Goal: Task Accomplishment & Management: Complete application form

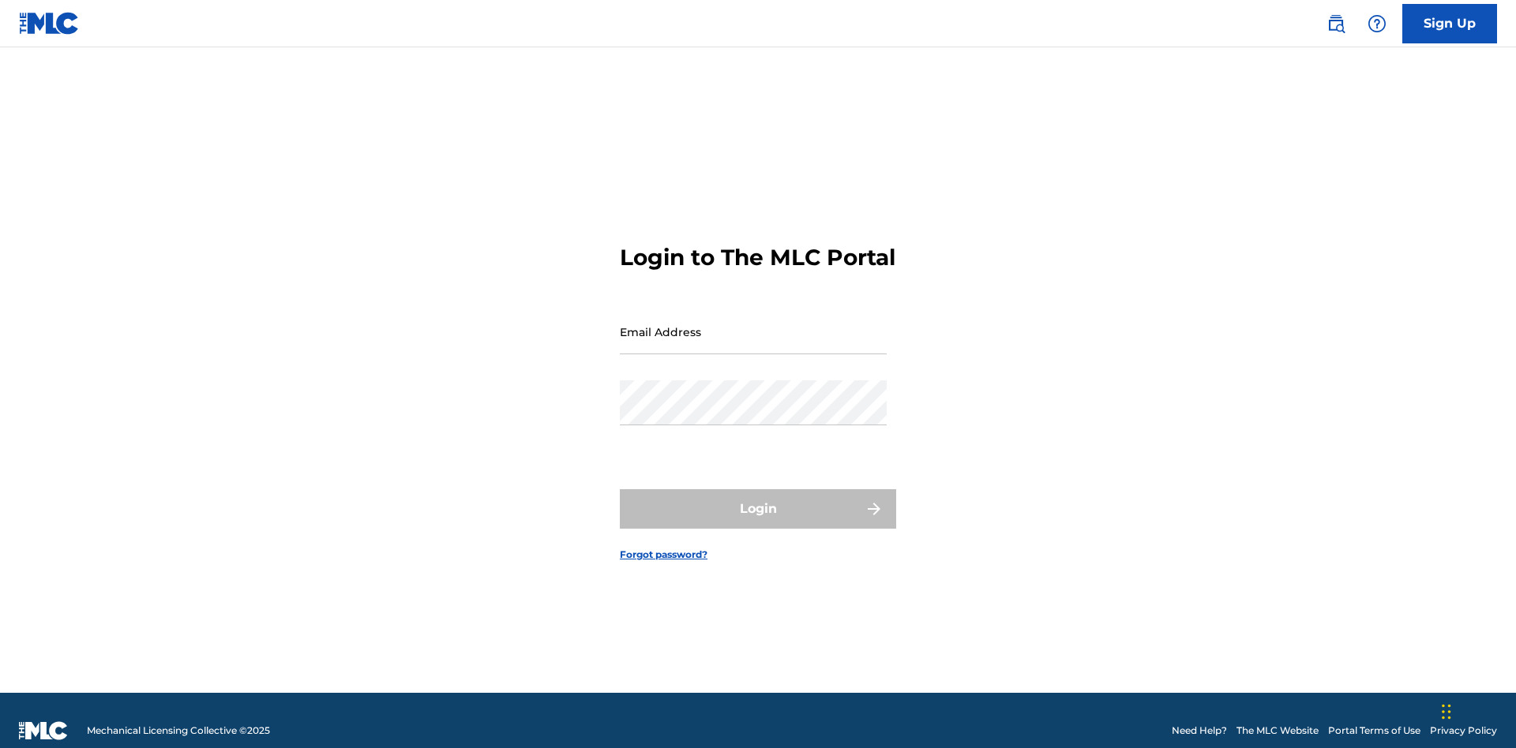
scroll to position [21, 0]
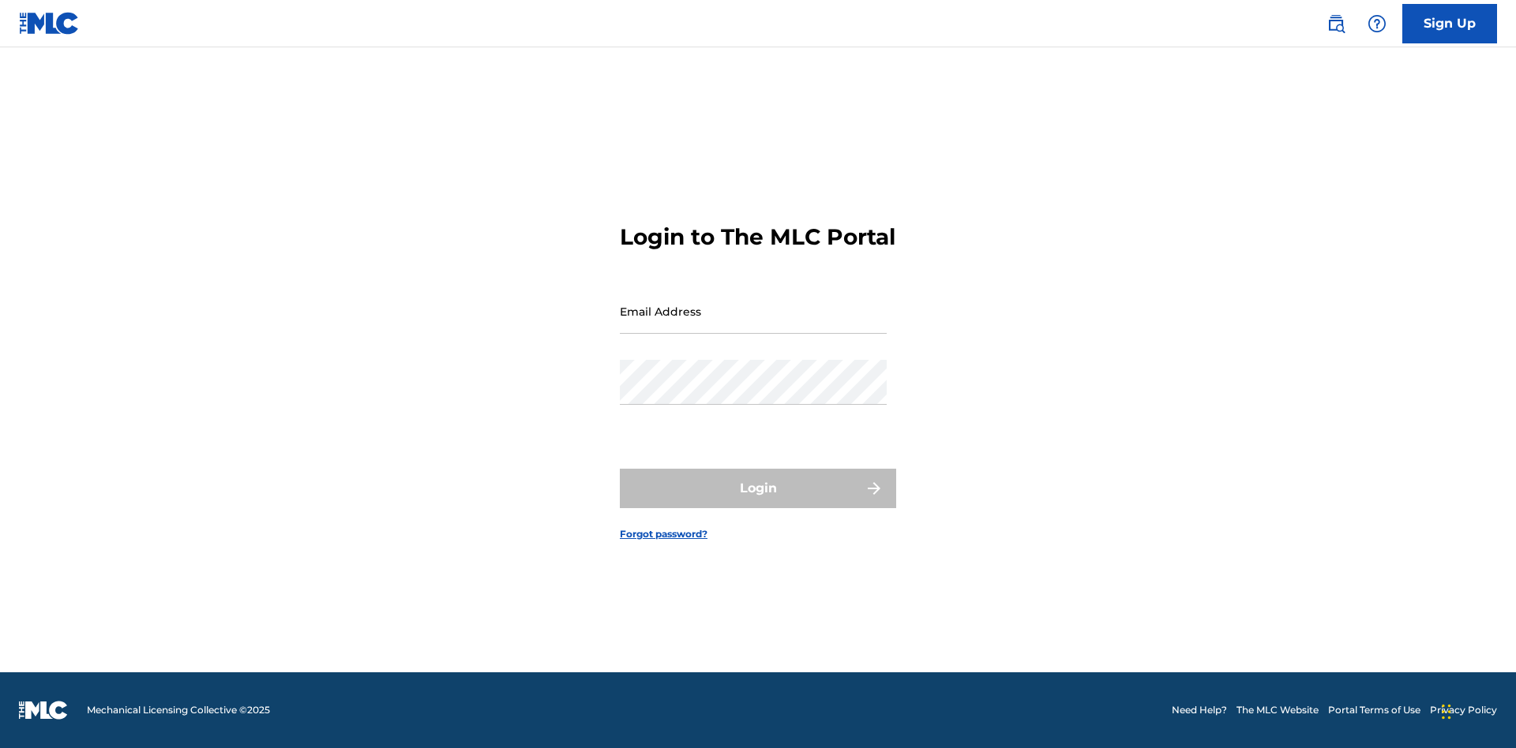
click at [753, 324] on input "Email Address" at bounding box center [753, 311] width 267 height 45
type input "[EMAIL_ADDRESS][DOMAIN_NAME]"
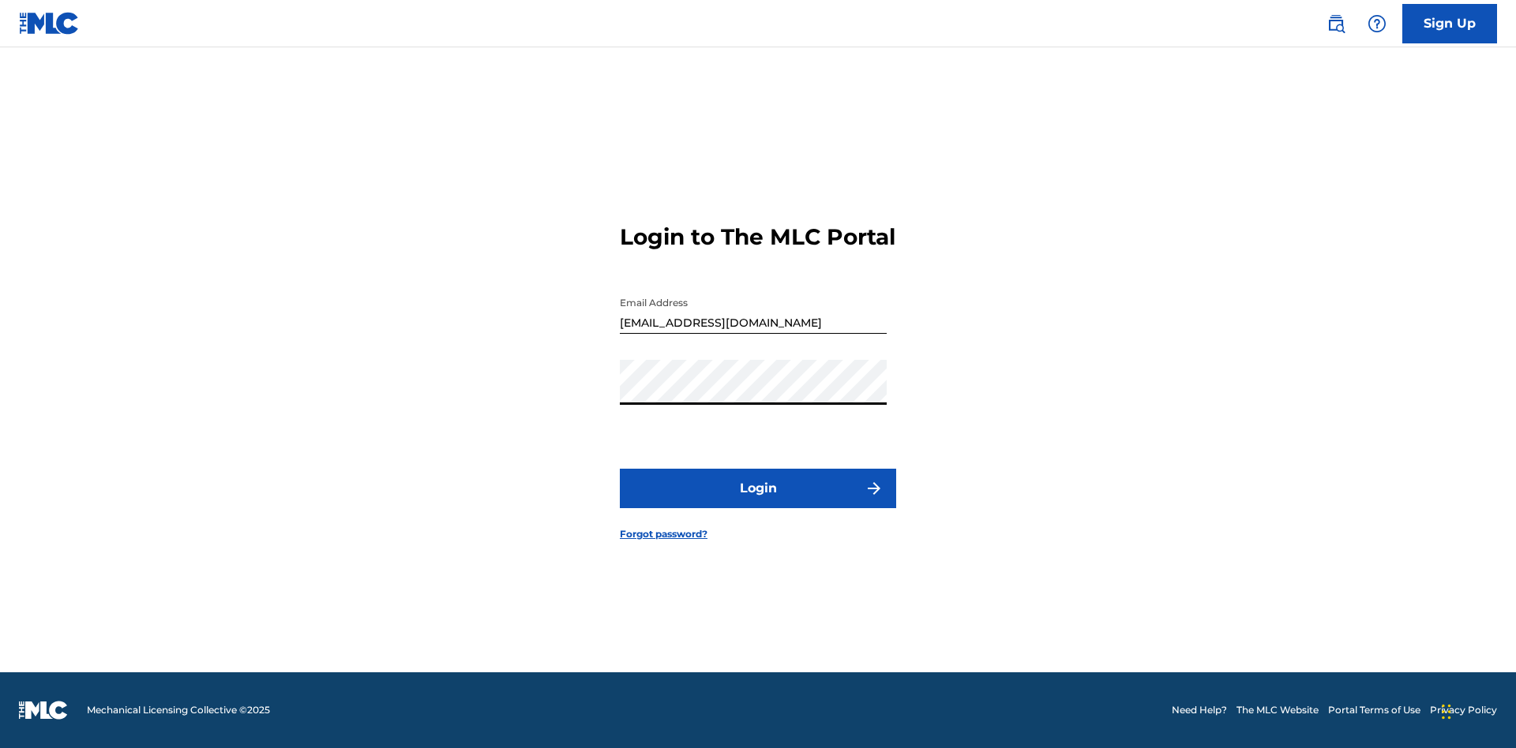
click at [758, 502] on button "Login" at bounding box center [758, 488] width 276 height 39
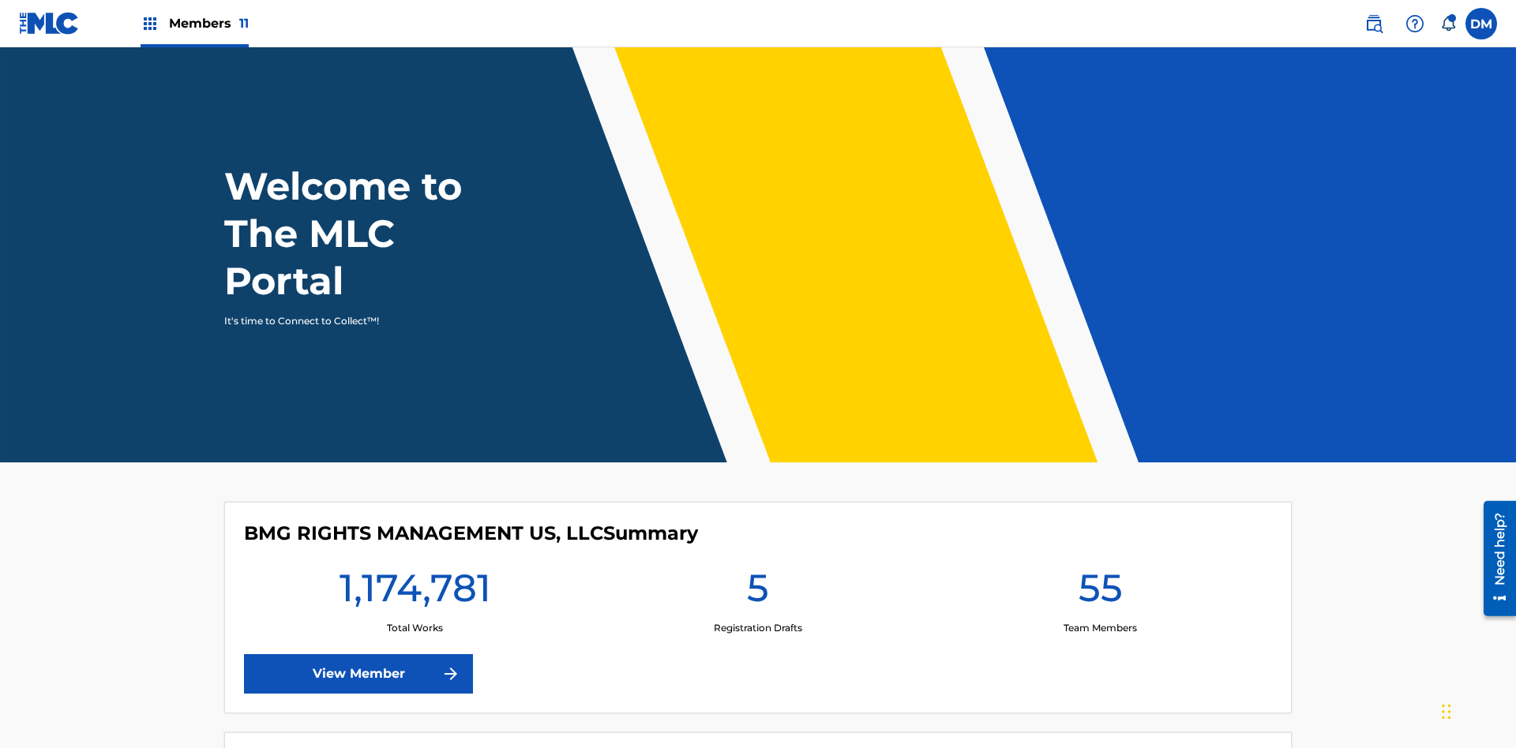
click at [194, 23] on span "Members 11" at bounding box center [209, 23] width 80 height 18
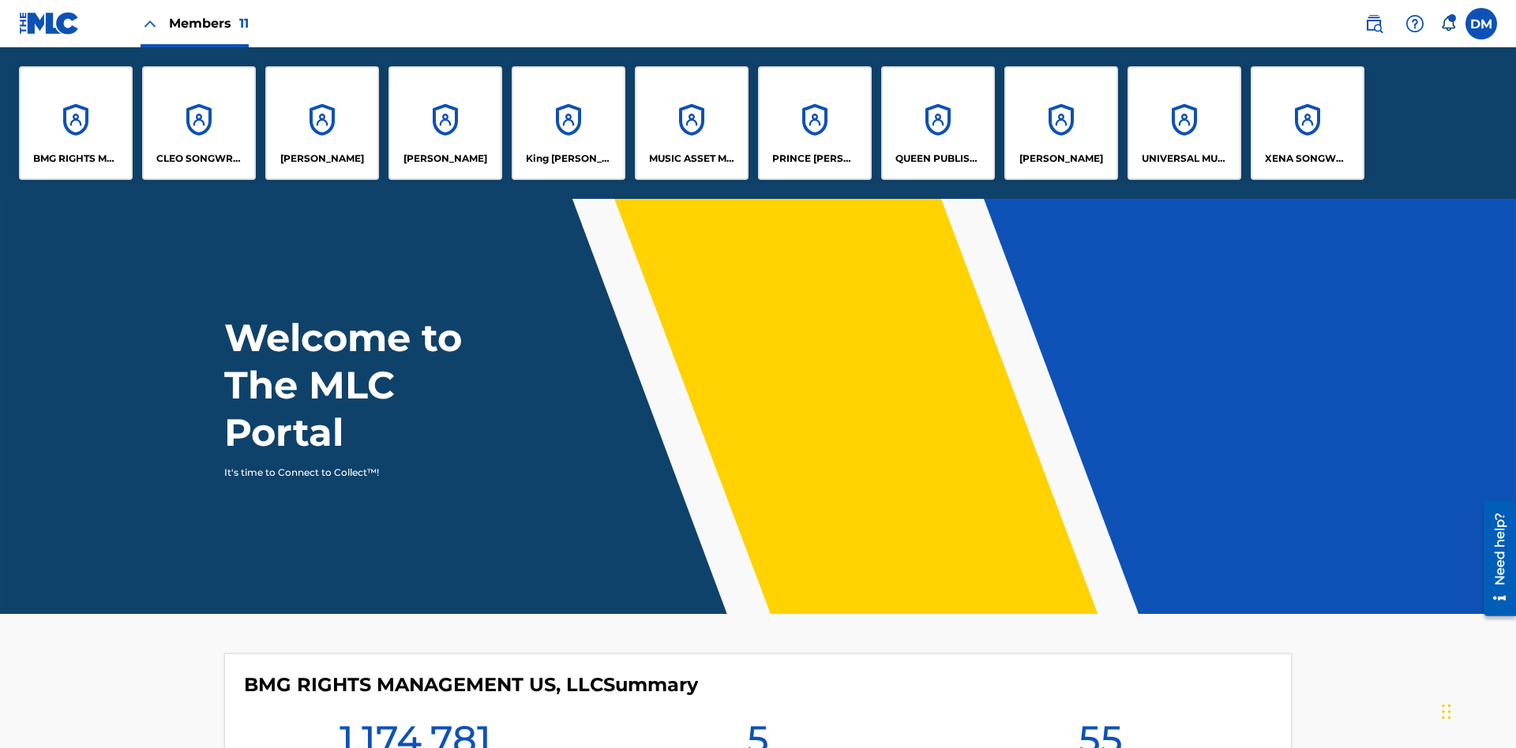
scroll to position [57, 0]
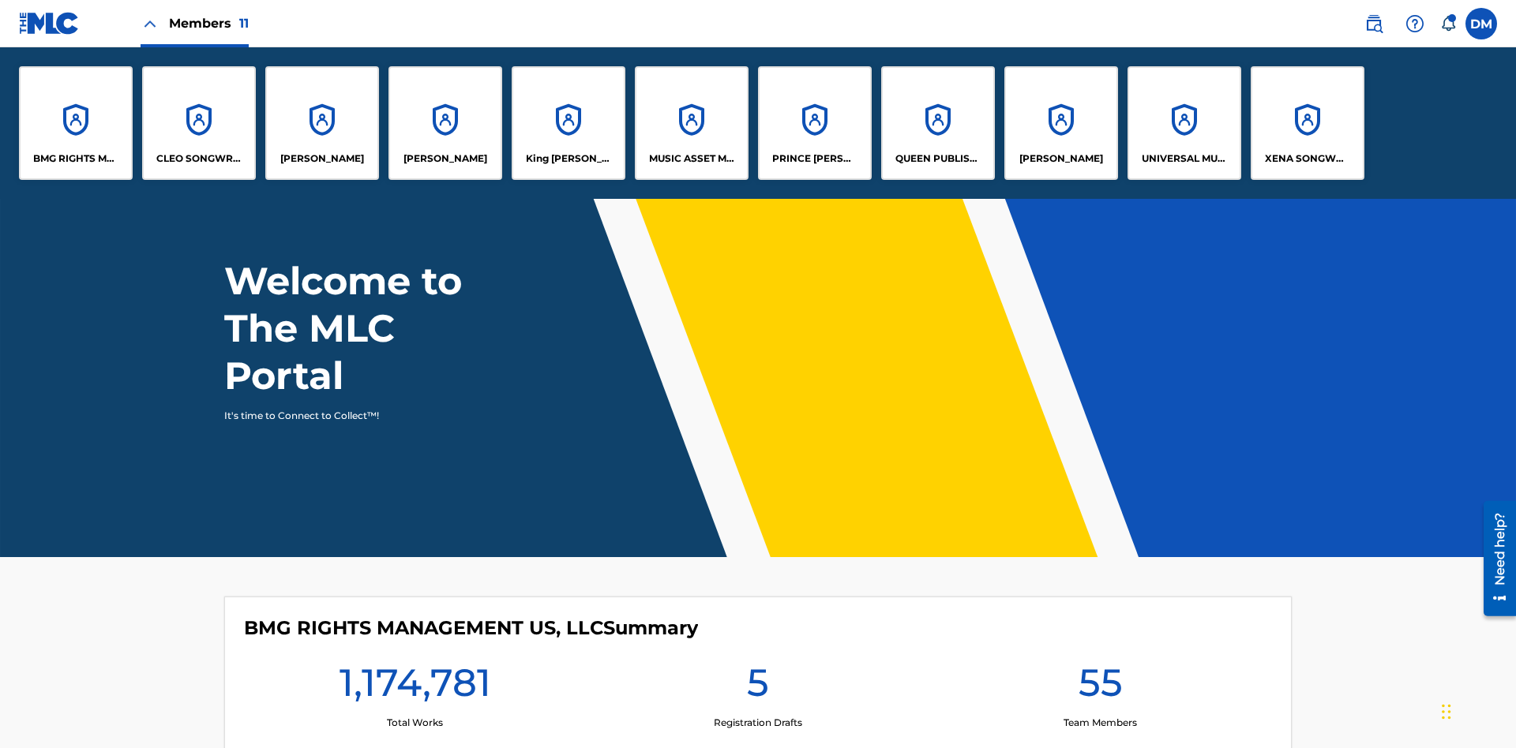
click at [1183, 159] on p "UNIVERSAL MUSIC PUB GROUP" at bounding box center [1185, 159] width 86 height 14
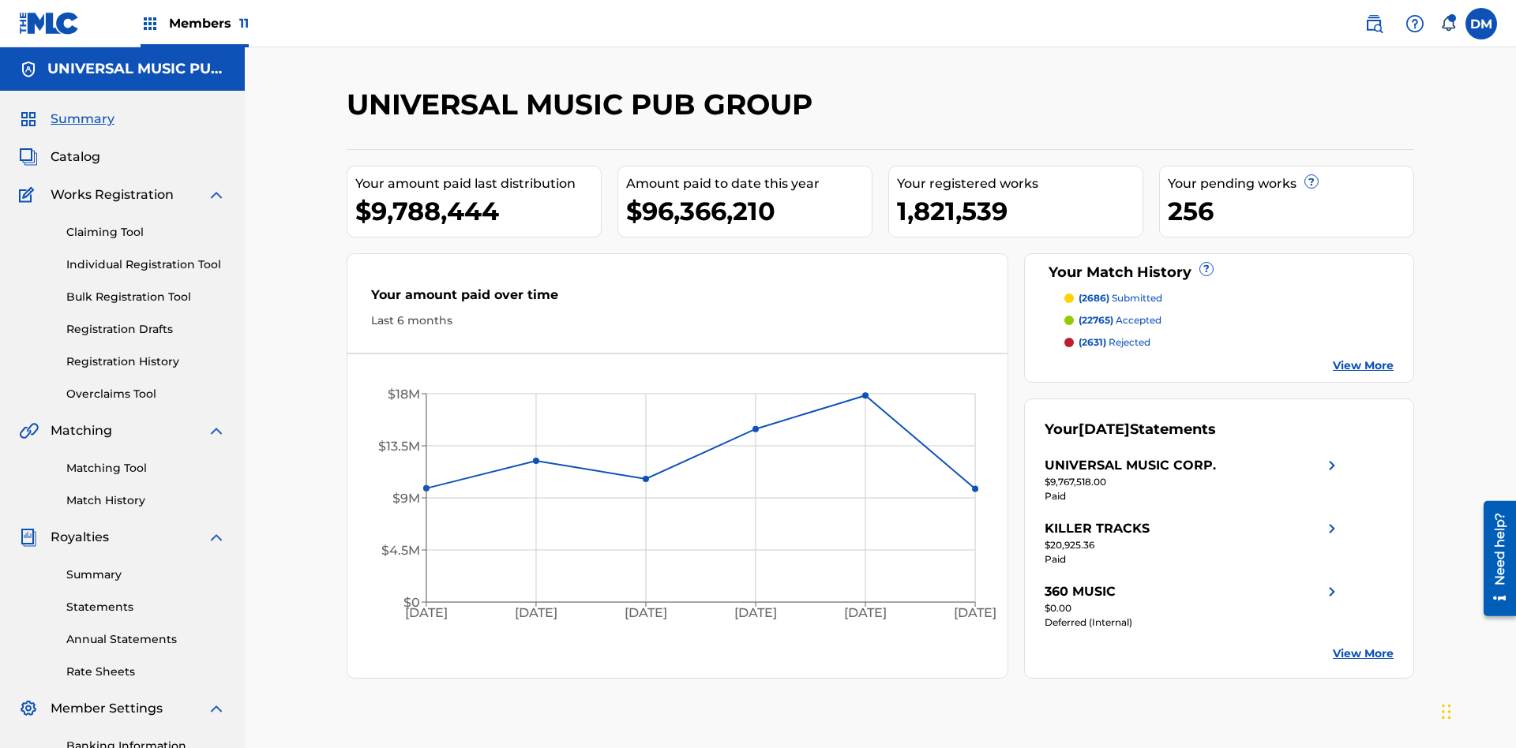
scroll to position [162, 0]
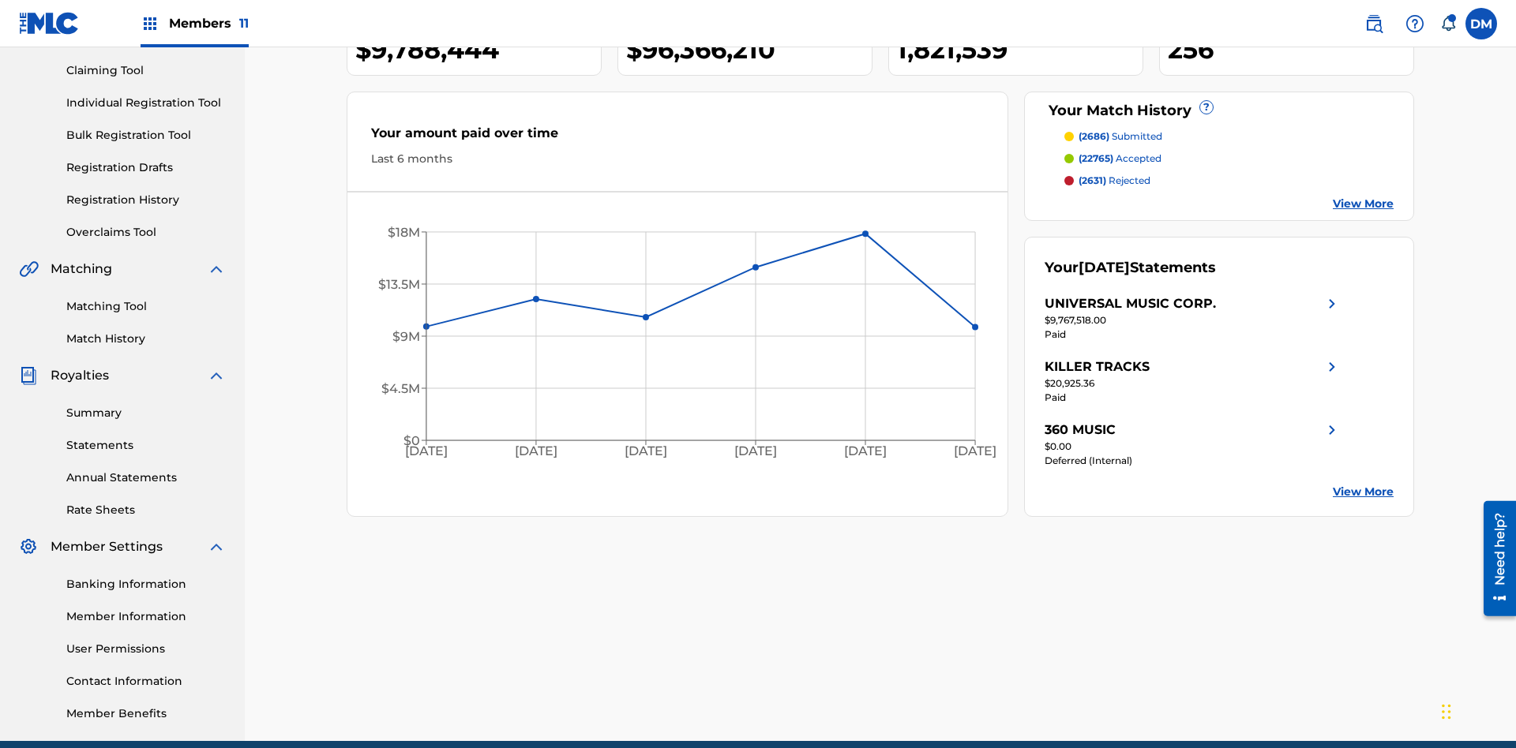
click at [146, 103] on link "Individual Registration Tool" at bounding box center [145, 103] width 159 height 17
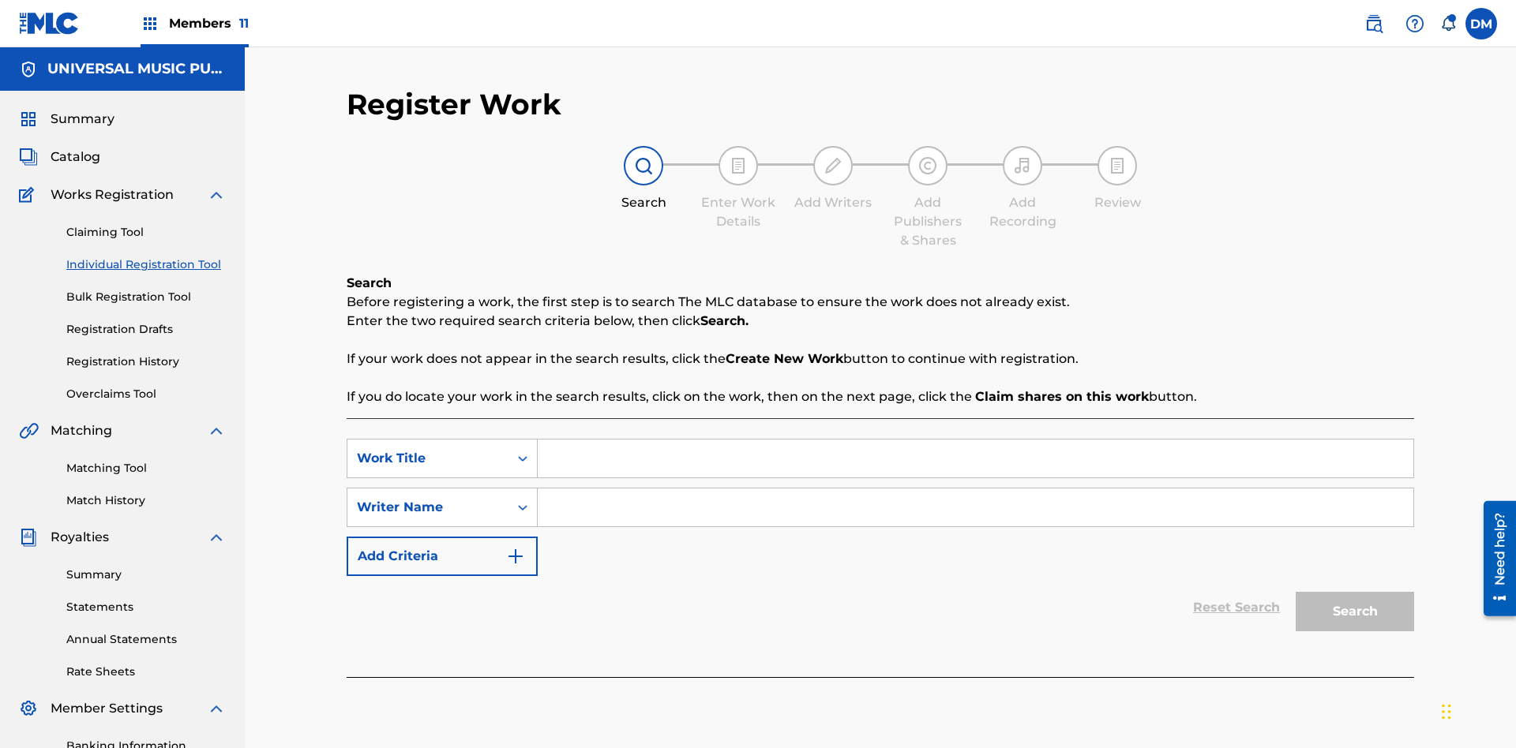
scroll to position [231, 0]
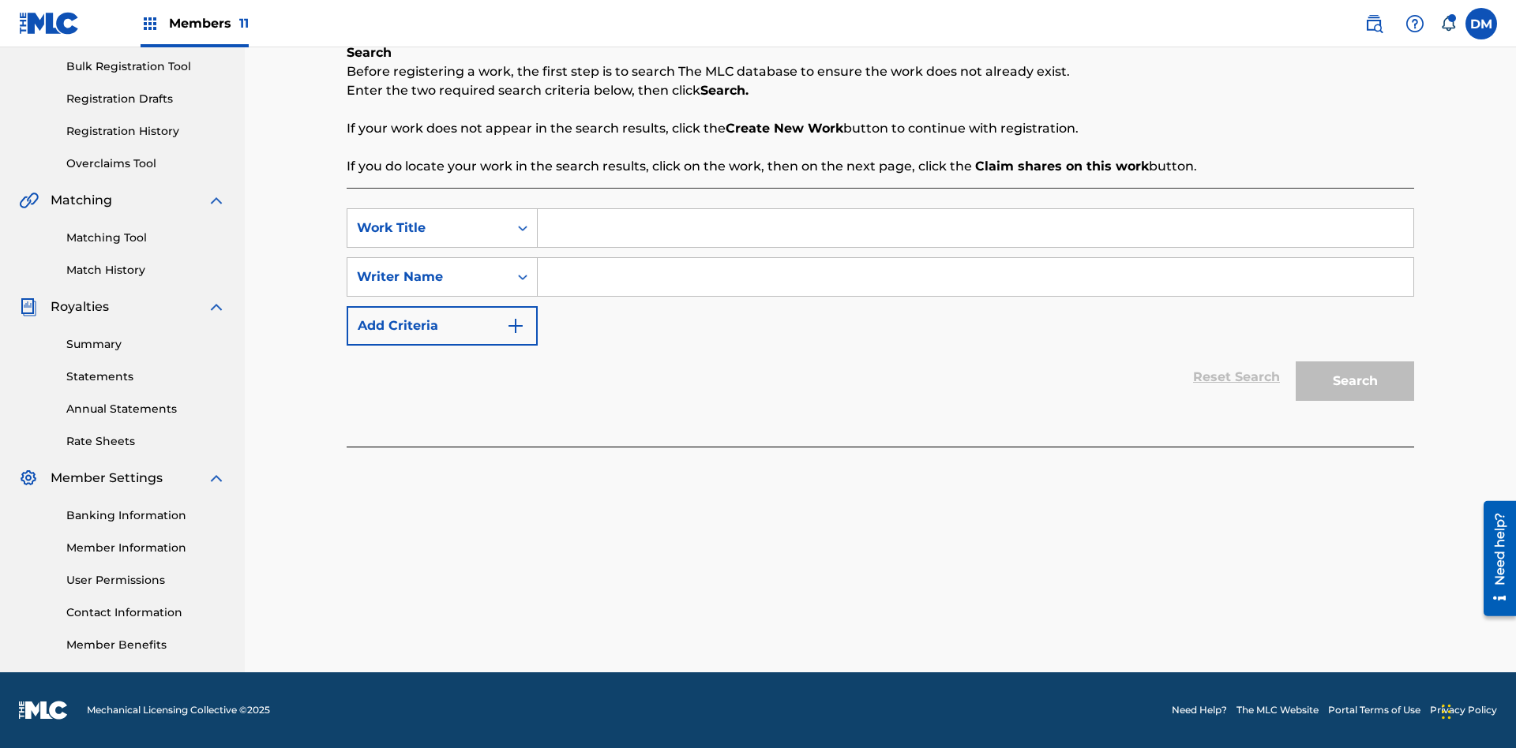
click at [975, 228] on input "Search Form" at bounding box center [975, 228] width 875 height 38
type input "My Favorite Dummy Music Work"
click at [975, 277] on input "Search Form" at bounding box center [975, 277] width 875 height 38
type input "QWERTYUIOP"
click at [1355, 381] on button "Search" at bounding box center [1354, 381] width 118 height 39
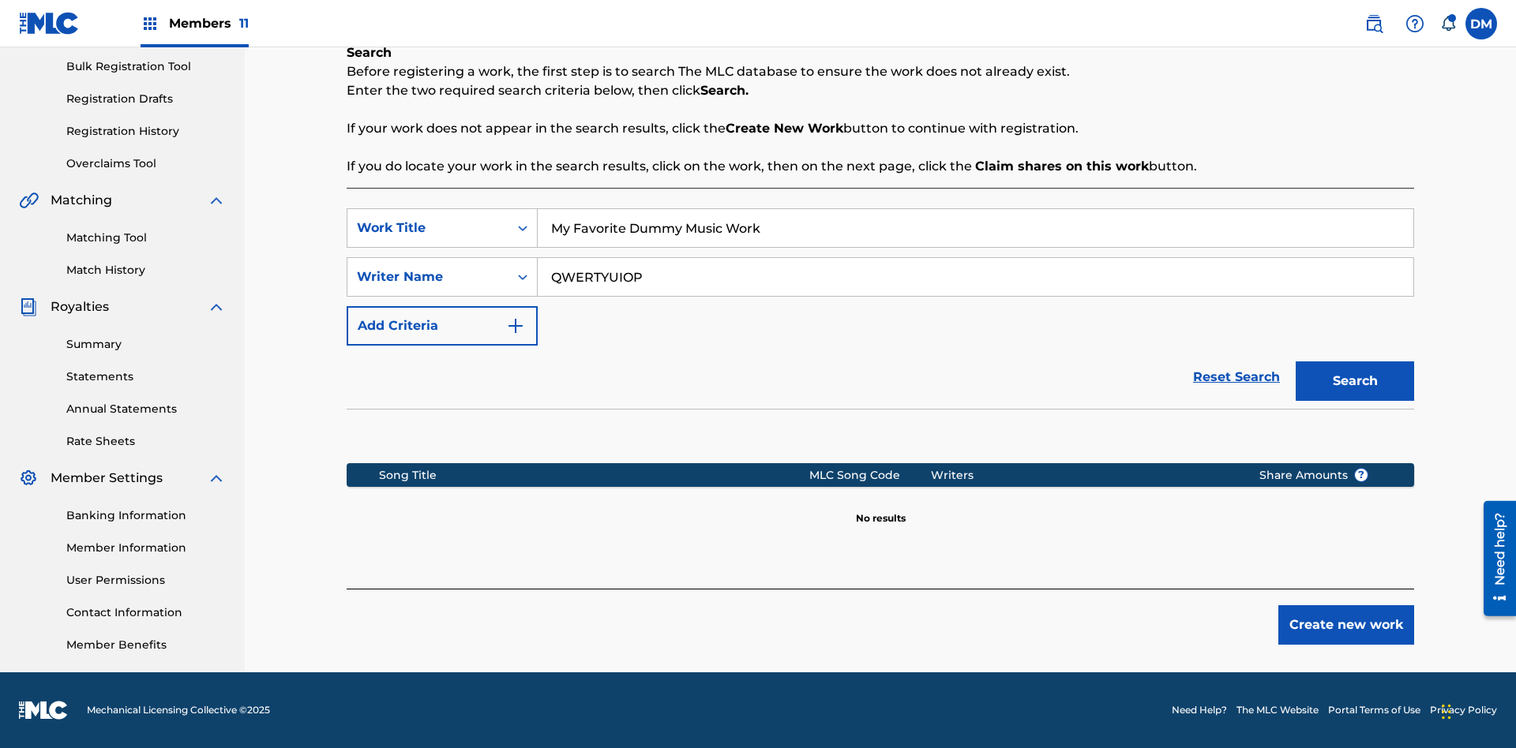
click at [1346, 625] on button "Create new work" at bounding box center [1346, 624] width 136 height 39
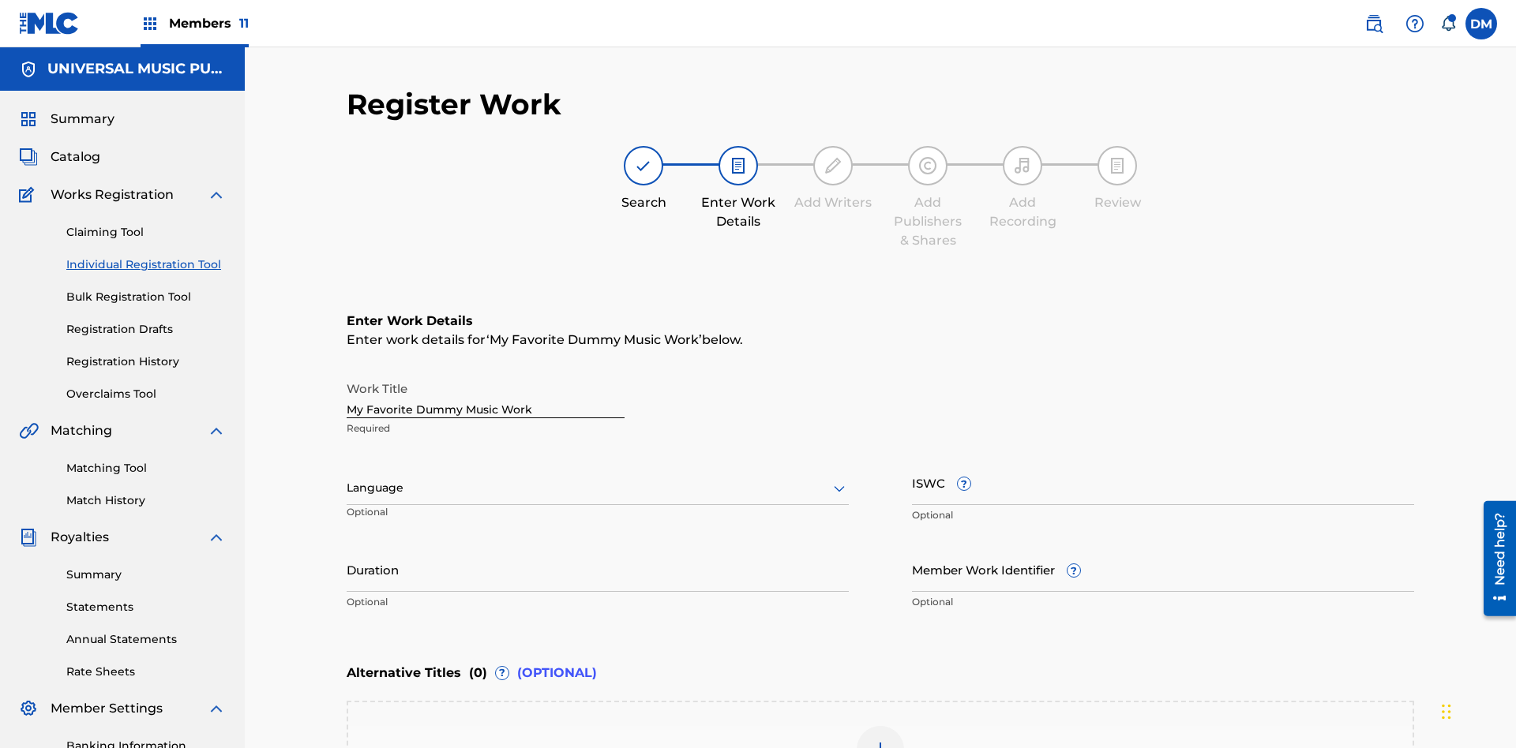
scroll to position [241, 0]
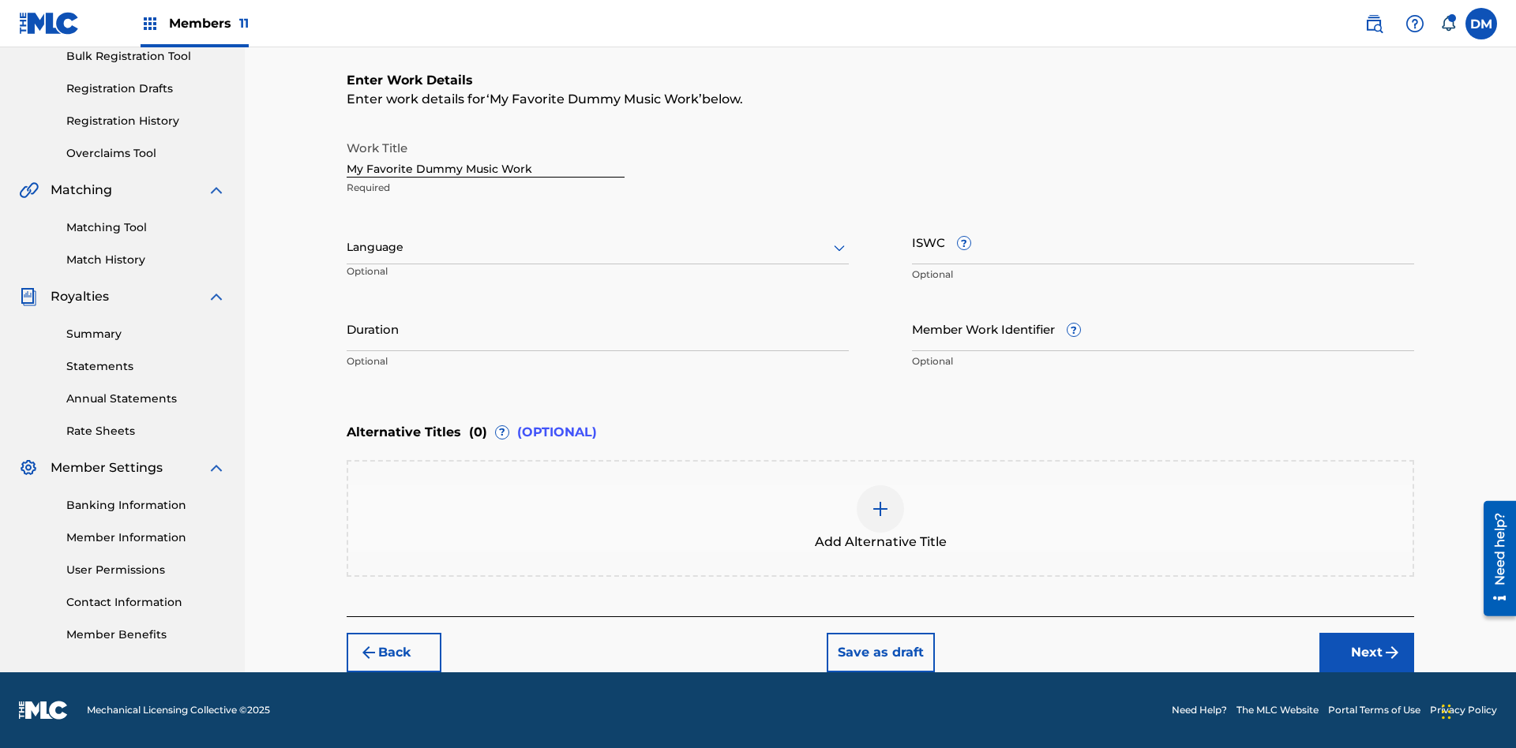
click at [598, 328] on input "Duration" at bounding box center [598, 328] width 502 height 45
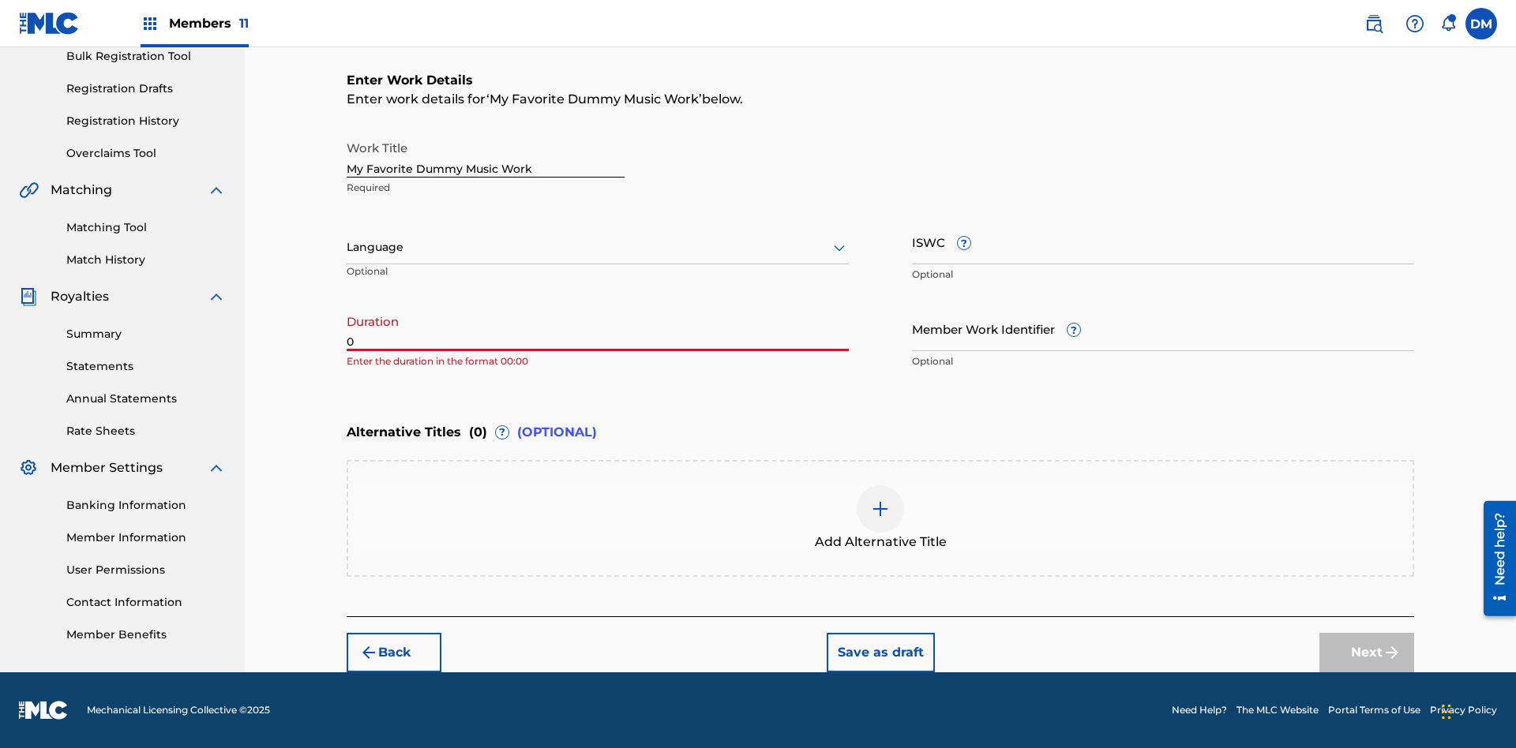
click at [598, 328] on input "0" at bounding box center [598, 328] width 502 height 45
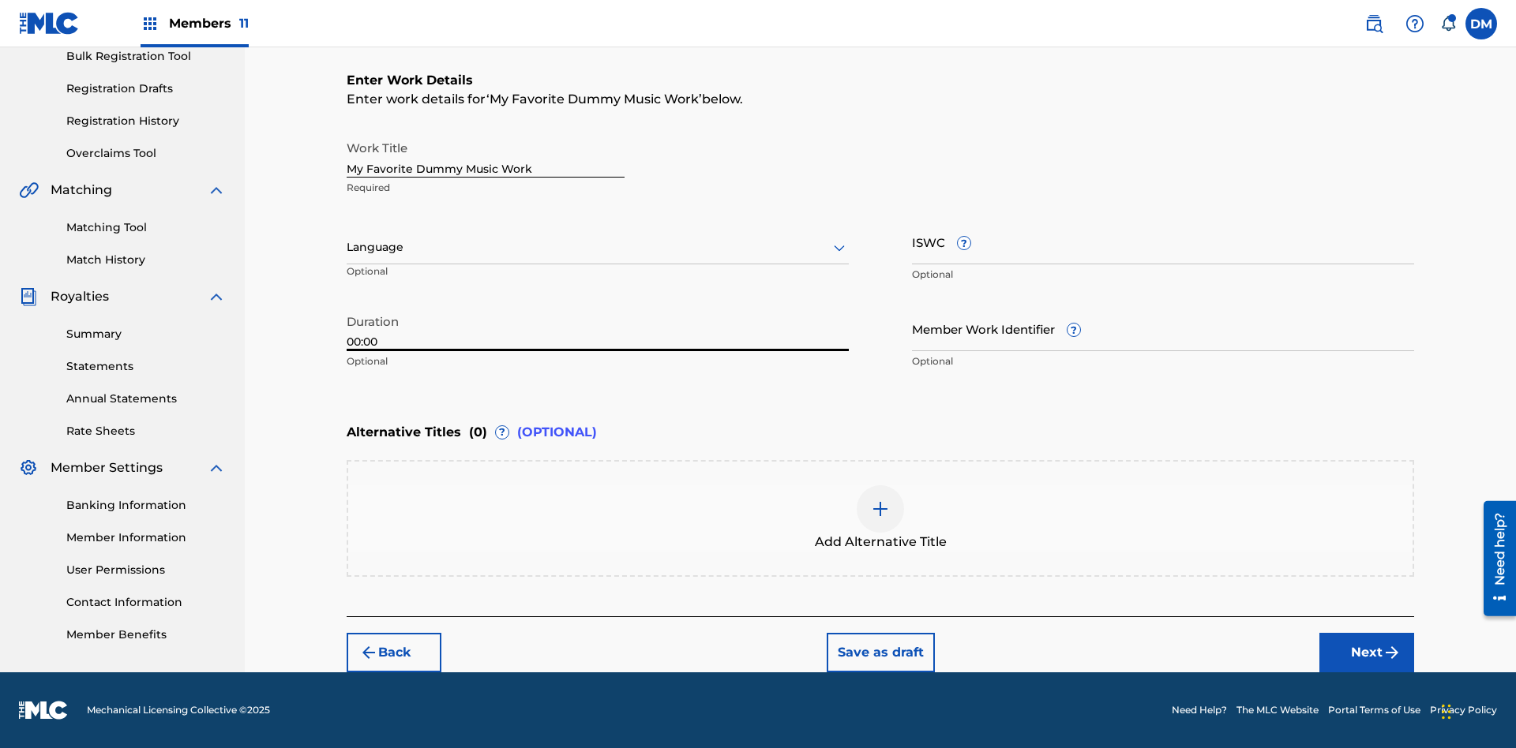
type input "00:00"
click at [839, 248] on icon at bounding box center [839, 247] width 19 height 19
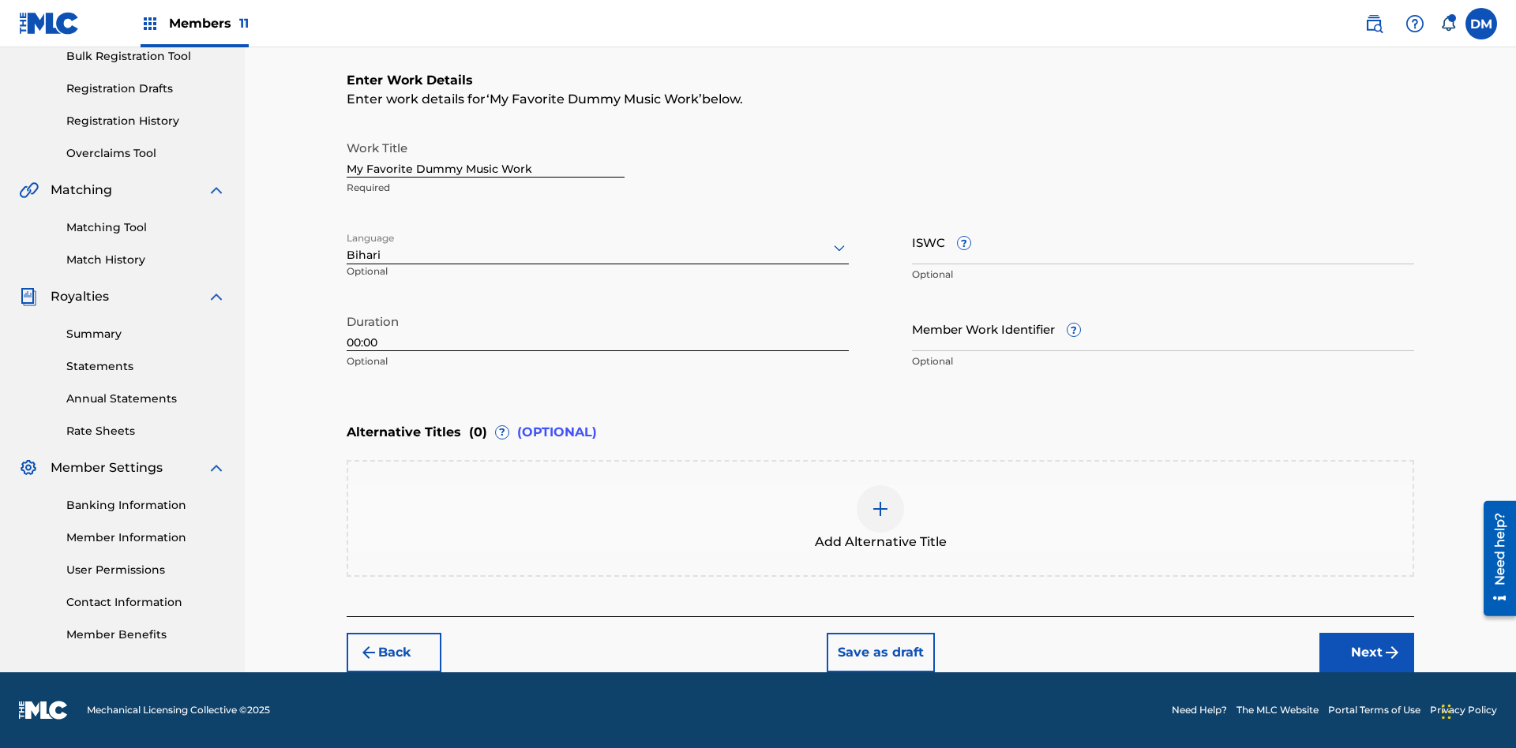
click at [1163, 328] on input "Member Work Identifier ?" at bounding box center [1163, 328] width 502 height 45
type input "[PHONE_NUMBER]"
click at [1163, 242] on input "ISWC ?" at bounding box center [1163, 241] width 502 height 45
type input "T-123.456.789-4"
click at [880, 518] on img at bounding box center [880, 509] width 19 height 19
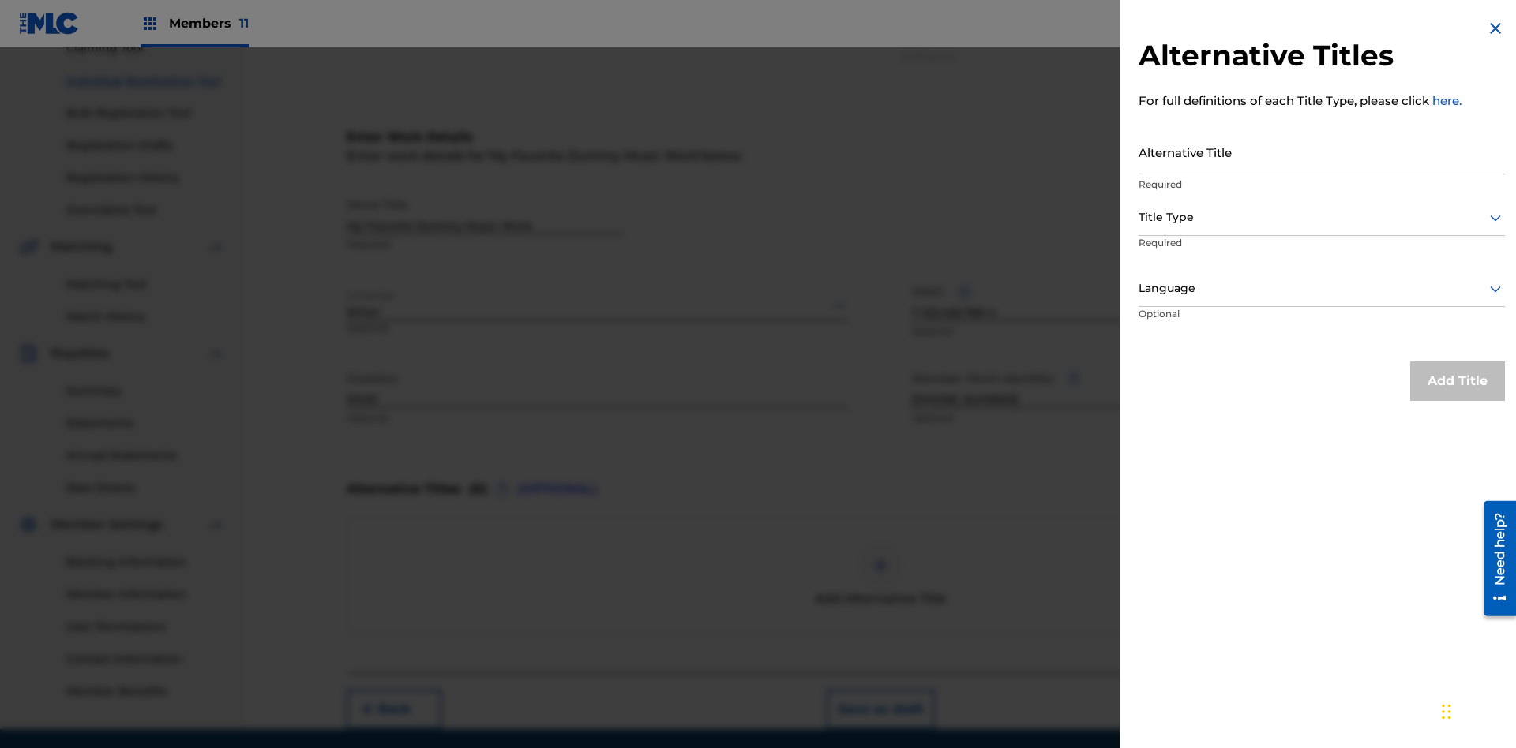
scroll to position [218, 0]
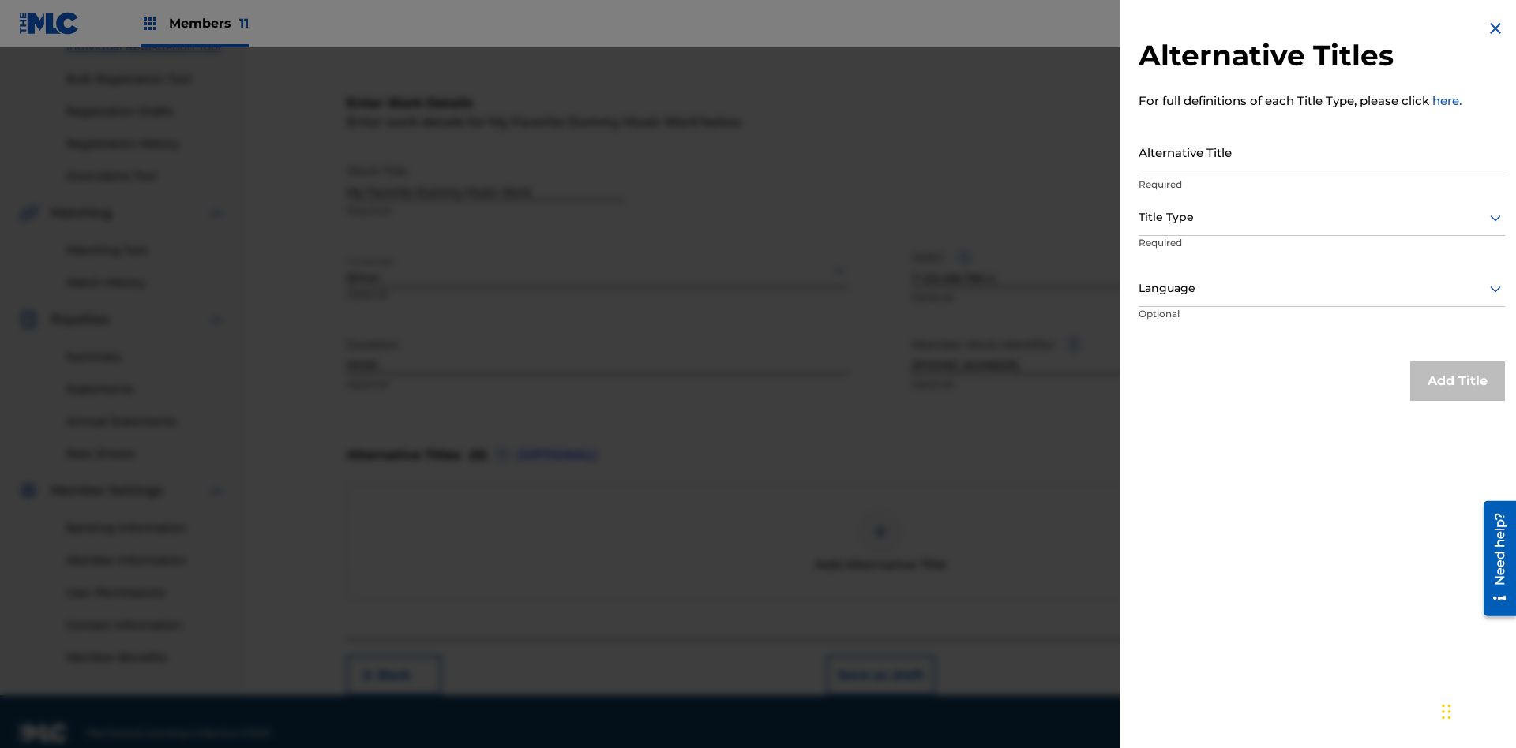
click at [1321, 152] on input "Alternative Title" at bounding box center [1321, 151] width 366 height 45
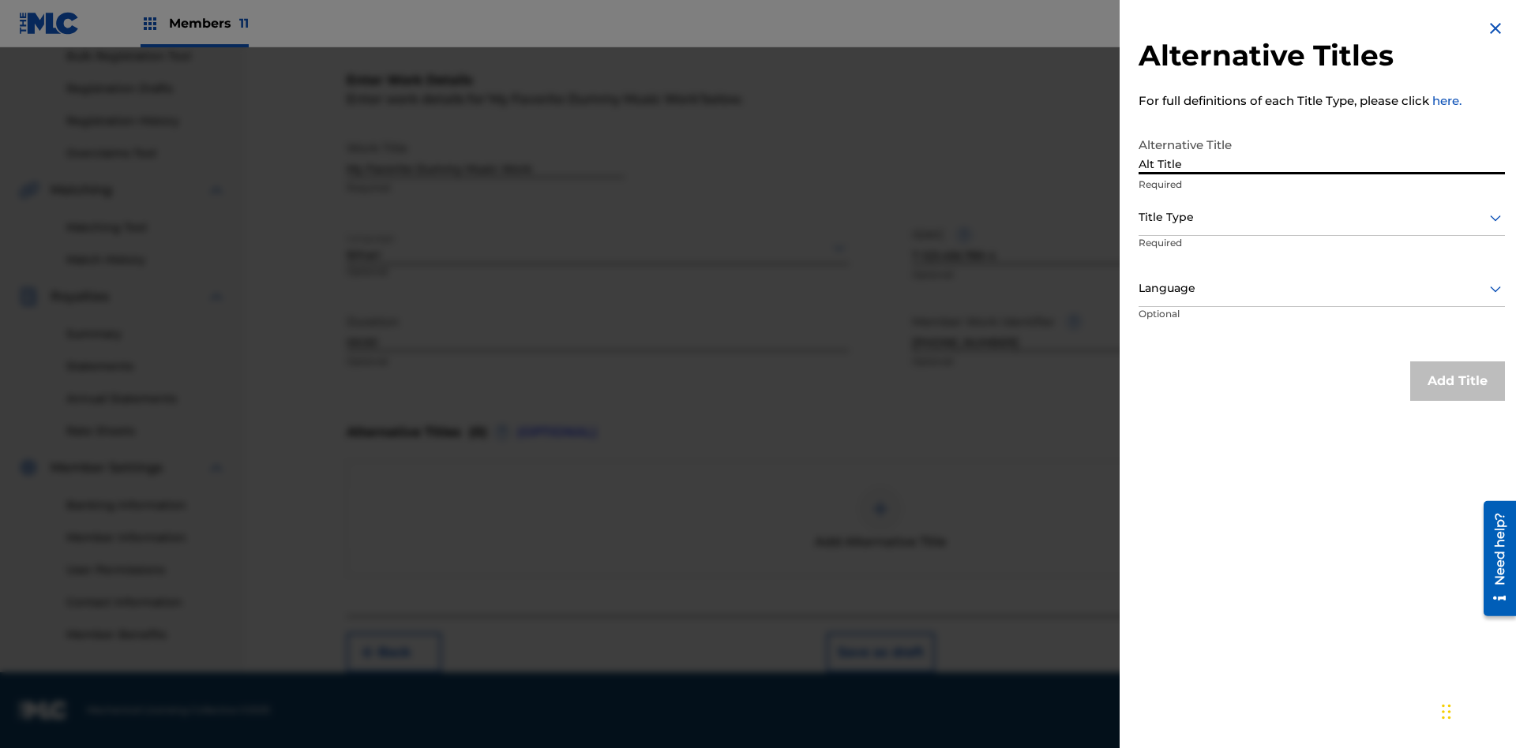
type input "Alt Title"
click at [1321, 217] on div at bounding box center [1321, 218] width 366 height 20
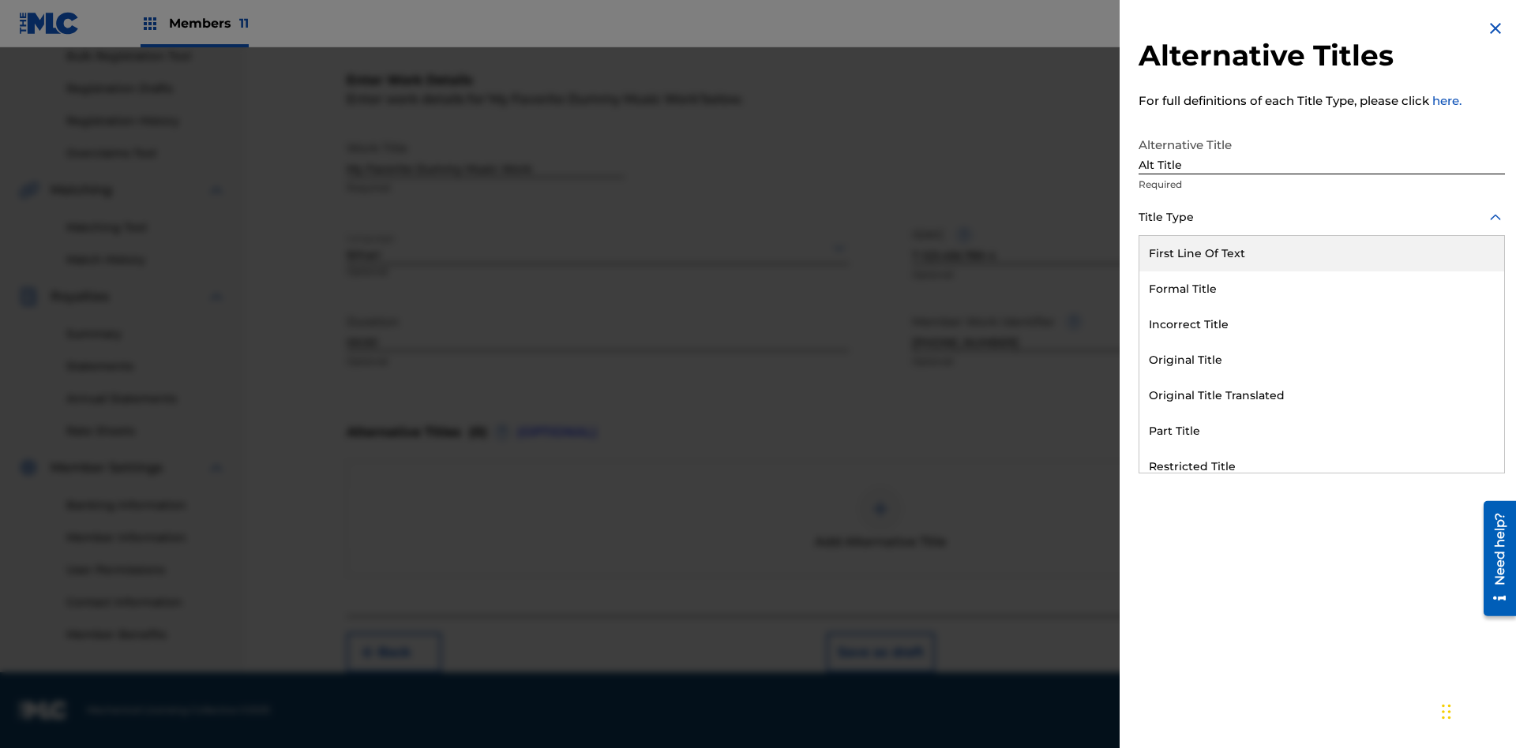
click at [1321, 360] on div "Original Title" at bounding box center [1321, 361] width 365 height 36
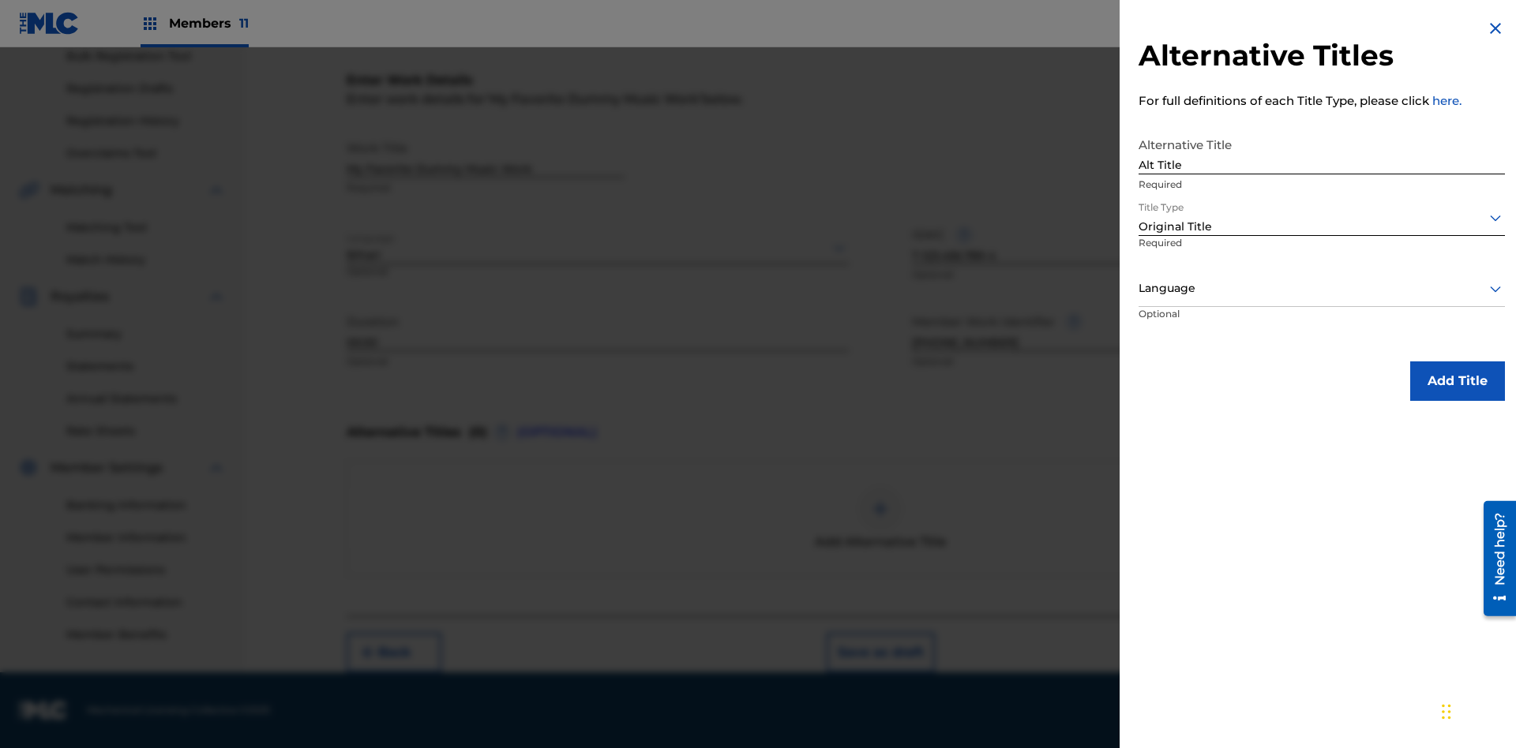
click at [1321, 288] on div at bounding box center [1321, 289] width 366 height 20
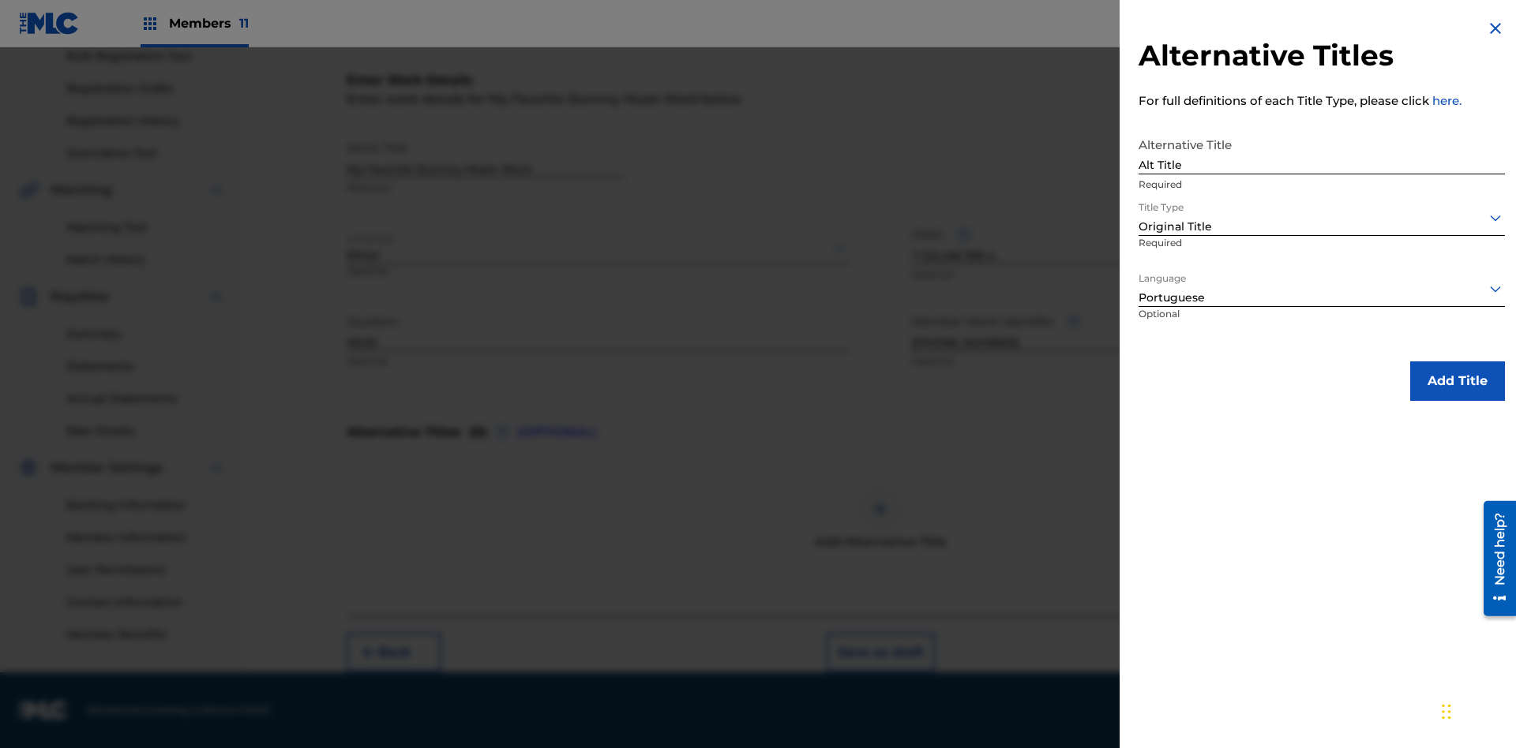
click at [1457, 381] on button "Add Title" at bounding box center [1457, 381] width 95 height 39
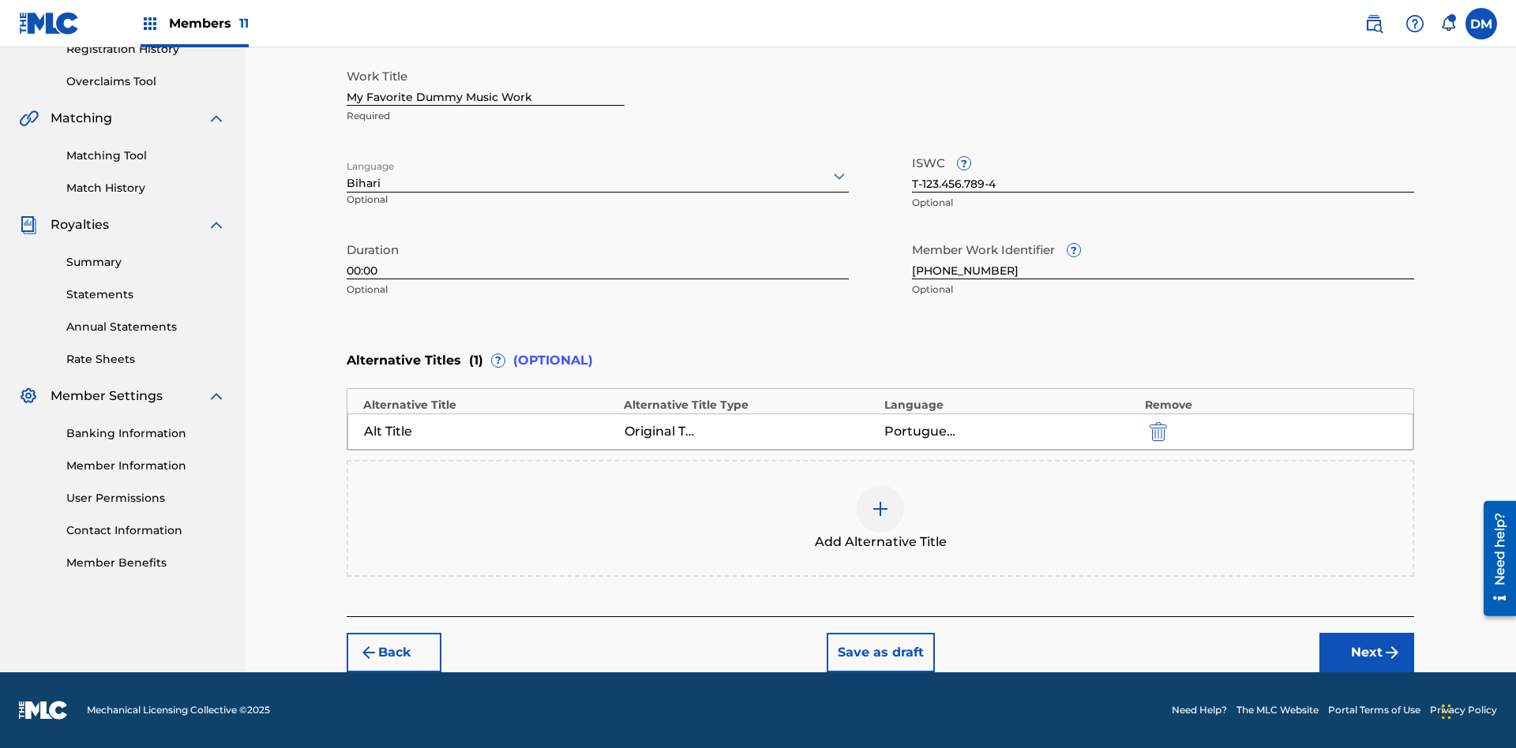
click at [880, 519] on div at bounding box center [880, 508] width 47 height 47
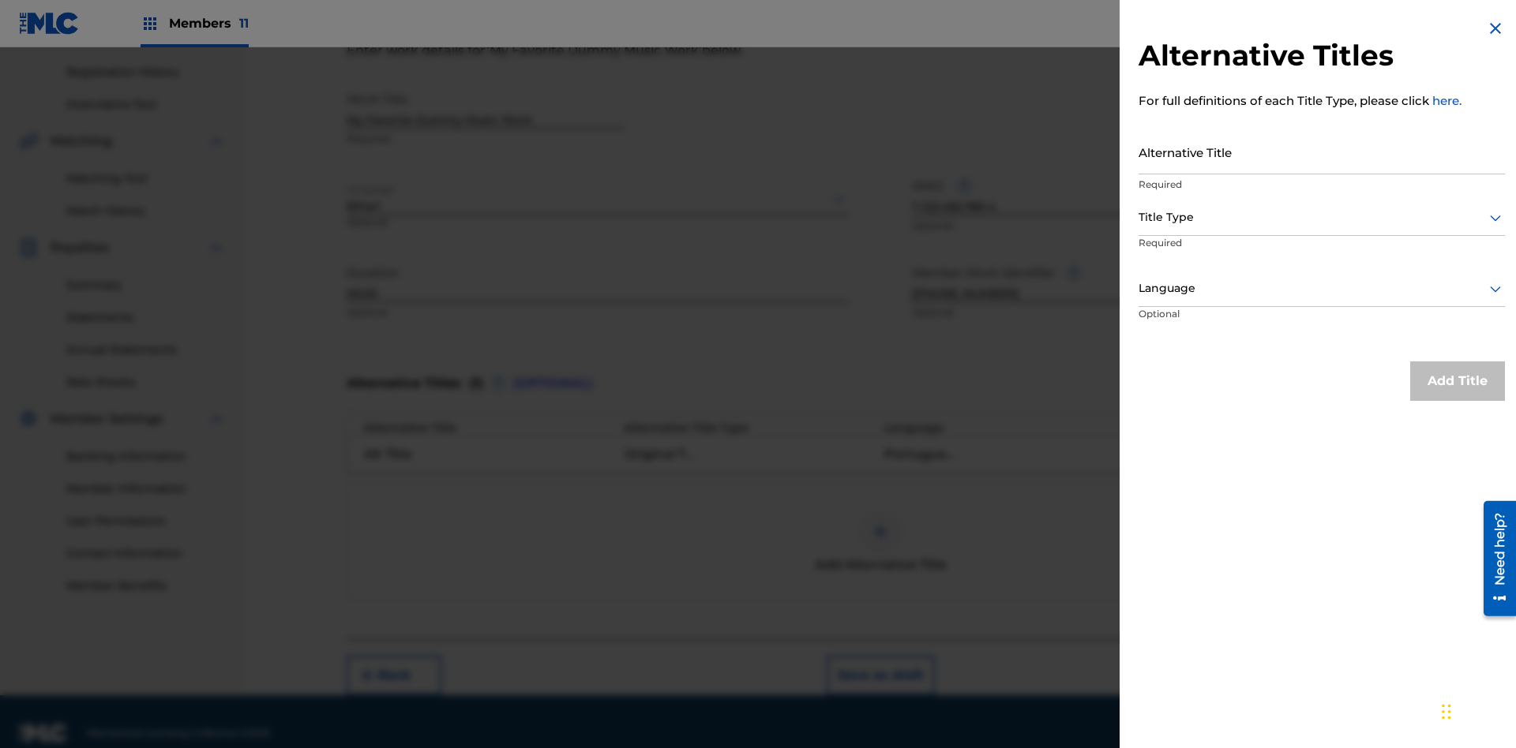
click at [1321, 152] on input "Alternative Title" at bounding box center [1321, 151] width 366 height 45
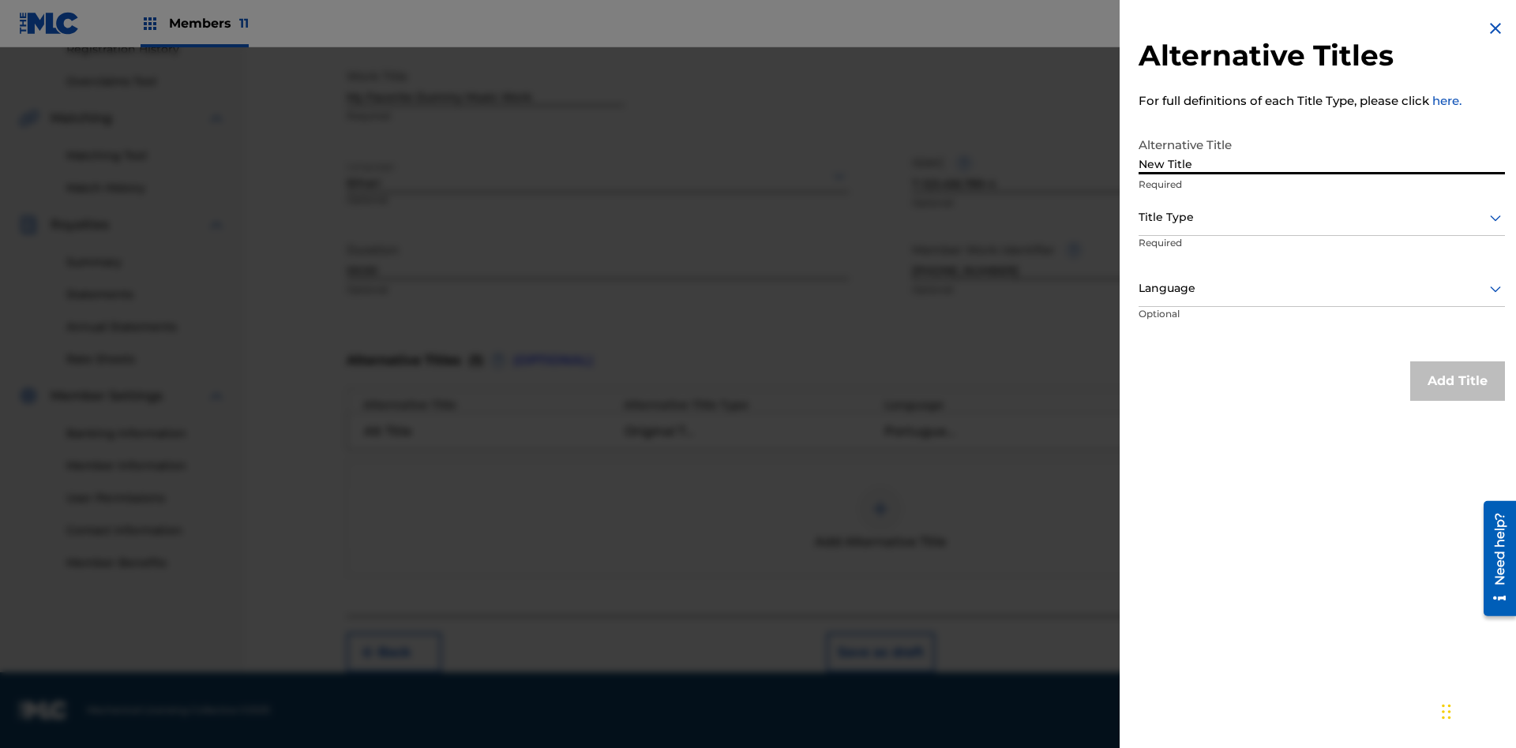
type input "New Title"
click at [1321, 217] on div at bounding box center [1321, 218] width 366 height 20
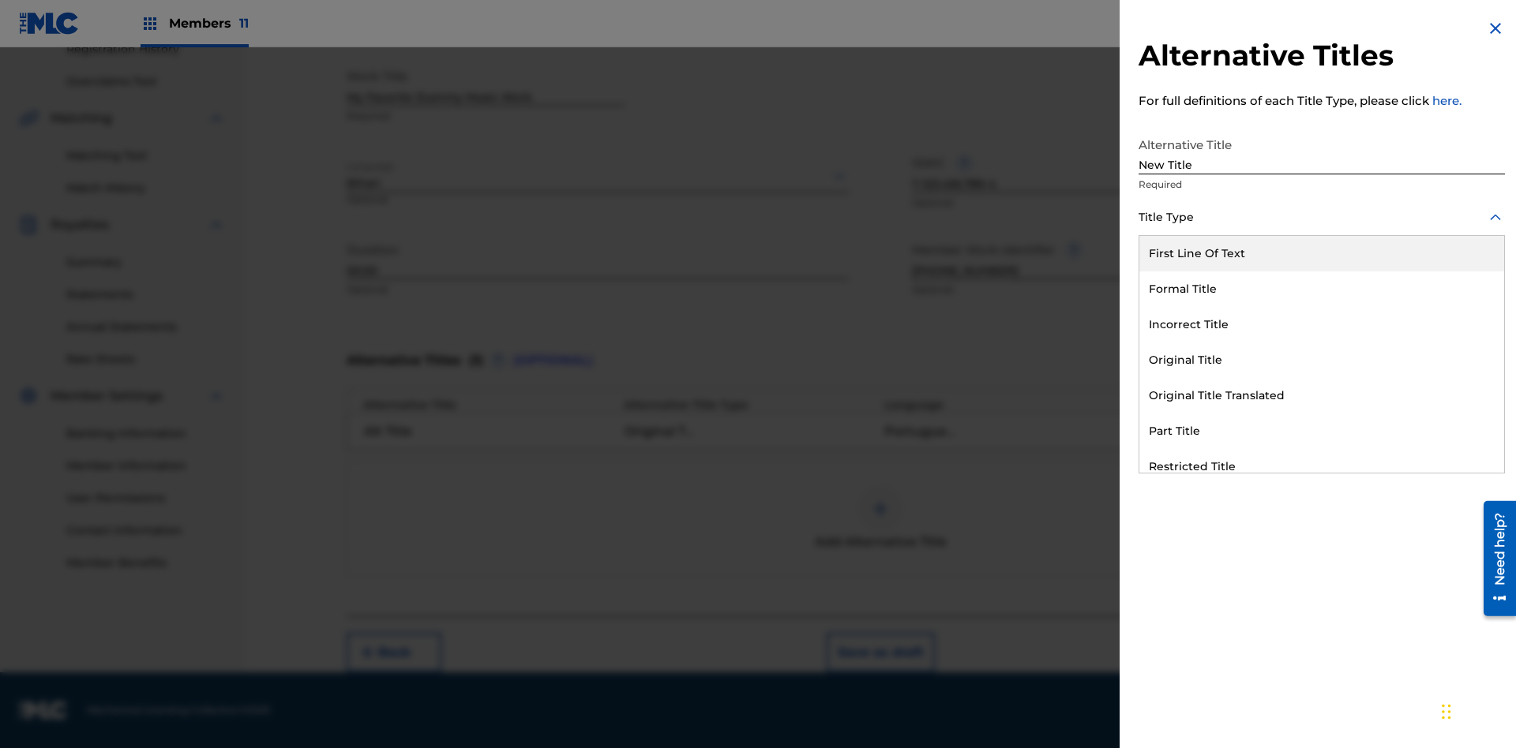
click at [1321, 324] on div "Incorrect Title" at bounding box center [1321, 325] width 365 height 36
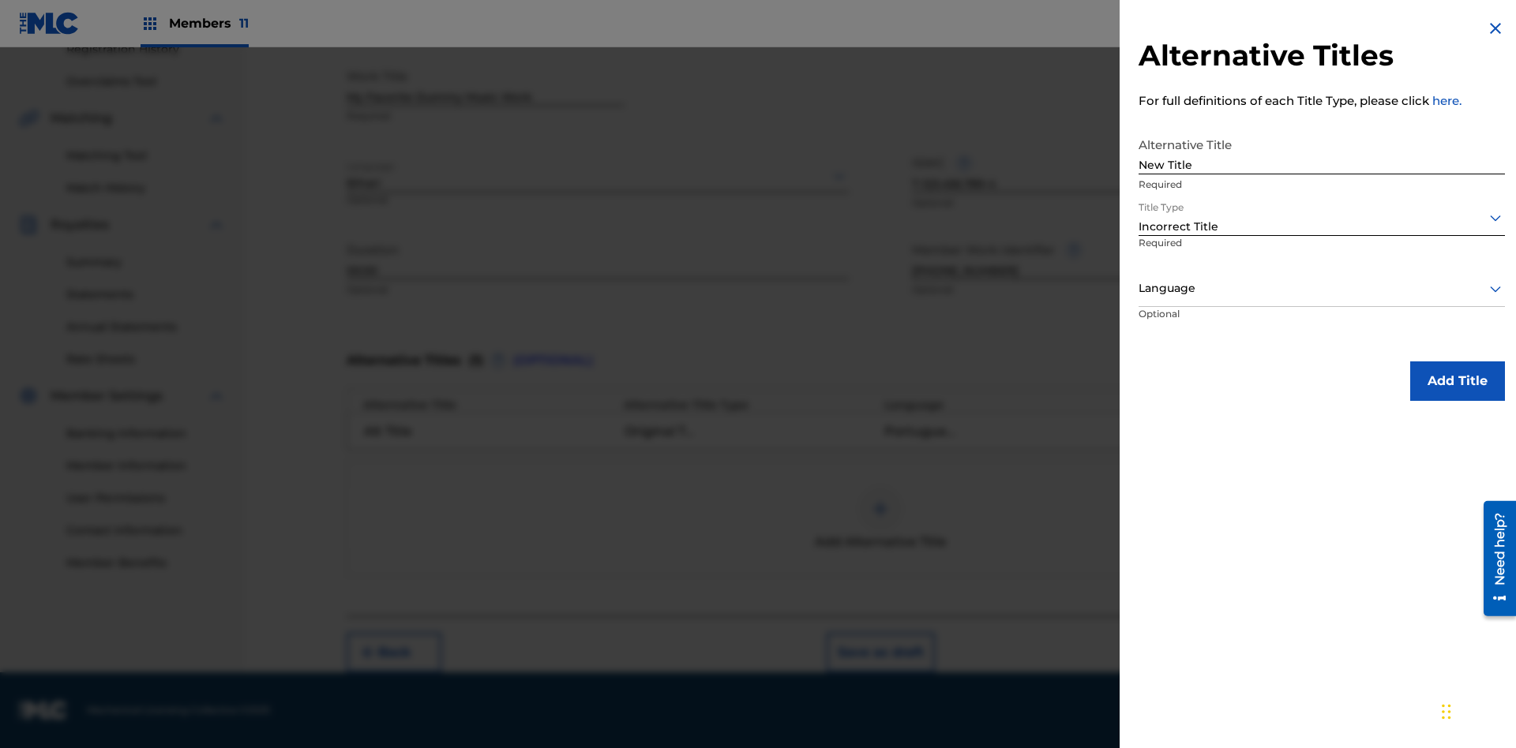
click at [1321, 288] on div at bounding box center [1321, 289] width 366 height 20
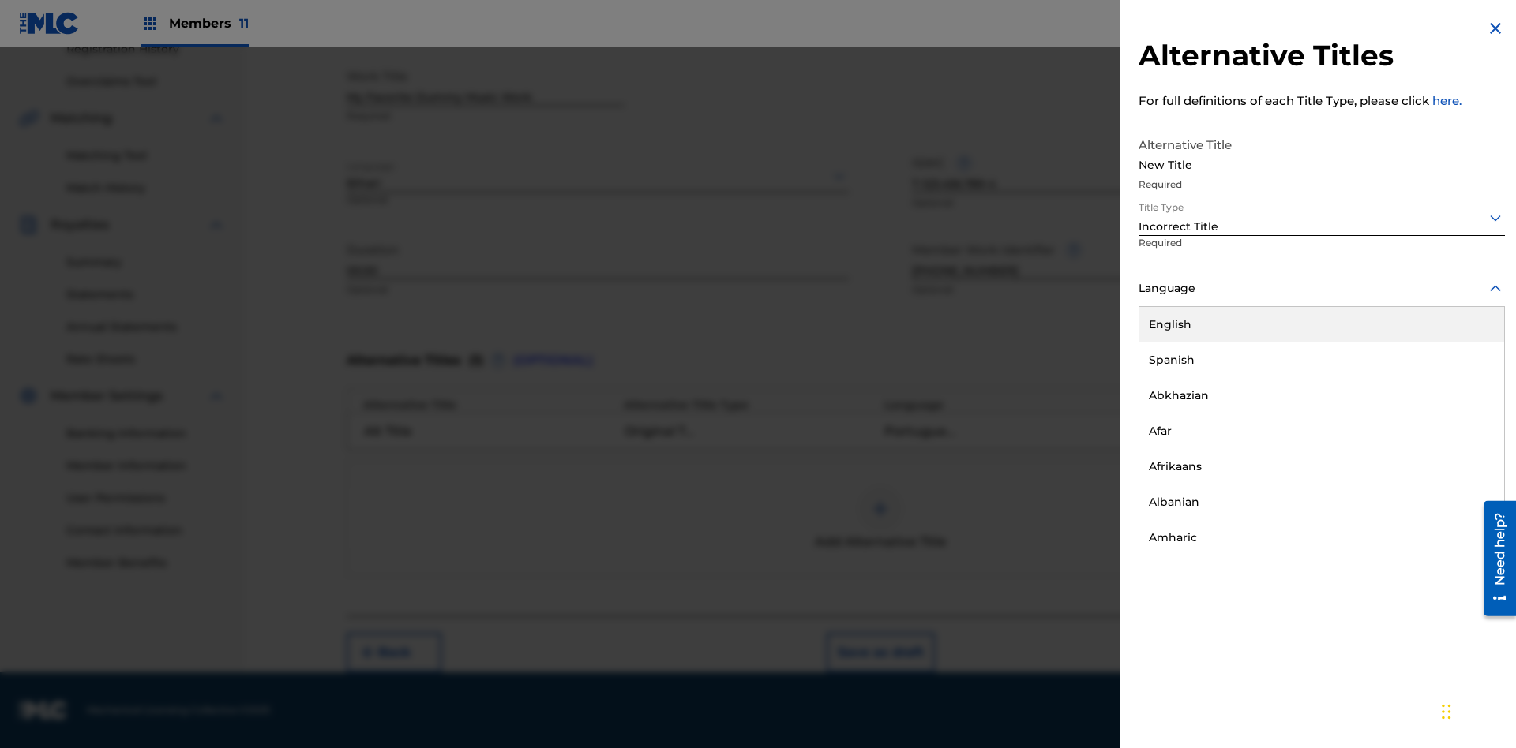
click at [1321, 324] on div "English" at bounding box center [1321, 325] width 365 height 36
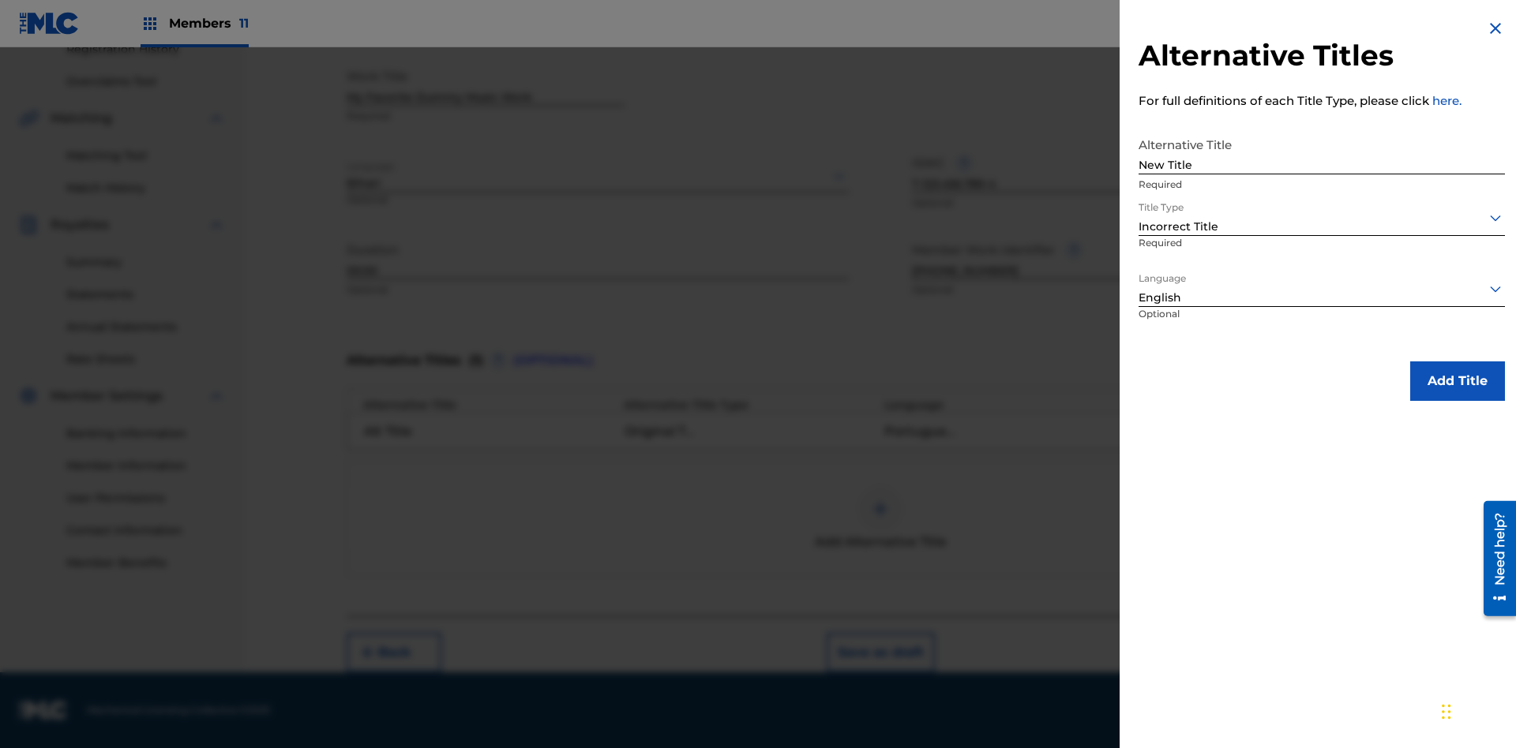
click at [1457, 381] on button "Add Title" at bounding box center [1457, 381] width 95 height 39
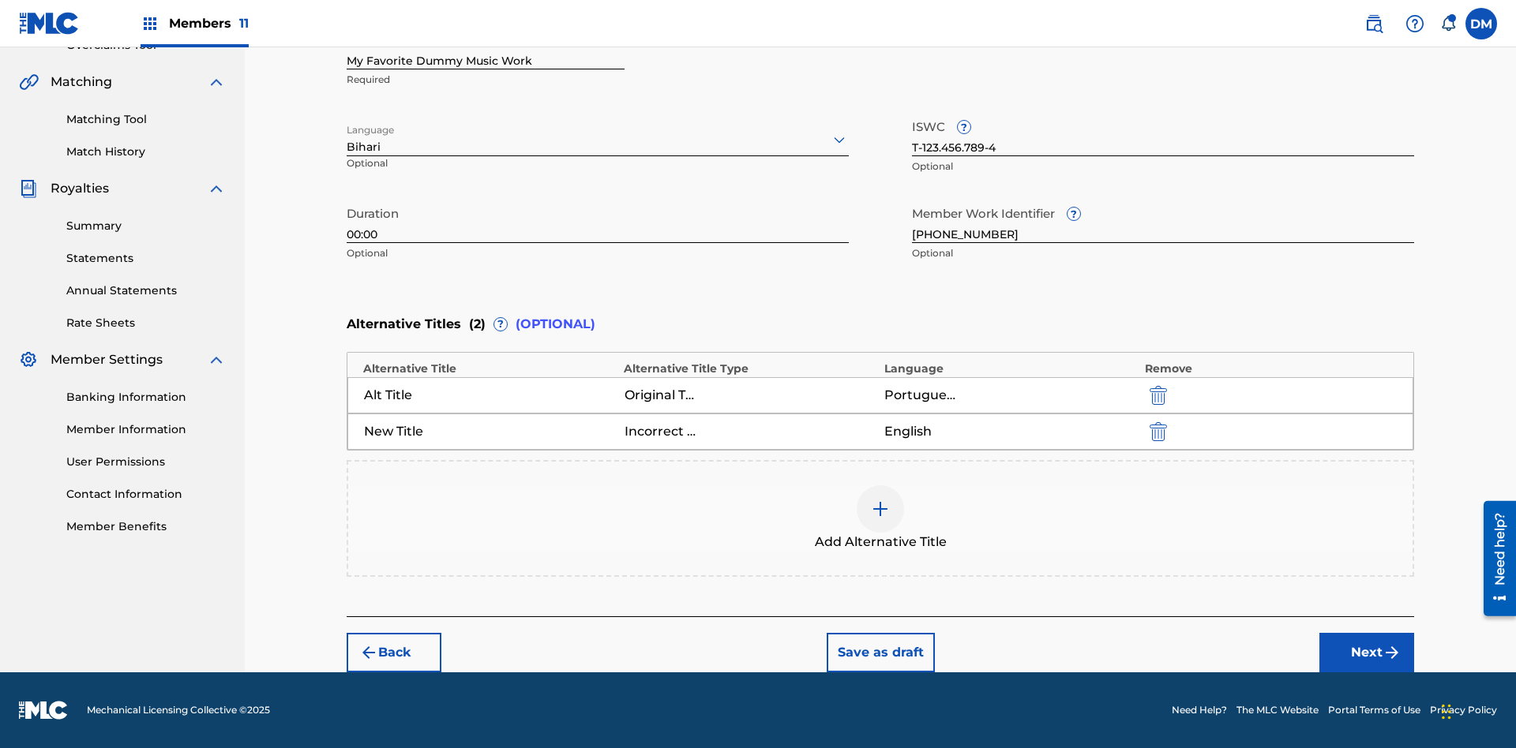
click at [1156, 431] on img "submit" at bounding box center [1157, 431] width 17 height 19
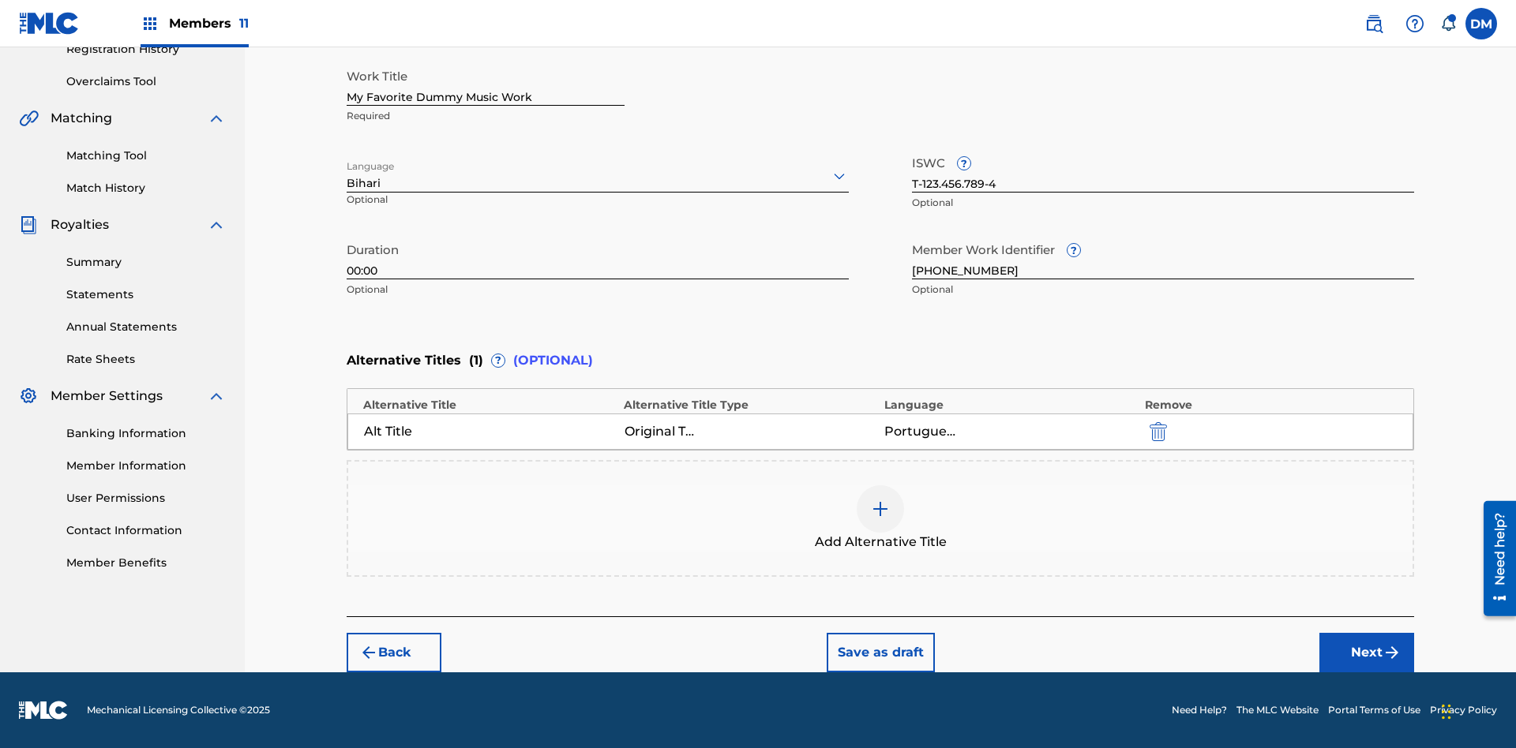
click at [880, 519] on div at bounding box center [880, 508] width 47 height 47
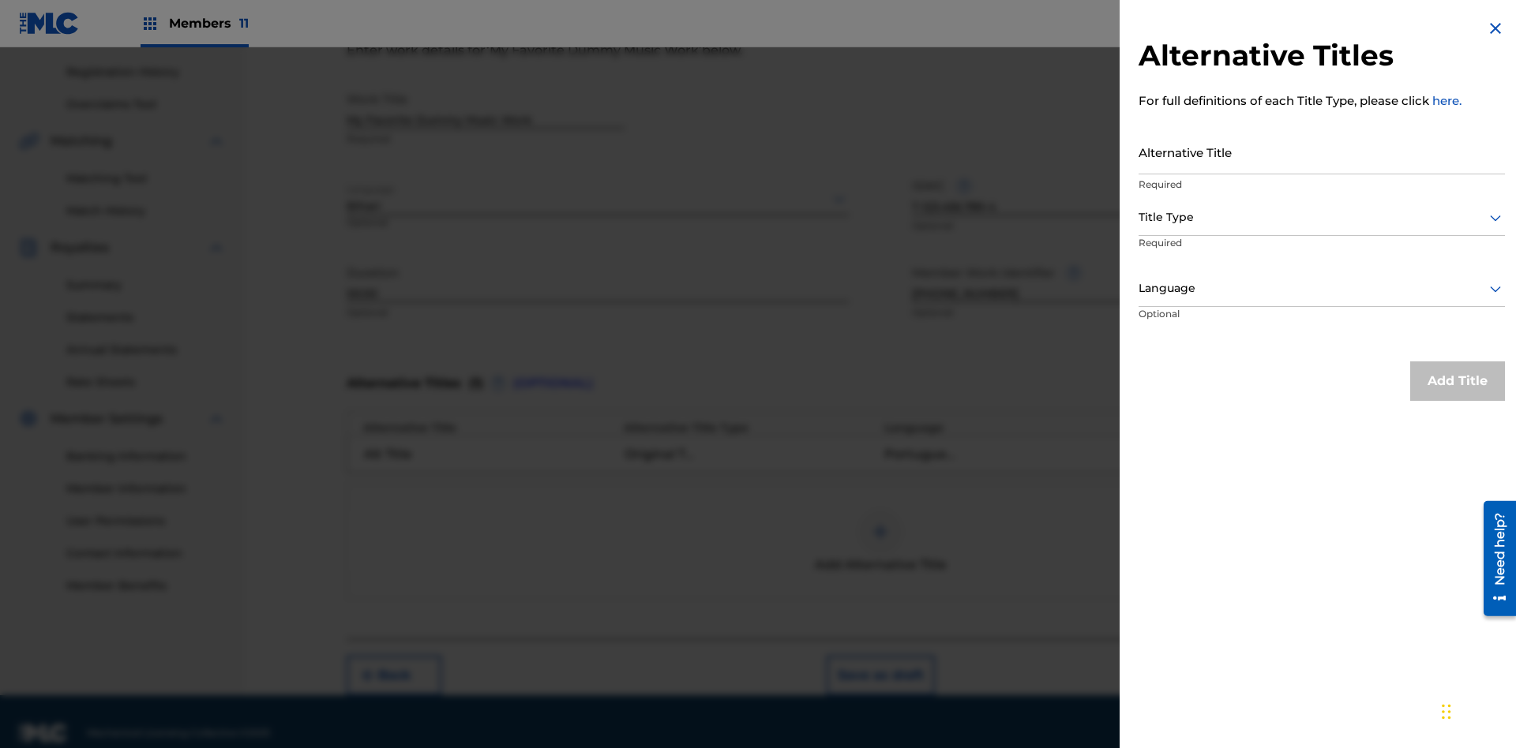
click at [1321, 152] on input "Alternative Title" at bounding box center [1321, 151] width 366 height 45
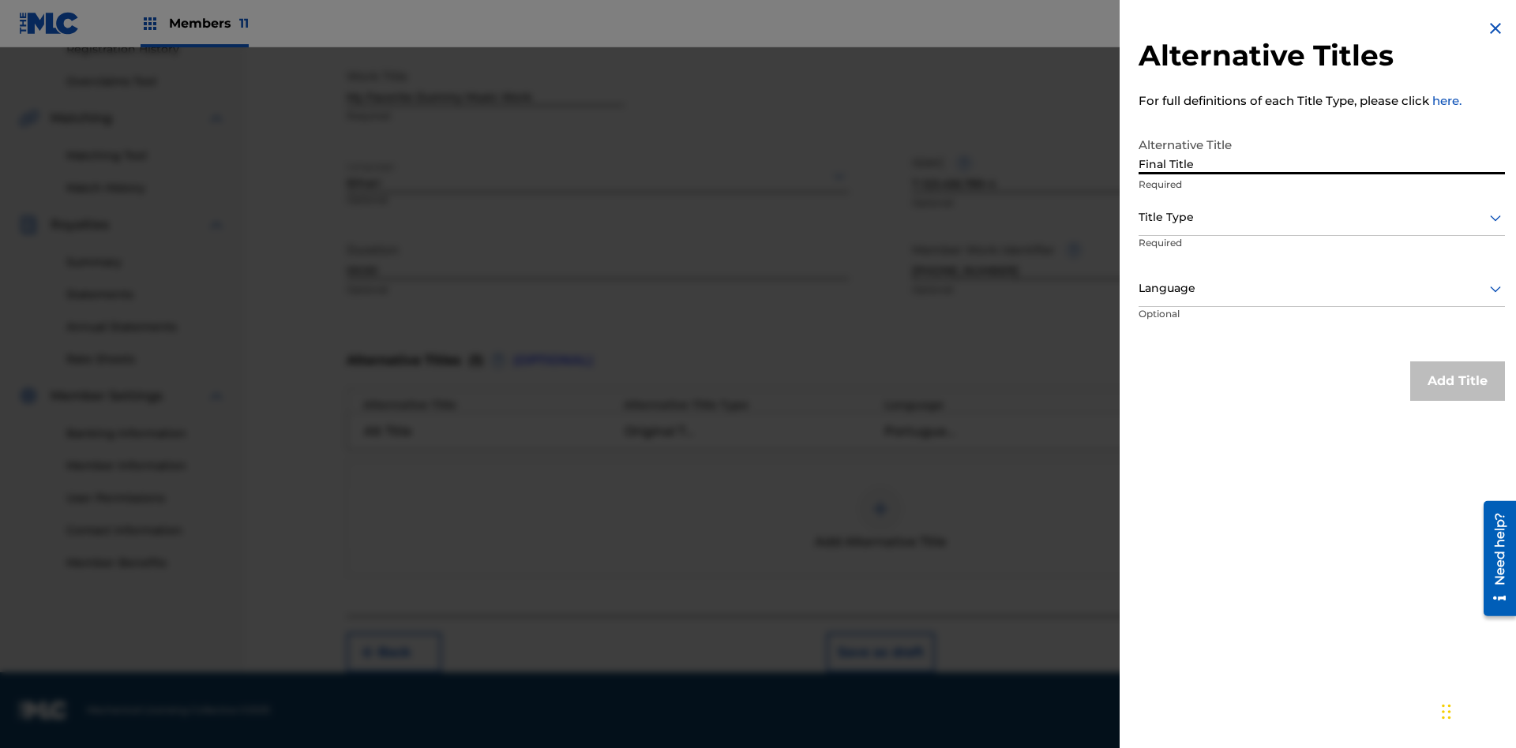
type input "Final Title"
click at [1321, 217] on div at bounding box center [1321, 218] width 366 height 20
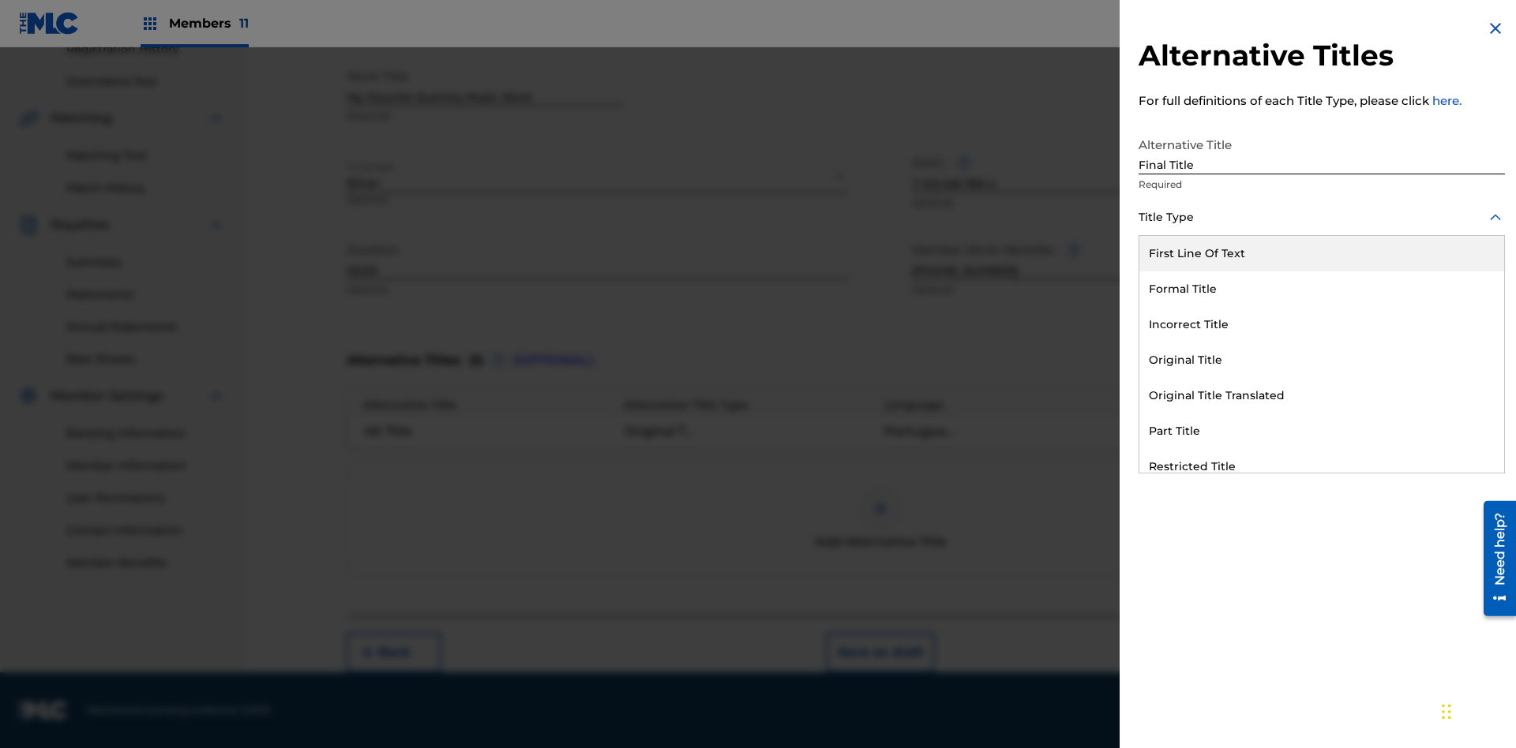
click at [1321, 431] on div "Part Title" at bounding box center [1321, 432] width 365 height 36
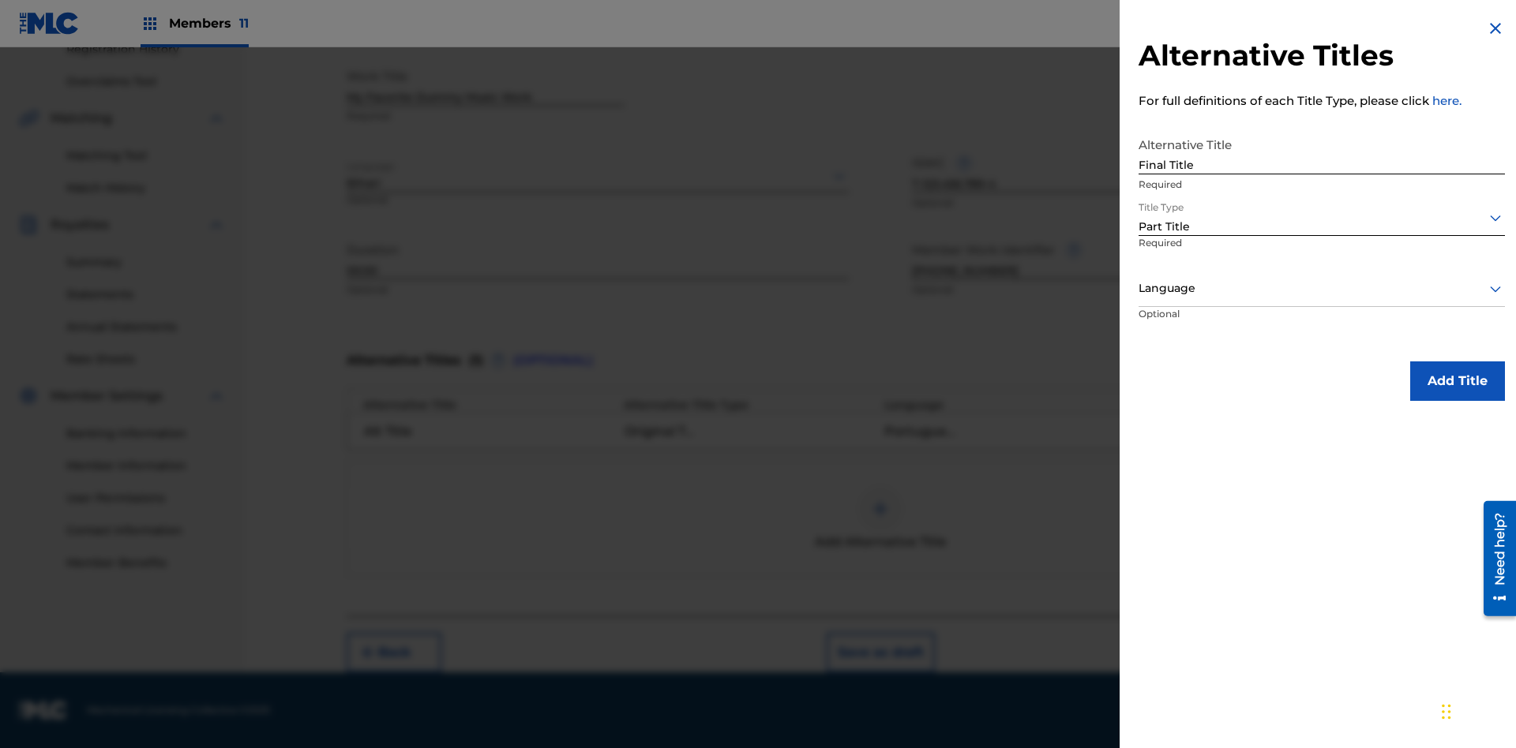
click at [1321, 288] on div at bounding box center [1321, 289] width 366 height 20
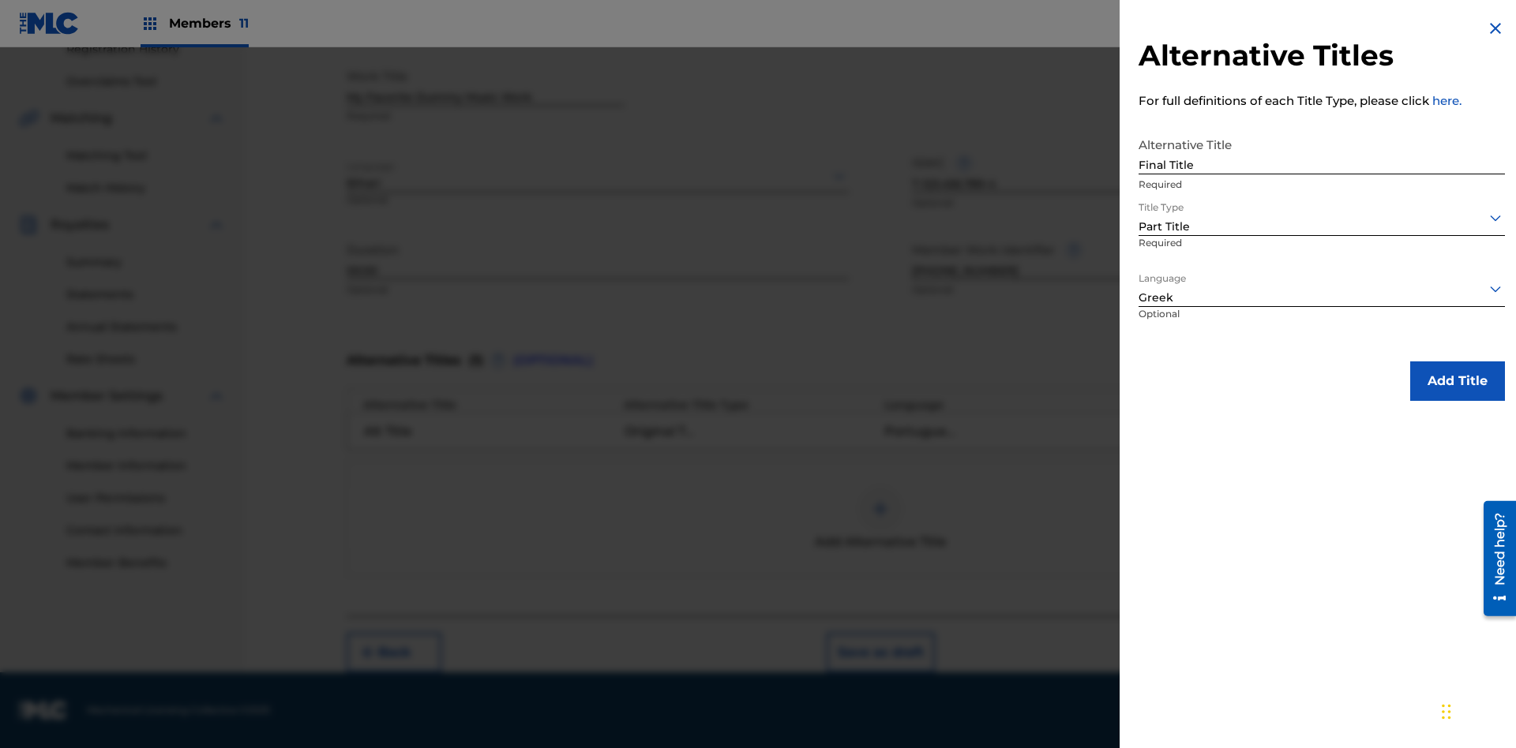
click at [1457, 381] on button "Add Title" at bounding box center [1457, 381] width 95 height 39
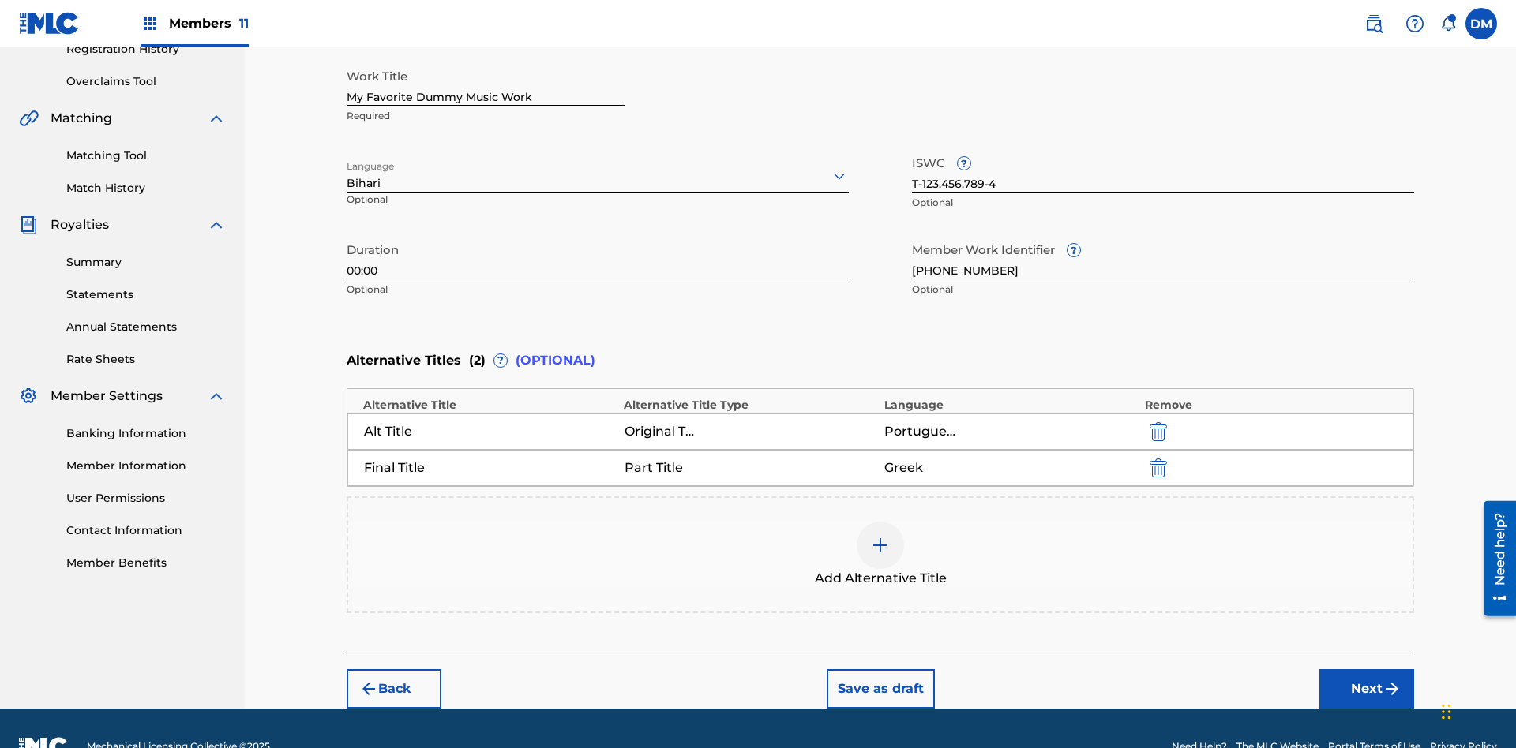
scroll to position [349, 0]
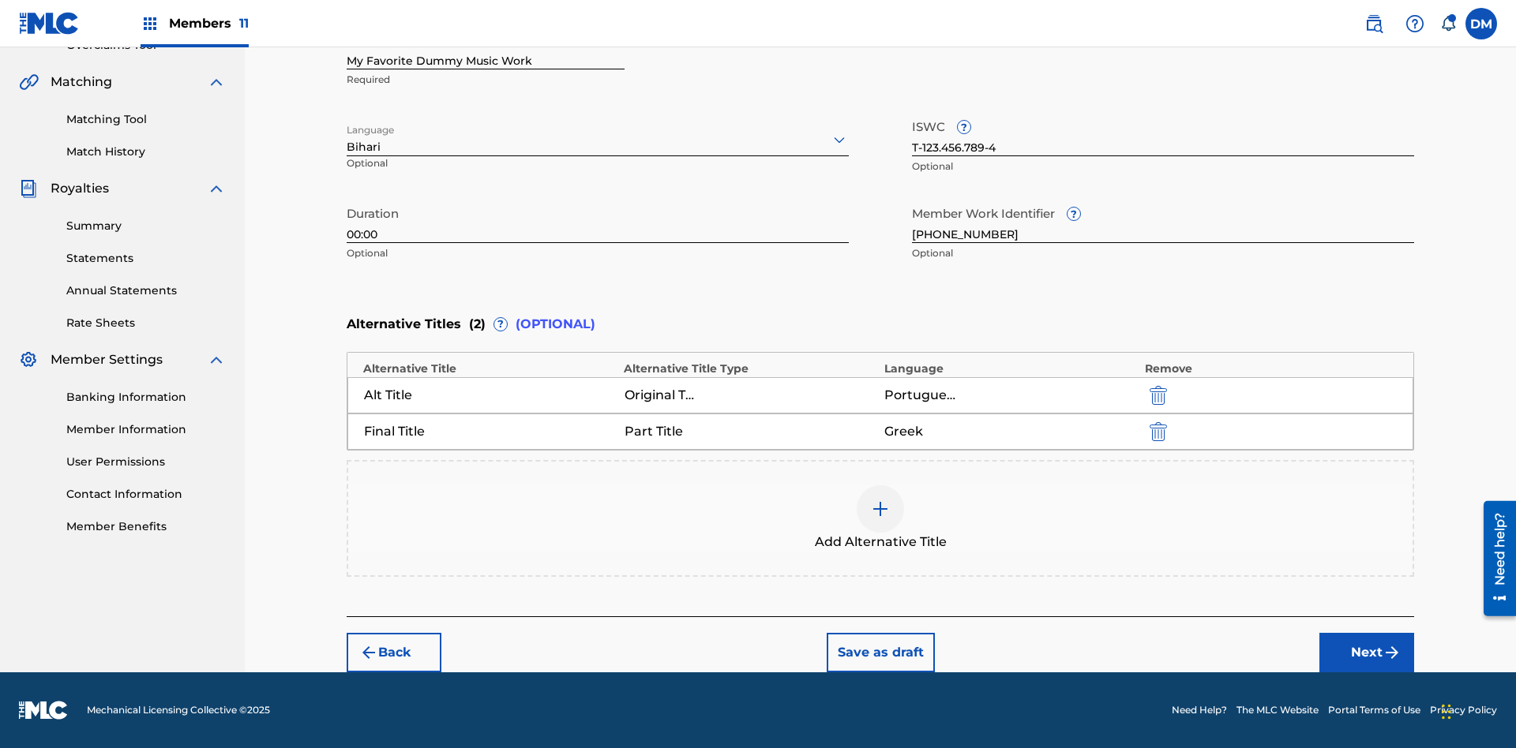
click at [1366, 653] on button "Next" at bounding box center [1366, 652] width 95 height 39
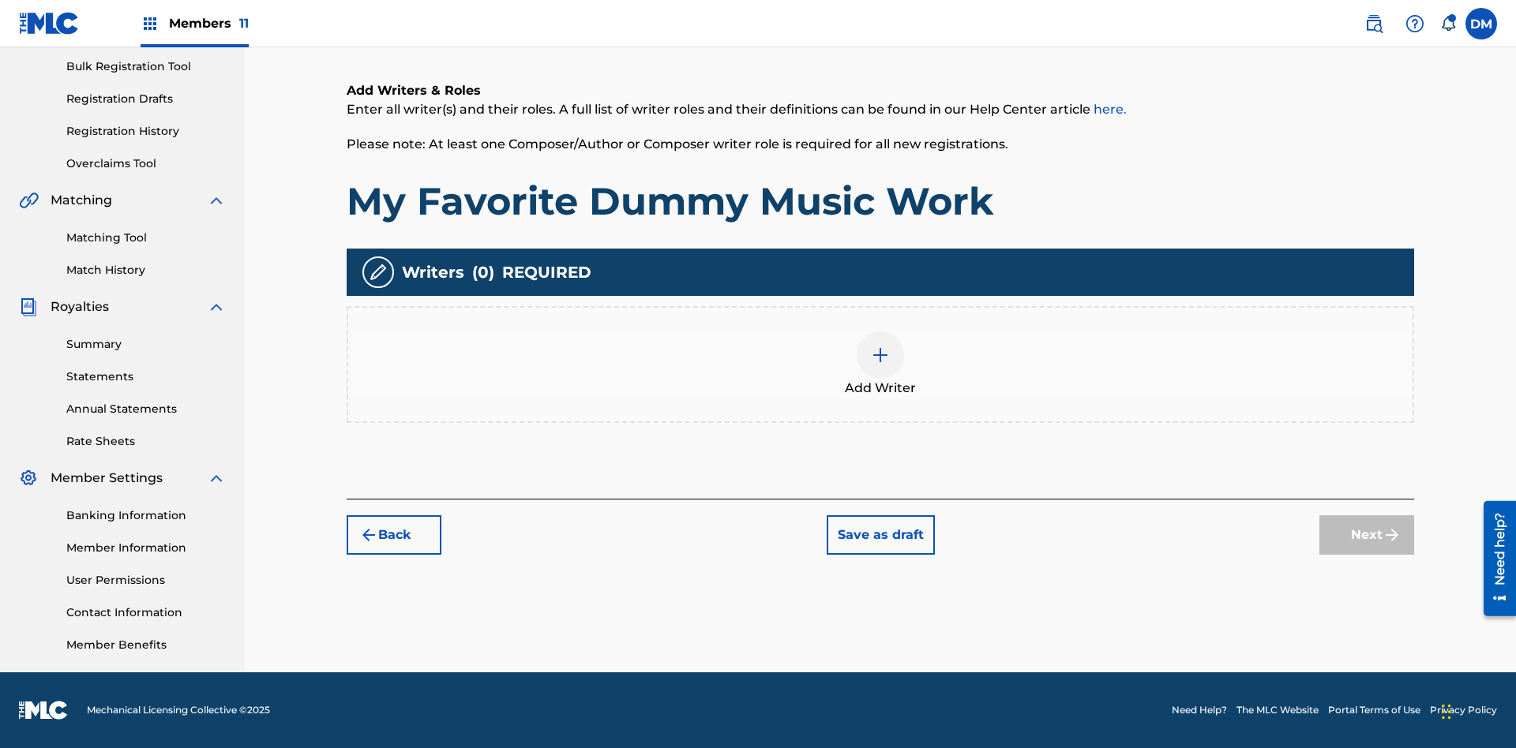
scroll to position [231, 0]
click at [880, 364] on img at bounding box center [880, 355] width 19 height 19
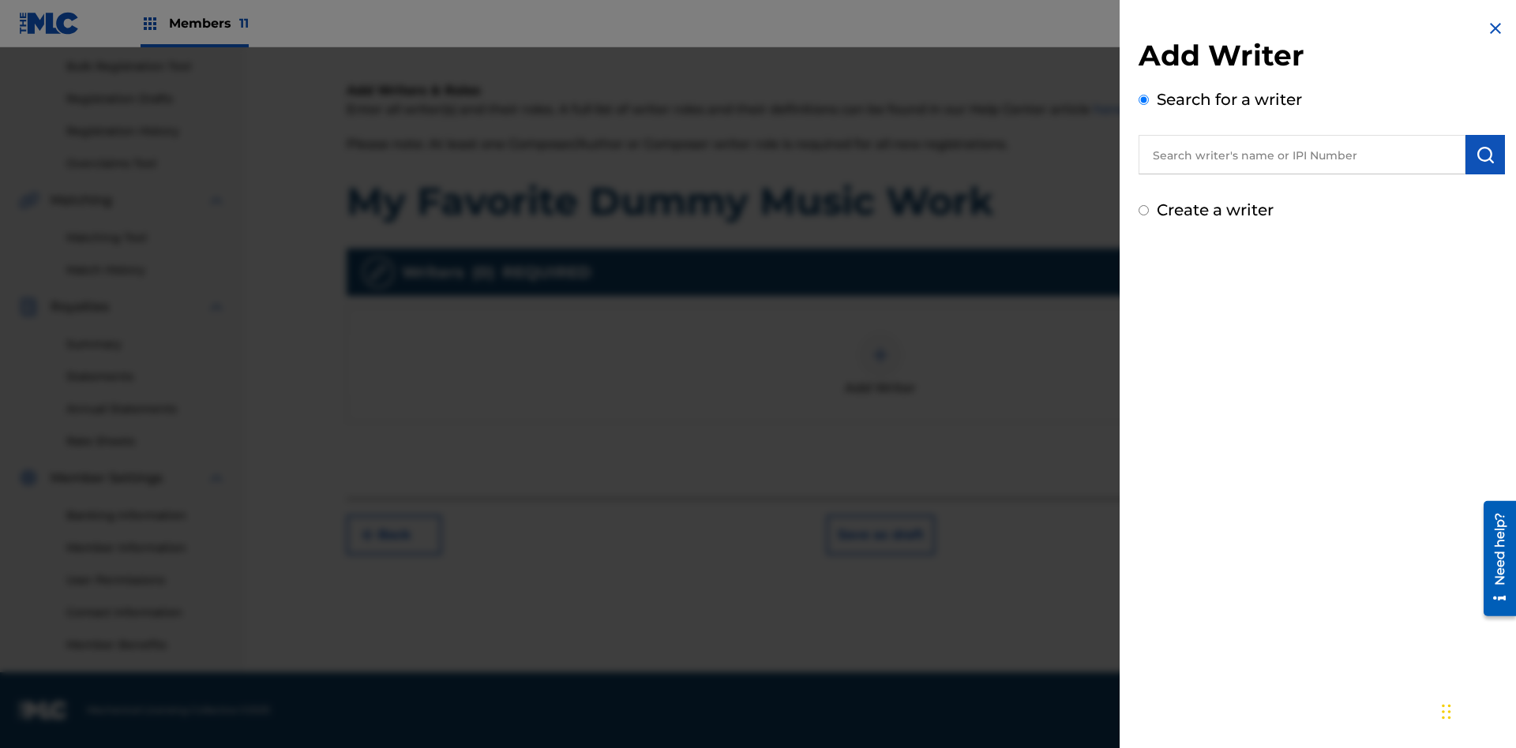
click at [1302, 155] on input "text" at bounding box center [1301, 154] width 327 height 39
type input "[PERSON_NAME]"
click at [1485, 155] on img "submit" at bounding box center [1484, 154] width 19 height 19
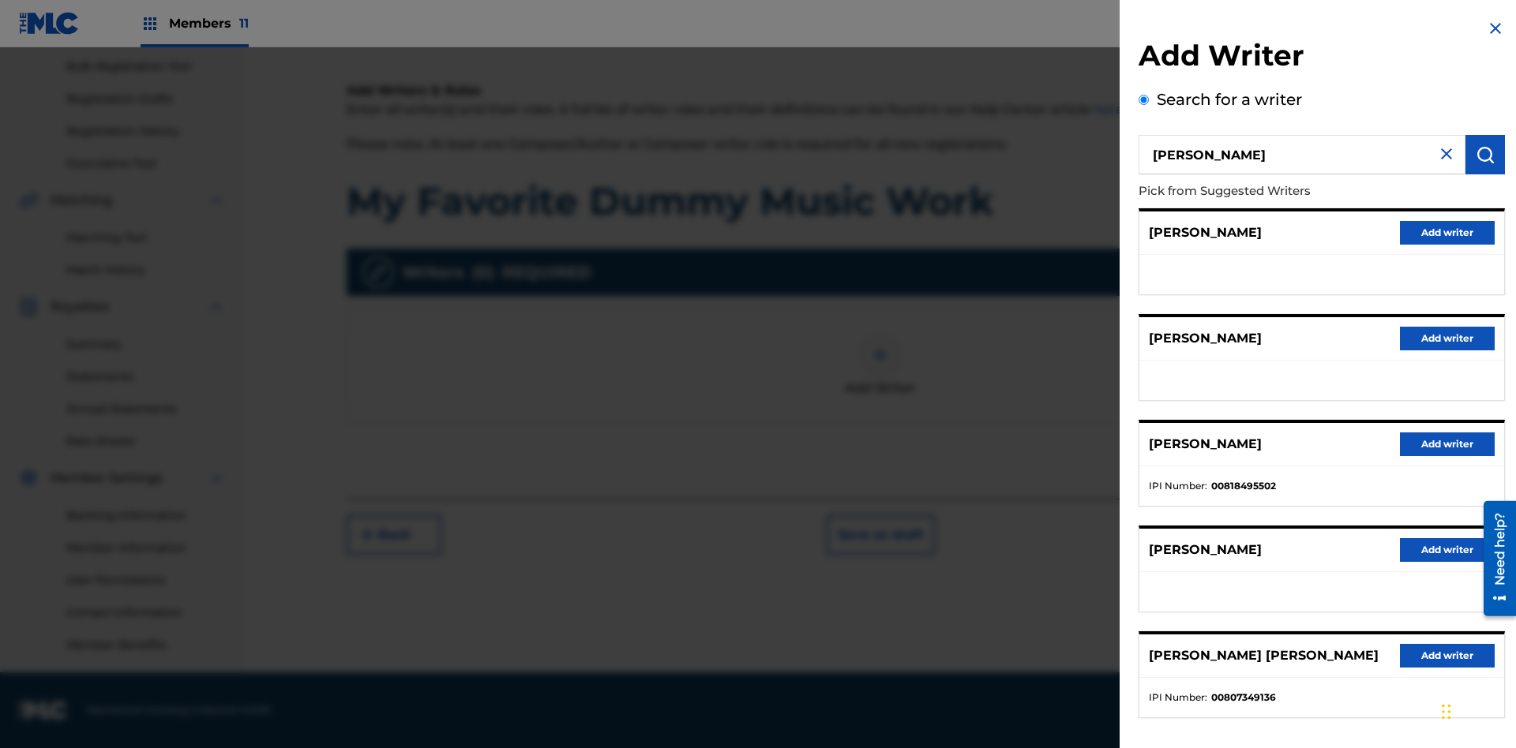
radio input "false"
radio input "true"
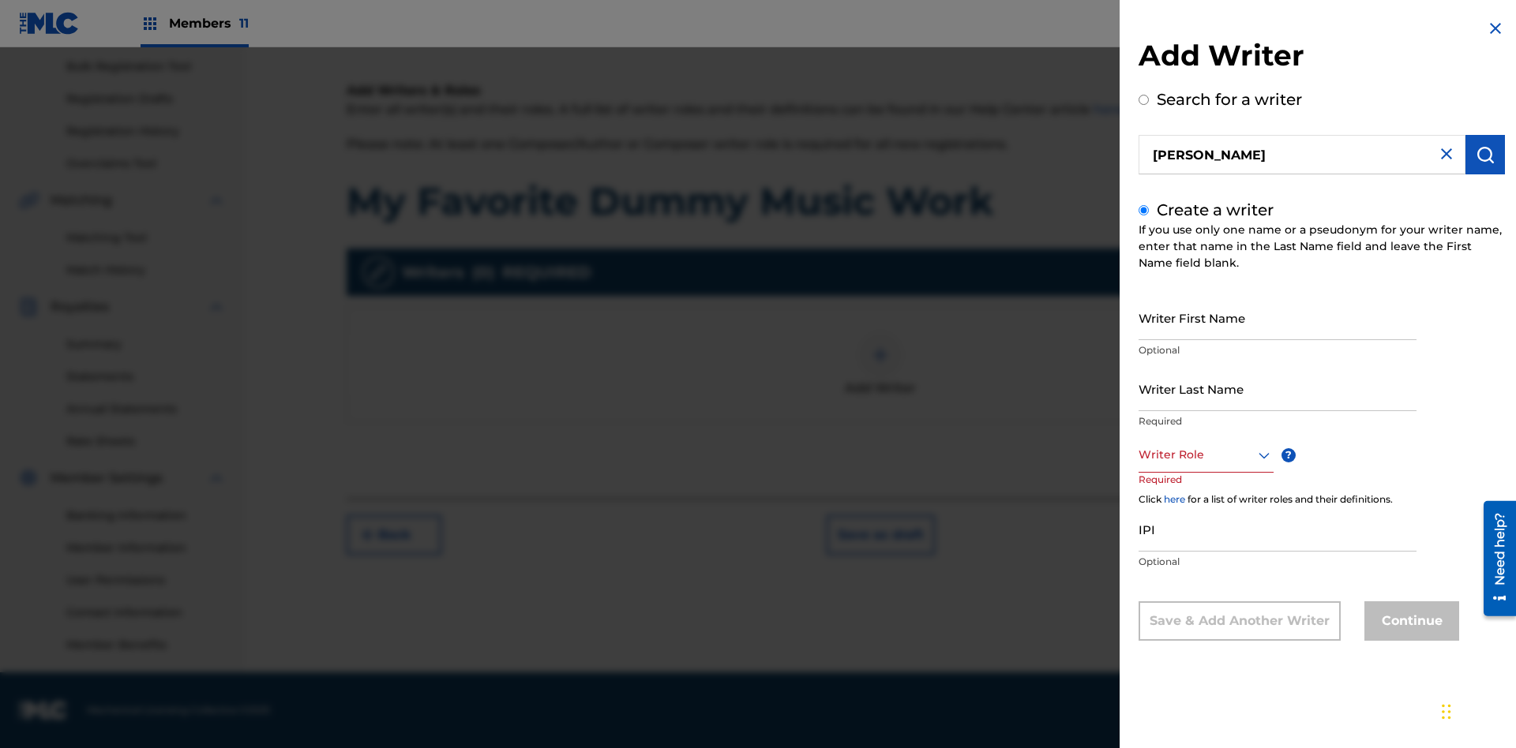
click at [1277, 317] on input "Writer First Name" at bounding box center [1277, 317] width 278 height 45
type input "[PERSON_NAME]"
click at [1277, 388] on input "Writer Last Name" at bounding box center [1277, 388] width 278 height 45
type input "[PERSON_NAME]"
click at [1277, 529] on input "IPI" at bounding box center [1277, 529] width 278 height 45
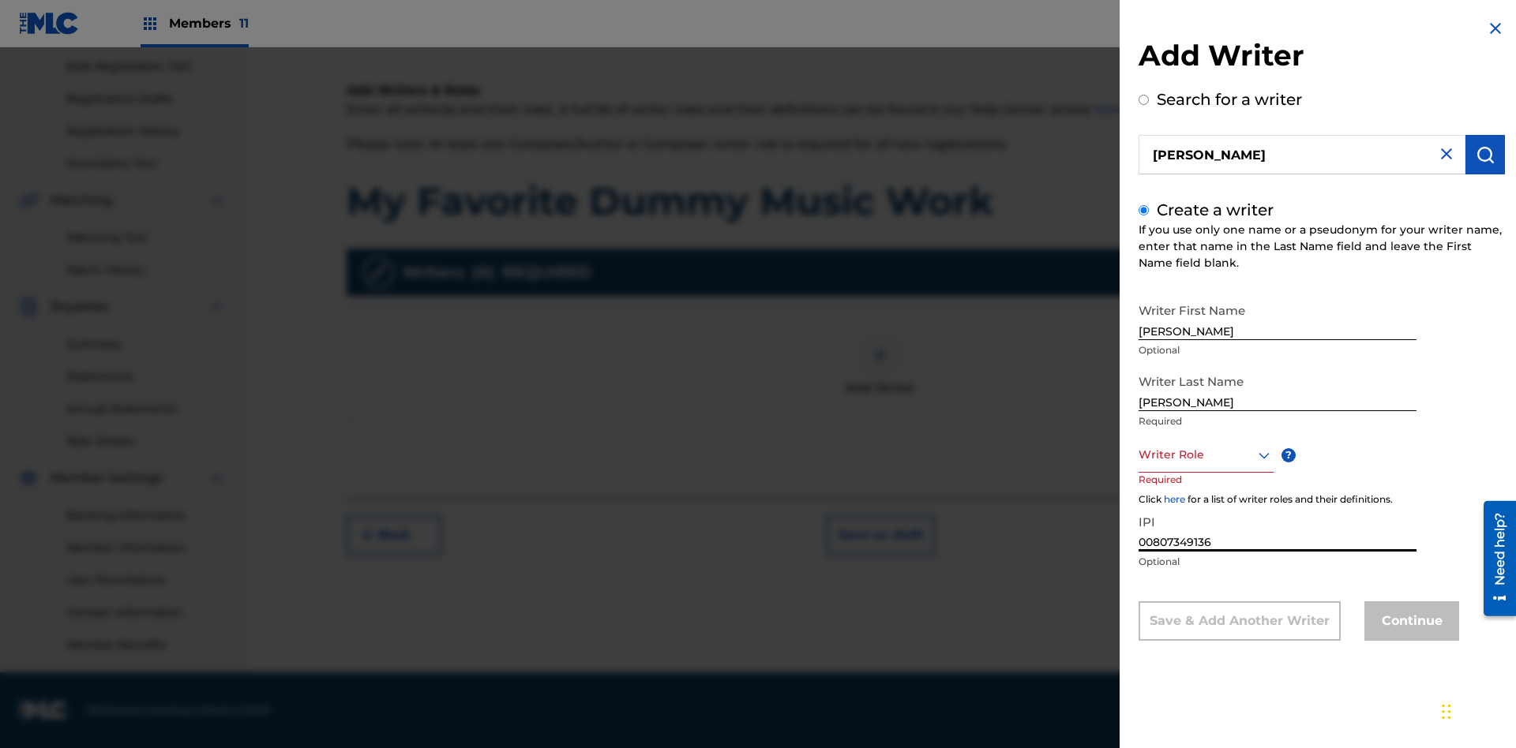
type input "00807349136"
click at [1205, 455] on div at bounding box center [1205, 455] width 135 height 20
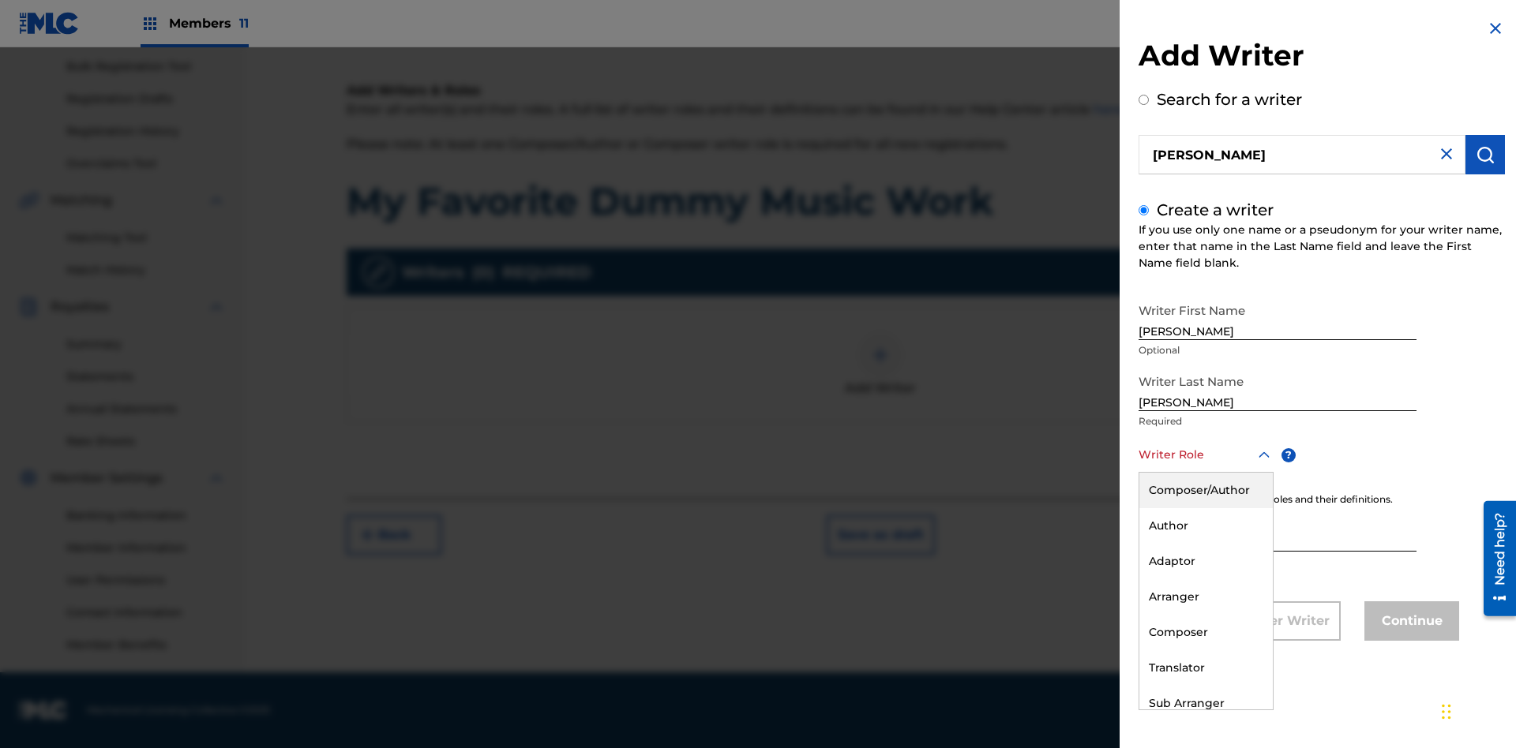
click at [1205, 526] on div "Author" at bounding box center [1205, 526] width 133 height 36
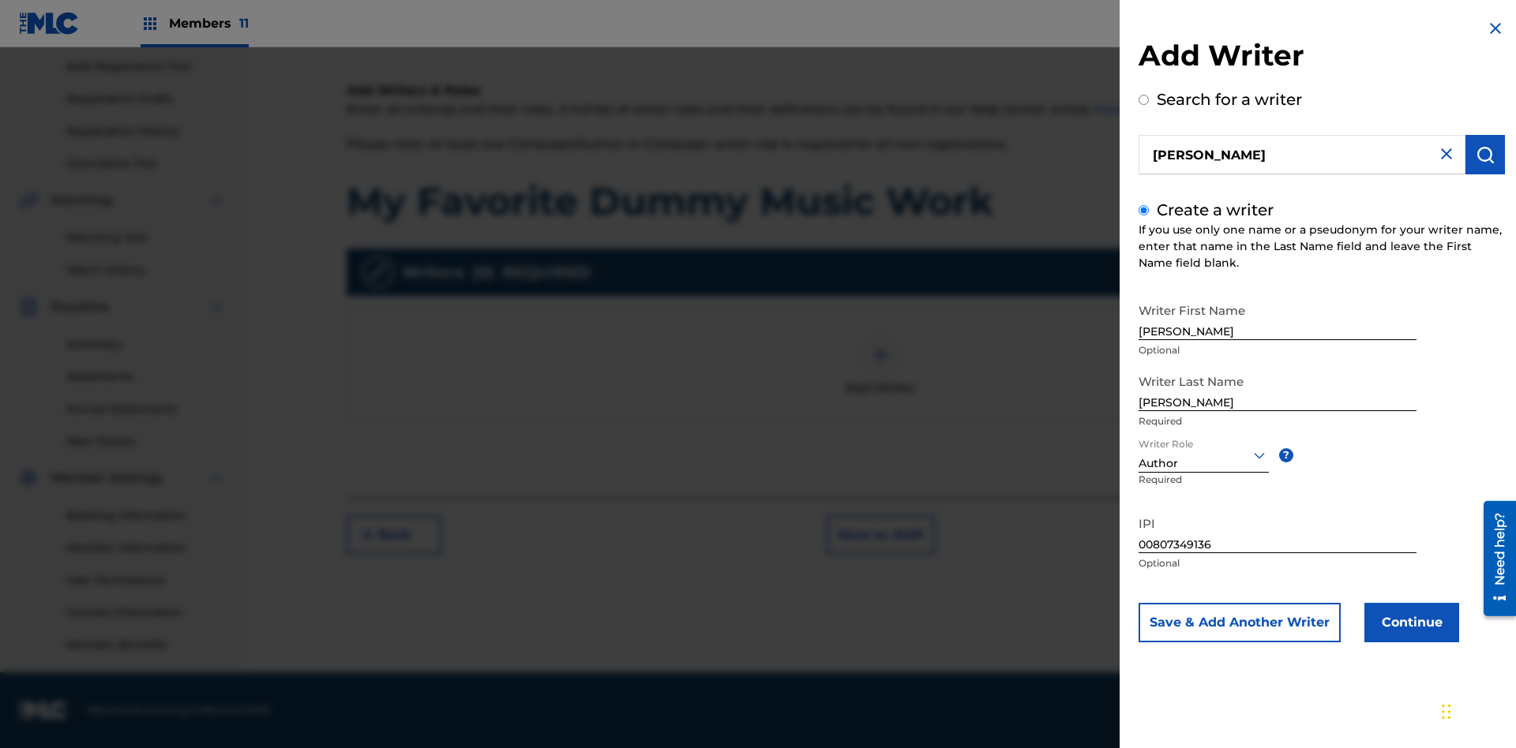
click at [1409, 623] on button "Continue" at bounding box center [1411, 622] width 95 height 39
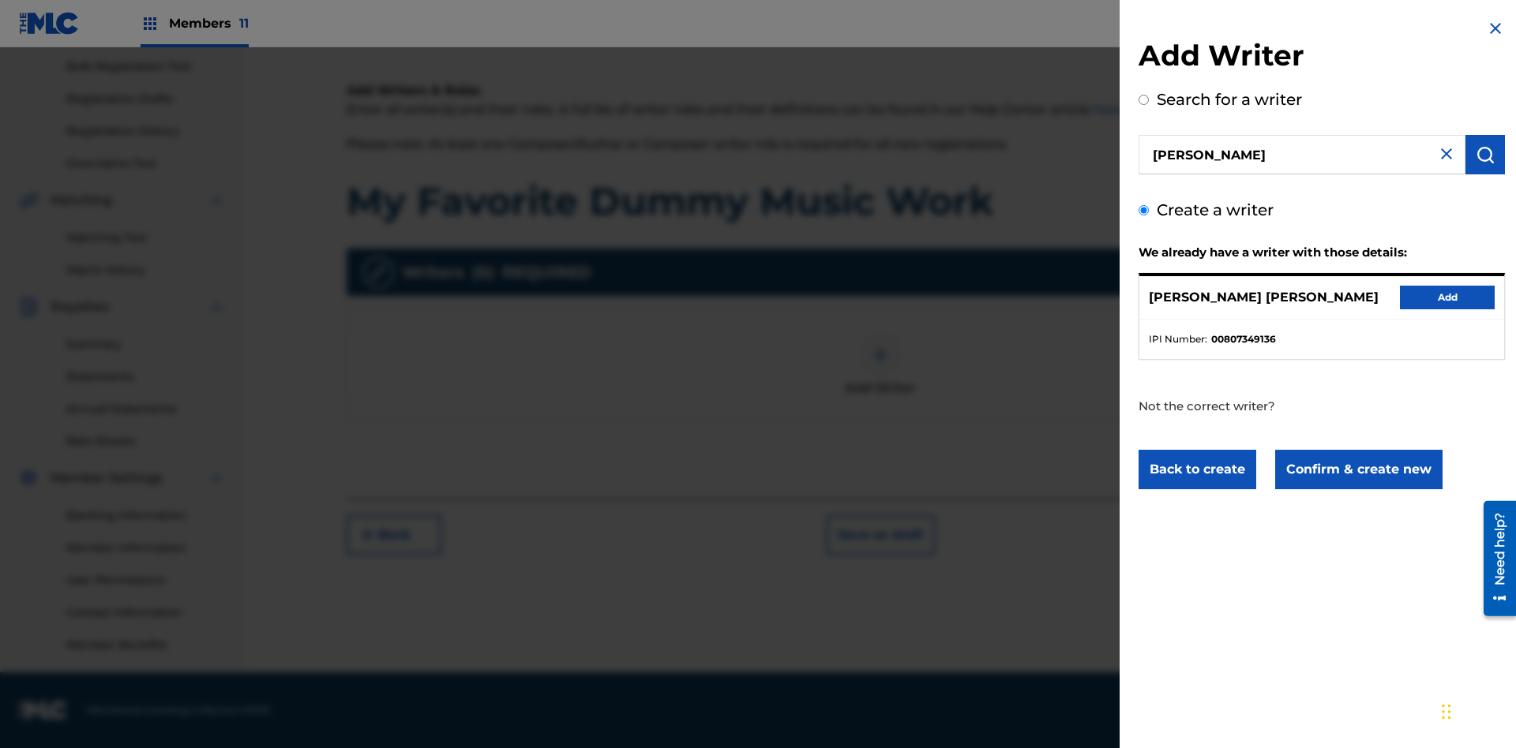
click at [1357, 470] on button "Confirm & create new" at bounding box center [1358, 469] width 167 height 39
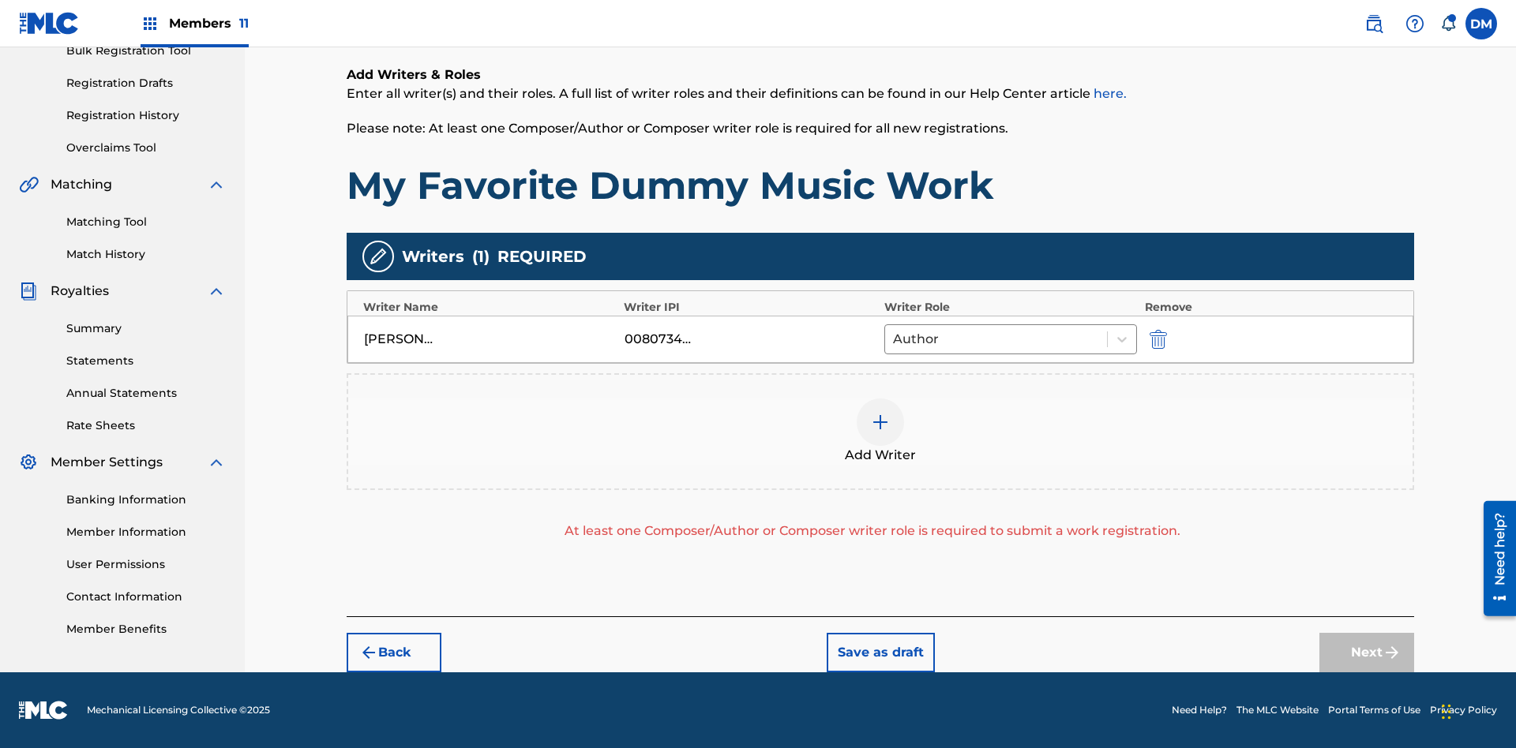
click at [1156, 339] on img "submit" at bounding box center [1157, 339] width 17 height 19
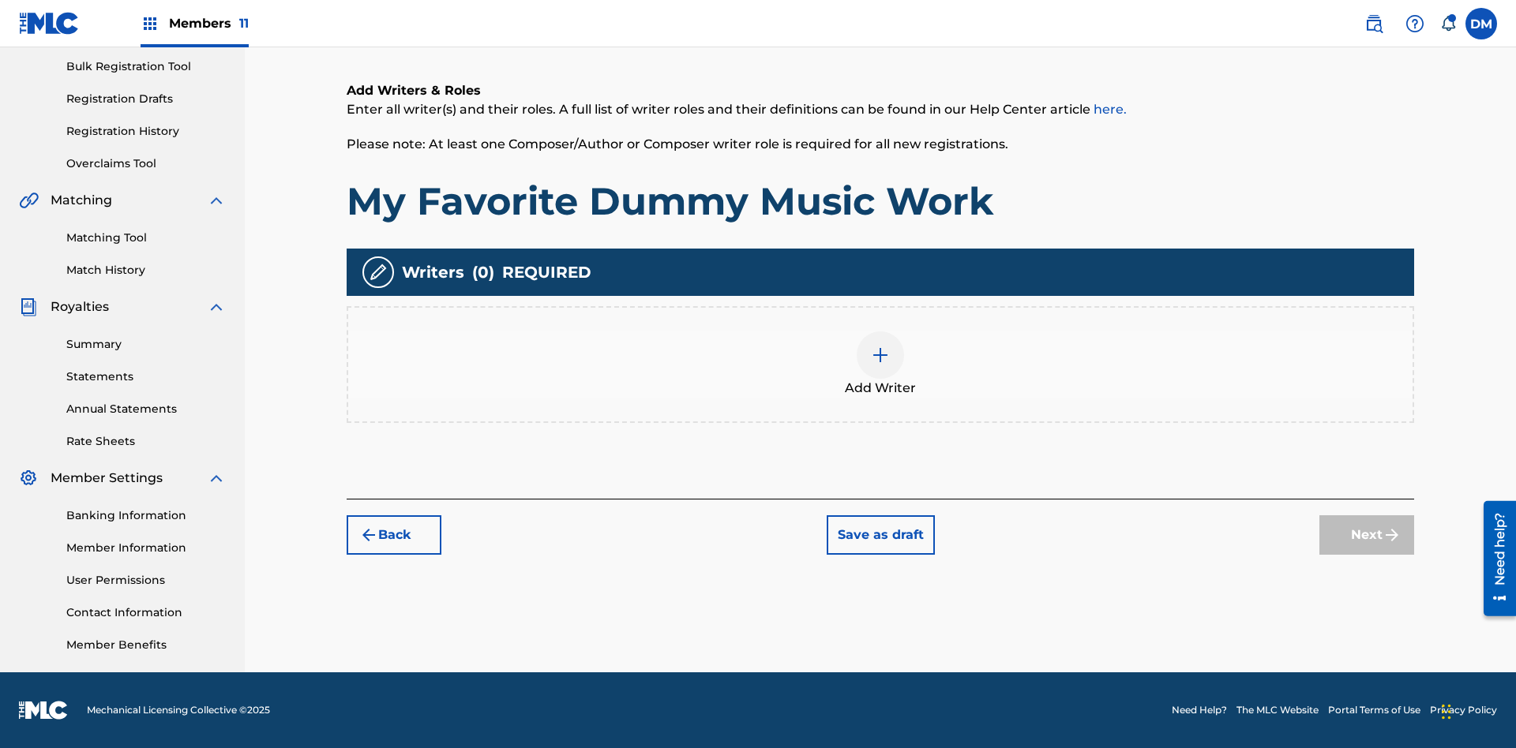
click at [880, 364] on img at bounding box center [880, 355] width 19 height 19
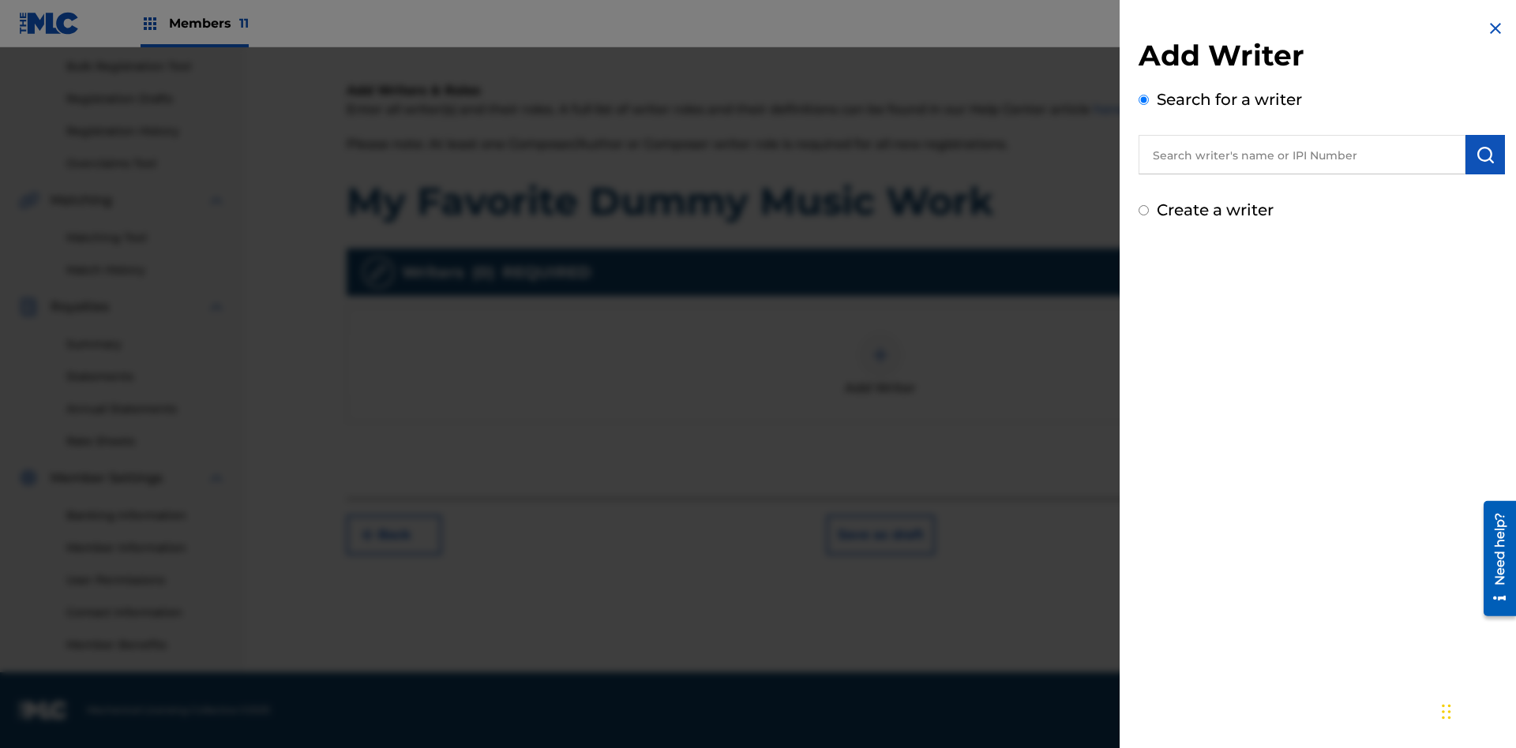
click at [1302, 155] on input "text" at bounding box center [1301, 154] width 327 height 39
type input "[PERSON_NAME]"
click at [1485, 155] on img "submit" at bounding box center [1484, 154] width 19 height 19
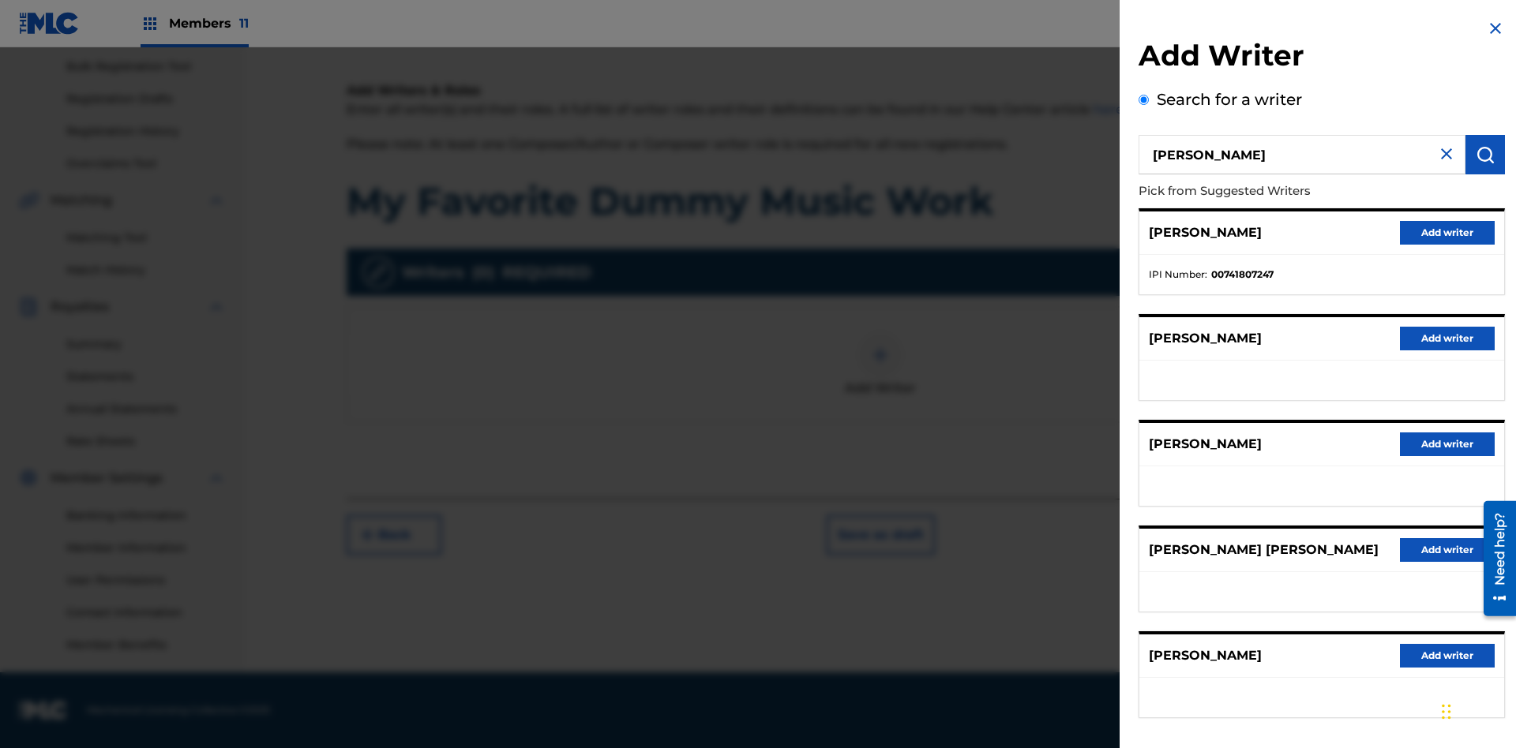
click at [1447, 232] on button "Add writer" at bounding box center [1447, 233] width 95 height 24
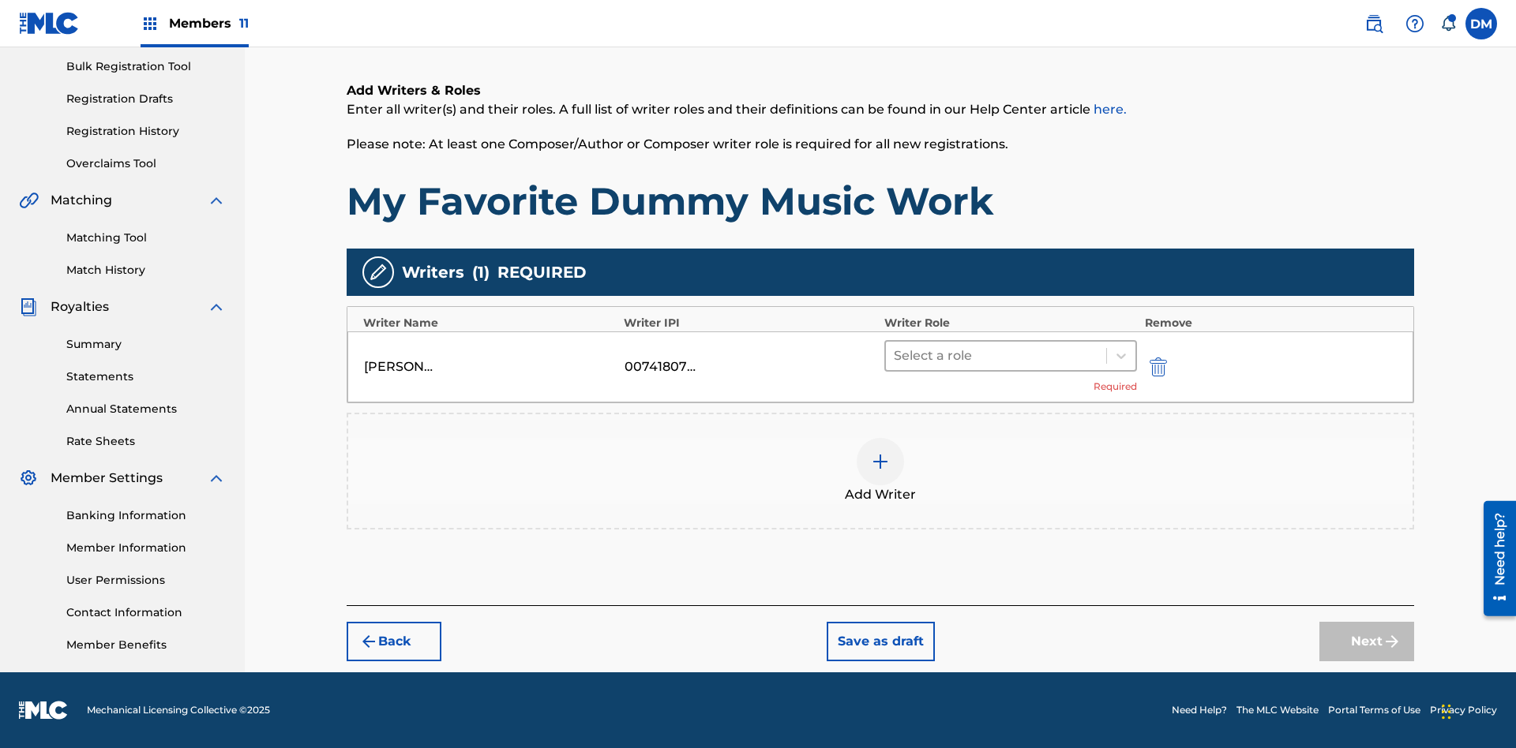
click at [895, 355] on input "text" at bounding box center [895, 356] width 3 height 19
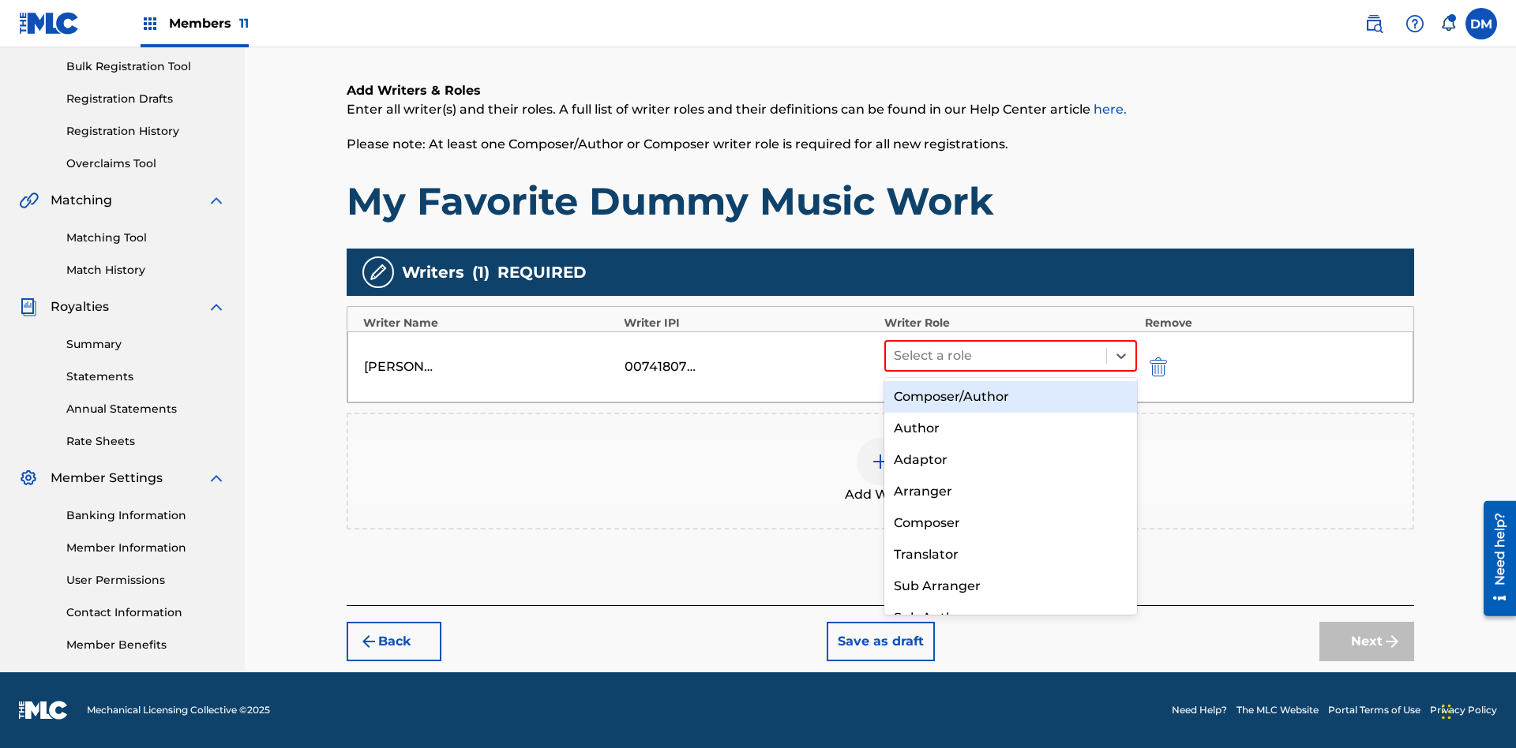
click at [1010, 554] on div "Translator" at bounding box center [1010, 555] width 253 height 32
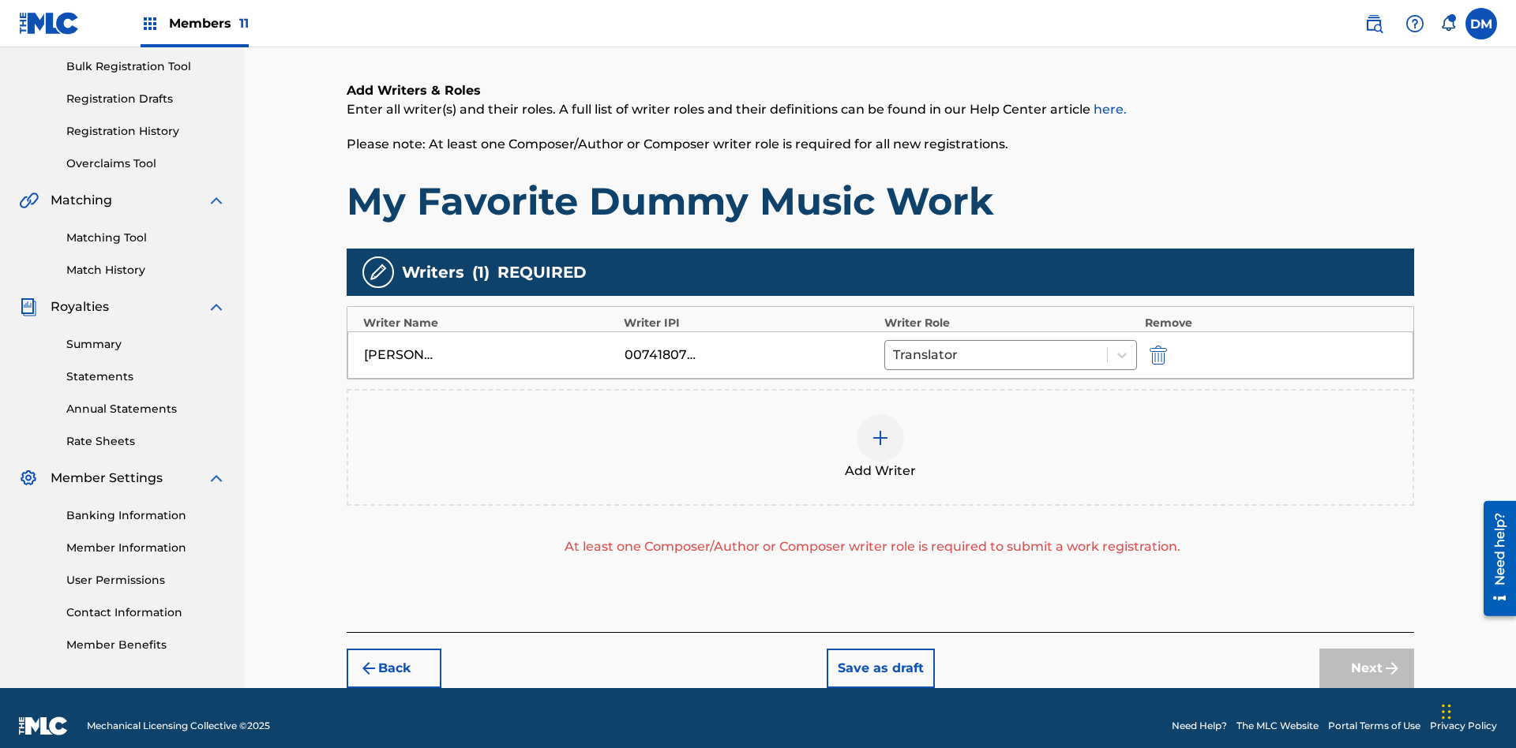
scroll to position [246, 0]
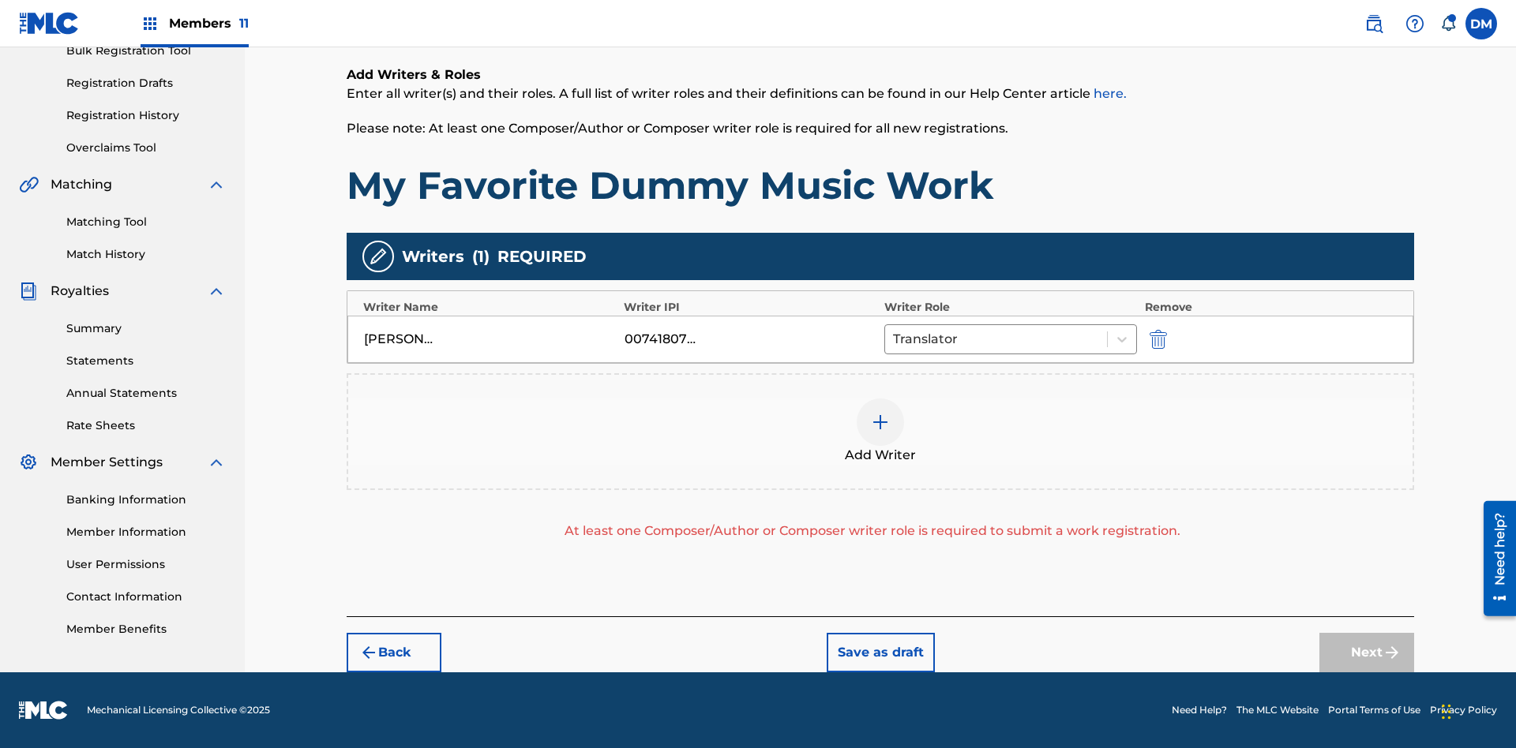
click at [880, 432] on div at bounding box center [880, 422] width 47 height 47
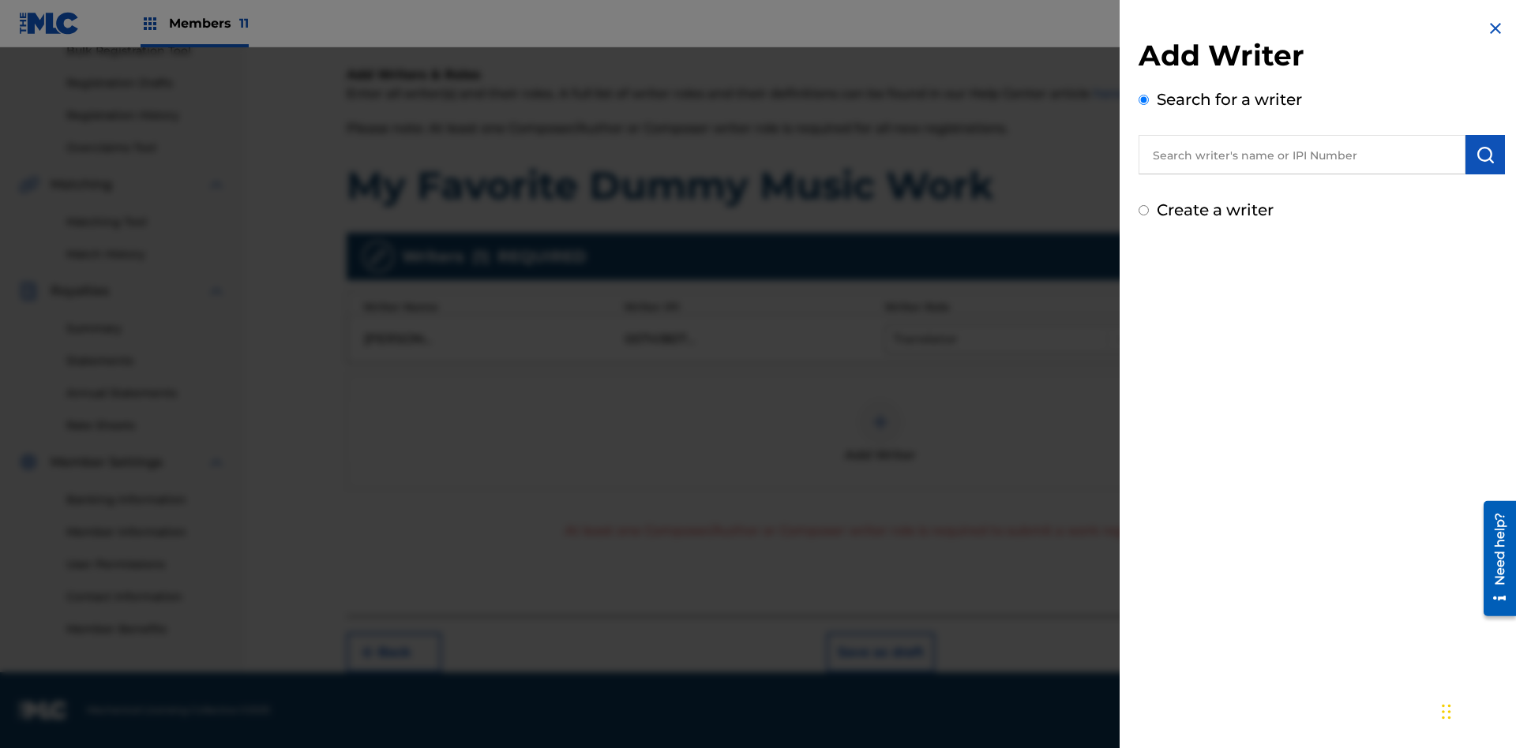
click at [1302, 155] on input "text" at bounding box center [1301, 154] width 327 height 39
type input "Test2025.08.22.05.51.46"
click at [1485, 155] on img "submit" at bounding box center [1484, 154] width 19 height 19
click at [1144, 278] on input "Create a writer" at bounding box center [1143, 277] width 10 height 10
radio input "false"
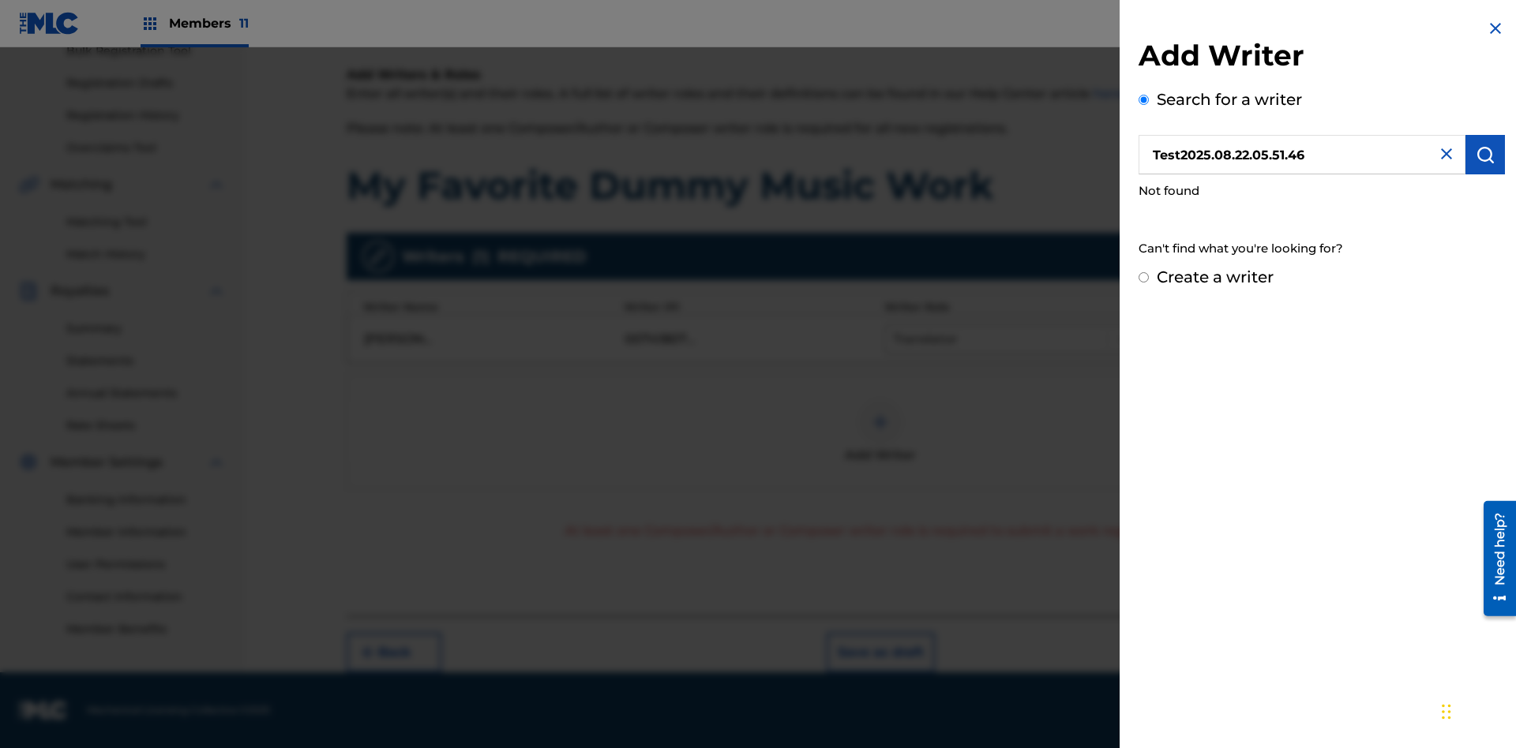
radio input "false"
radio input "true"
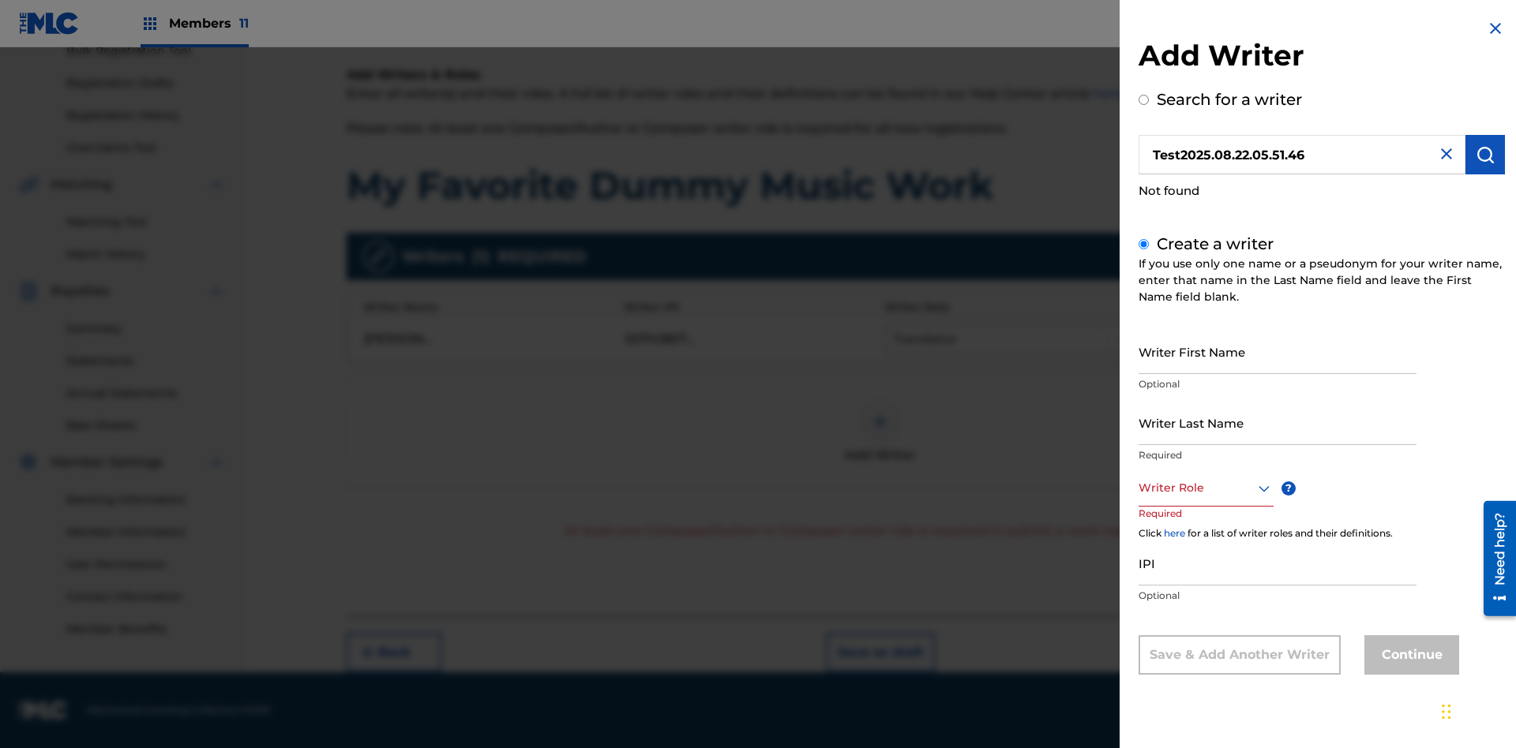
click at [1277, 351] on input "Writer First Name" at bounding box center [1277, 351] width 278 height 45
type input "Test2025.08.22.05.51.49"
click at [1277, 422] on input "Writer Last Name" at bounding box center [1277, 422] width 278 height 45
type input "Test2025.08.22.05.51.49"
click at [1205, 488] on div at bounding box center [1205, 488] width 135 height 20
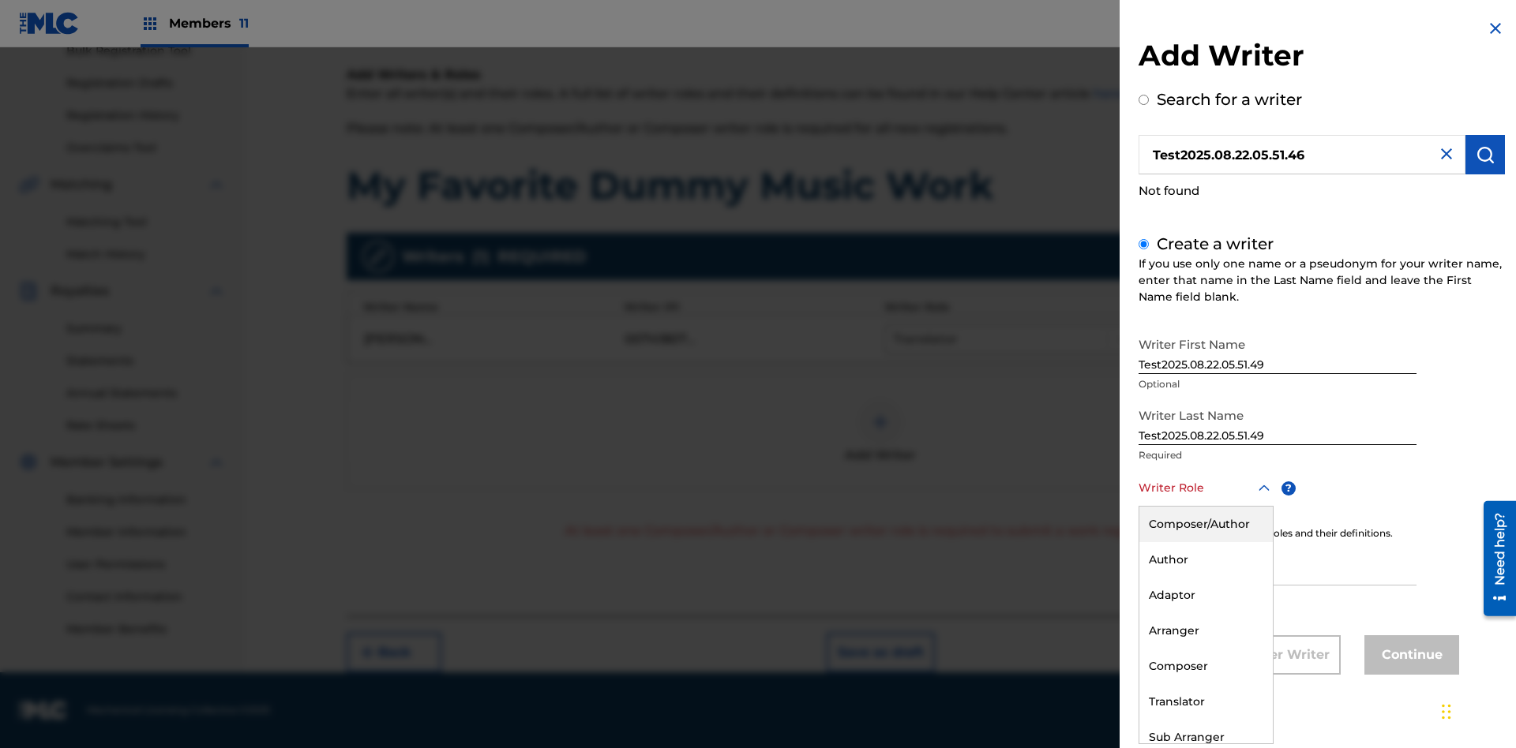
click at [1205, 666] on div "Composer" at bounding box center [1205, 667] width 133 height 36
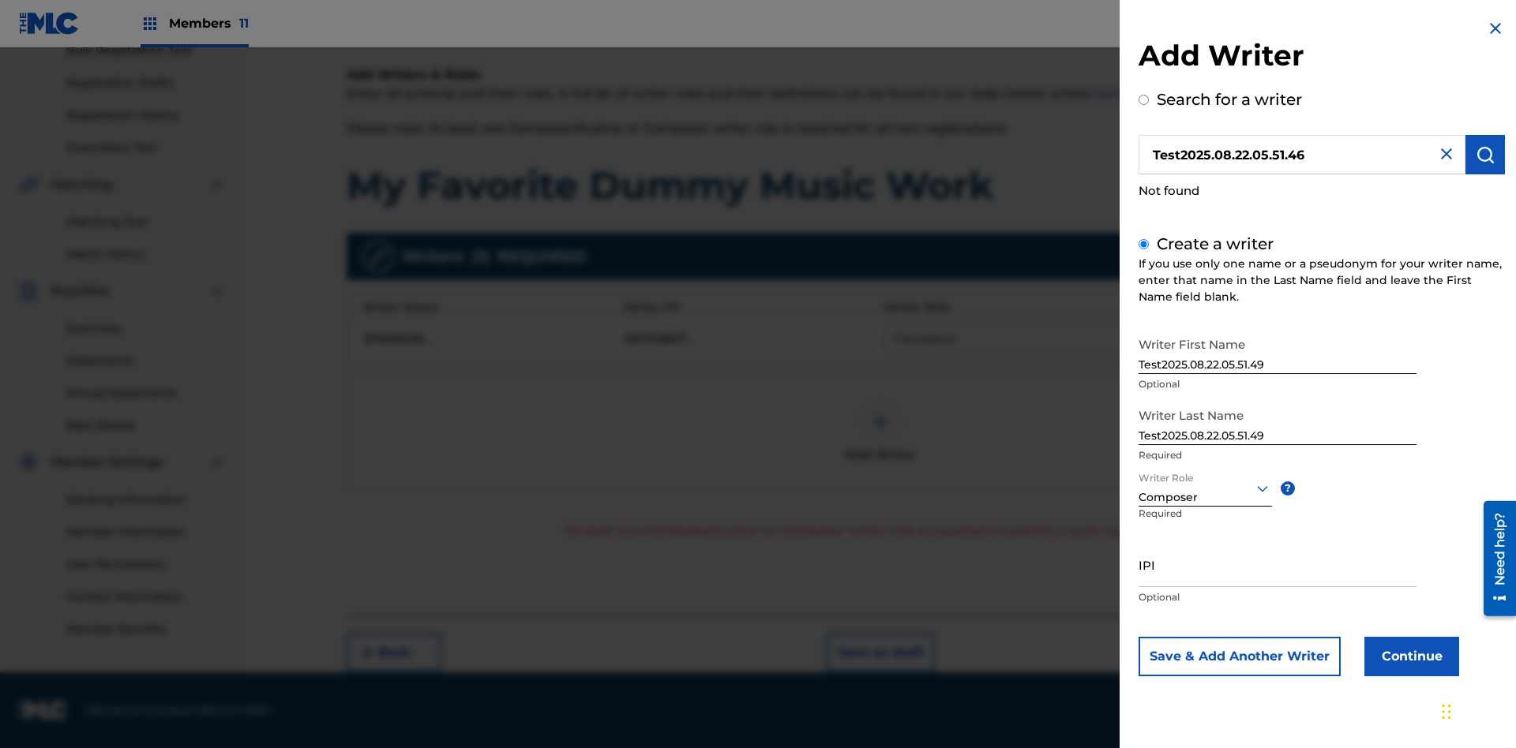
click at [1277, 564] on input "IPI" at bounding box center [1277, 564] width 278 height 45
type input "595839777"
click at [1409, 656] on button "Continue" at bounding box center [1411, 656] width 95 height 39
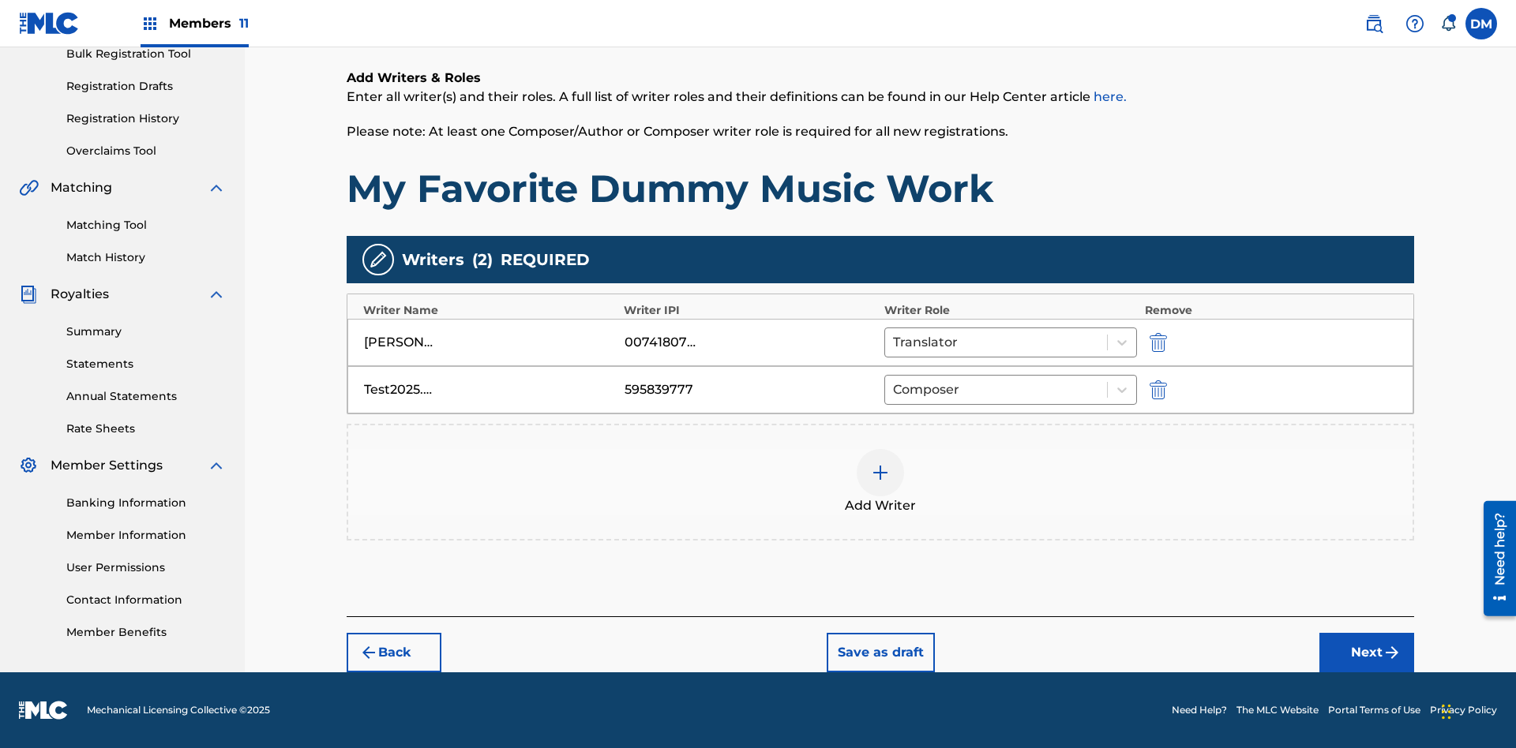
scroll to position [243, 0]
click at [1366, 653] on button "Next" at bounding box center [1366, 652] width 95 height 39
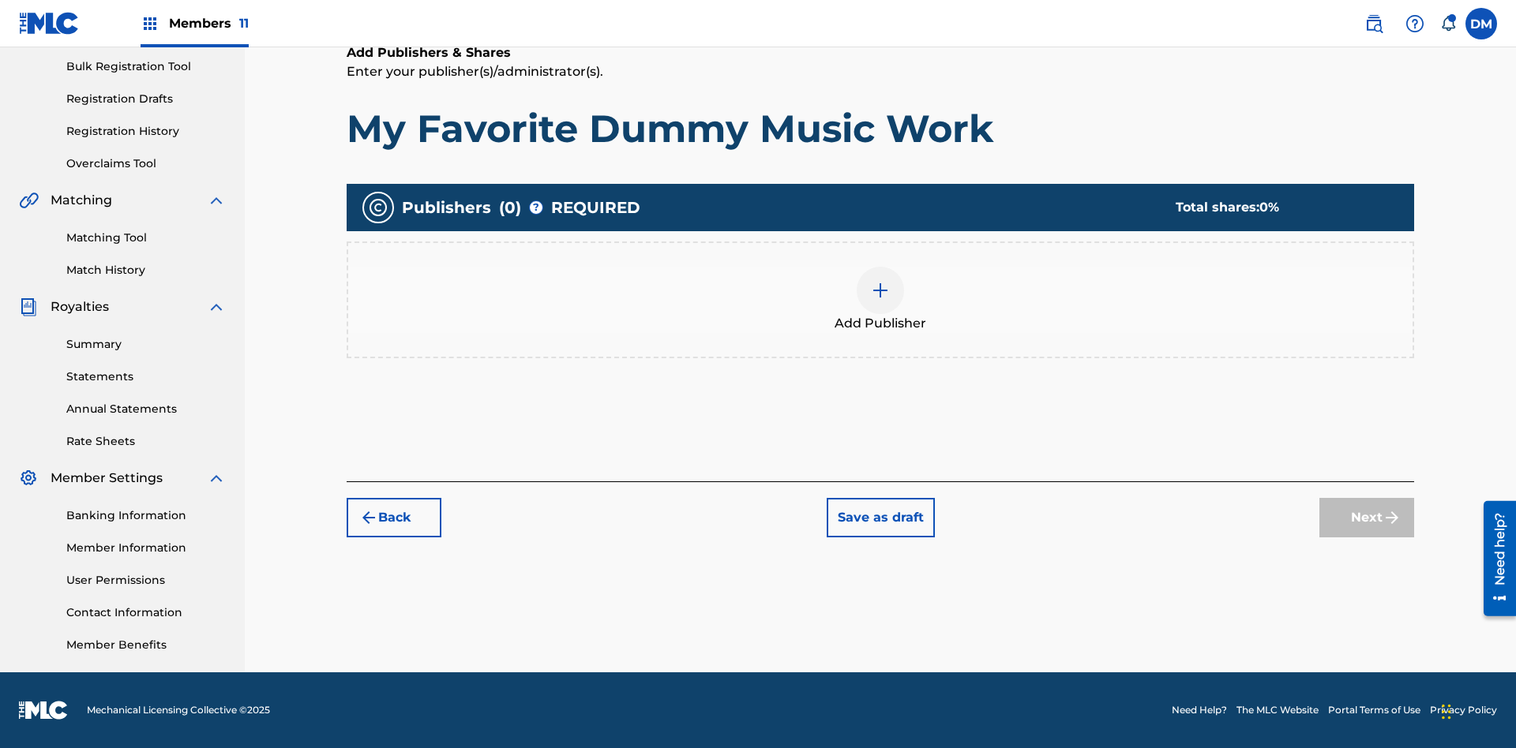
scroll to position [231, 0]
click at [880, 290] on img at bounding box center [880, 290] width 19 height 19
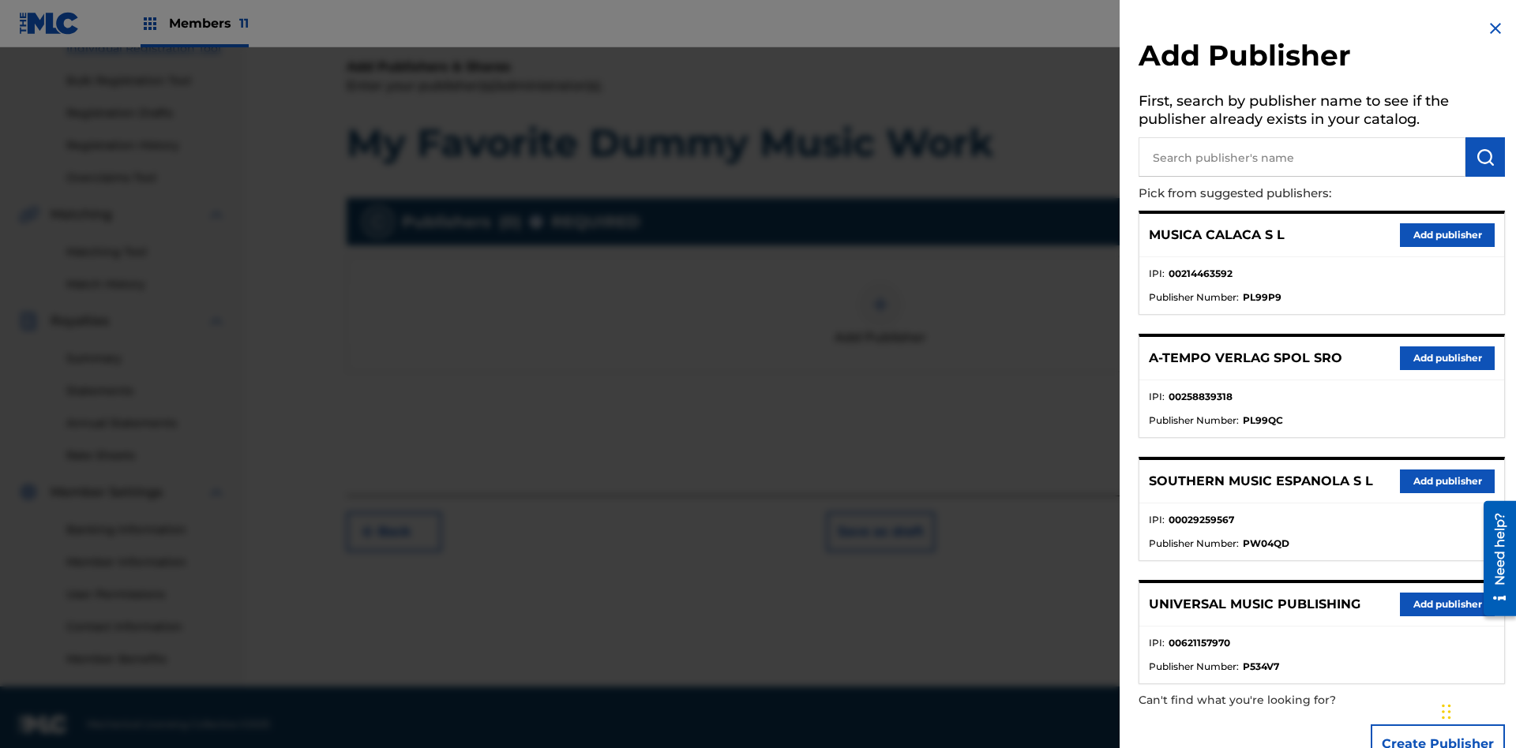
click at [1302, 157] on input "text" at bounding box center [1301, 156] width 327 height 39
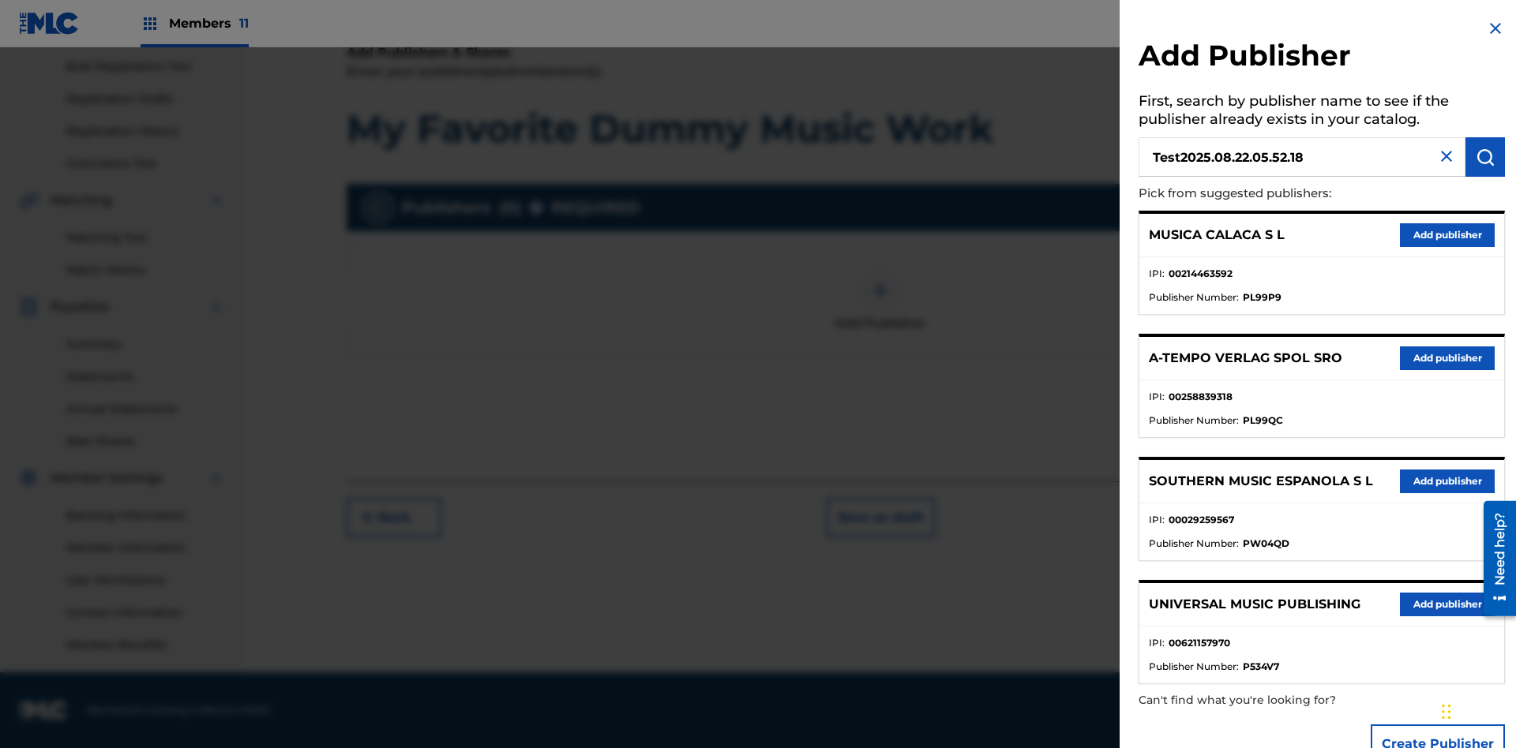
type input "Test2025.08.22.05.52.18"
click at [1485, 157] on img "submit" at bounding box center [1484, 157] width 19 height 19
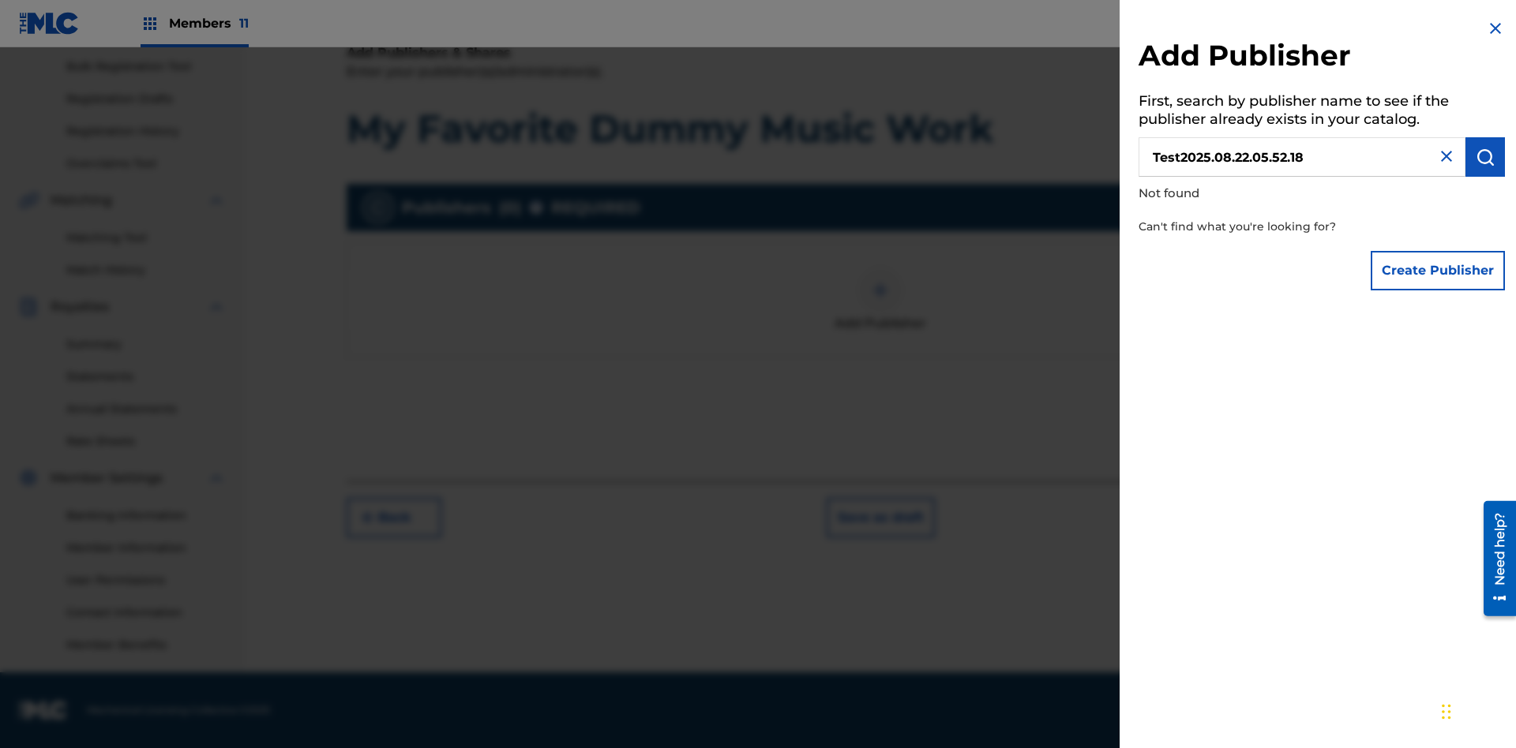
click at [1438, 270] on button "Create Publisher" at bounding box center [1437, 270] width 134 height 39
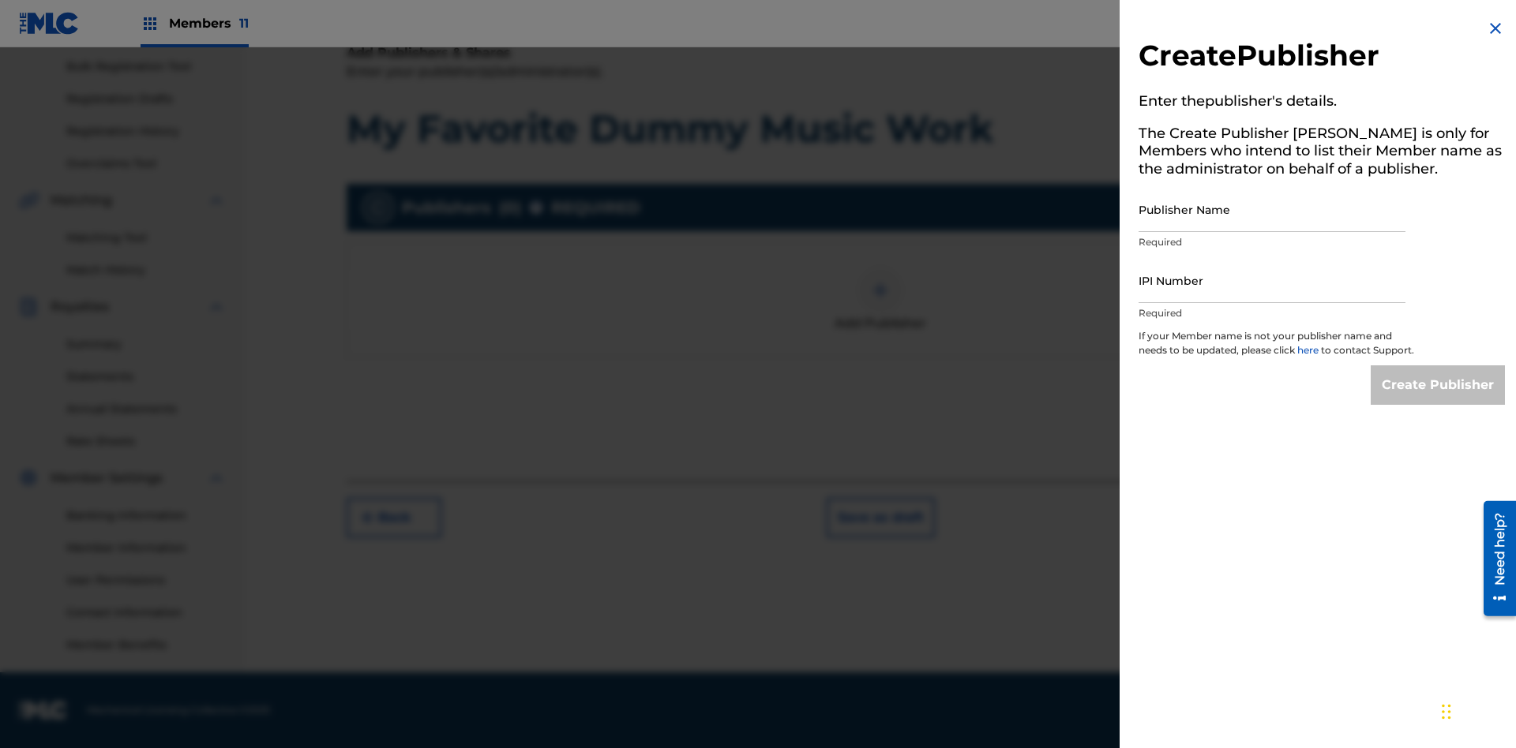
click at [1272, 209] on input "Publisher Name" at bounding box center [1271, 209] width 267 height 45
type input "Test2025.08.22.05.52.24"
click at [1272, 280] on input "IPI Number" at bounding box center [1271, 280] width 267 height 45
type input "00199844009"
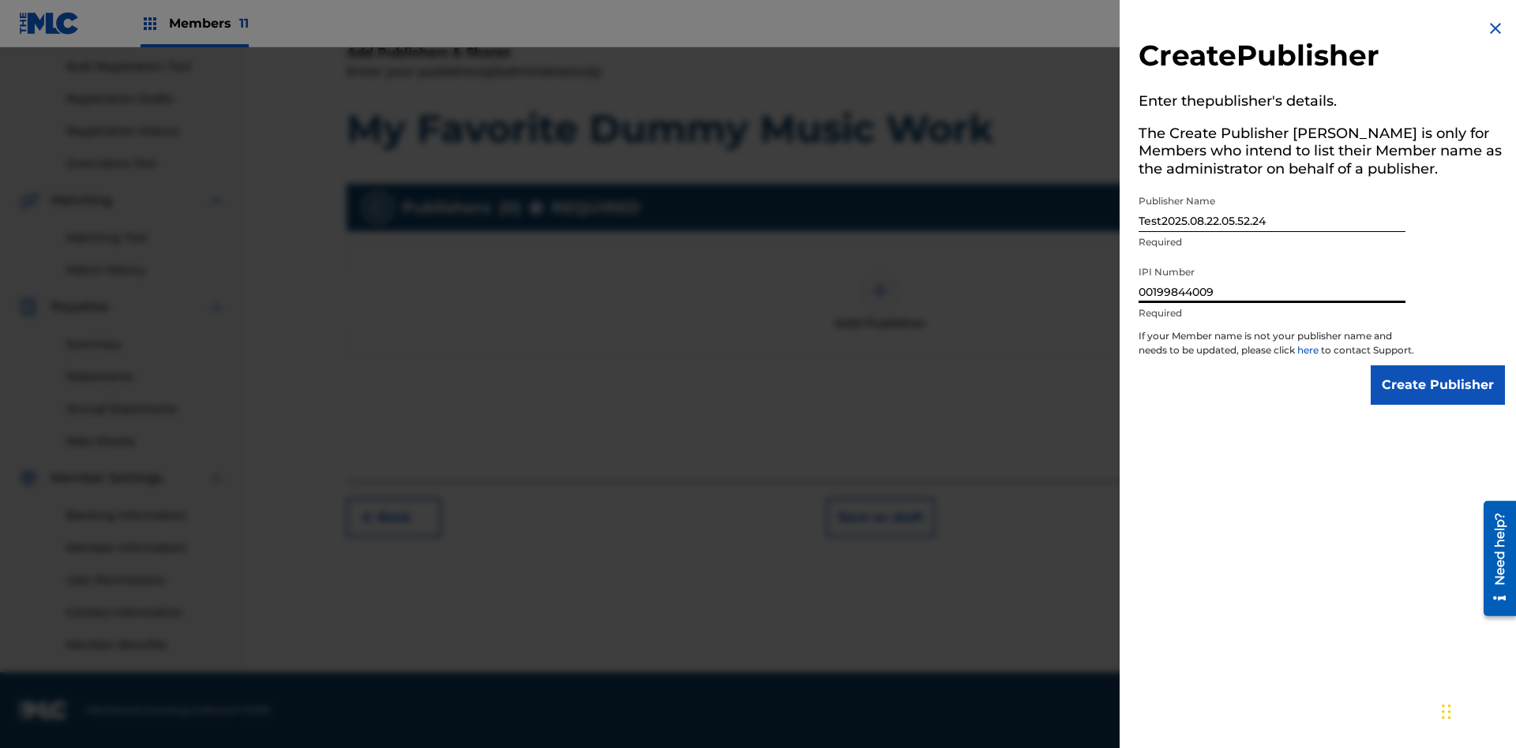
click at [1438, 399] on input "Create Publisher" at bounding box center [1437, 385] width 134 height 39
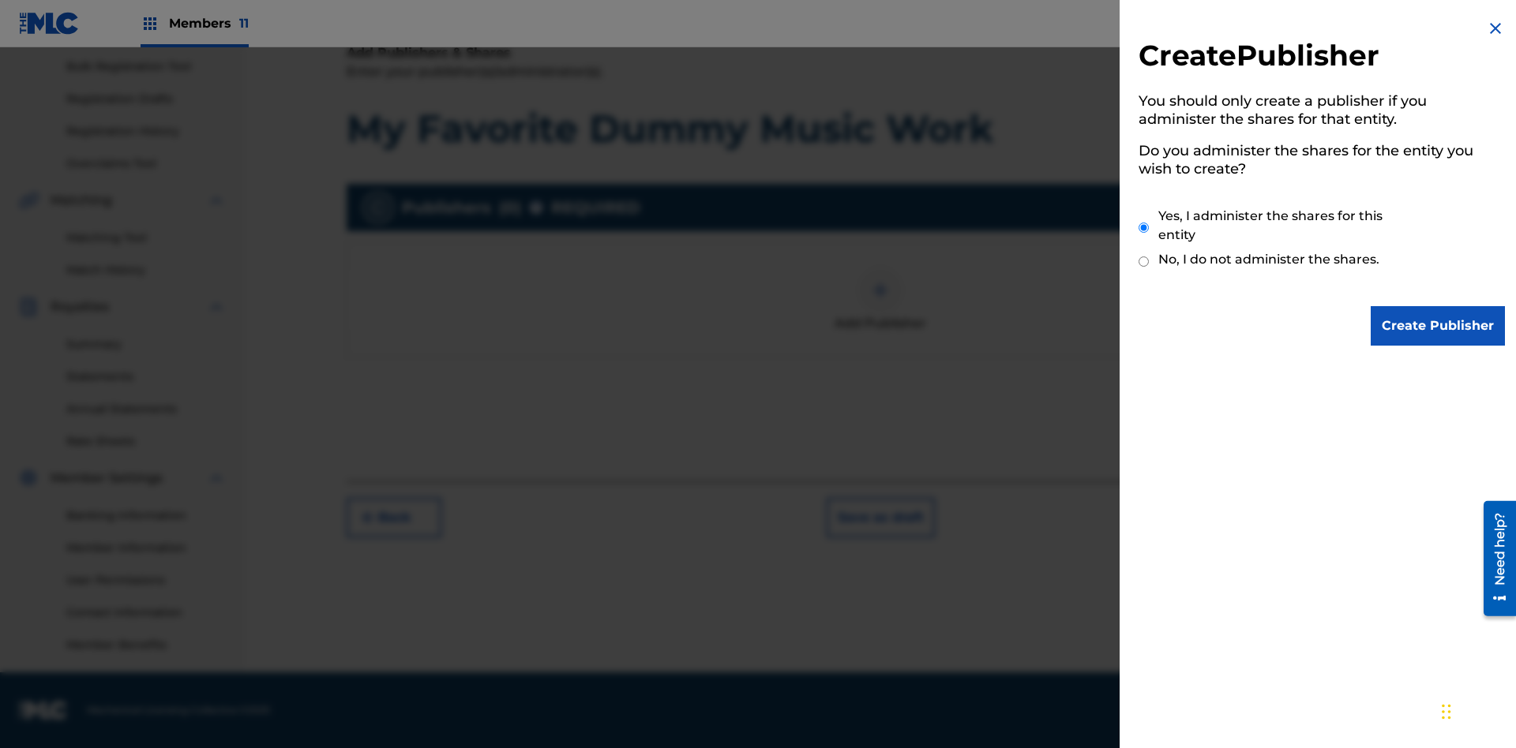
click at [1144, 227] on input "Yes, I administer the shares for this entity" at bounding box center [1143, 228] width 10 height 34
click at [1438, 326] on input "Create Publisher" at bounding box center [1437, 325] width 134 height 39
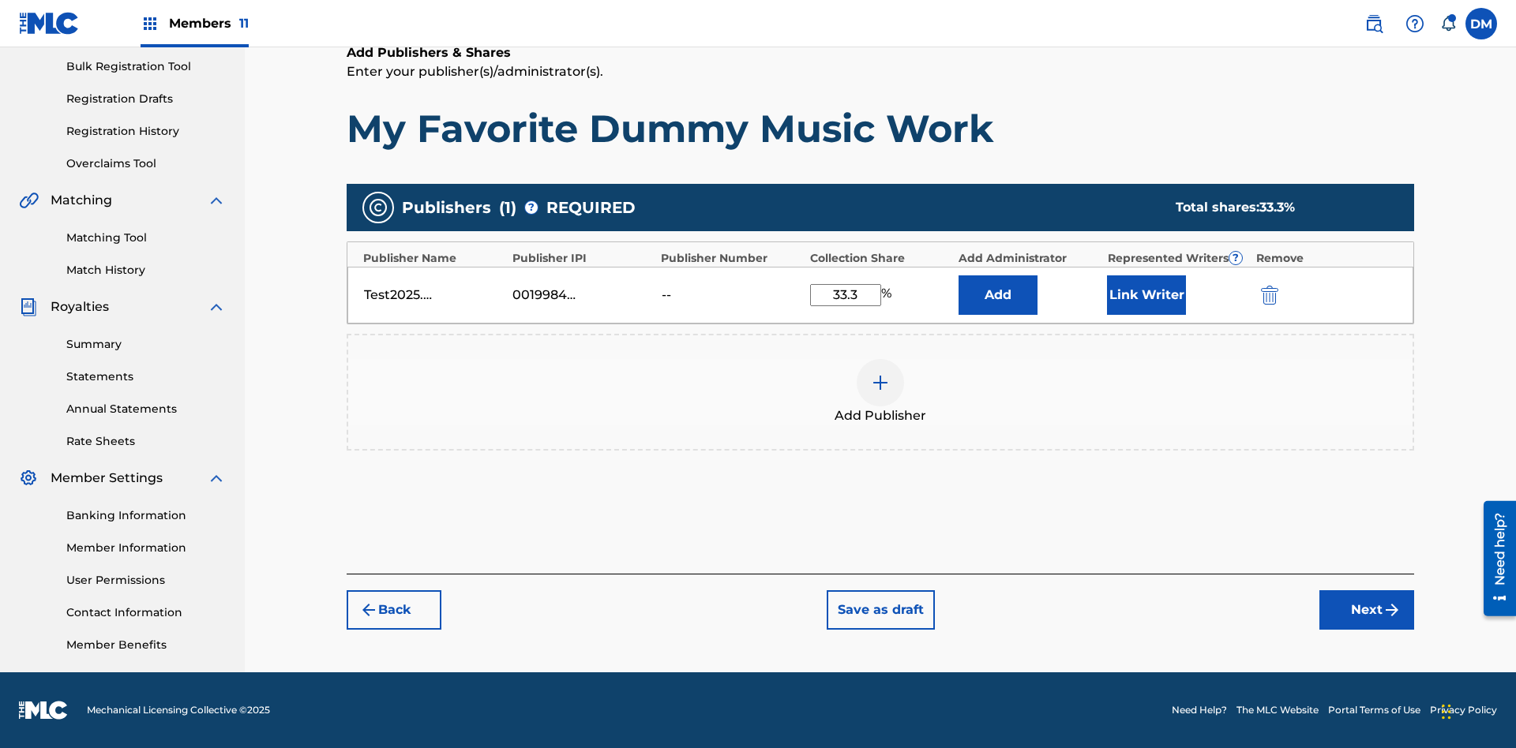
type input "33.3"
click at [1146, 294] on button "Link Writer" at bounding box center [1146, 295] width 79 height 39
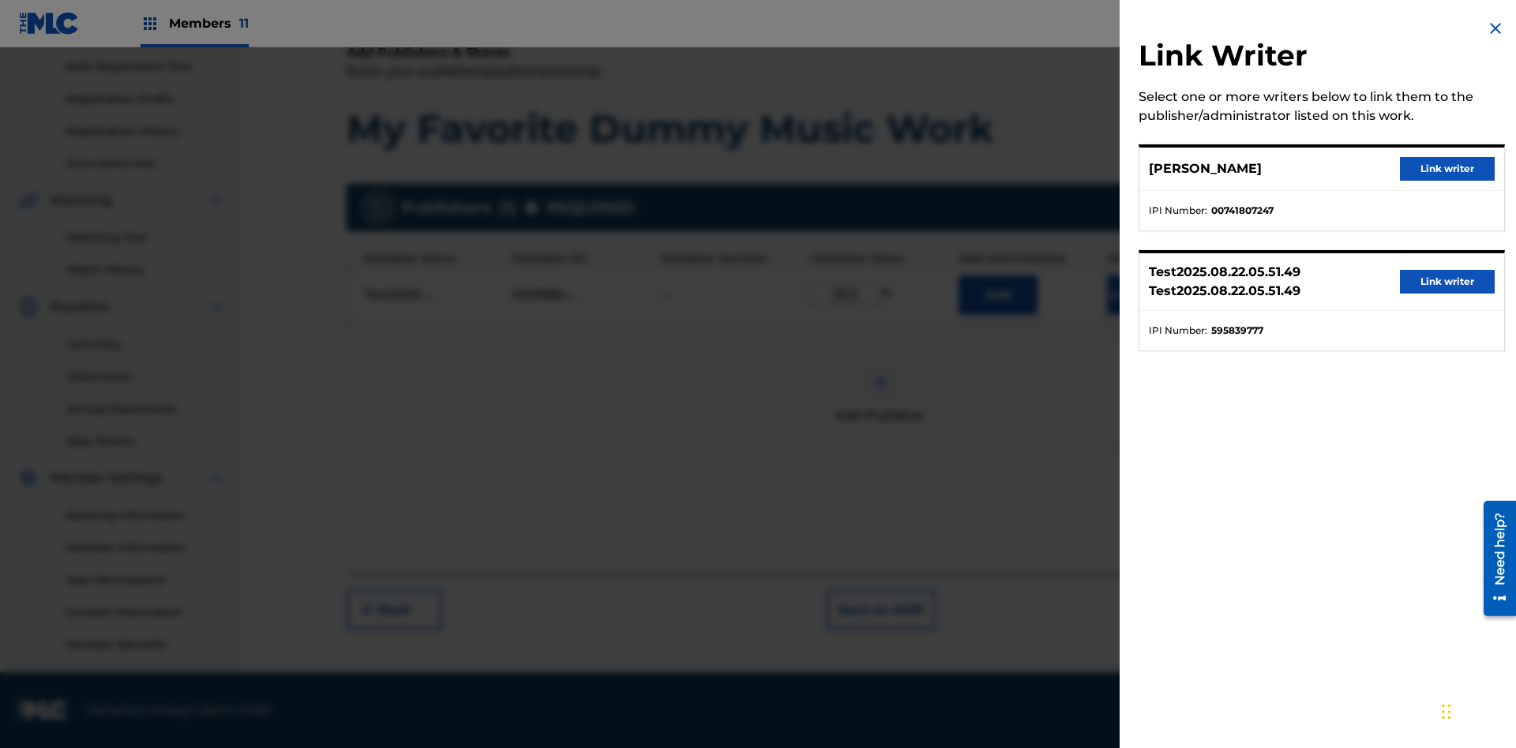
click at [1447, 169] on button "Link writer" at bounding box center [1447, 169] width 95 height 24
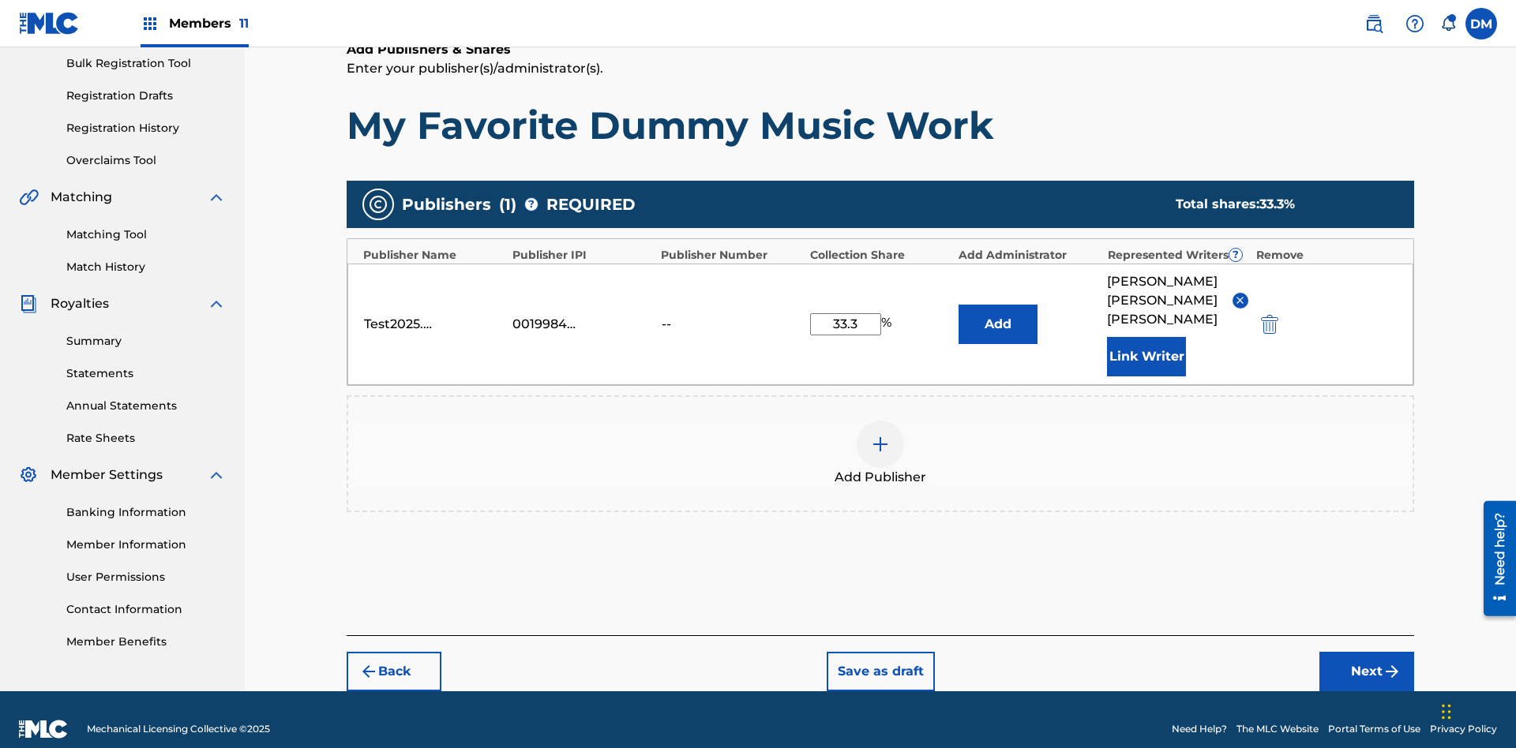
click at [1146, 337] on button "Link Writer" at bounding box center [1146, 356] width 79 height 39
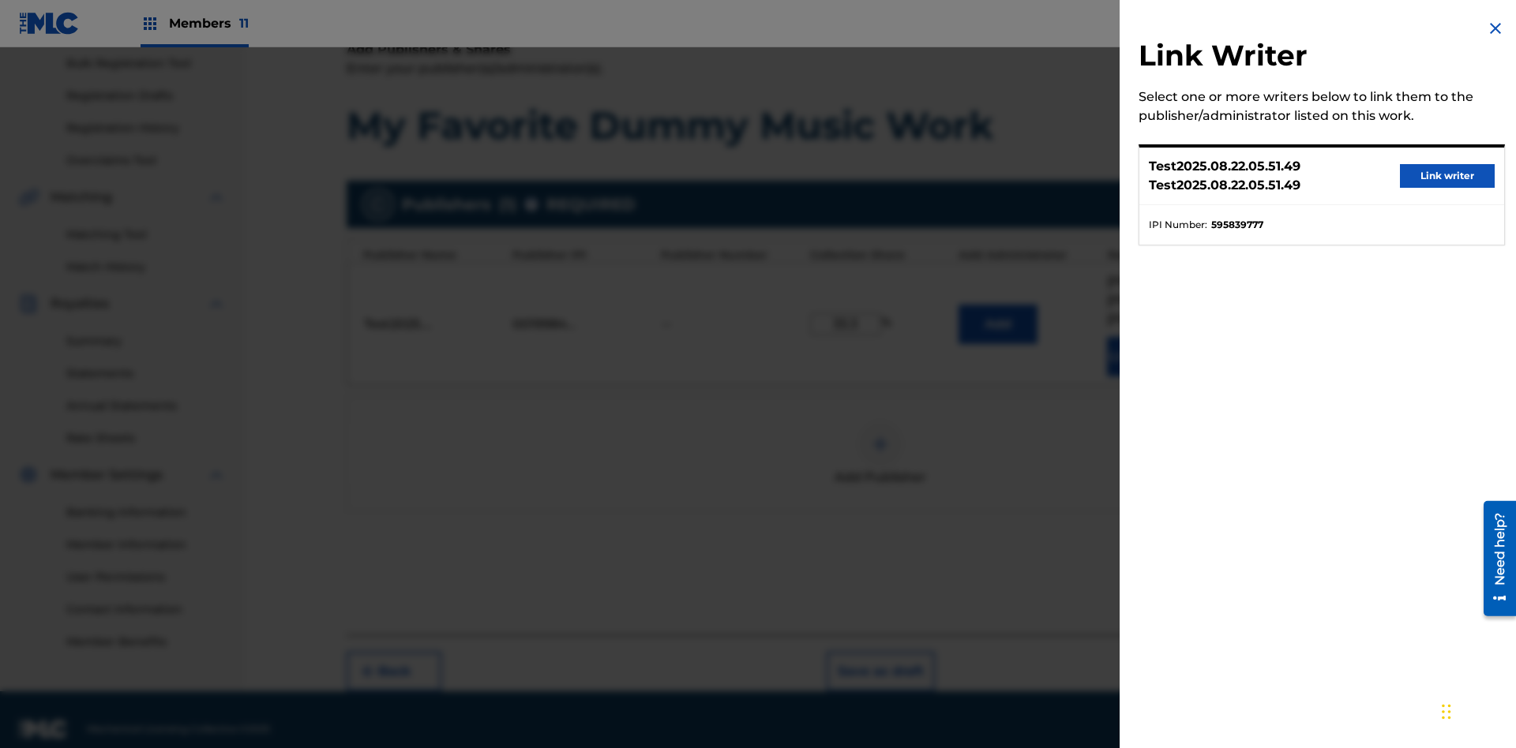
click at [1447, 176] on button "Link writer" at bounding box center [1447, 176] width 95 height 24
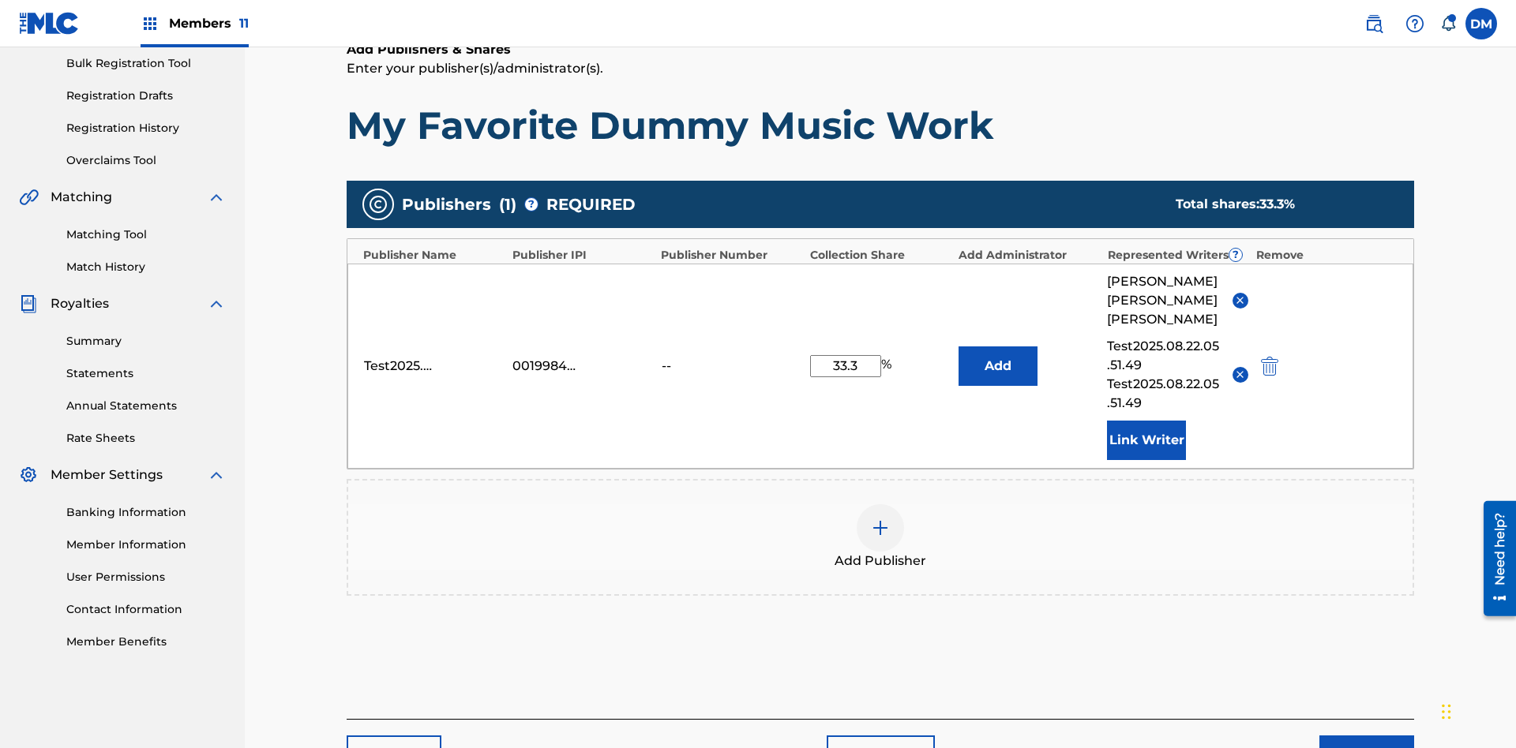
scroll to position [317, 0]
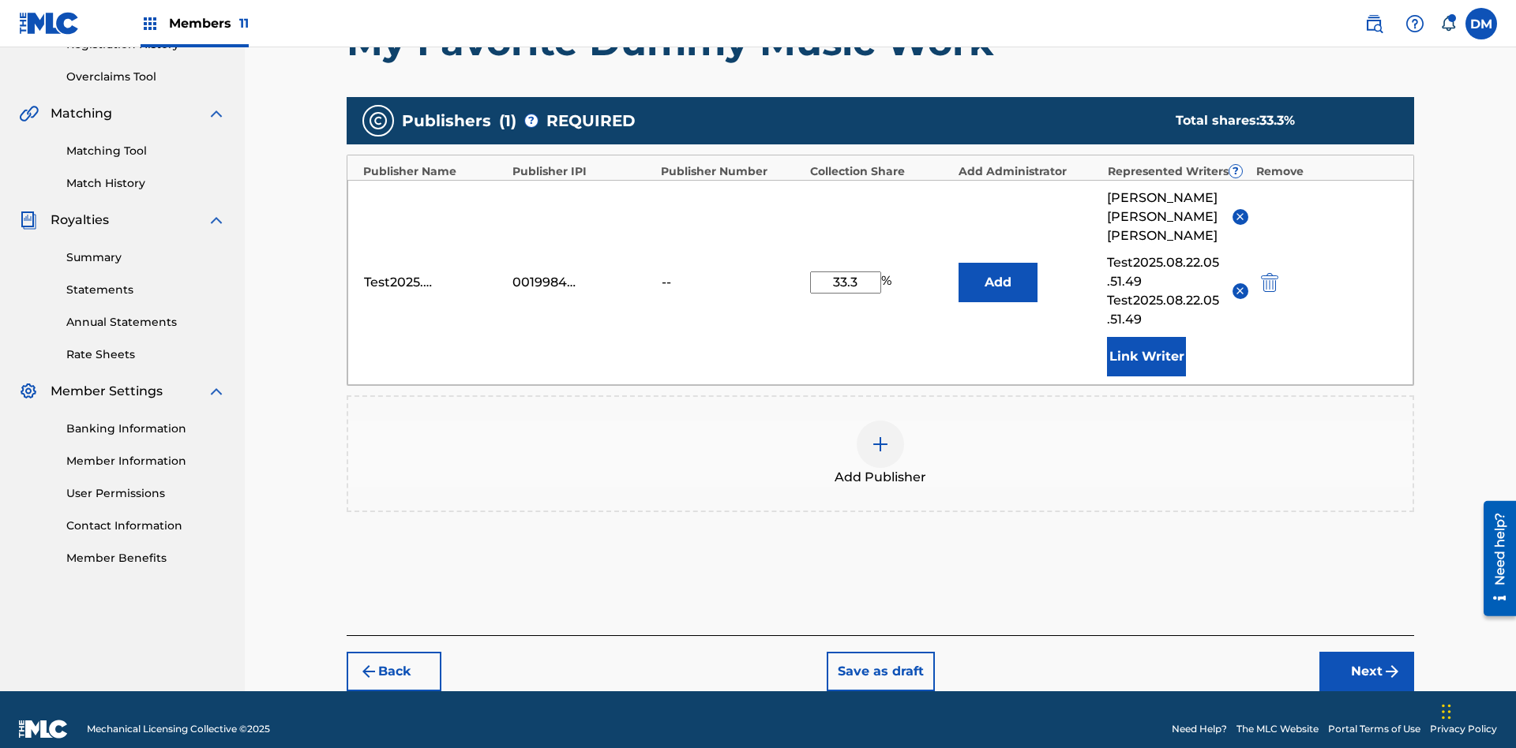
click at [1146, 337] on button "Link Writer" at bounding box center [1146, 356] width 79 height 39
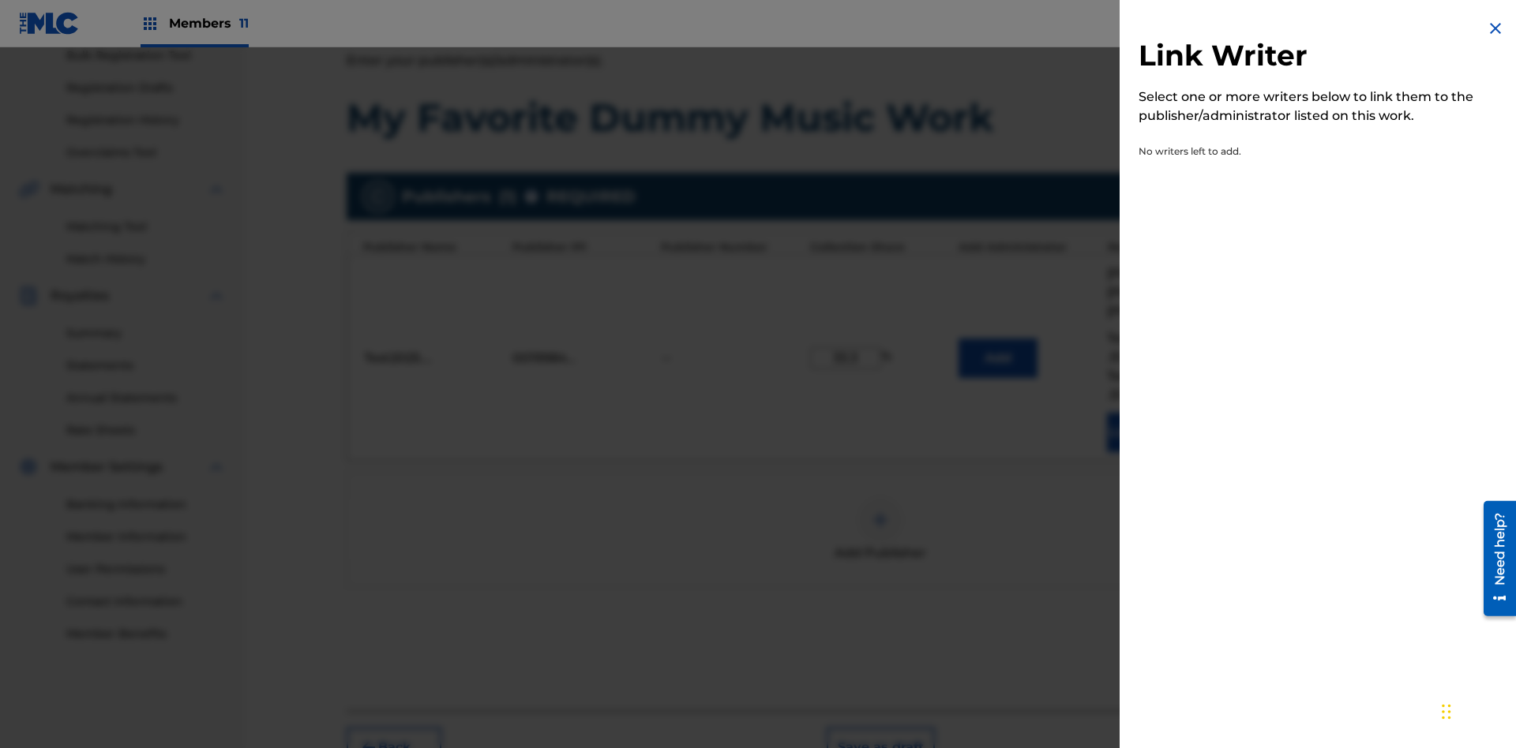
click at [1495, 28] on img at bounding box center [1495, 28] width 19 height 19
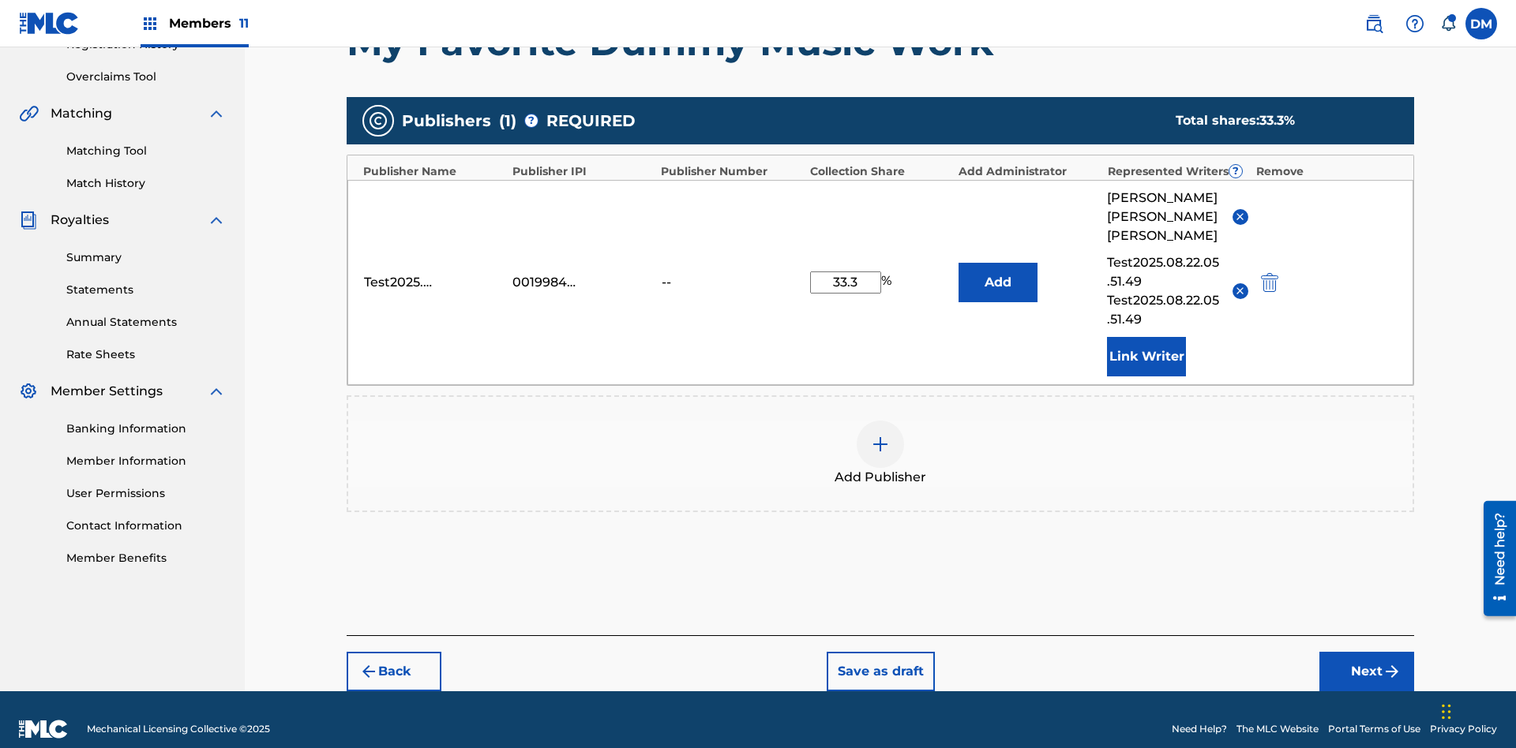
click at [880, 435] on img at bounding box center [880, 444] width 19 height 19
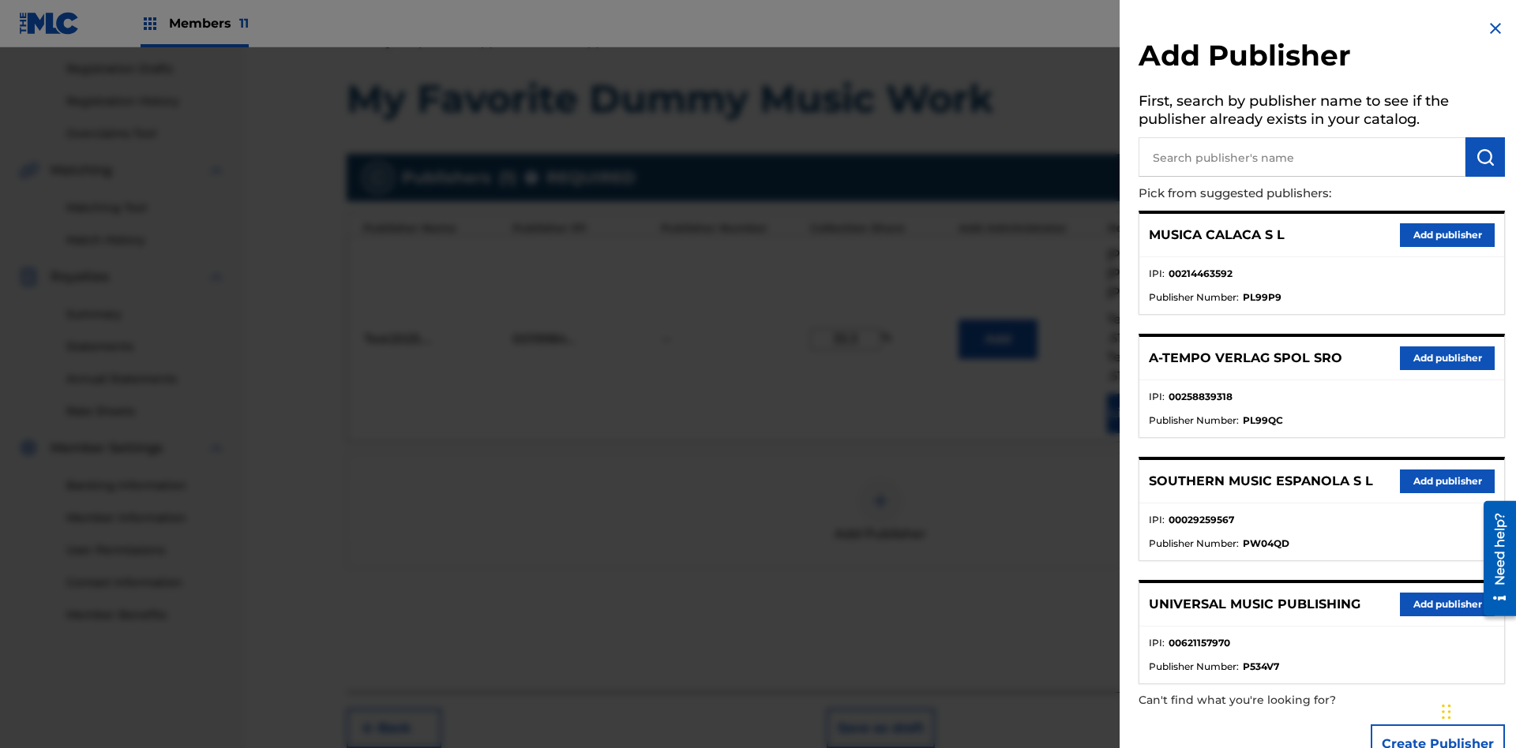
scroll to position [303, 0]
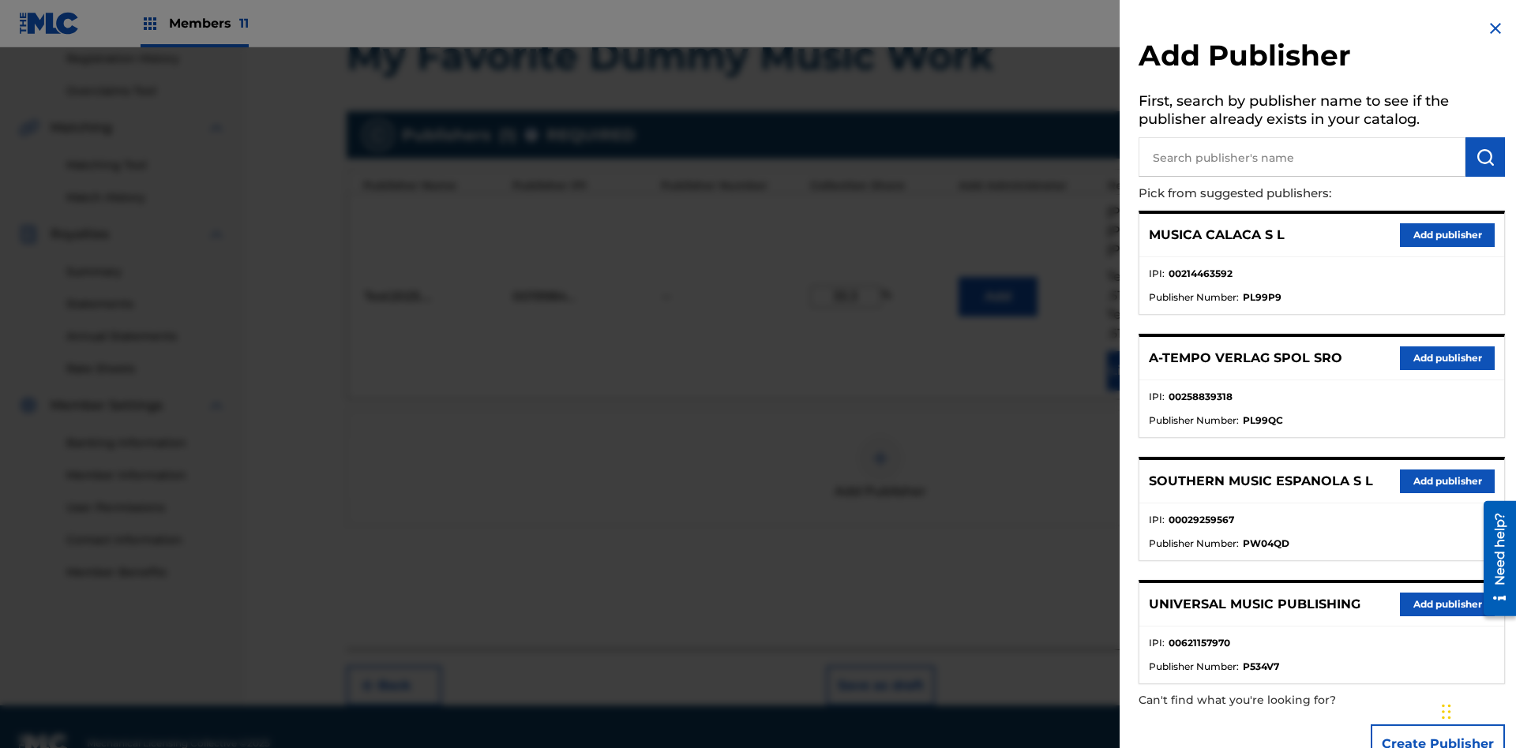
click at [1302, 157] on input "text" at bounding box center [1301, 156] width 327 height 39
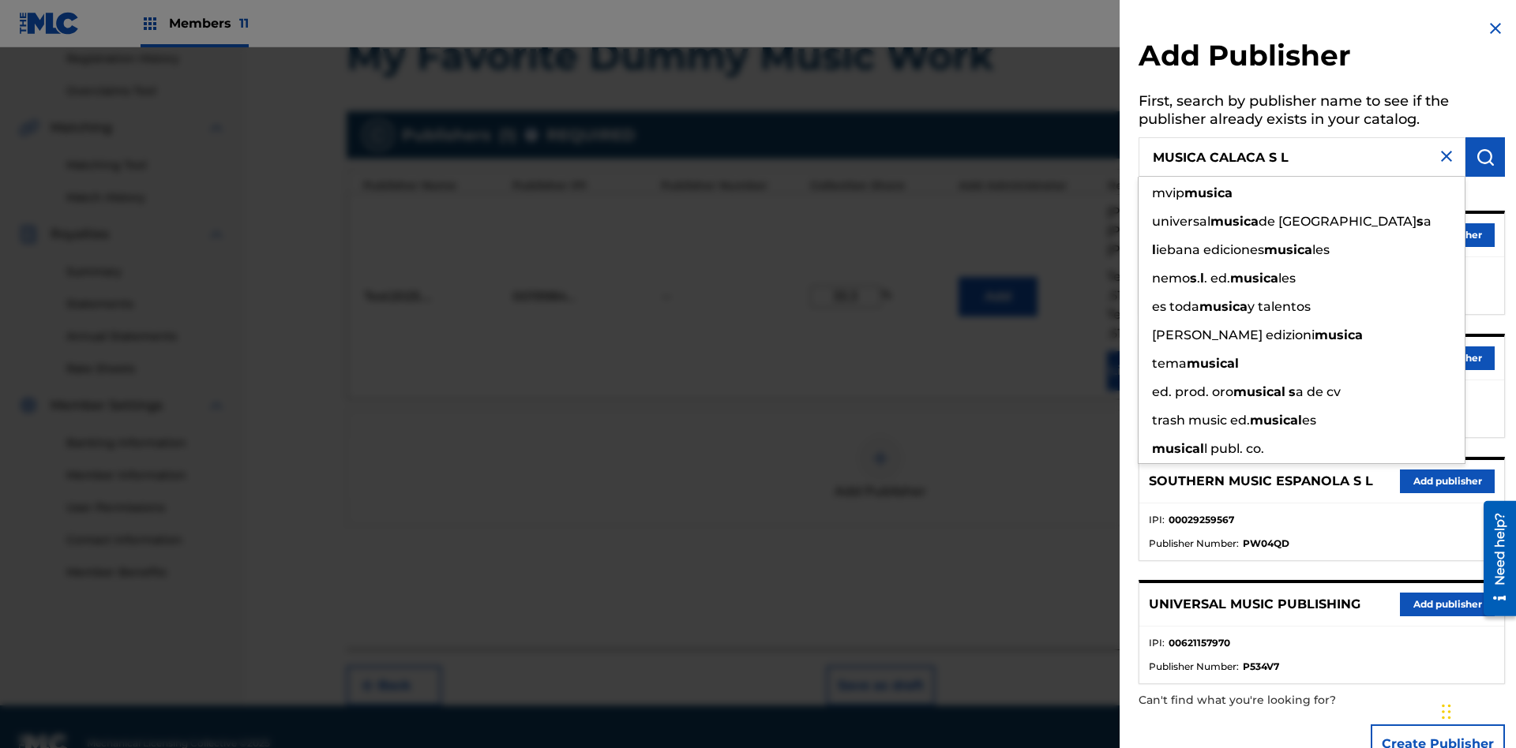
type input "MUSICA CALACA S L"
click at [1485, 157] on img "submit" at bounding box center [1484, 157] width 19 height 19
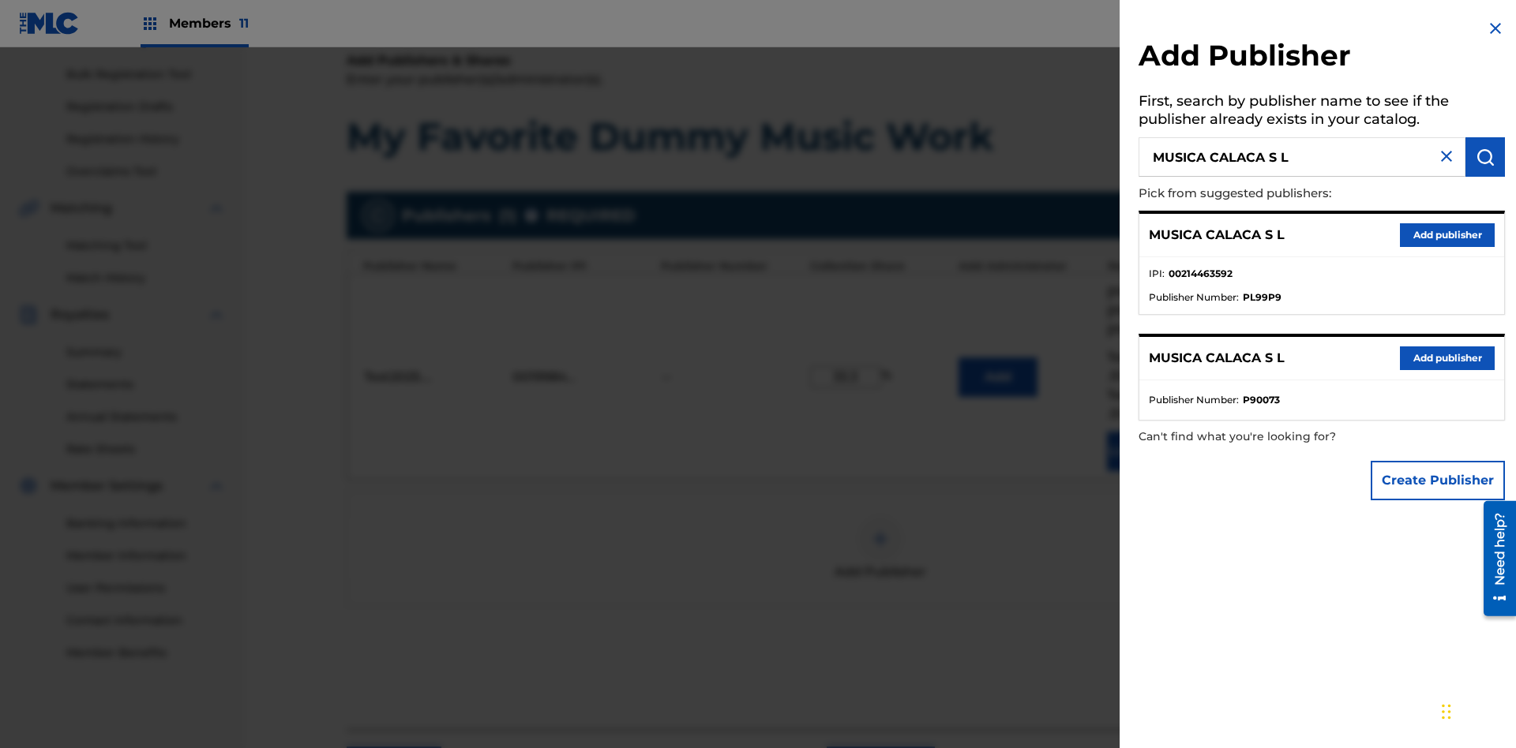
click at [1438, 480] on button "Create Publisher" at bounding box center [1437, 480] width 134 height 39
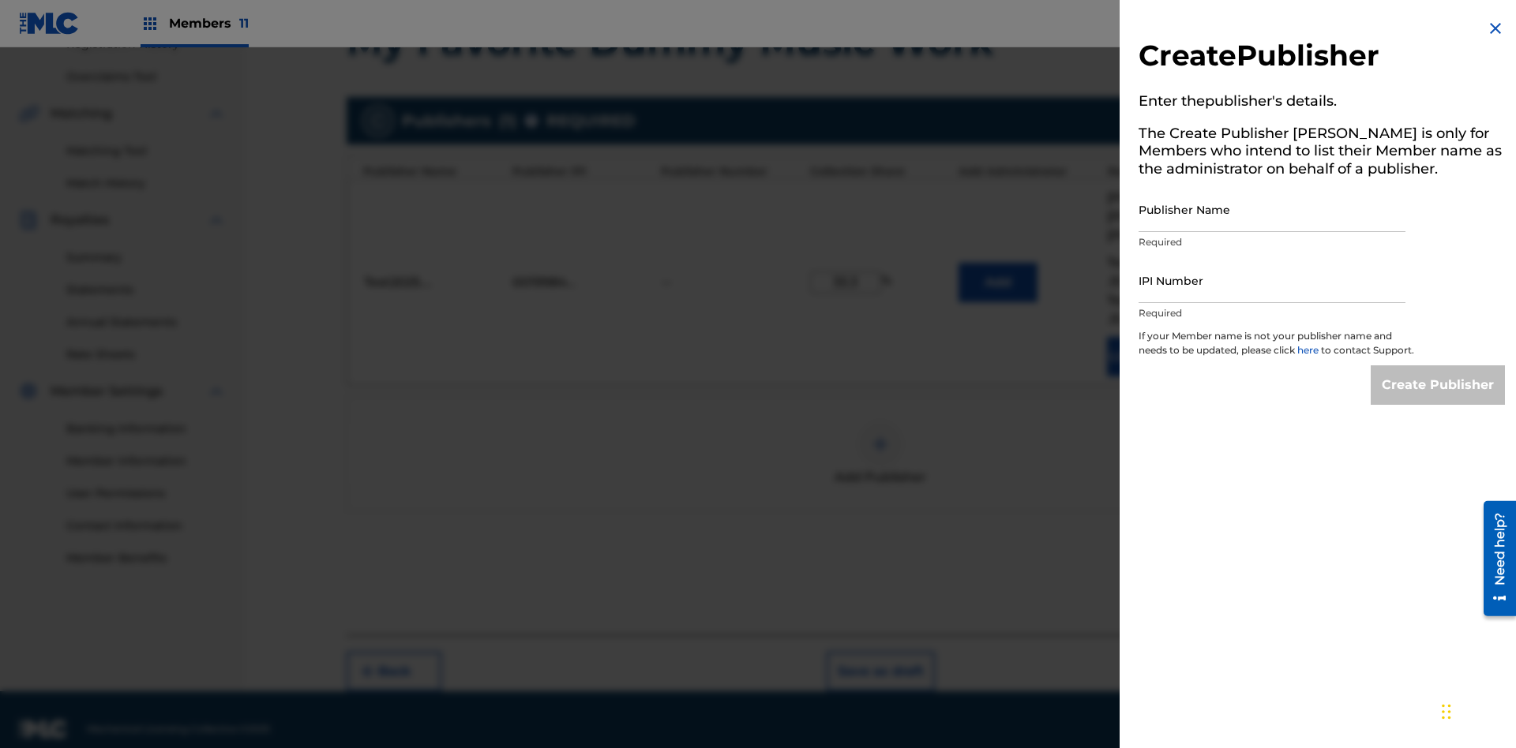
click at [1272, 209] on input "Publisher Name" at bounding box center [1271, 209] width 267 height 45
type input "MUSICA CALACA S L"
click at [1272, 280] on input "IPI Number" at bounding box center [1271, 280] width 267 height 45
type input "00214463592"
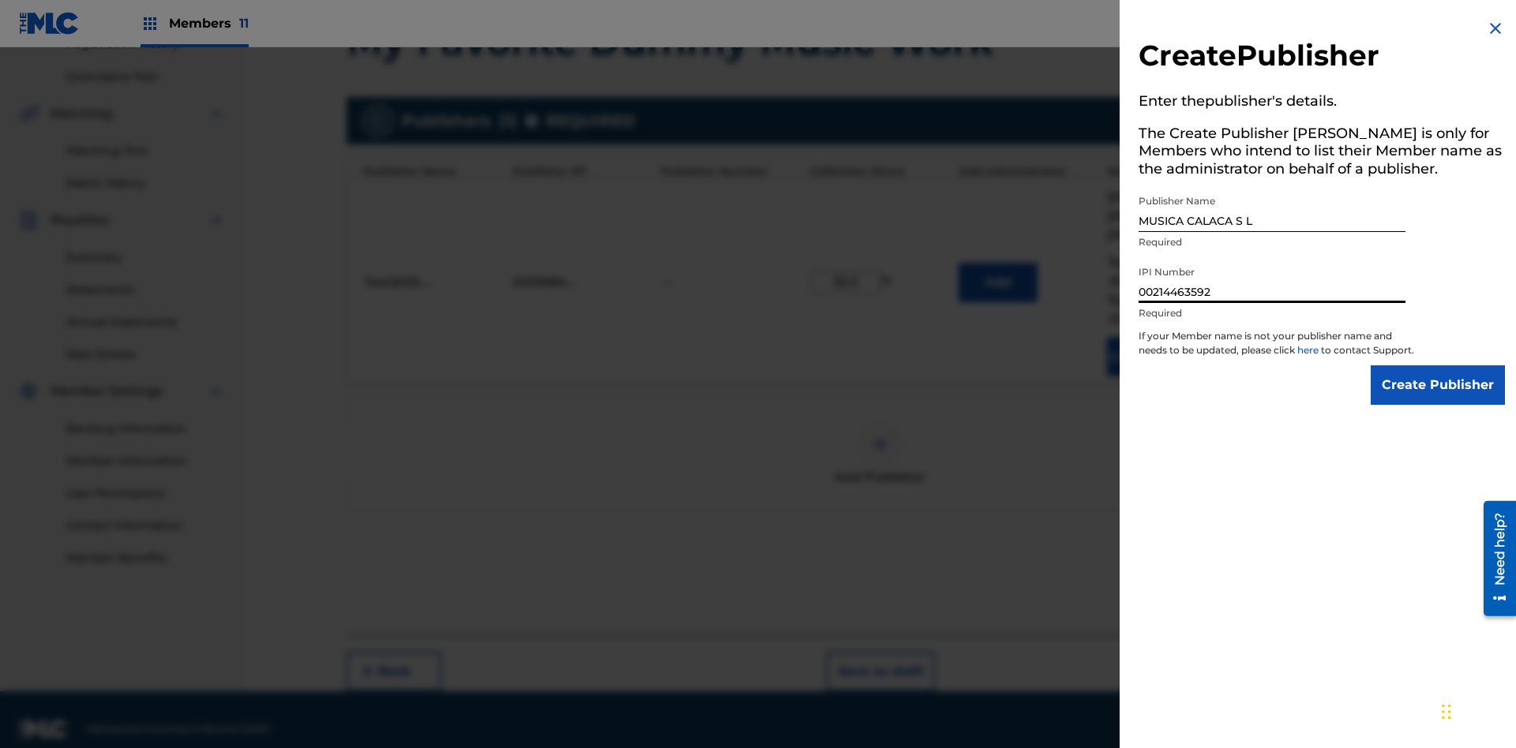
click at [1438, 399] on input "Create Publisher" at bounding box center [1437, 385] width 134 height 39
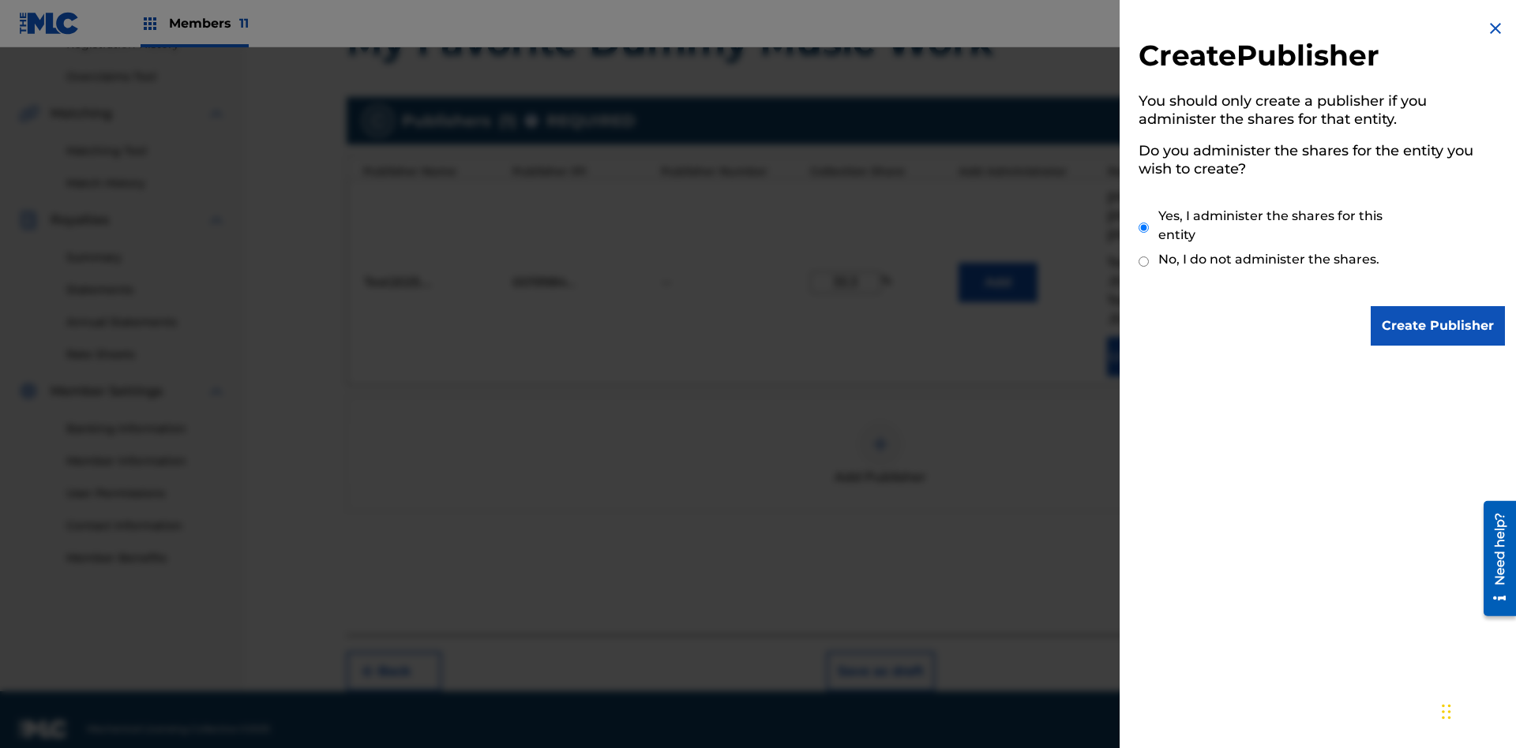
click at [1144, 227] on input "Yes, I administer the shares for this entity" at bounding box center [1143, 228] width 10 height 34
click at [1438, 326] on input "Create Publisher" at bounding box center [1437, 325] width 134 height 39
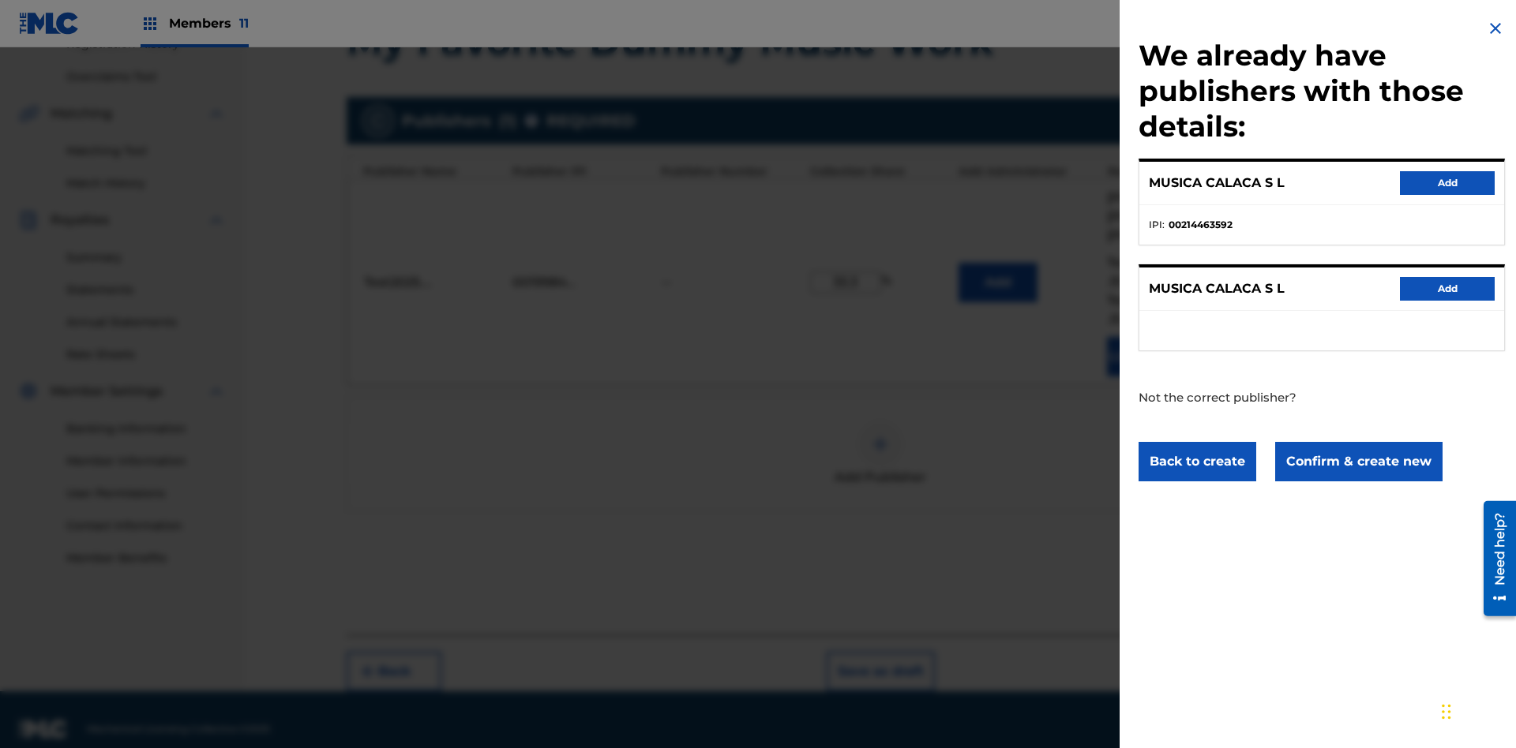
click at [1357, 461] on button "Confirm & create new" at bounding box center [1358, 461] width 167 height 39
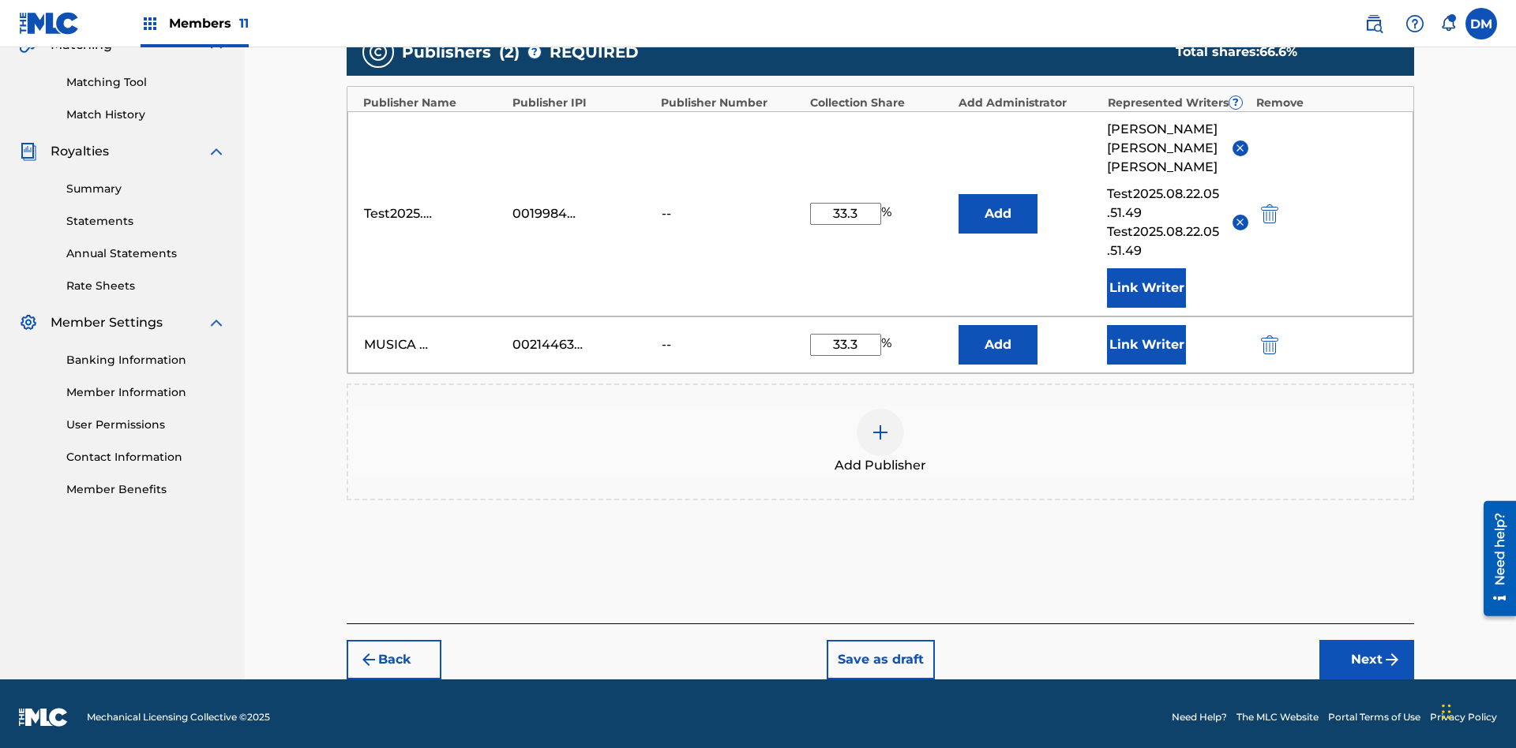
scroll to position [374, 0]
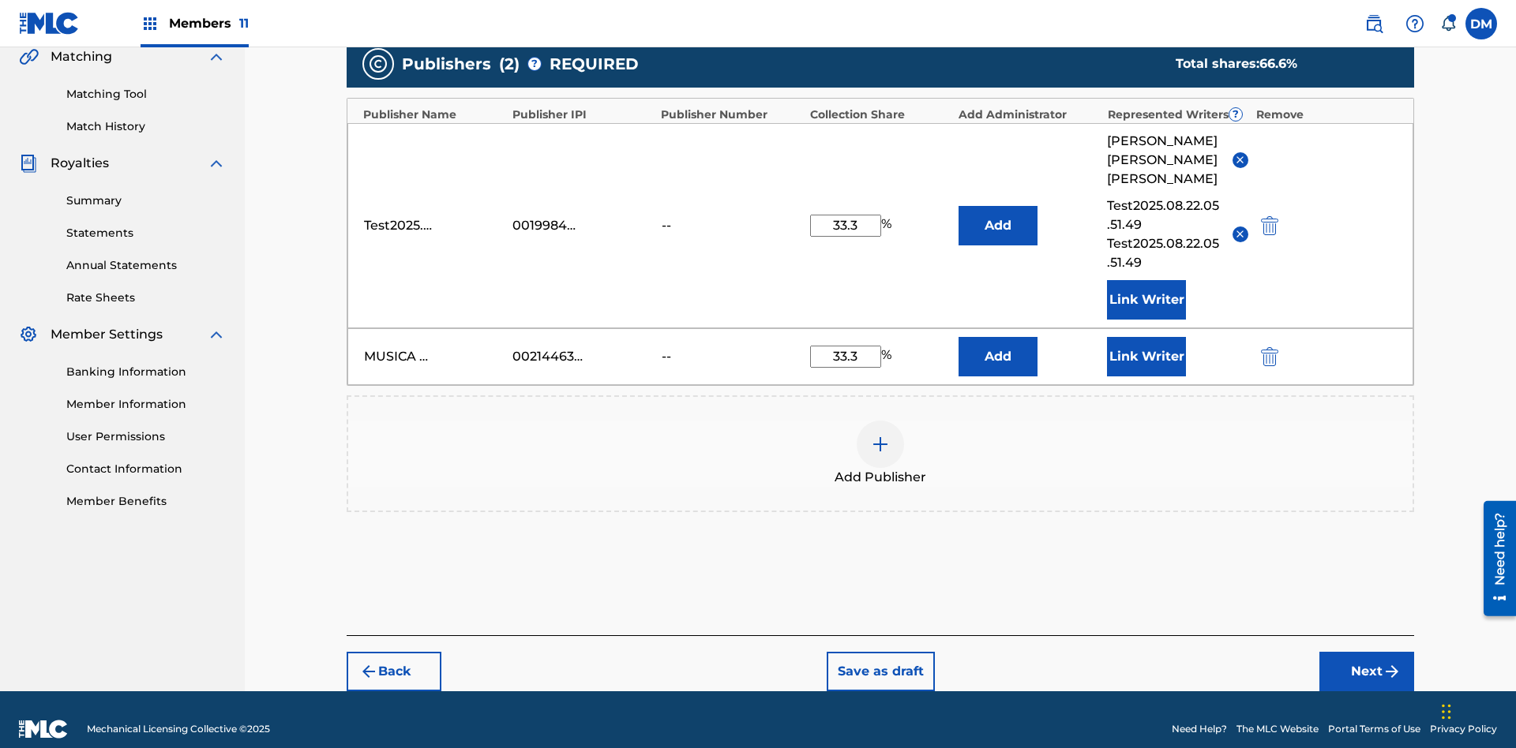
type input "33.3"
click at [1146, 337] on button "Link Writer" at bounding box center [1146, 356] width 79 height 39
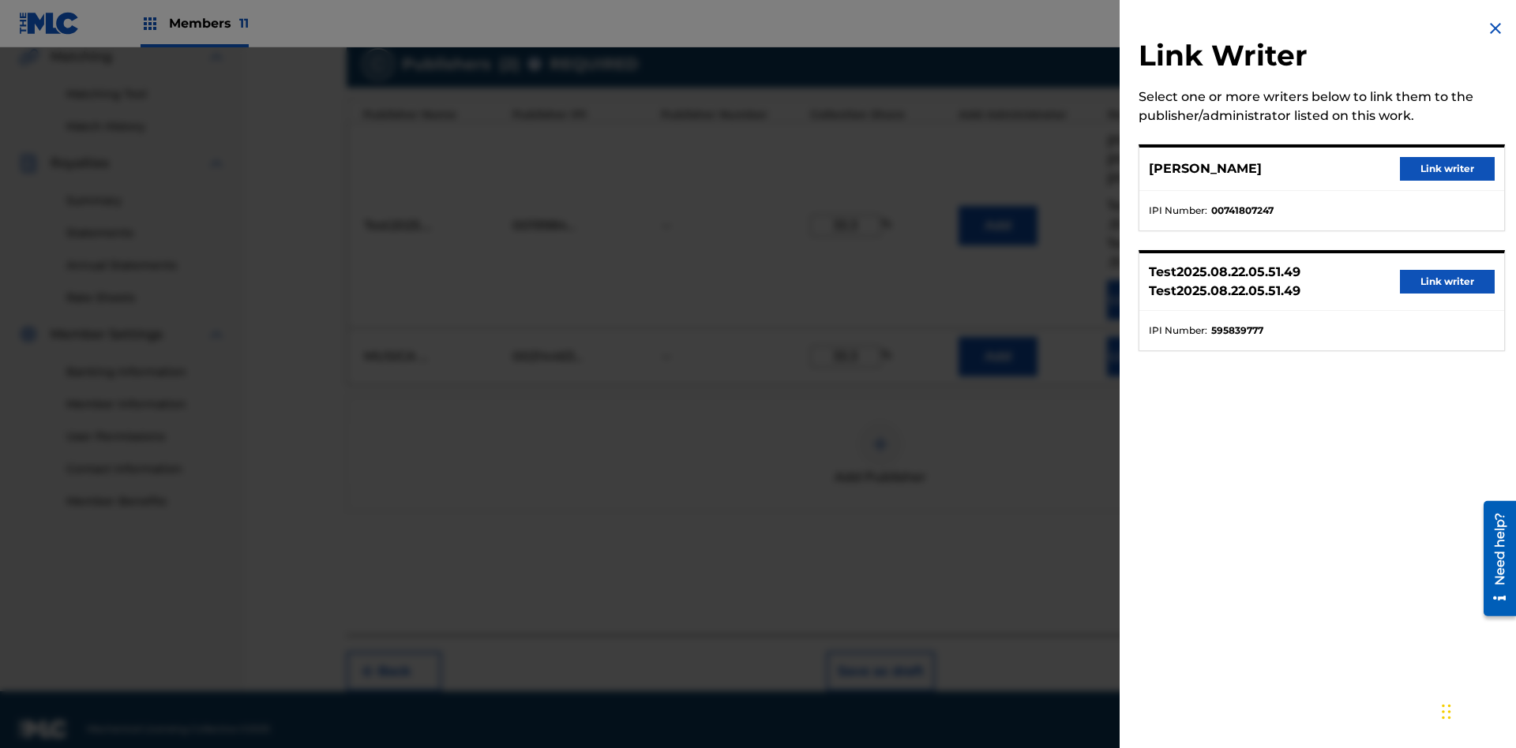
click at [1447, 169] on button "Link writer" at bounding box center [1447, 169] width 95 height 24
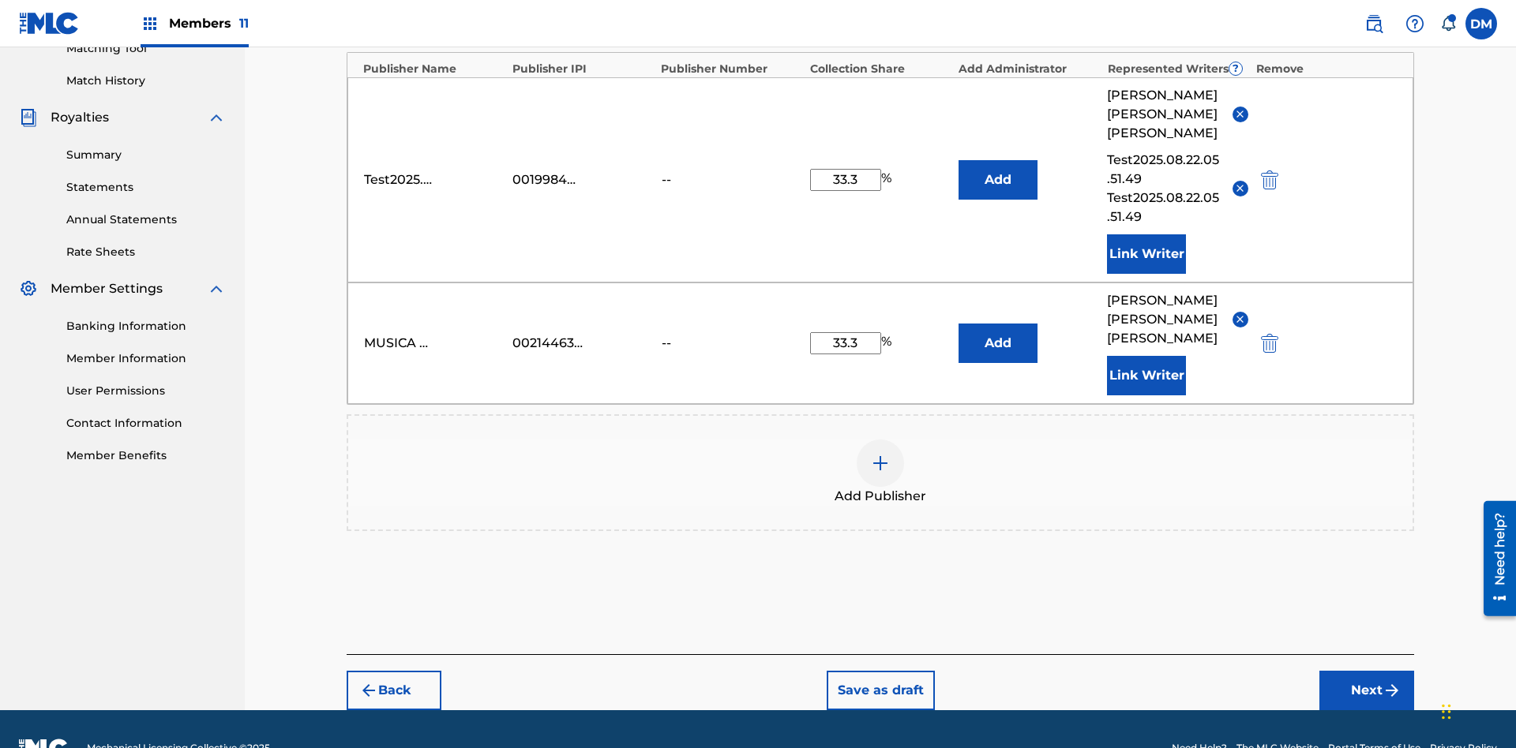
click at [1146, 356] on button "Link Writer" at bounding box center [1146, 375] width 79 height 39
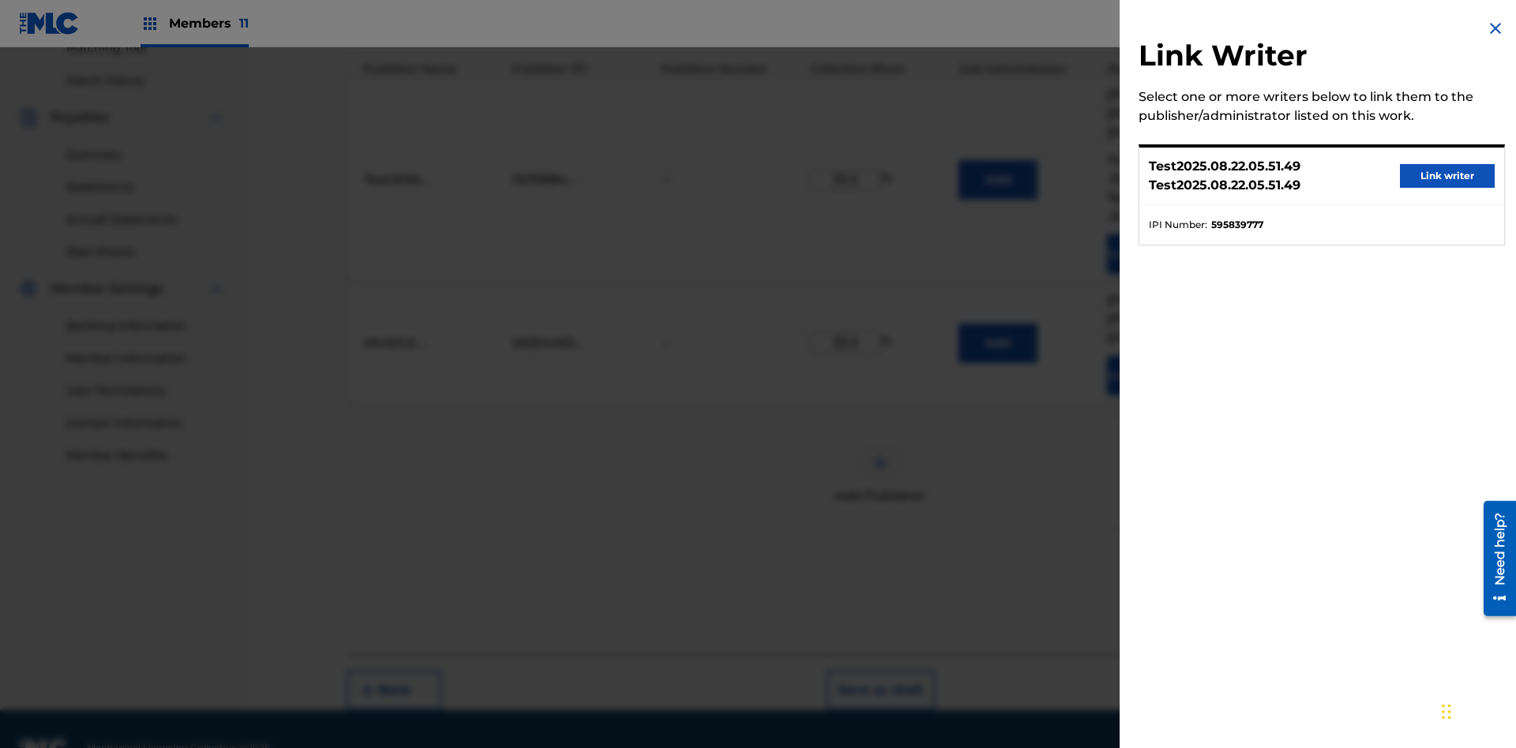
click at [1447, 176] on button "Link writer" at bounding box center [1447, 176] width 95 height 24
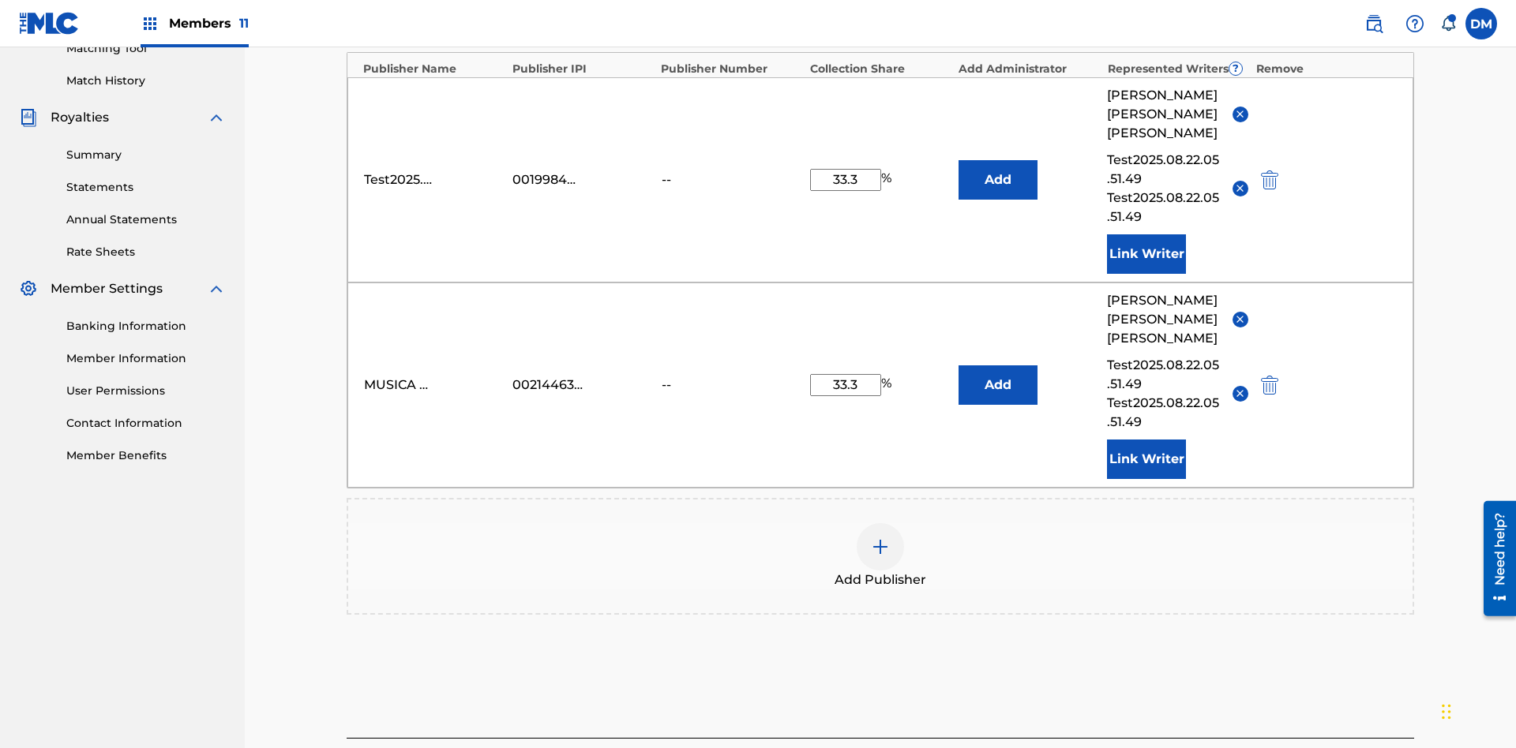
scroll to position [504, 0]
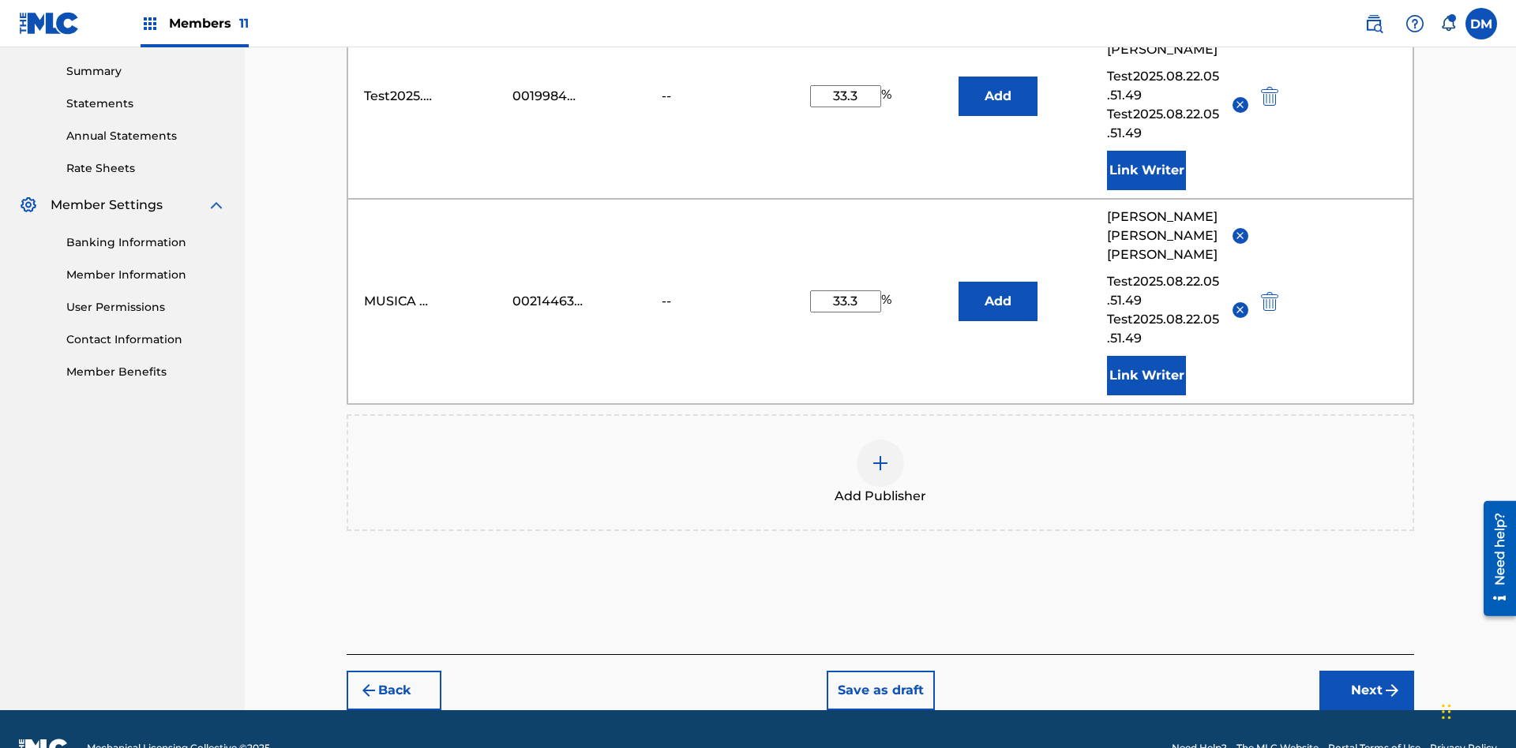
click at [1146, 356] on button "Link Writer" at bounding box center [1146, 375] width 79 height 39
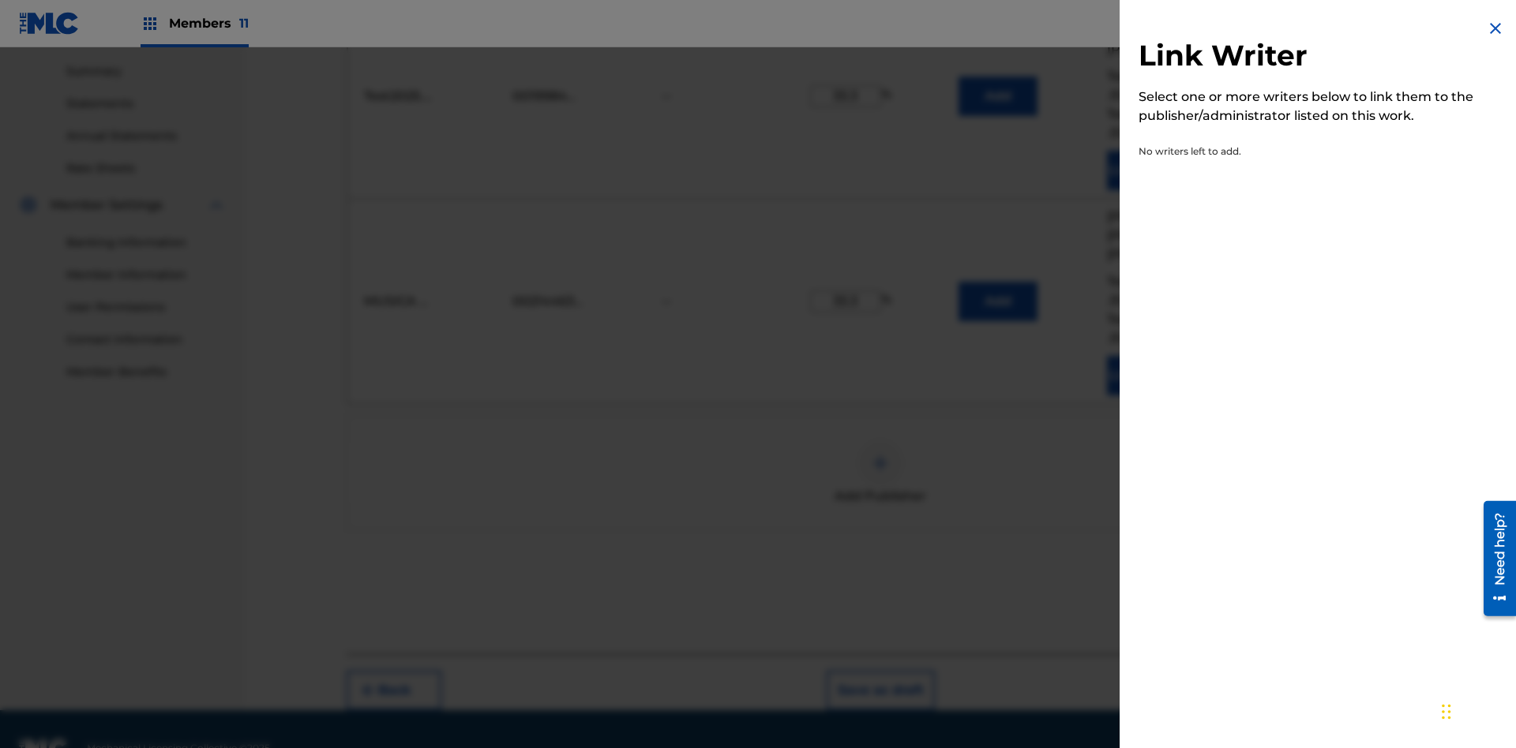
click at [1495, 28] on img at bounding box center [1495, 28] width 19 height 19
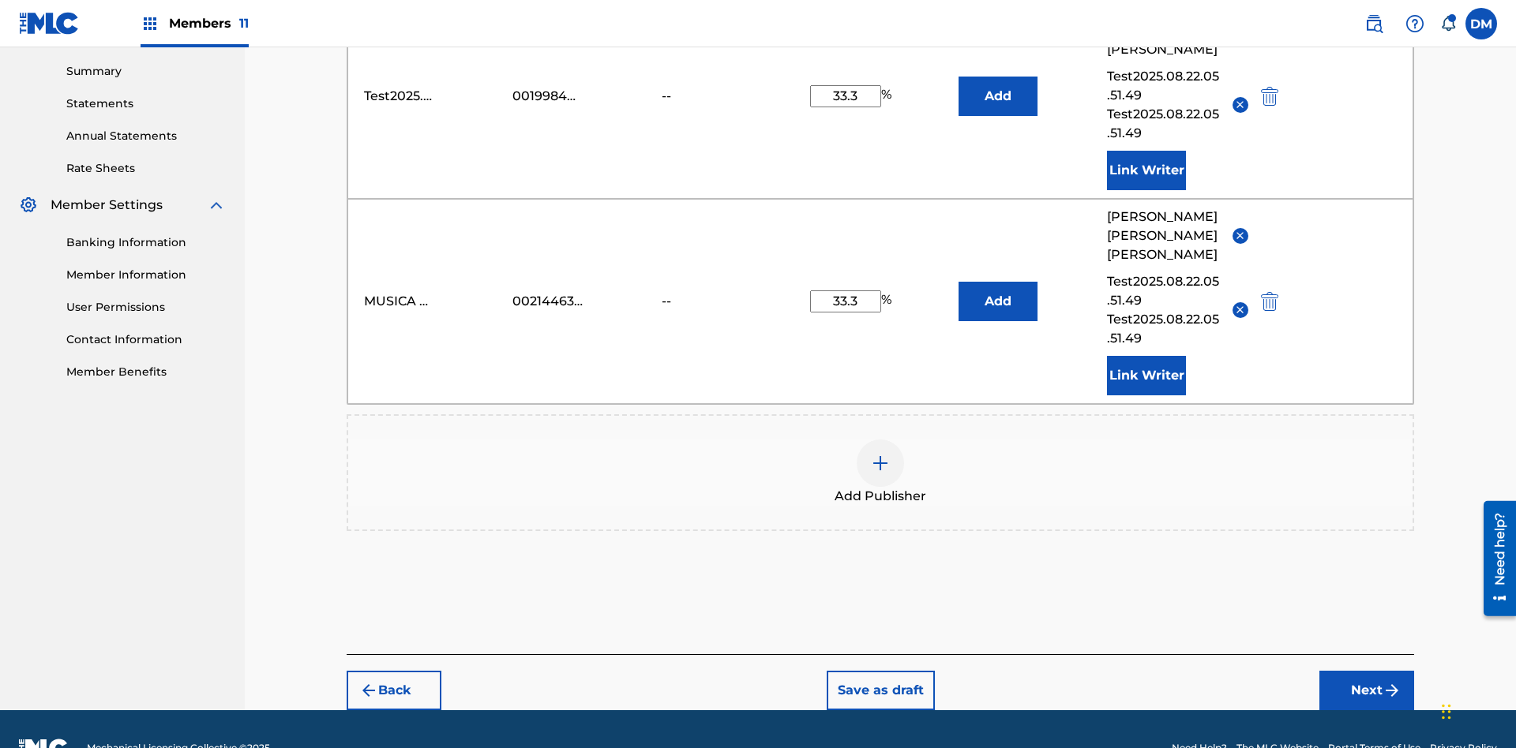
click at [880, 454] on img at bounding box center [880, 463] width 19 height 19
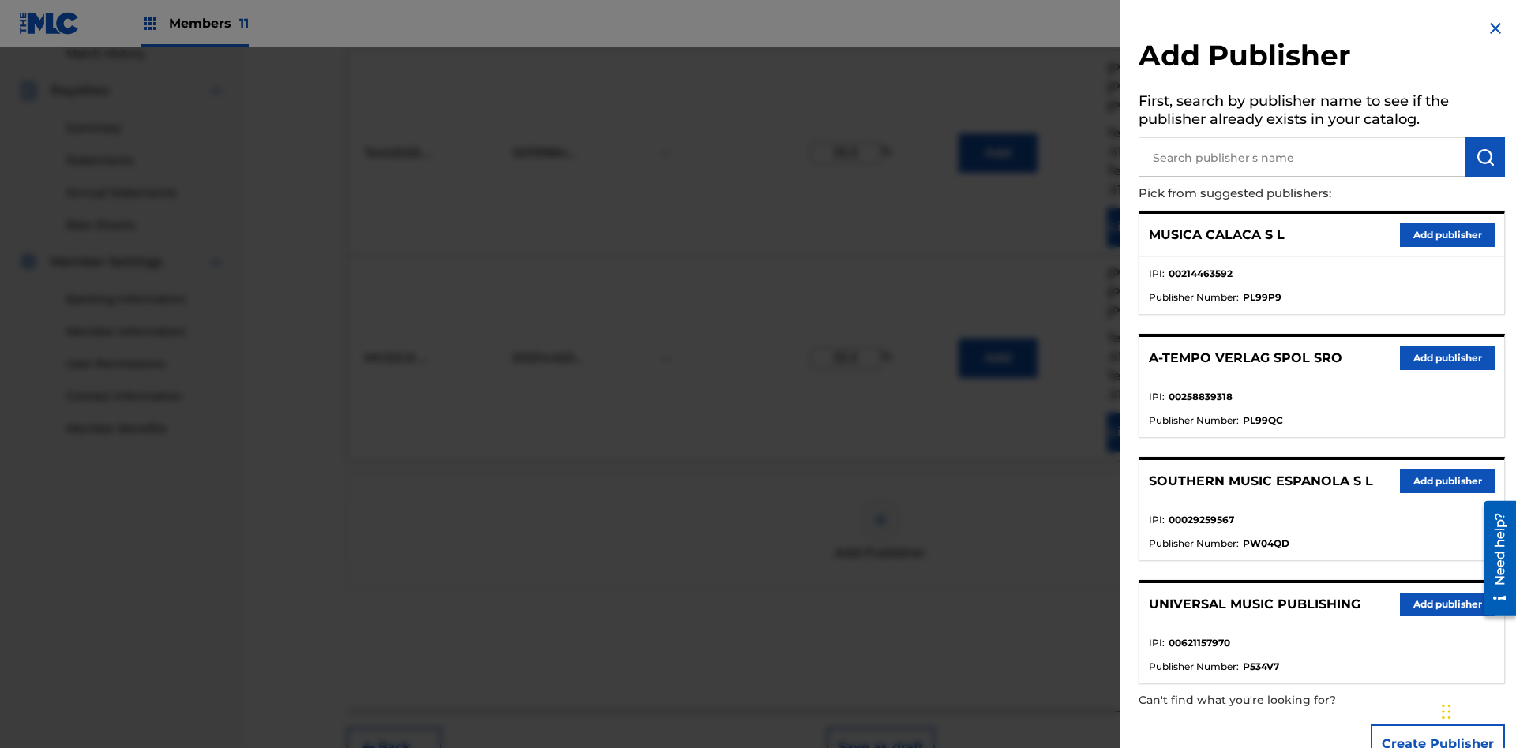
click at [1302, 157] on input "text" at bounding box center [1301, 156] width 327 height 39
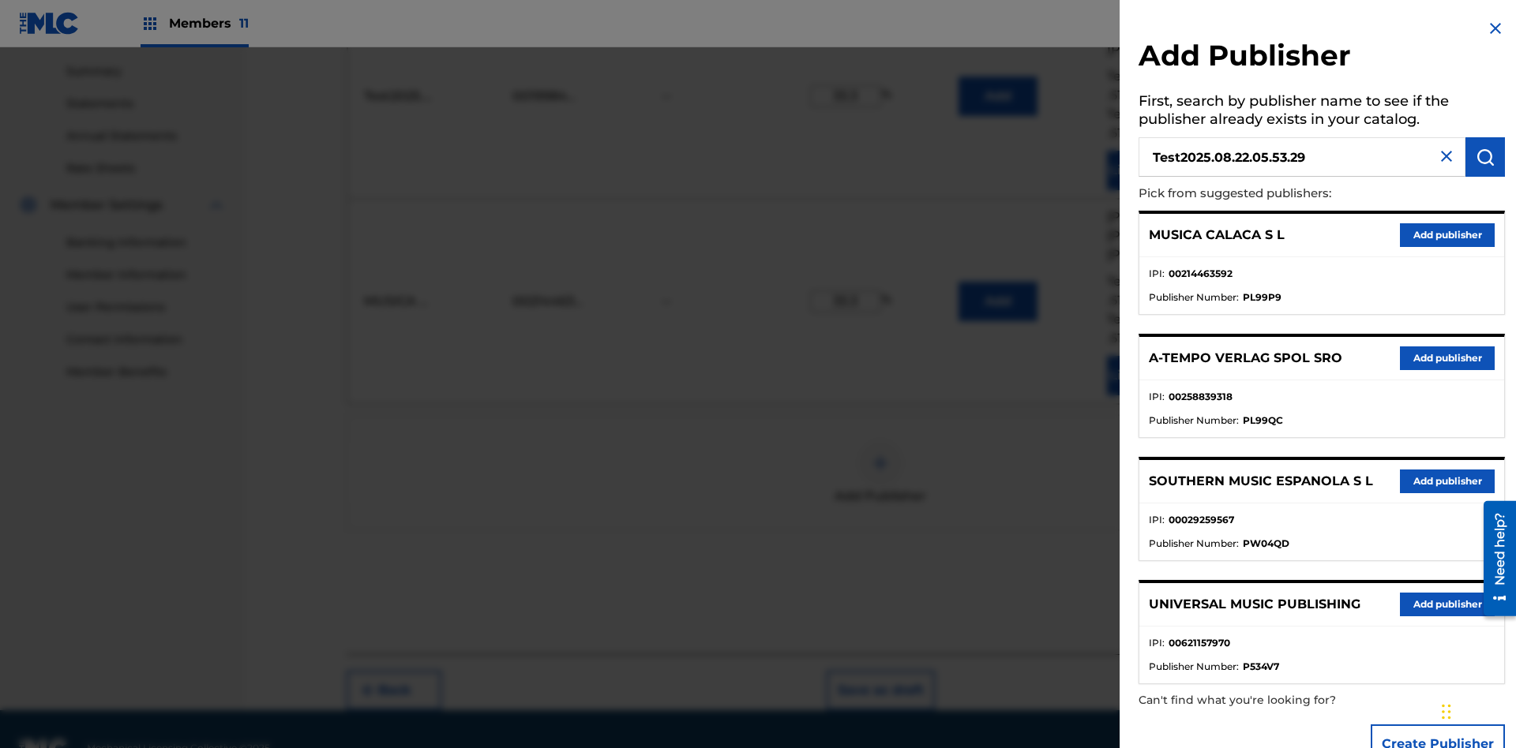
type input "Test2025.08.22.05.53.29"
click at [1485, 157] on img "submit" at bounding box center [1484, 157] width 19 height 19
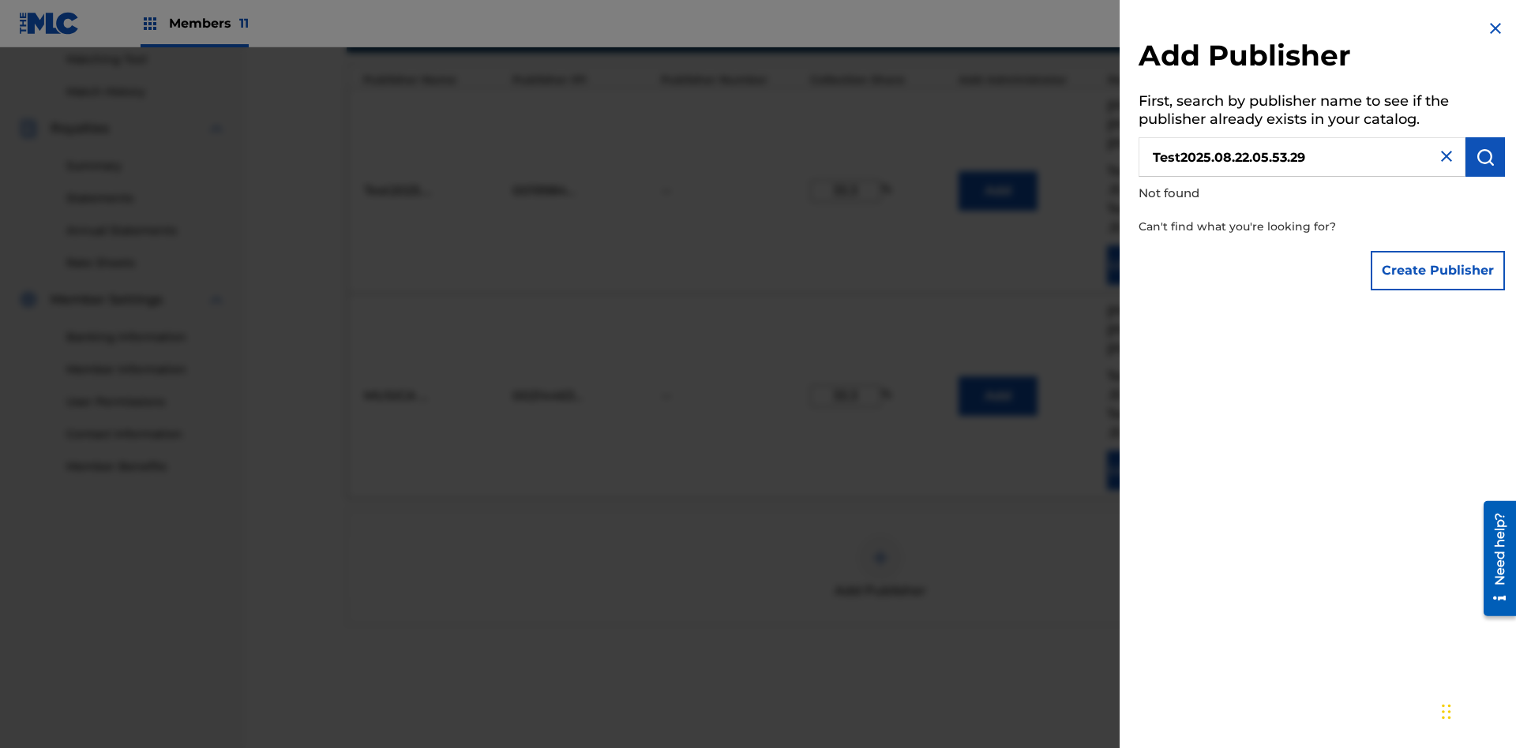
click at [1438, 270] on button "Create Publisher" at bounding box center [1437, 270] width 134 height 39
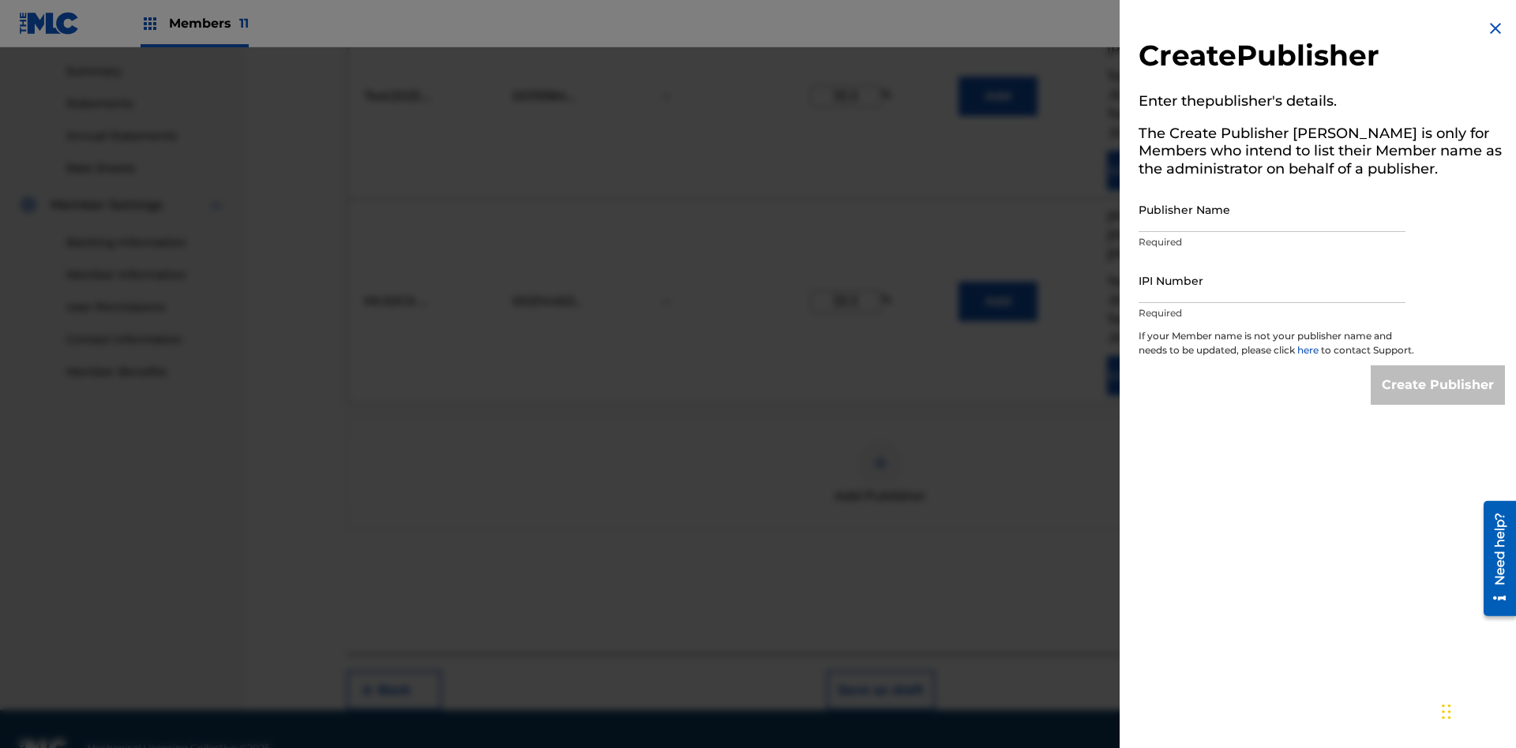
click at [1272, 209] on input "Publisher Name" at bounding box center [1271, 209] width 267 height 45
type input "Test2025.08.22.05.53.35"
click at [1272, 280] on input "IPI Number" at bounding box center [1271, 280] width 267 height 45
type input "00353271280"
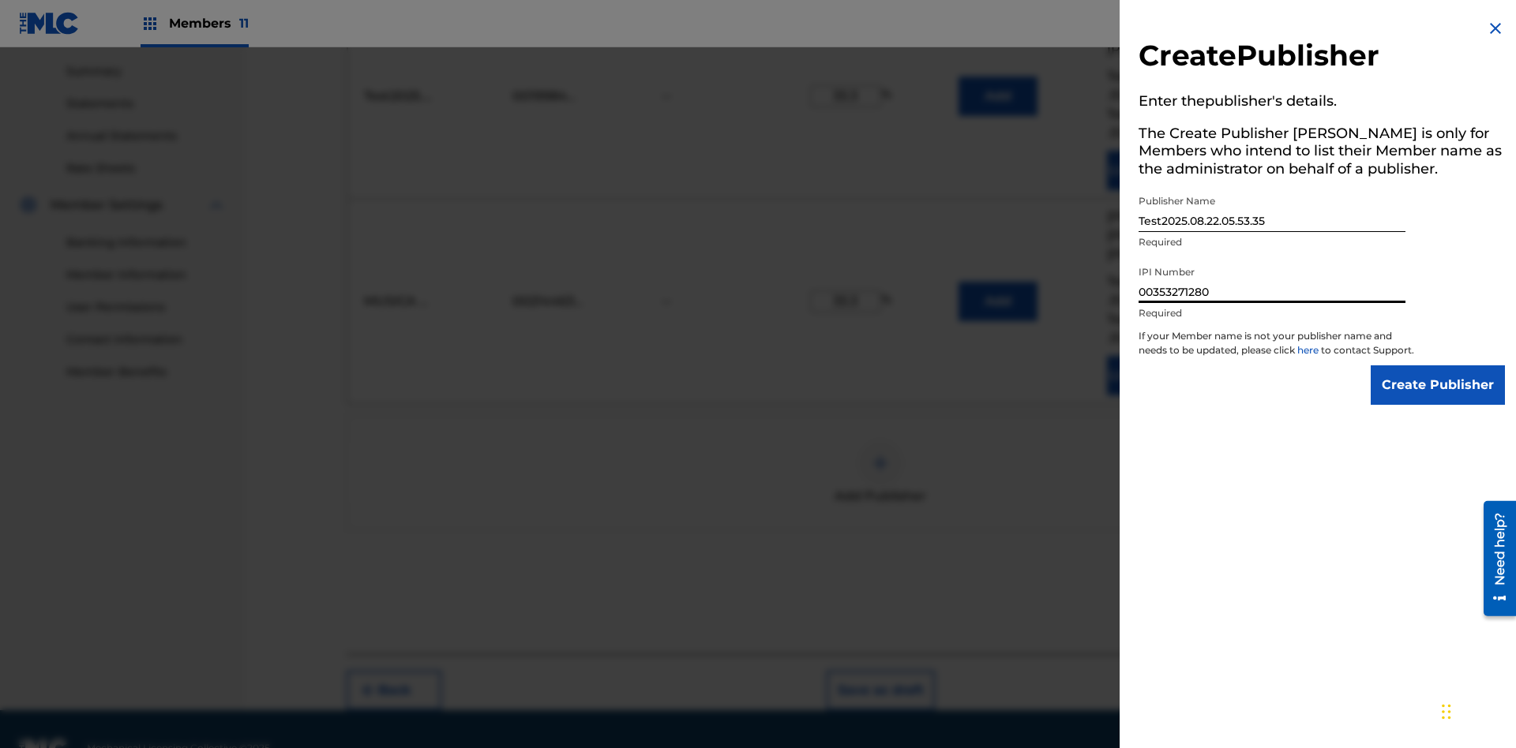
click at [1438, 399] on input "Create Publisher" at bounding box center [1437, 385] width 134 height 39
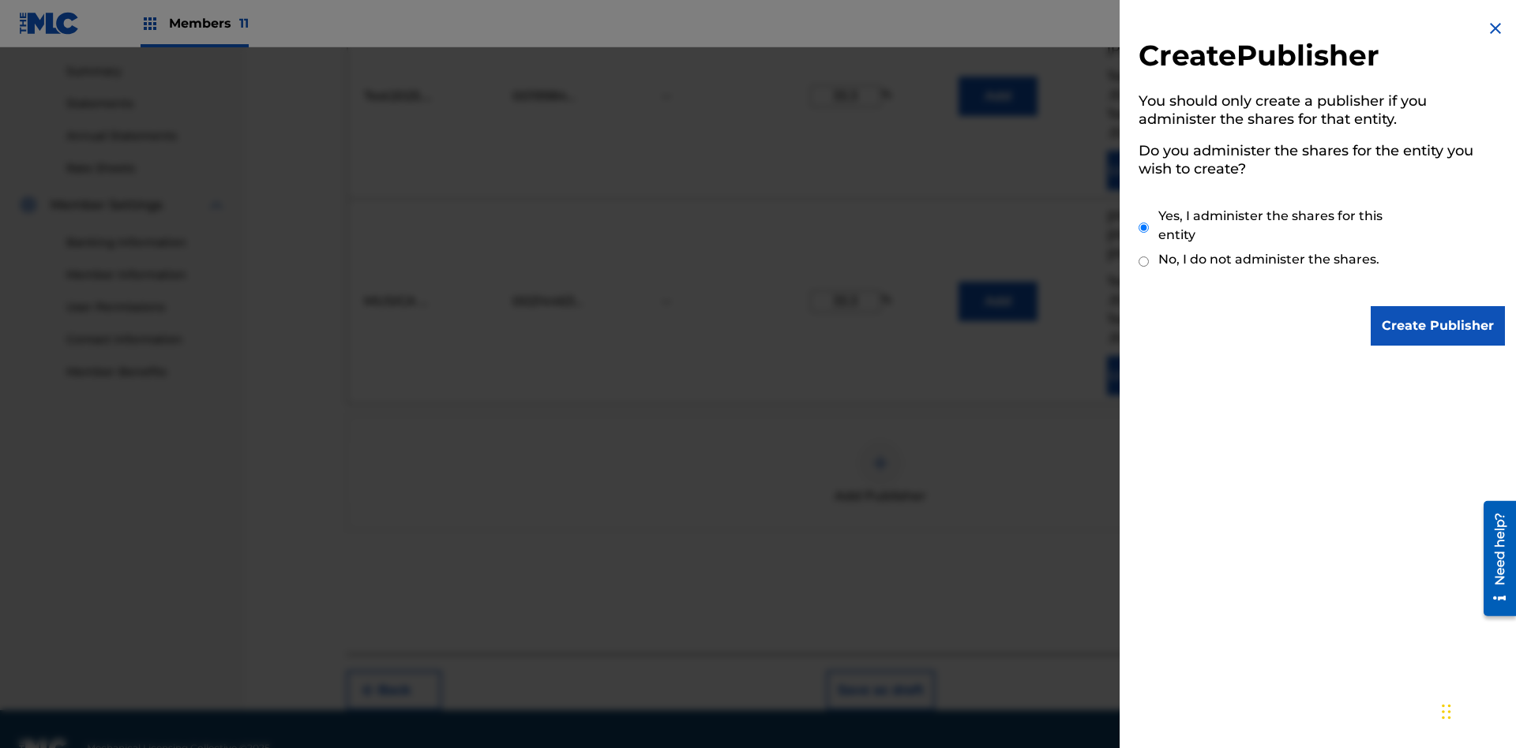
click at [1144, 227] on input "Yes, I administer the shares for this entity" at bounding box center [1143, 228] width 10 height 34
click at [1438, 326] on input "Create Publisher" at bounding box center [1437, 325] width 134 height 39
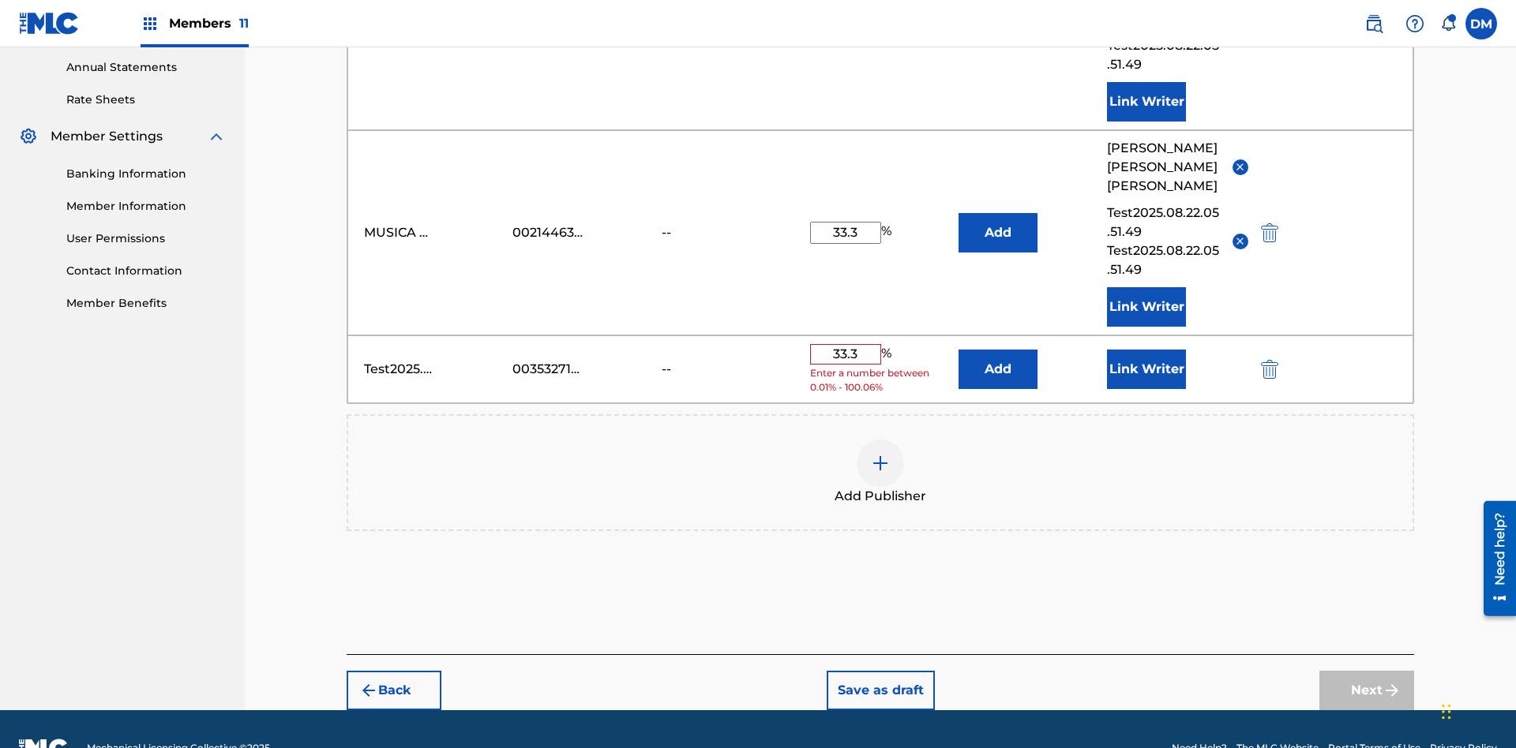
scroll to position [560, 0]
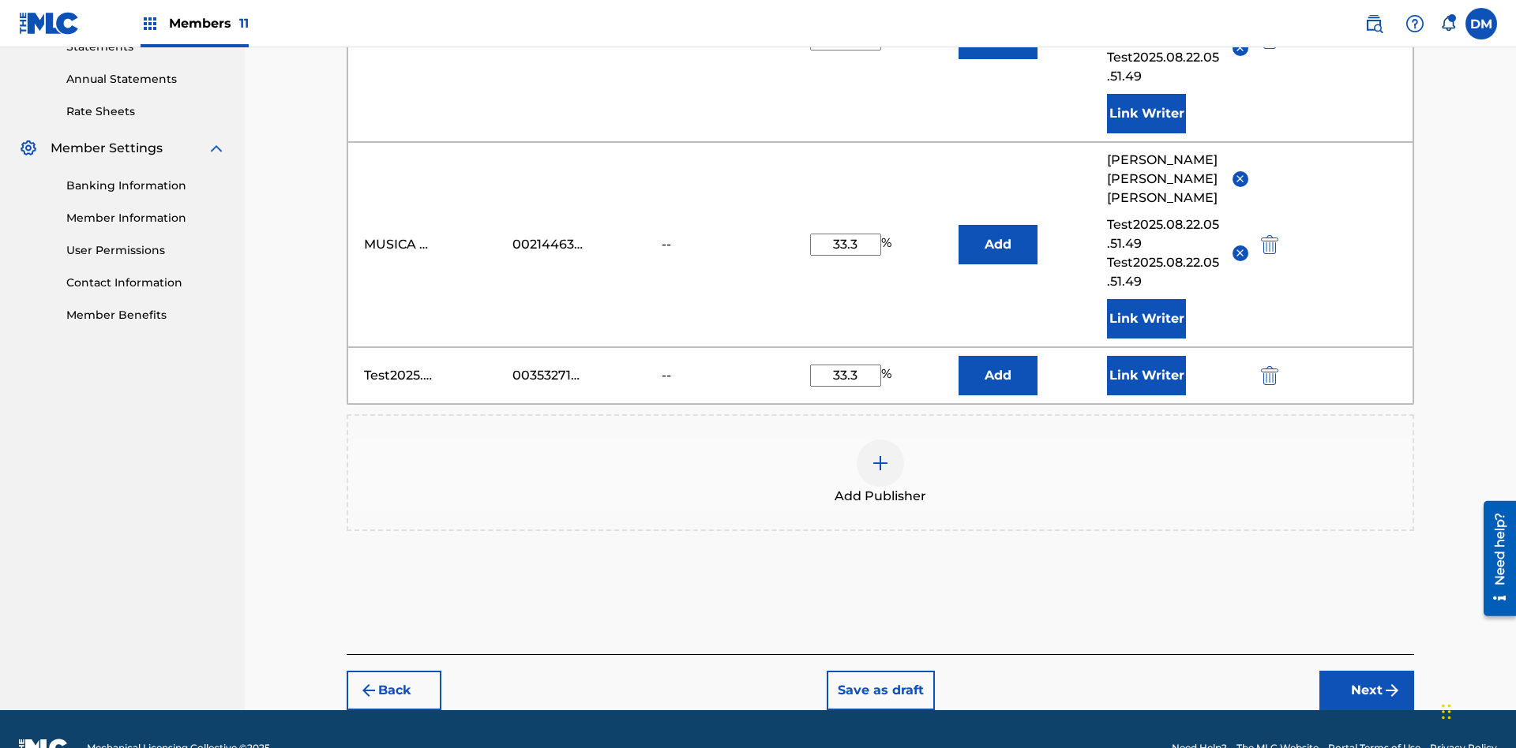
type input "33.3"
click at [1146, 356] on button "Link Writer" at bounding box center [1146, 375] width 79 height 39
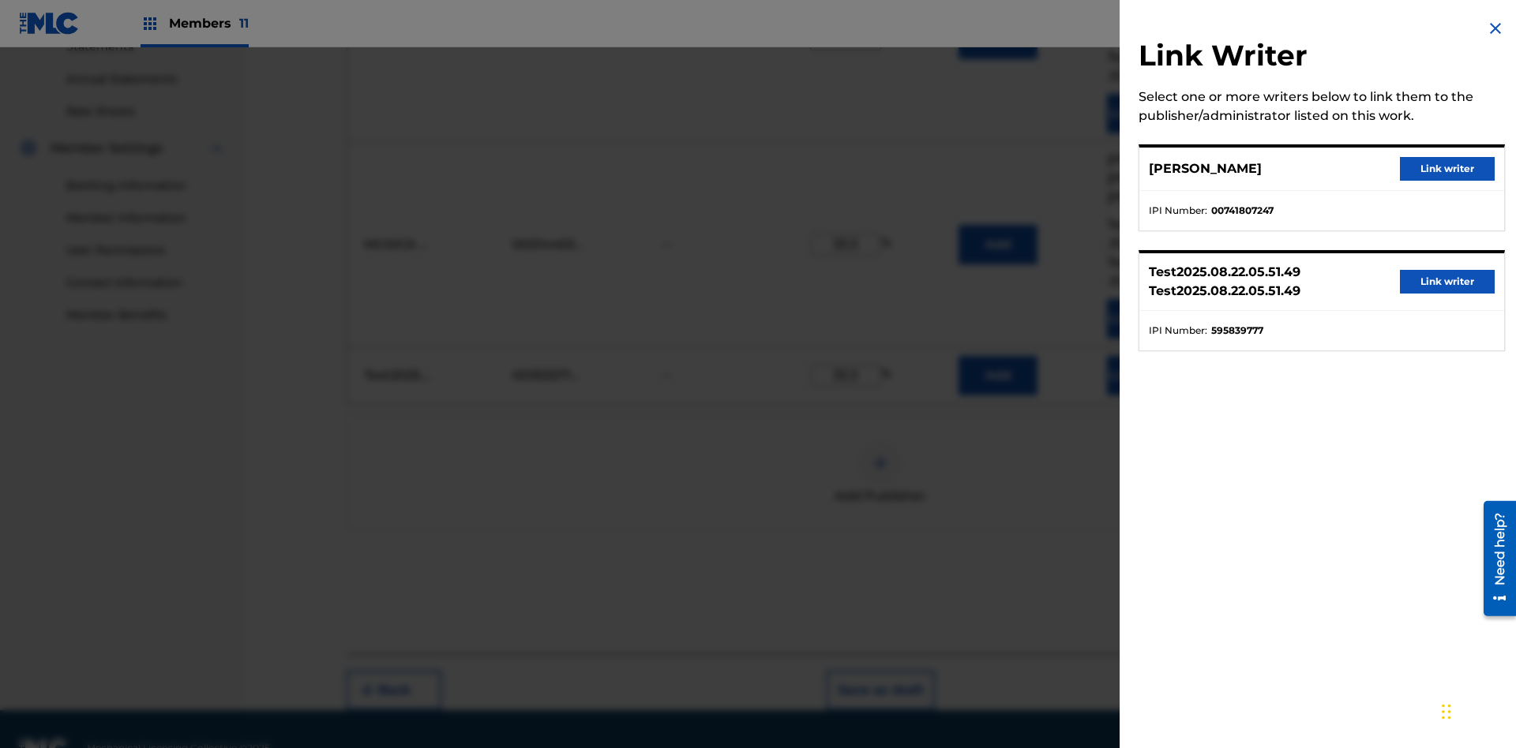
click at [1447, 169] on button "Link writer" at bounding box center [1447, 169] width 95 height 24
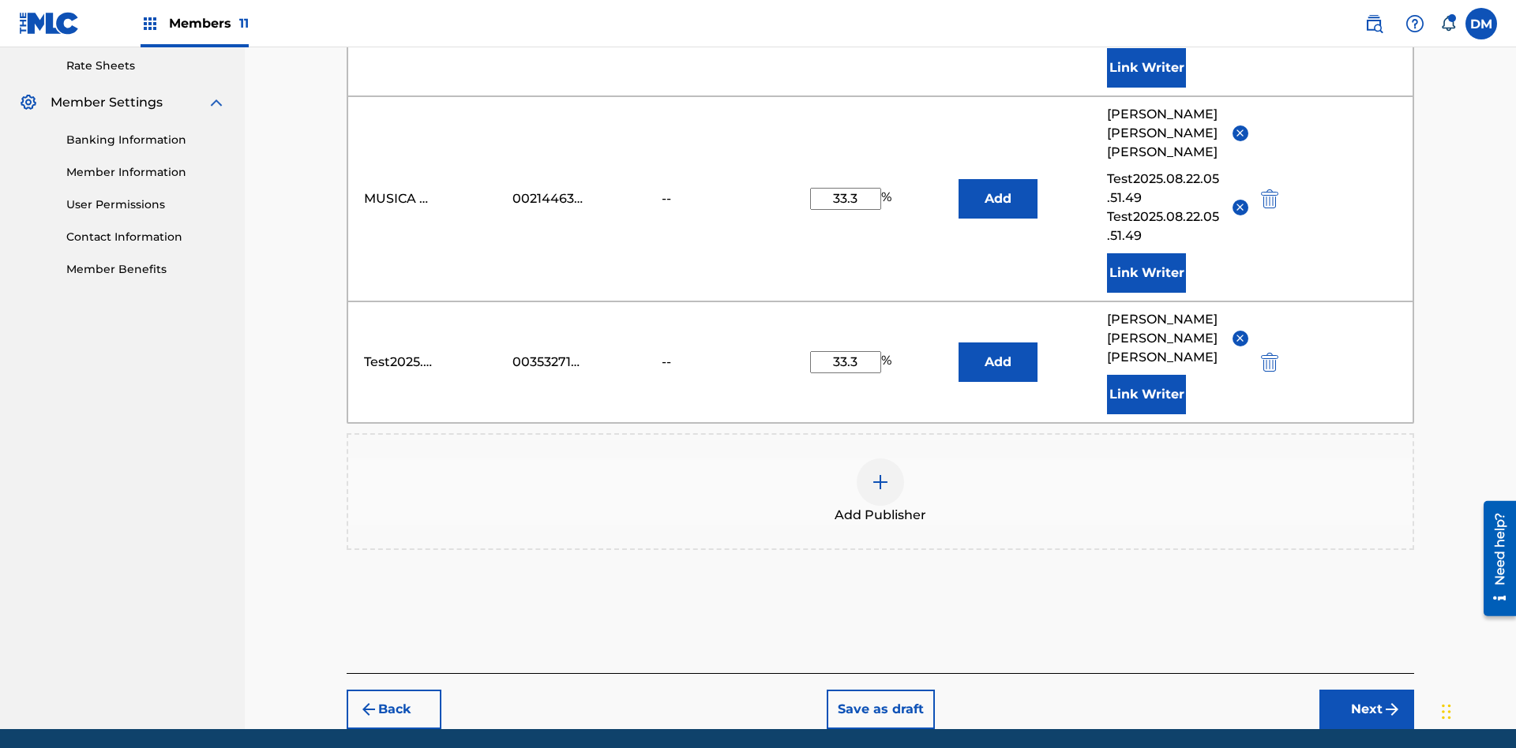
click at [1146, 375] on button "Link Writer" at bounding box center [1146, 394] width 79 height 39
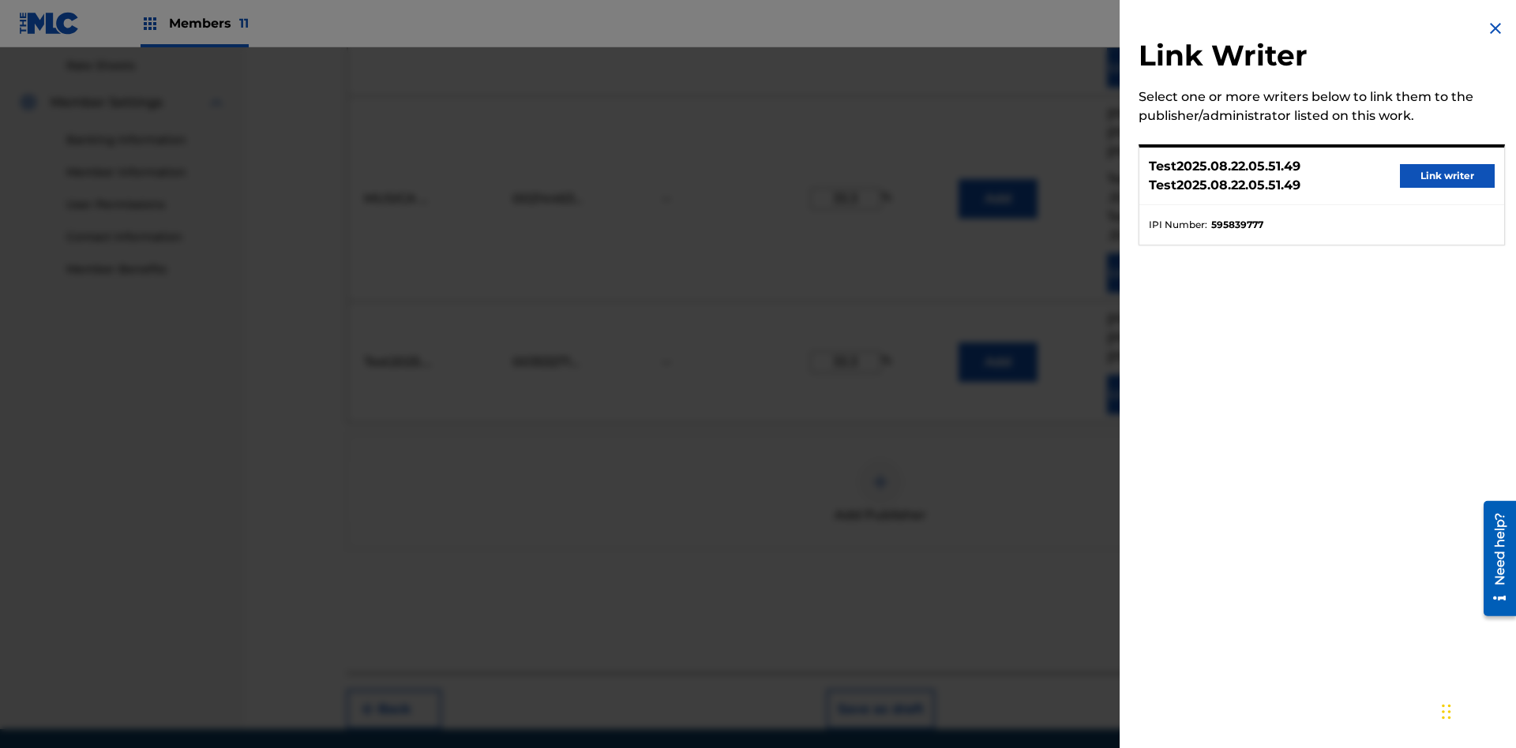
click at [1447, 176] on button "Link writer" at bounding box center [1447, 176] width 95 height 24
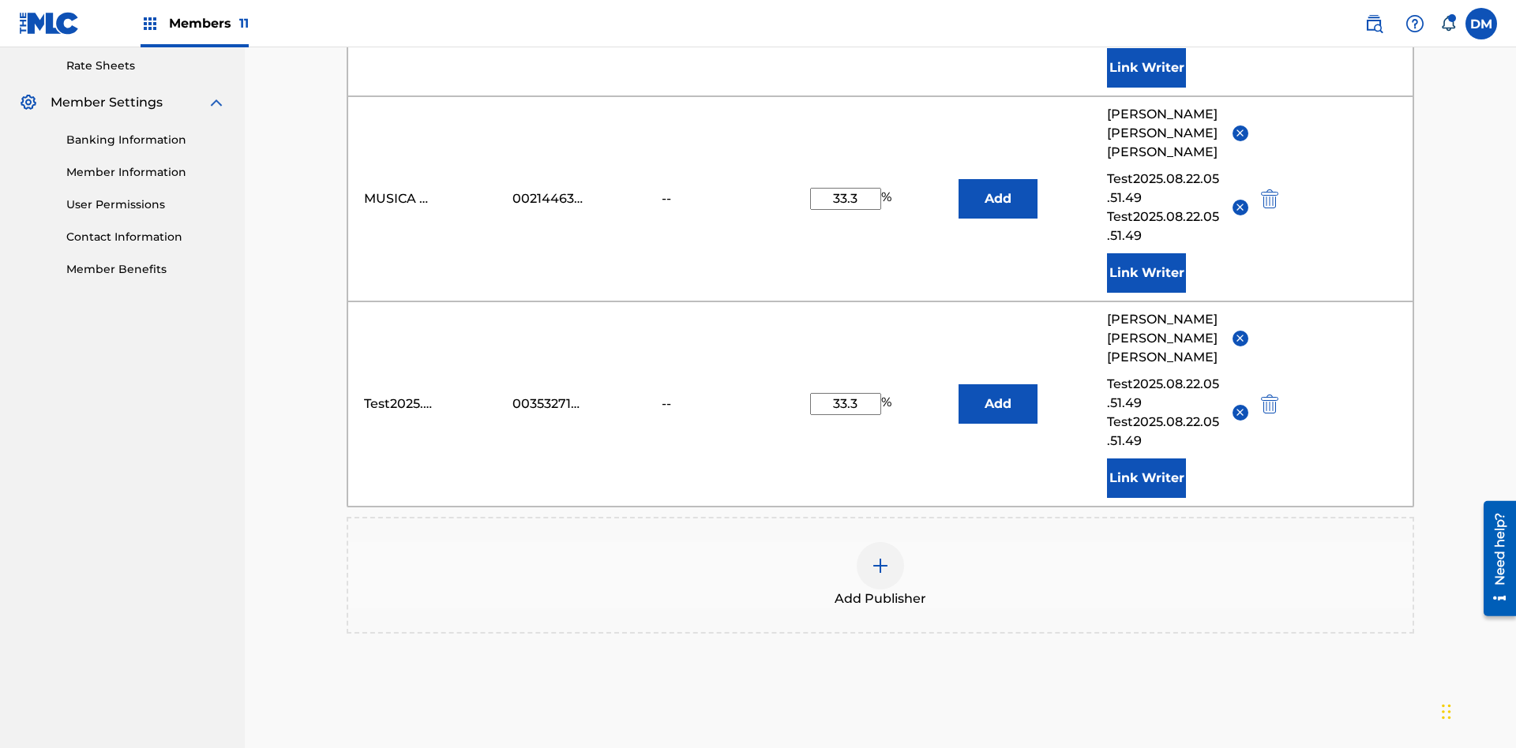
scroll to position [690, 0]
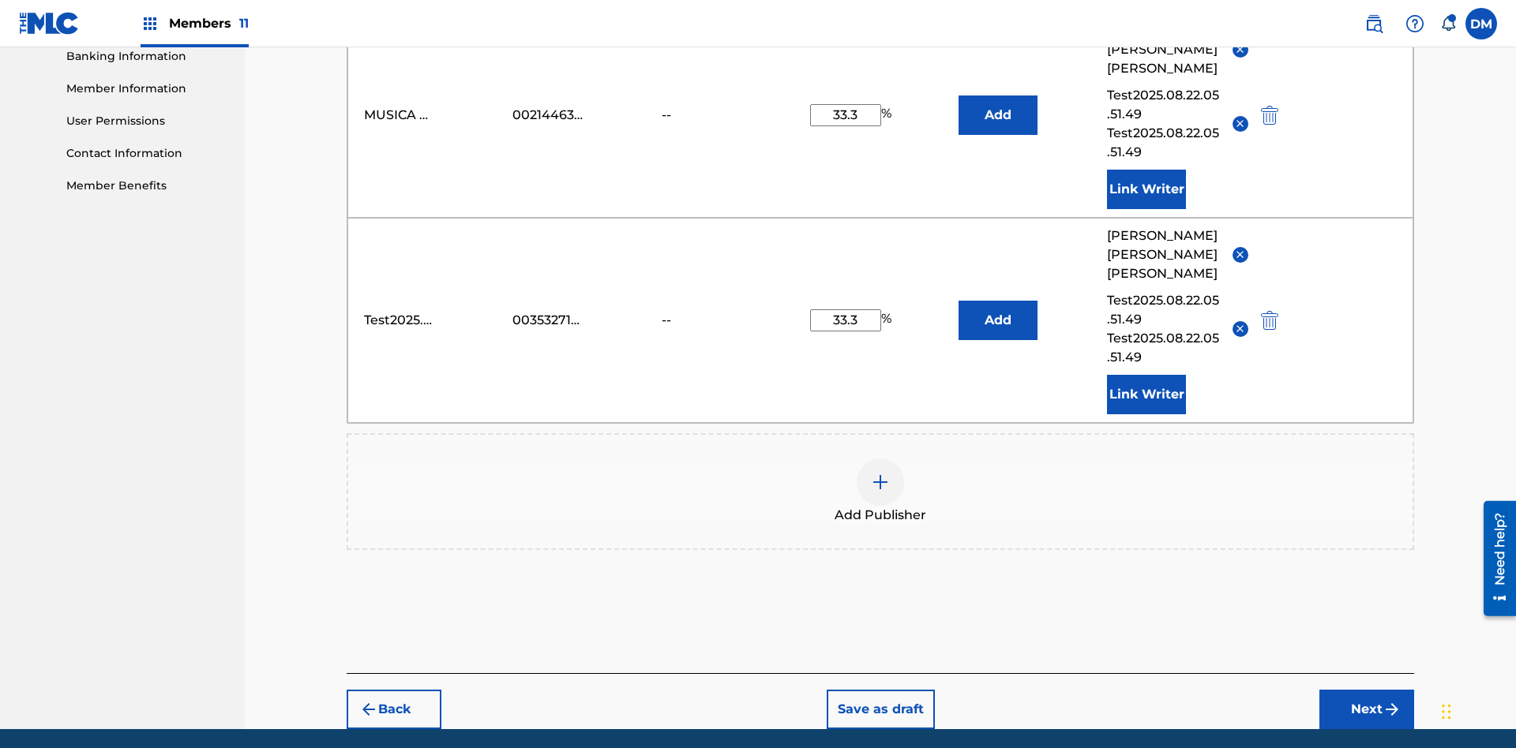
click at [1146, 375] on button "Link Writer" at bounding box center [1146, 394] width 79 height 39
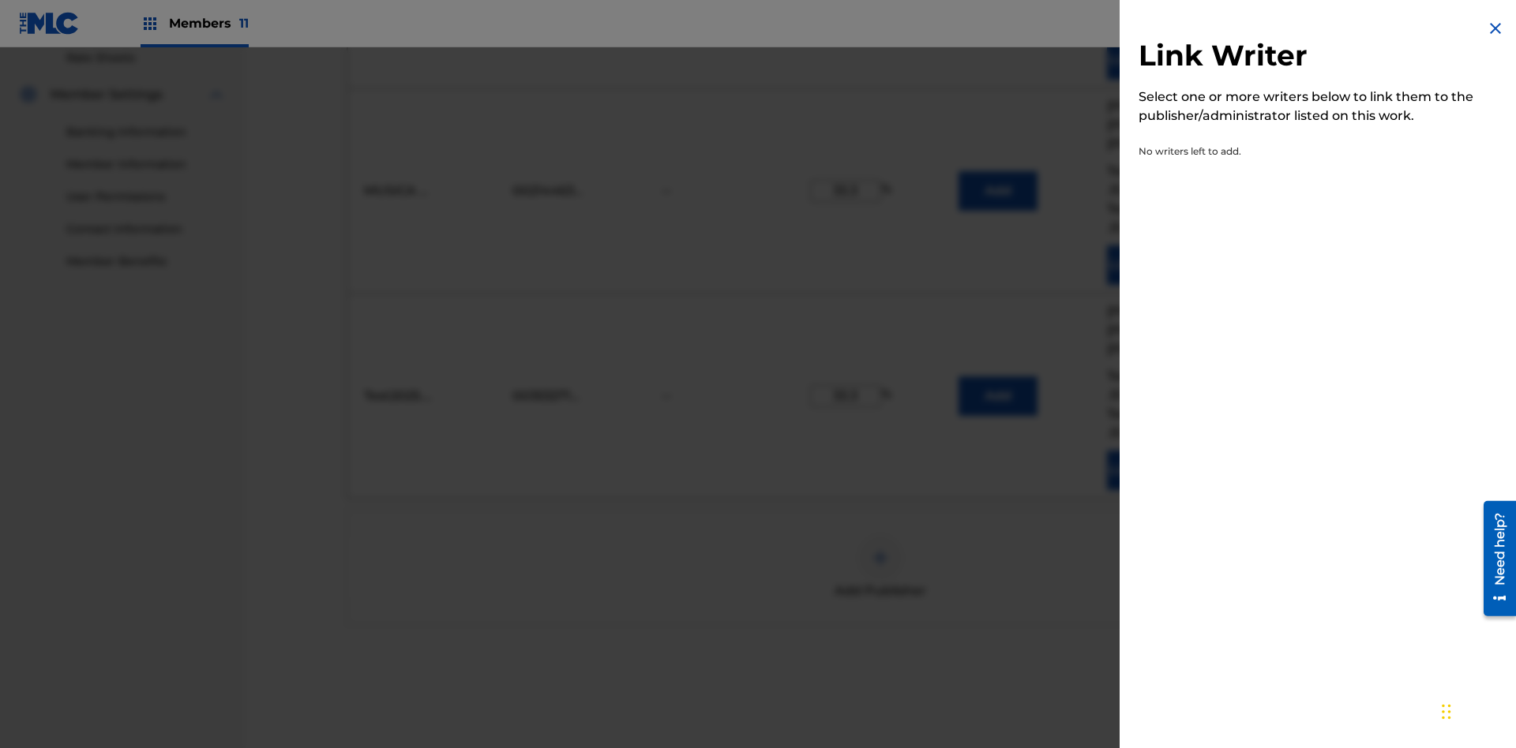
click at [1495, 28] on img at bounding box center [1495, 28] width 19 height 19
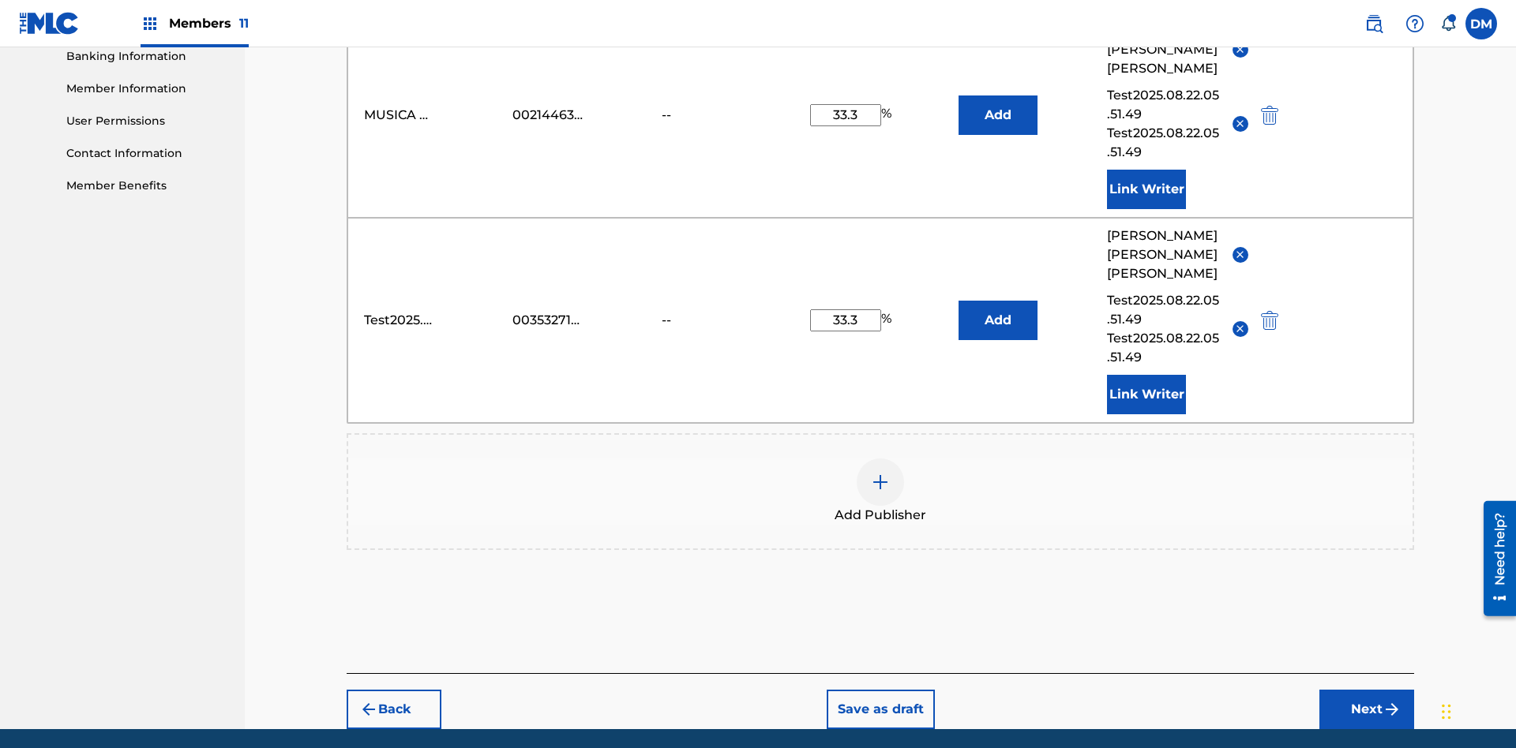
click at [1267, 311] on img "submit" at bounding box center [1269, 320] width 17 height 19
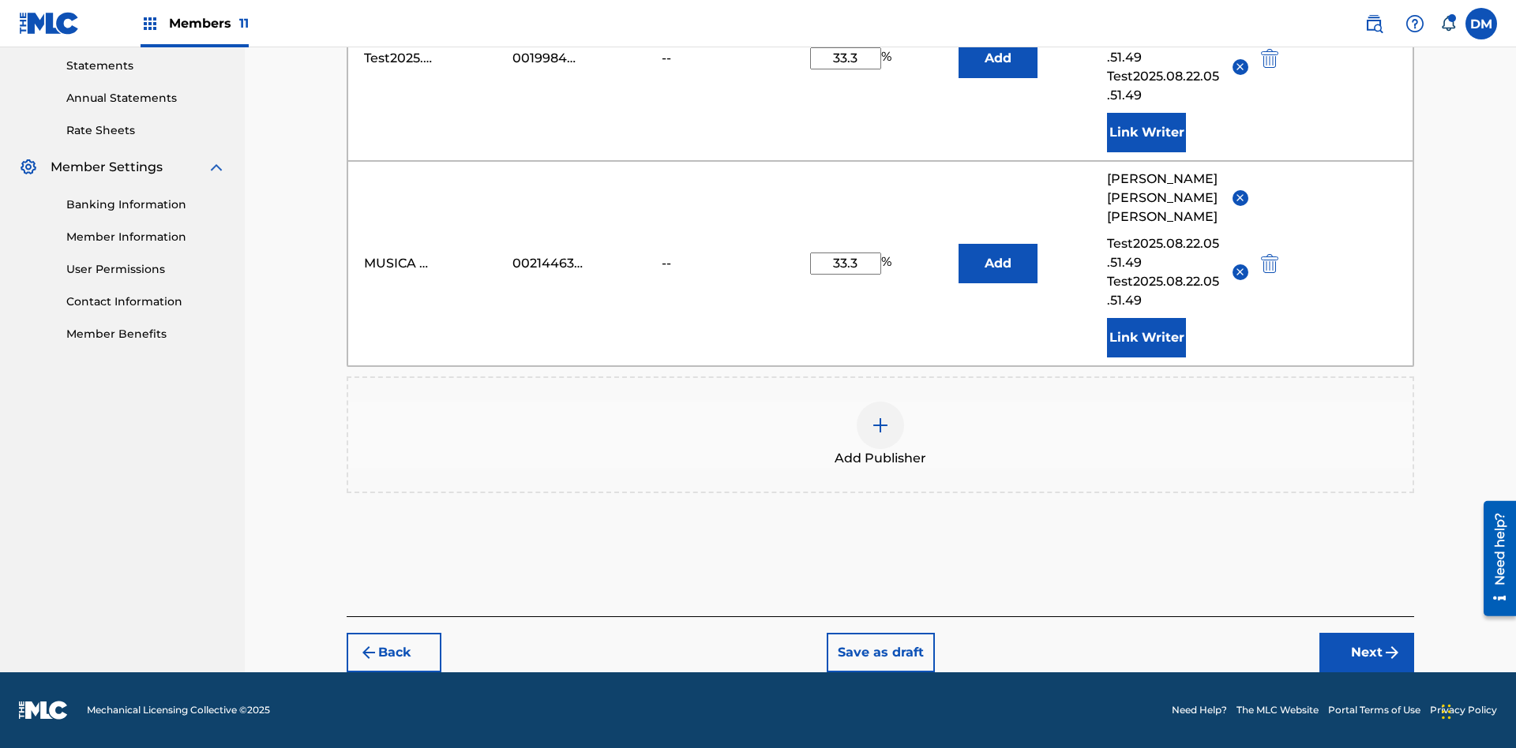
scroll to position [504, 0]
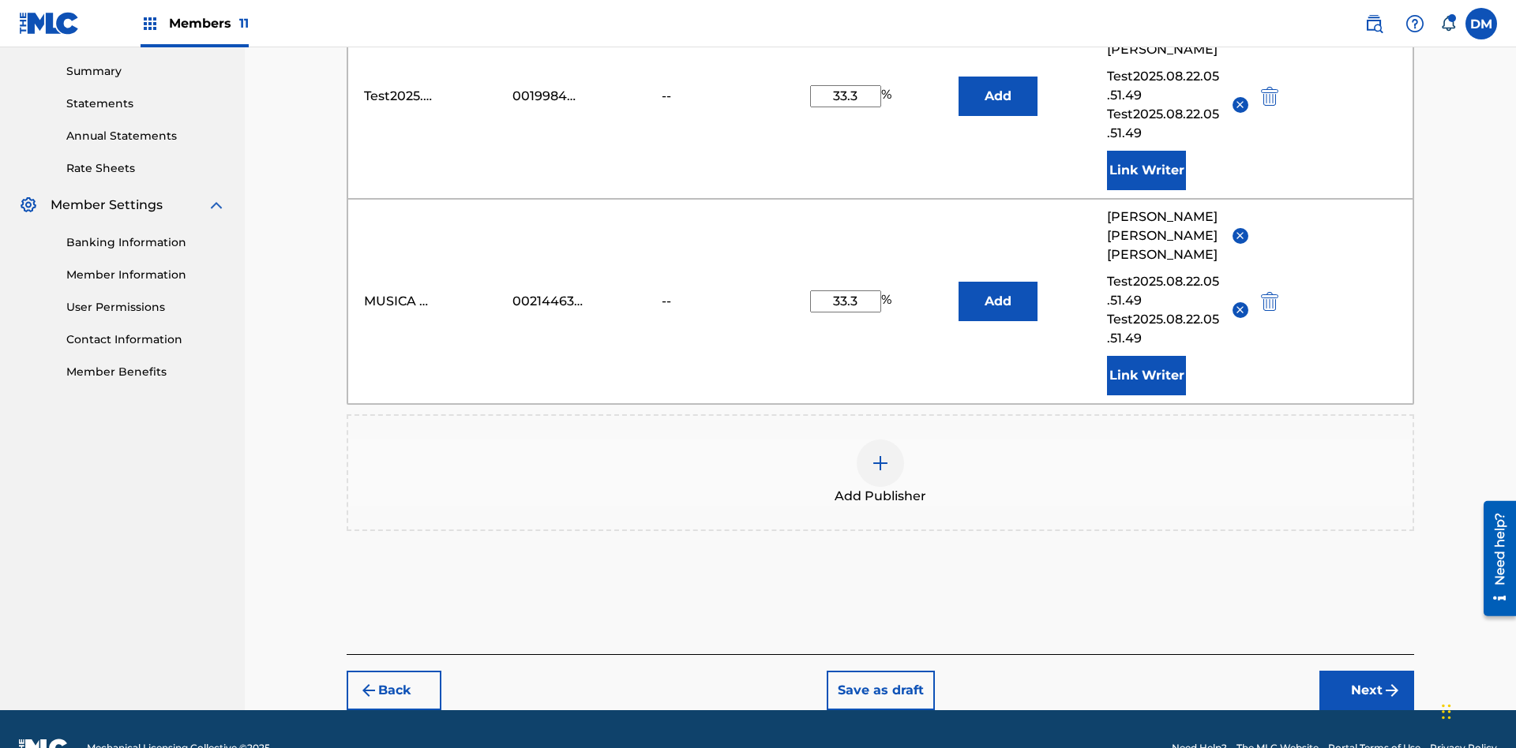
click at [880, 454] on img at bounding box center [880, 463] width 19 height 19
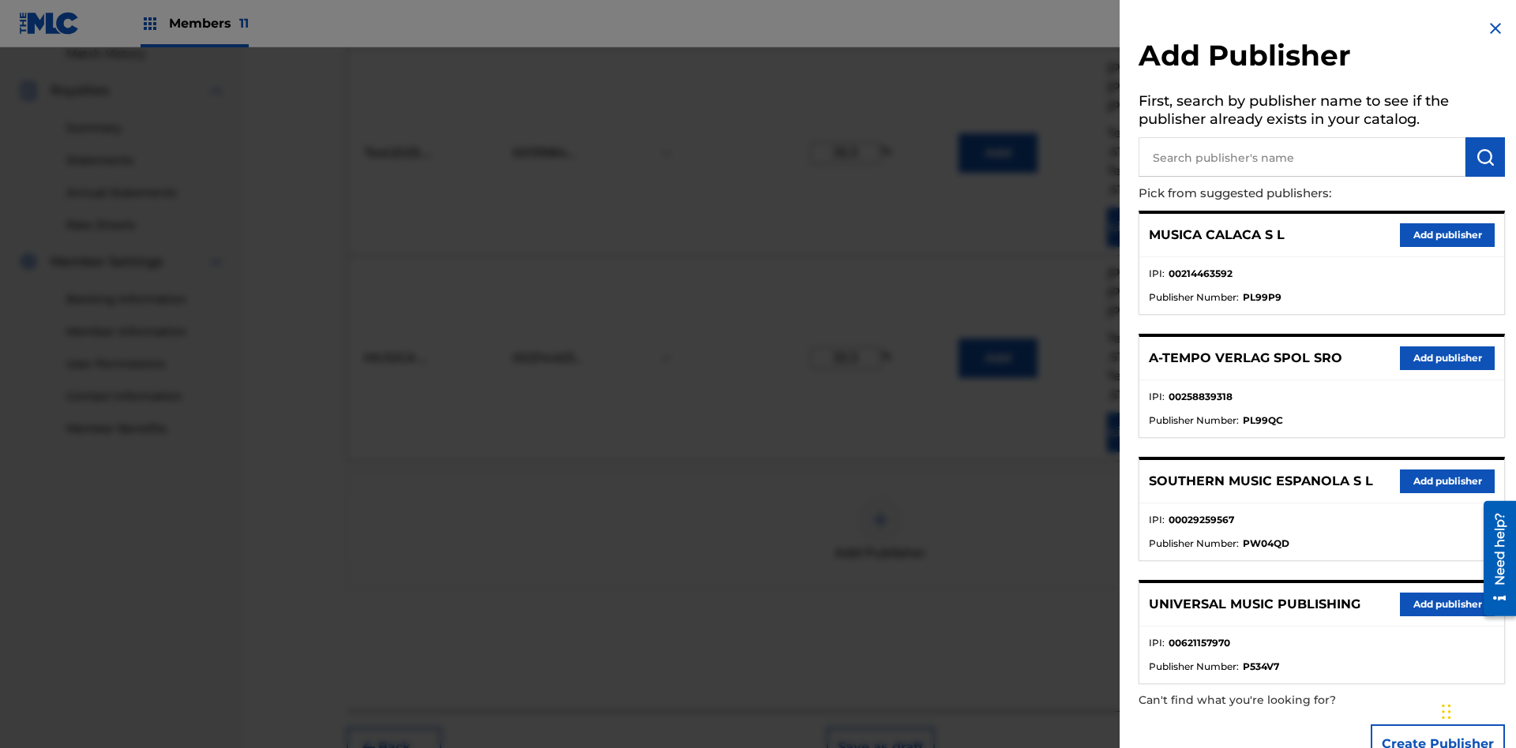
scroll to position [489, 0]
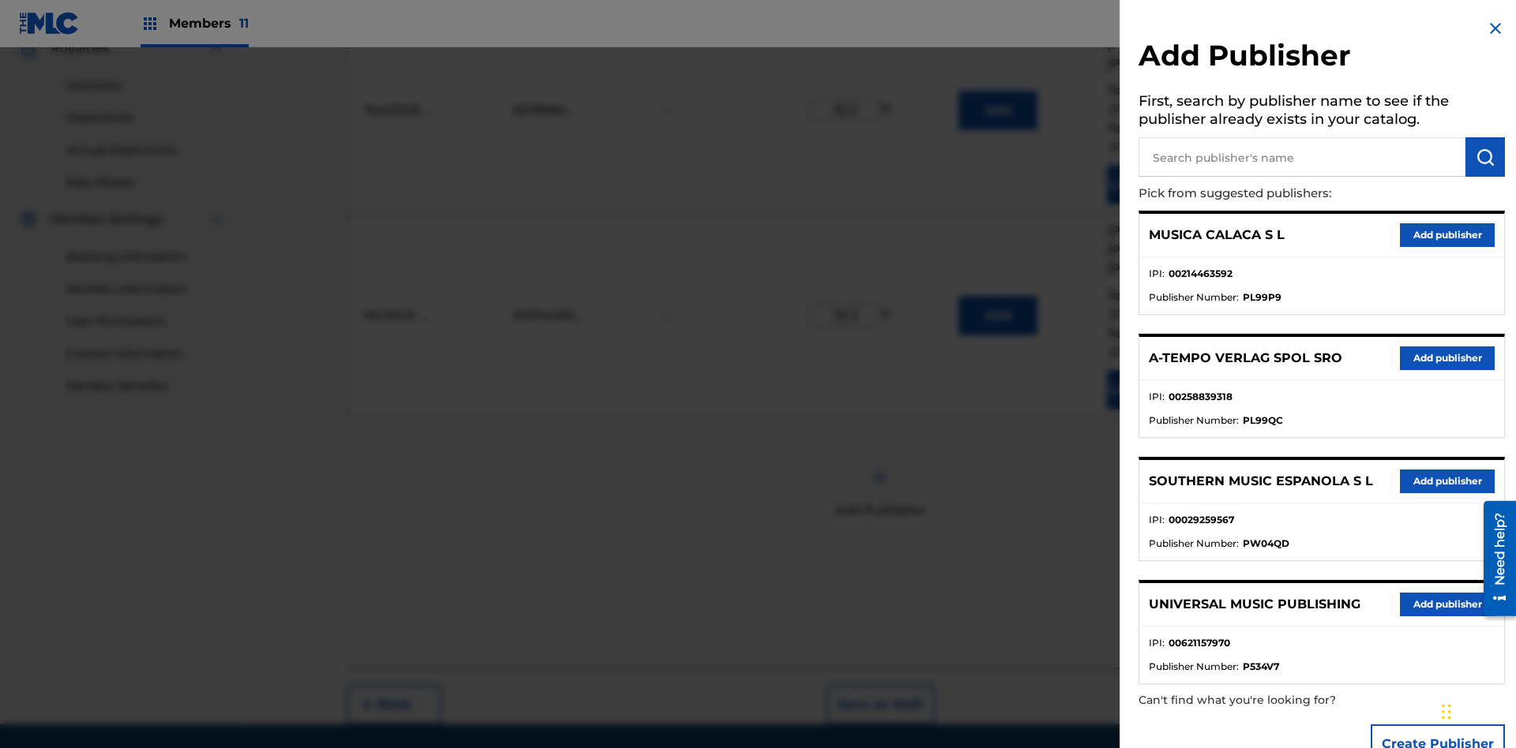
click at [1302, 157] on input "text" at bounding box center [1301, 156] width 327 height 39
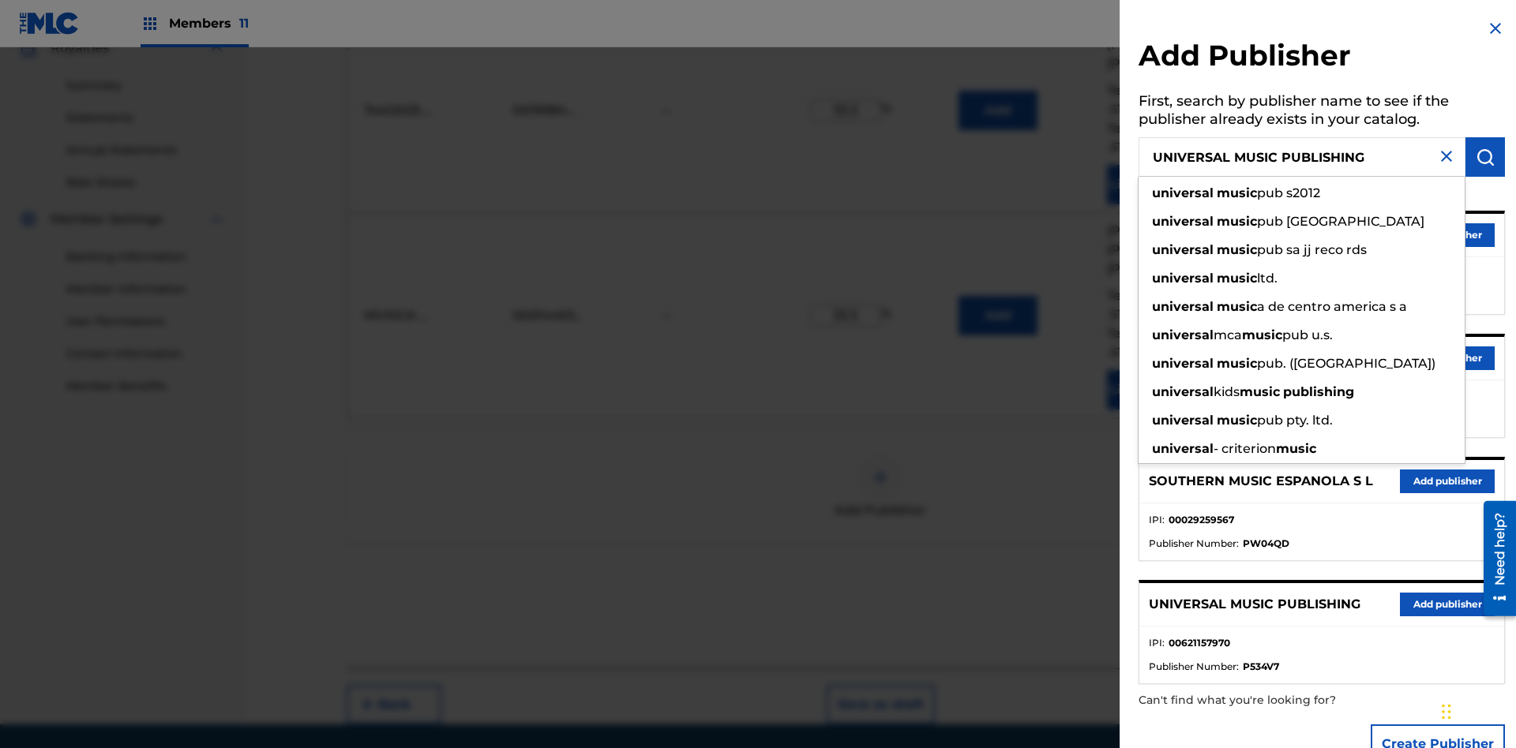
scroll to position [504, 0]
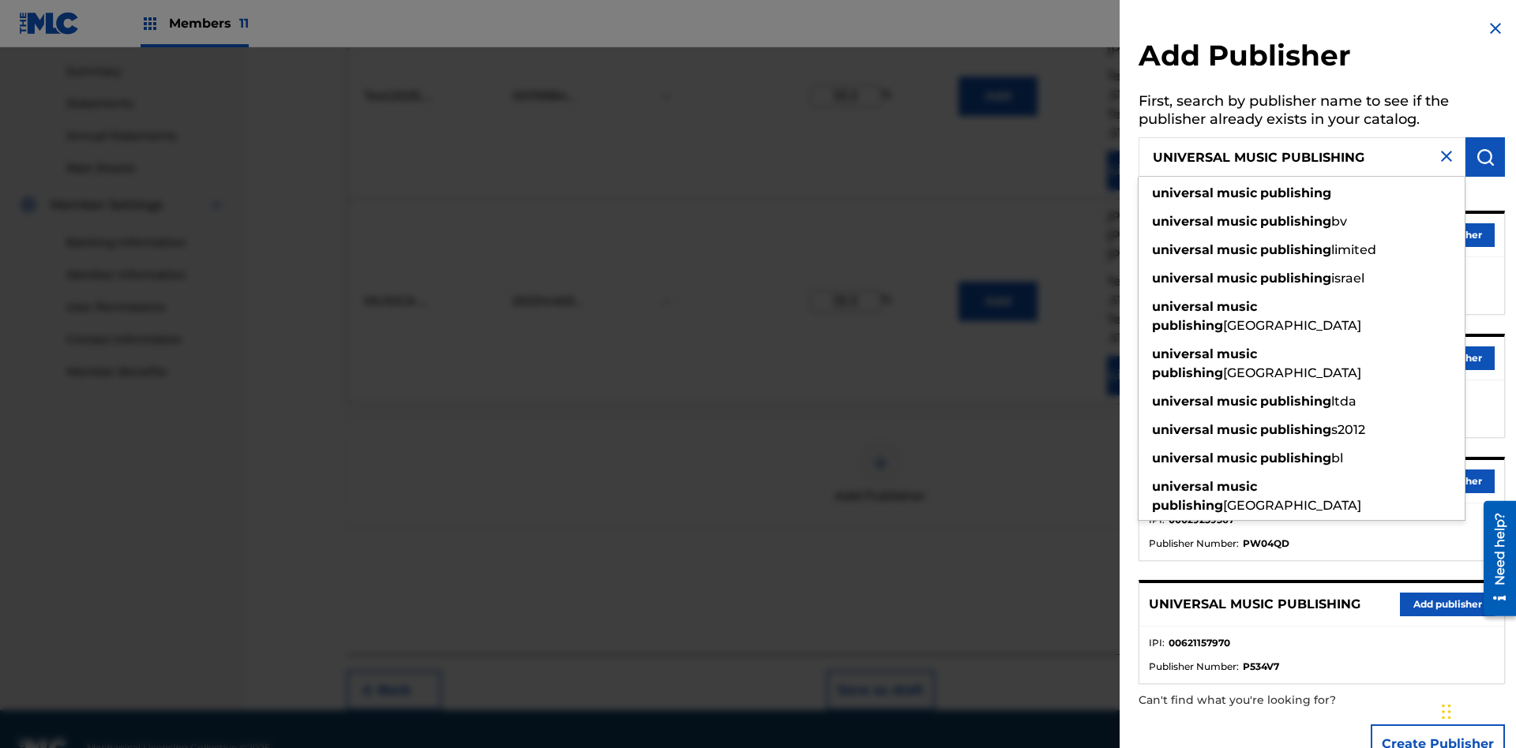
type input "UNIVERSAL MUSIC PUBLISHING"
click at [1485, 157] on img "submit" at bounding box center [1484, 157] width 19 height 19
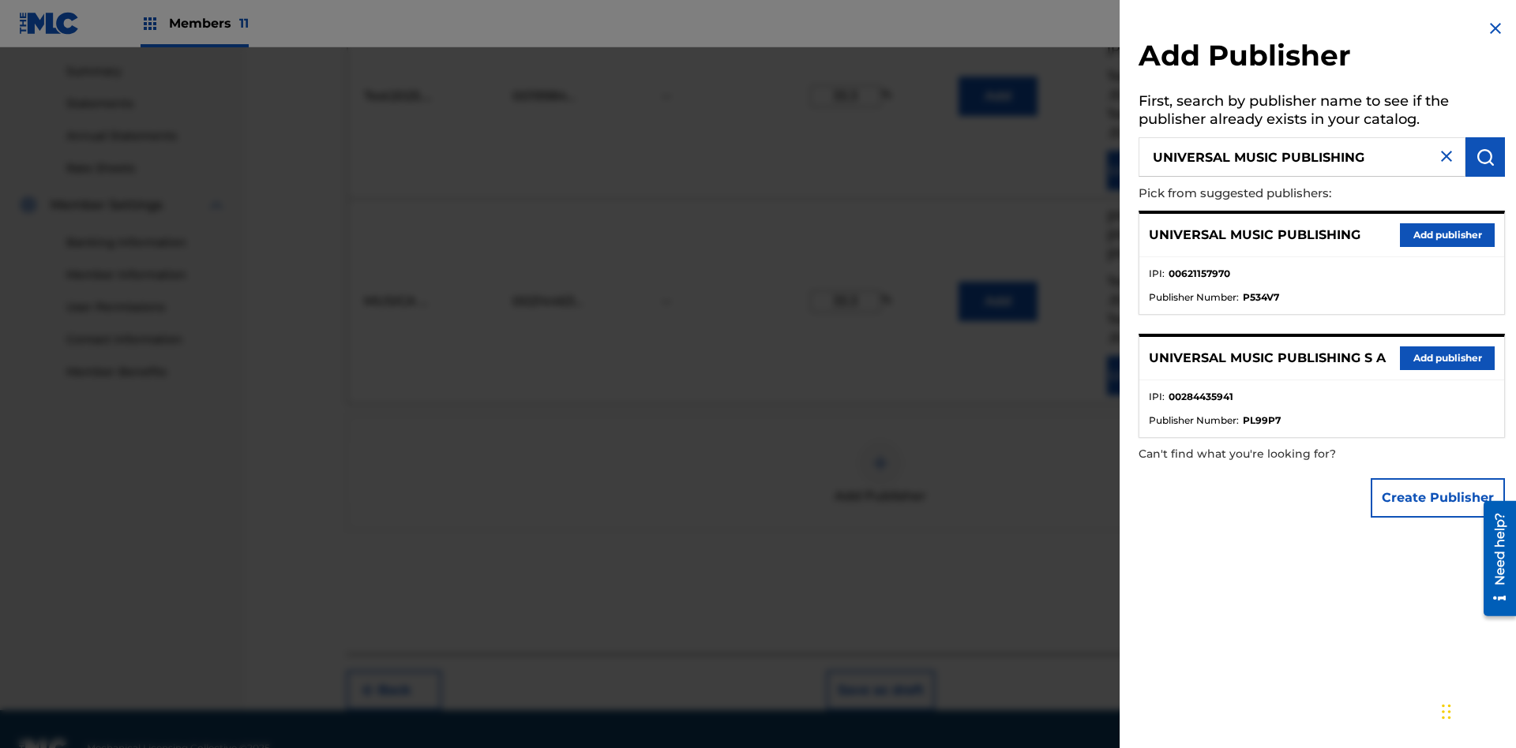
click at [1447, 234] on button "Add publisher" at bounding box center [1447, 235] width 95 height 24
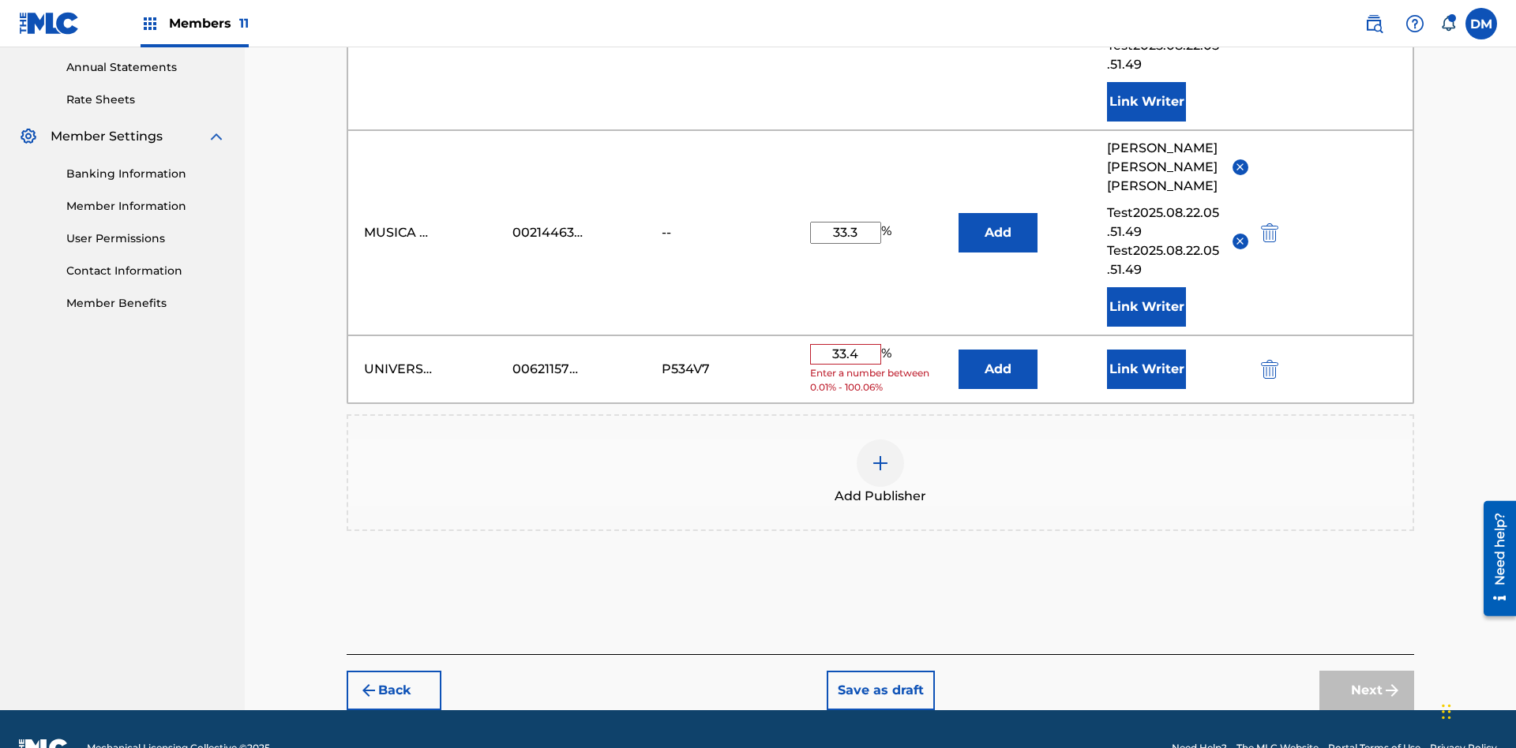
scroll to position [560, 0]
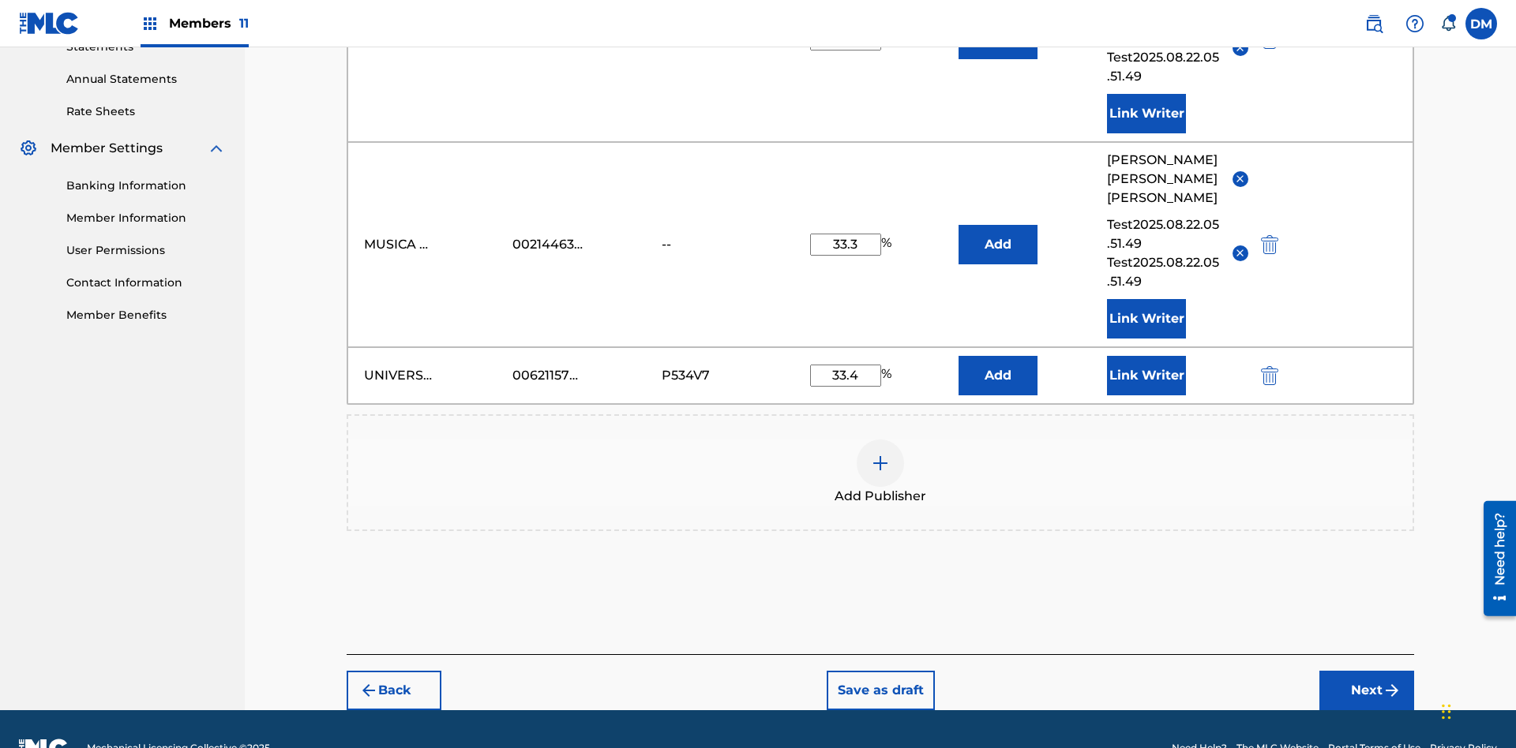
type input "33.4"
click at [1146, 356] on button "Link Writer" at bounding box center [1146, 375] width 79 height 39
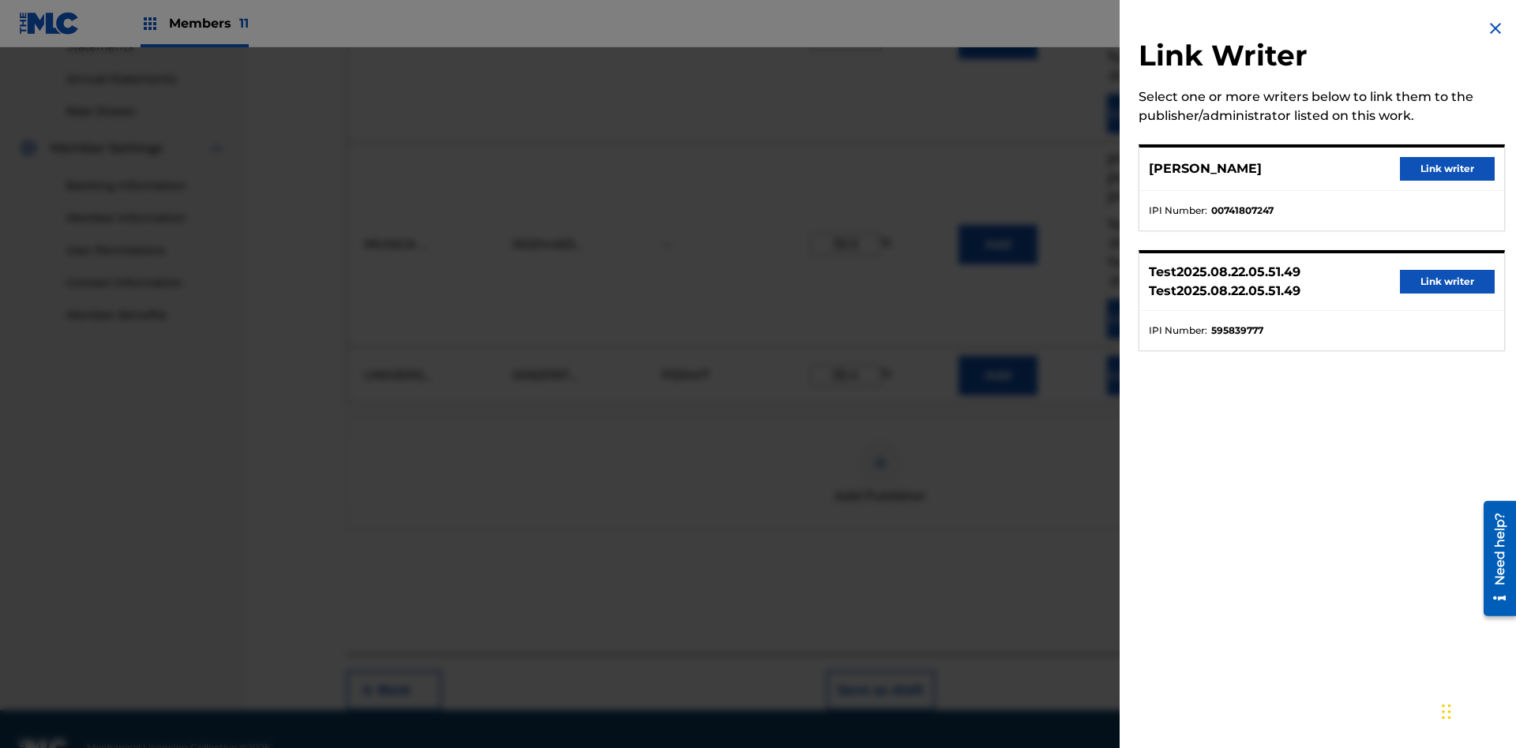
click at [1447, 169] on button "Link writer" at bounding box center [1447, 169] width 95 height 24
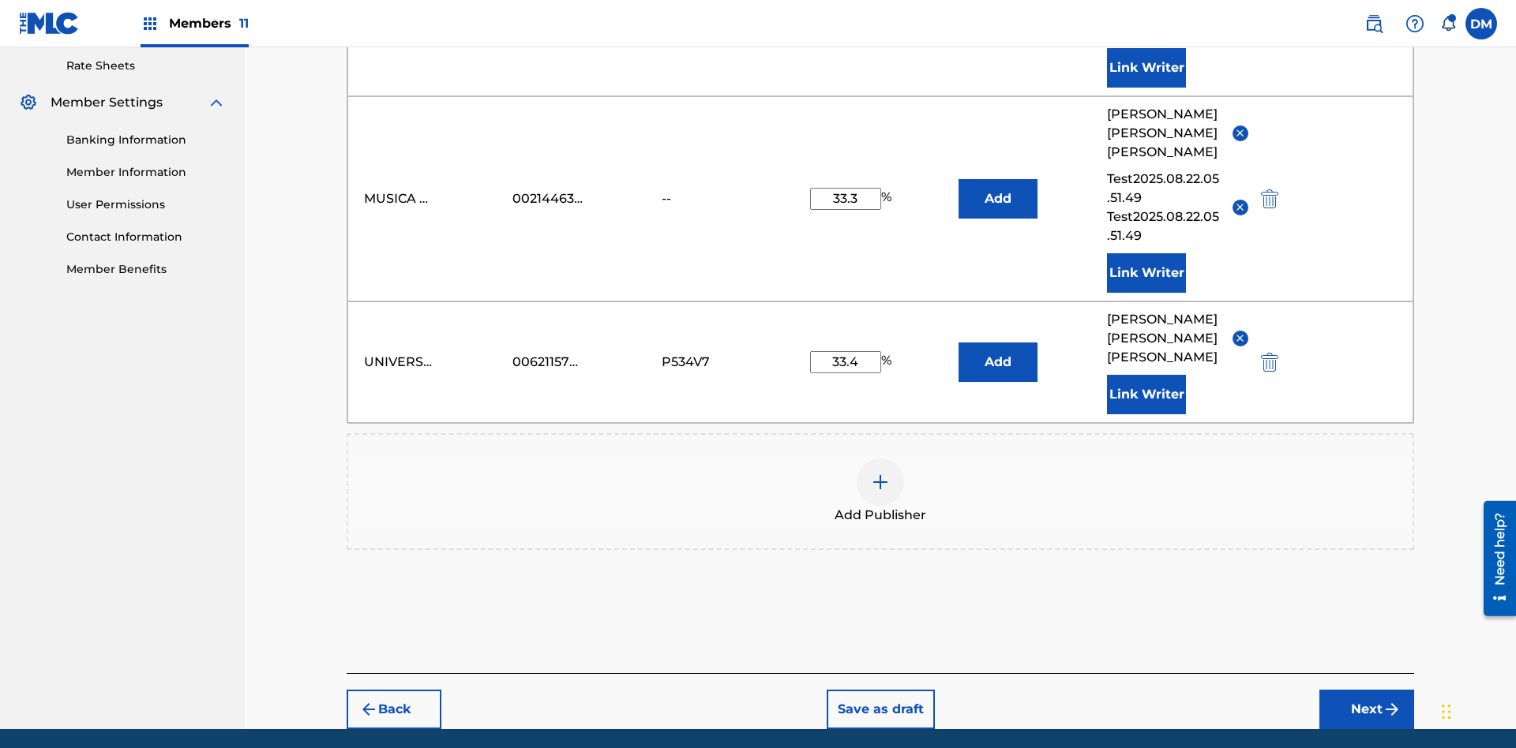
click at [1146, 375] on button "Link Writer" at bounding box center [1146, 394] width 79 height 39
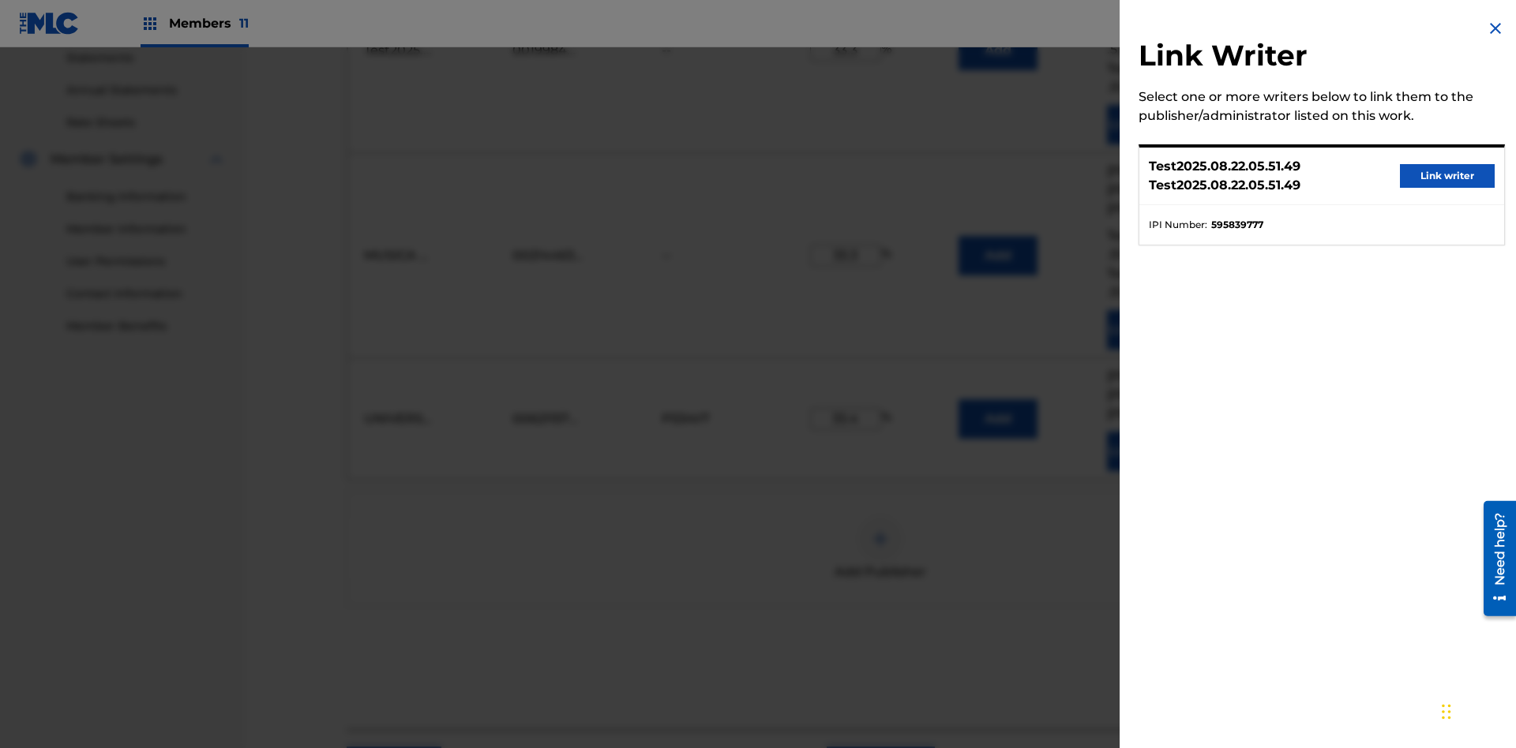
click at [1447, 176] on button "Link writer" at bounding box center [1447, 176] width 95 height 24
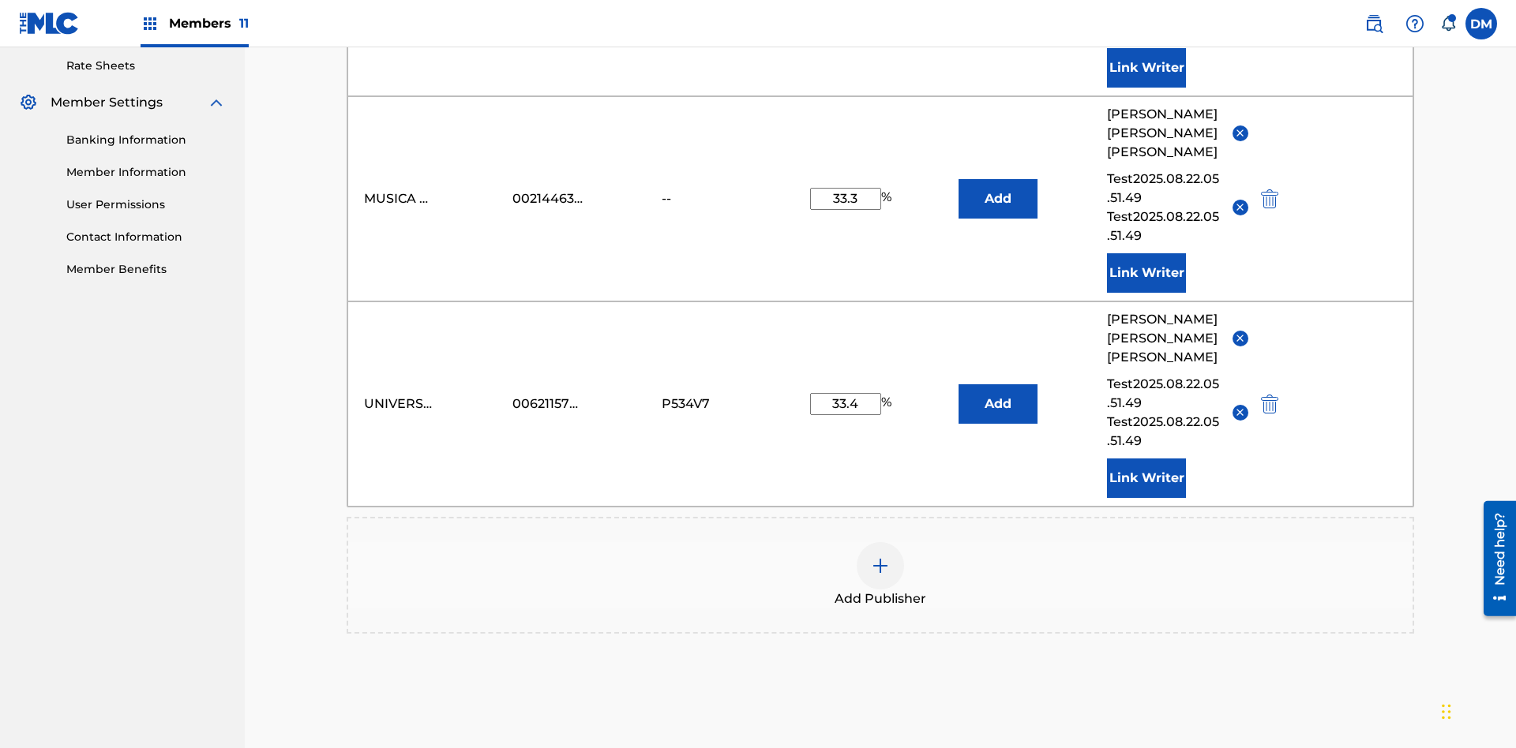
scroll to position [690, 0]
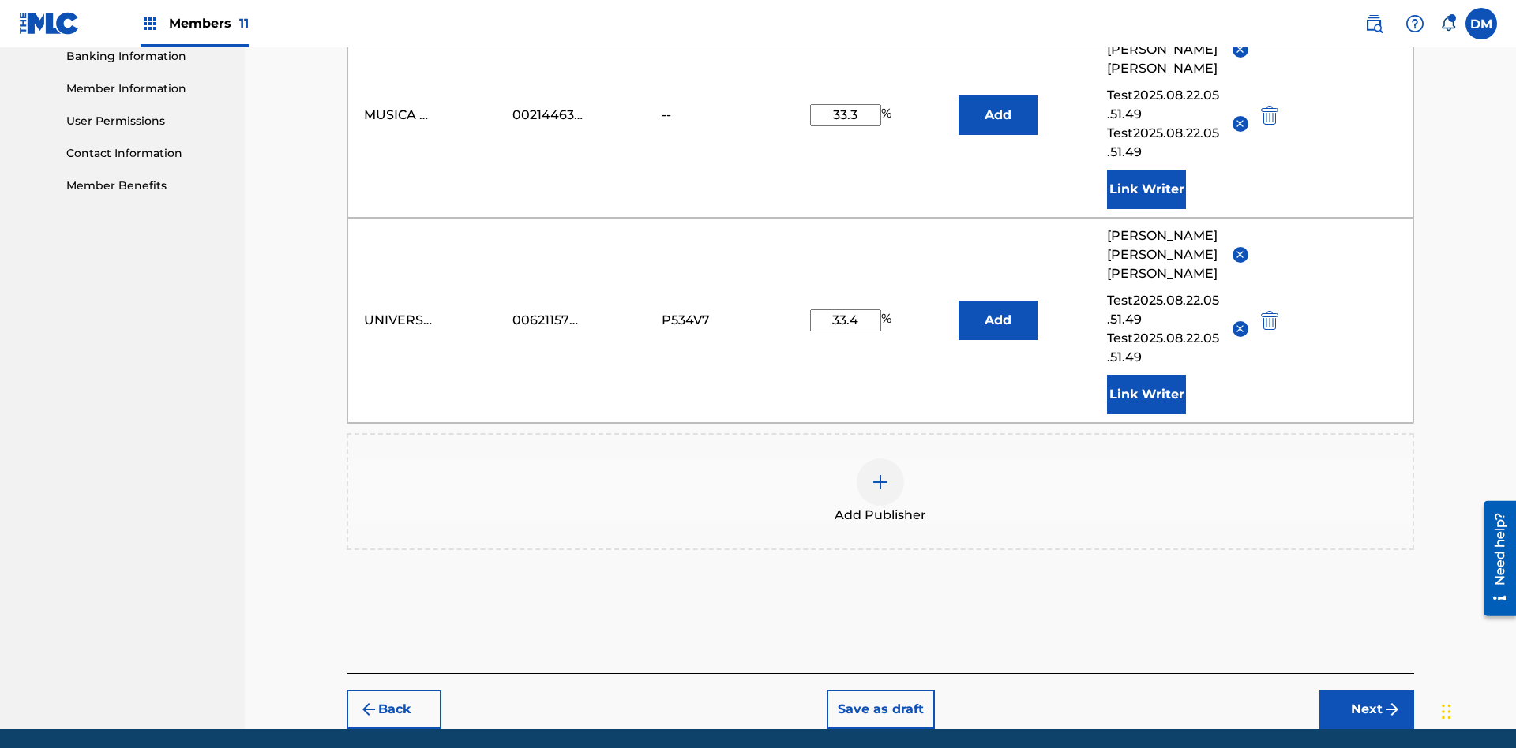
click at [1146, 375] on button "Link Writer" at bounding box center [1146, 394] width 79 height 39
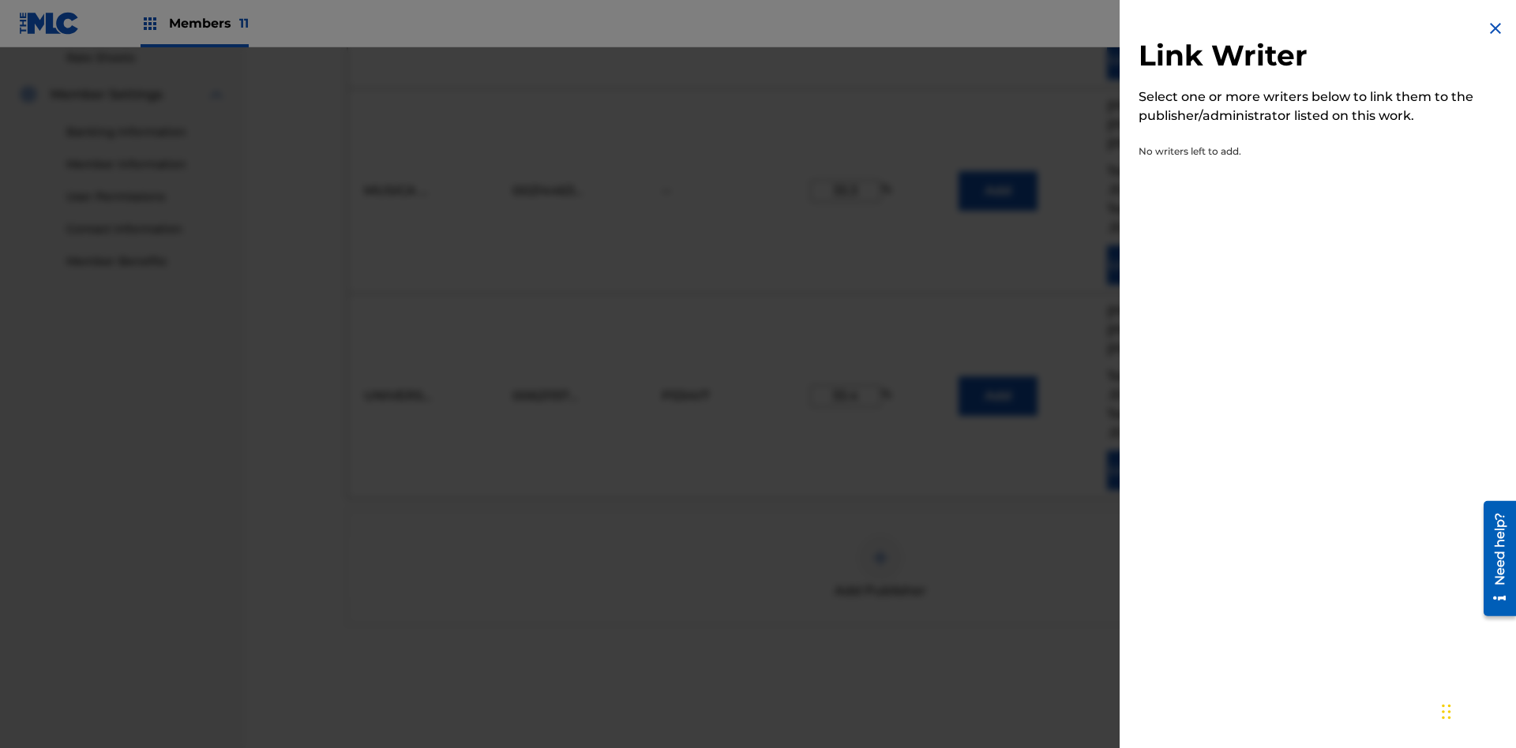
click at [1495, 28] on img at bounding box center [1495, 28] width 19 height 19
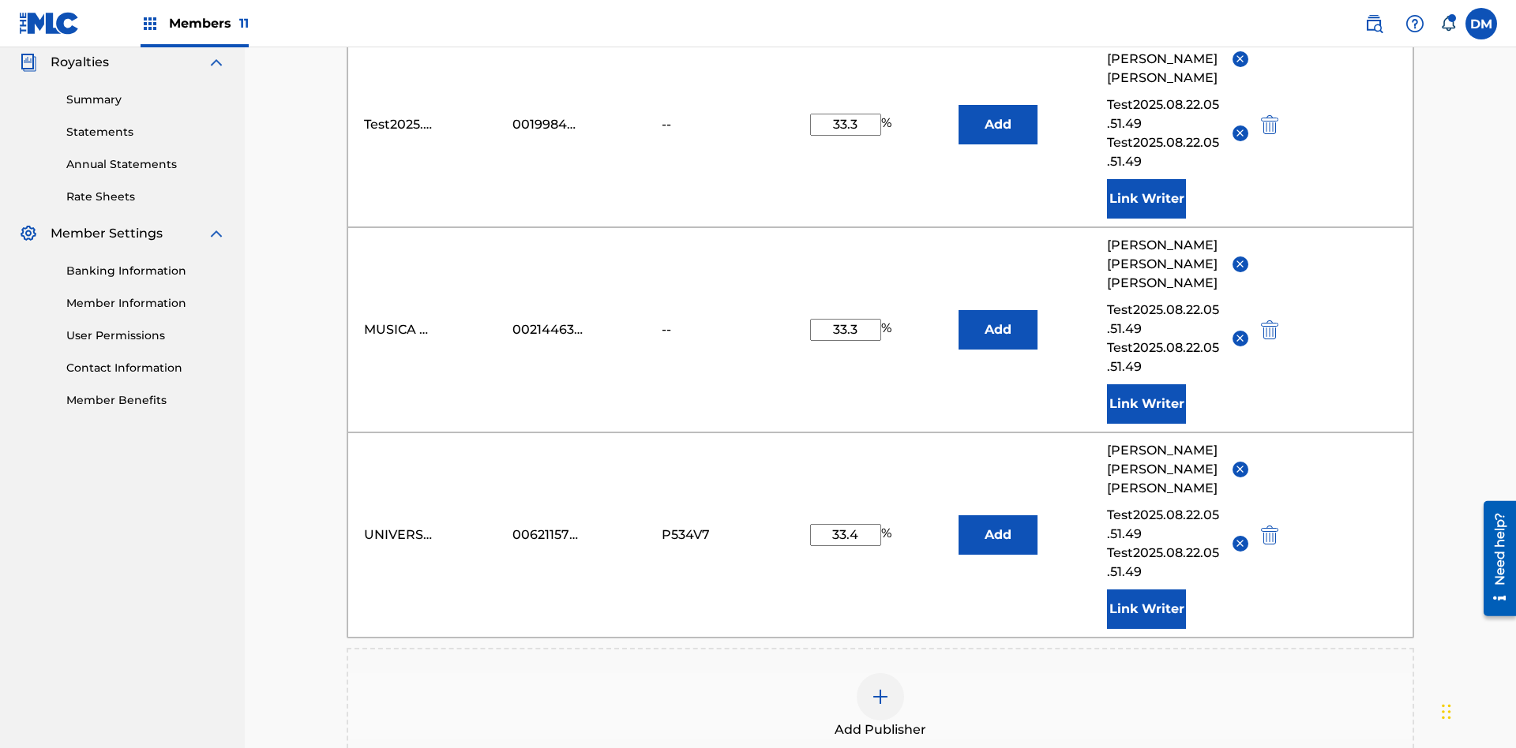
click at [998, 114] on button "Add" at bounding box center [997, 124] width 79 height 39
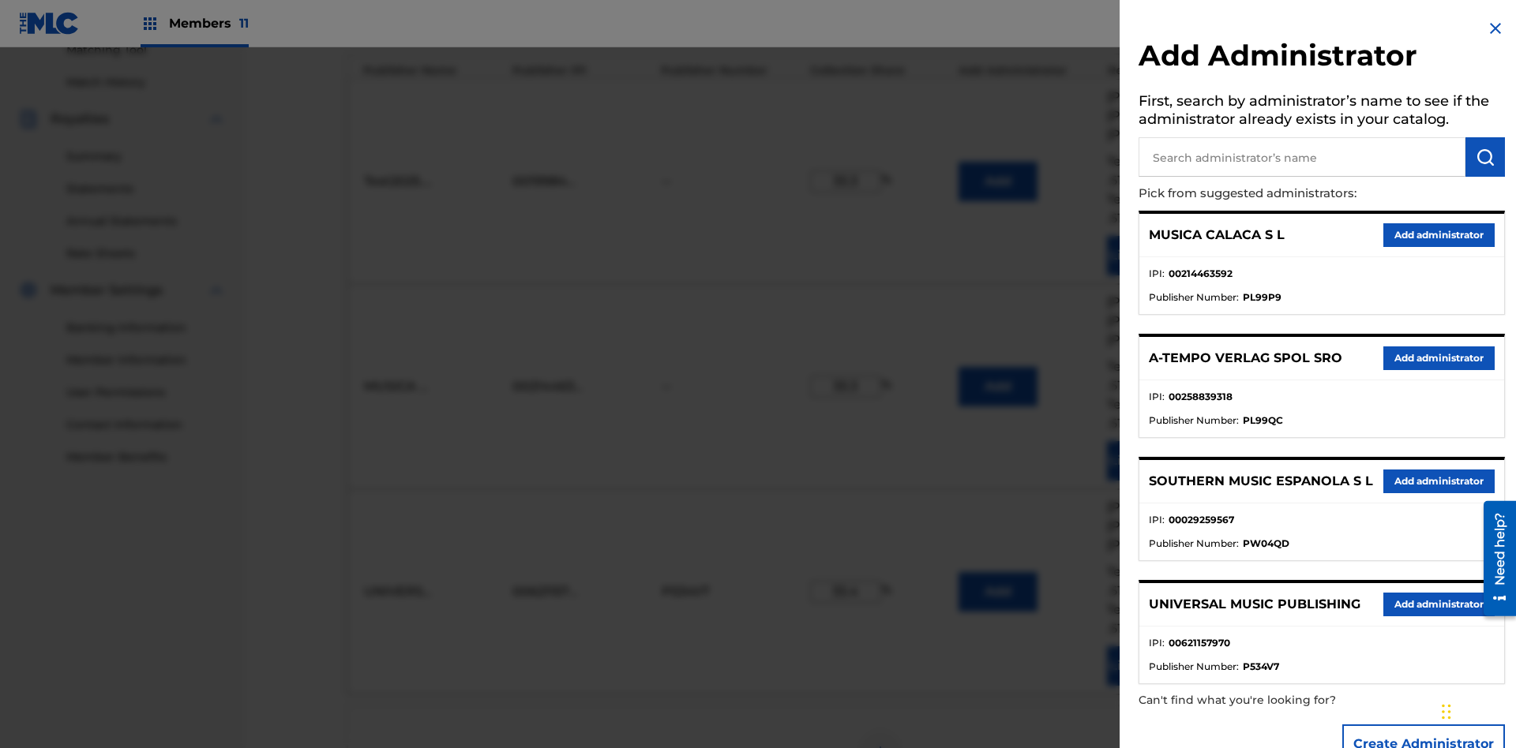
scroll to position [461, 0]
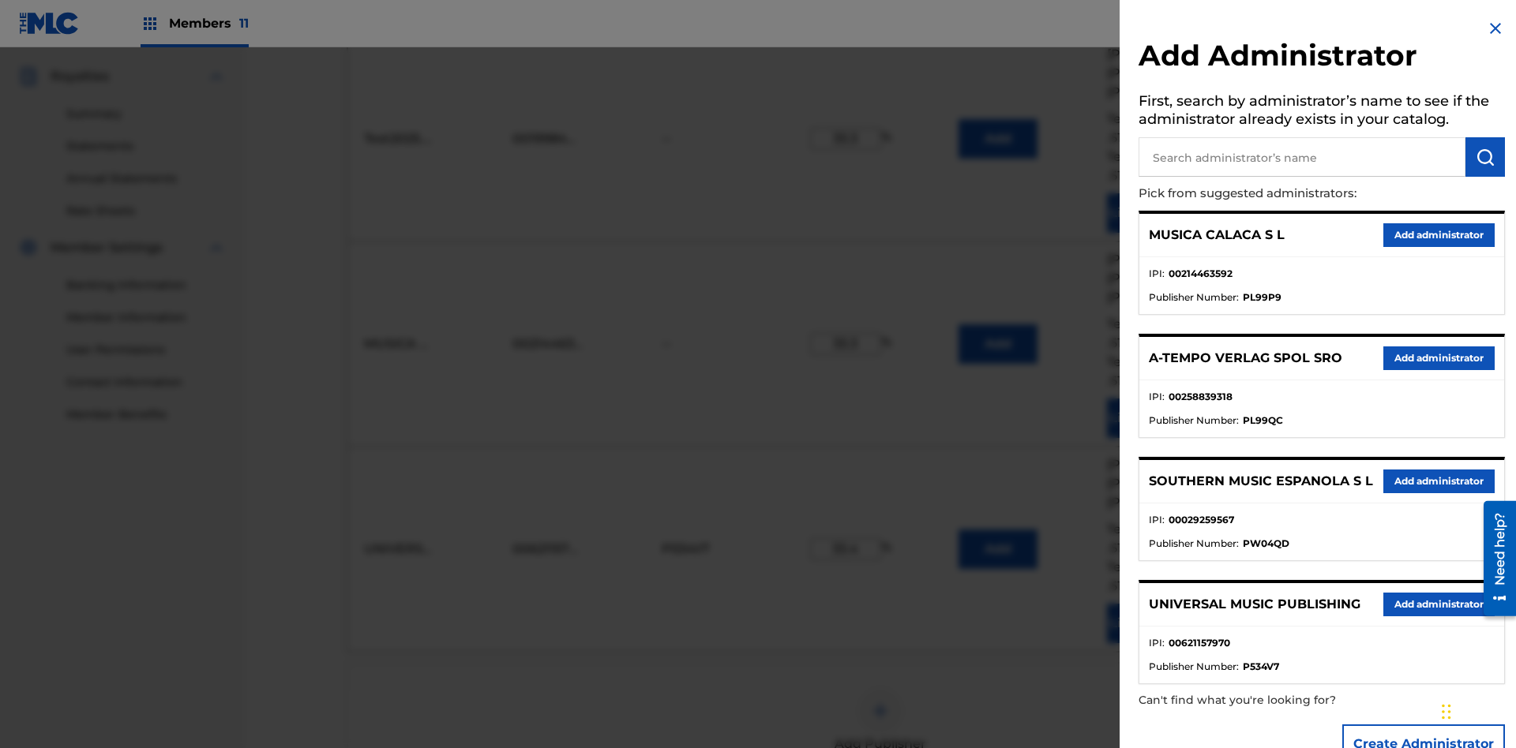
click at [1302, 157] on input "text" at bounding box center [1301, 156] width 327 height 39
type input "Test2025.08.22.05.54.51"
click at [1485, 157] on img "submit" at bounding box center [1484, 157] width 19 height 19
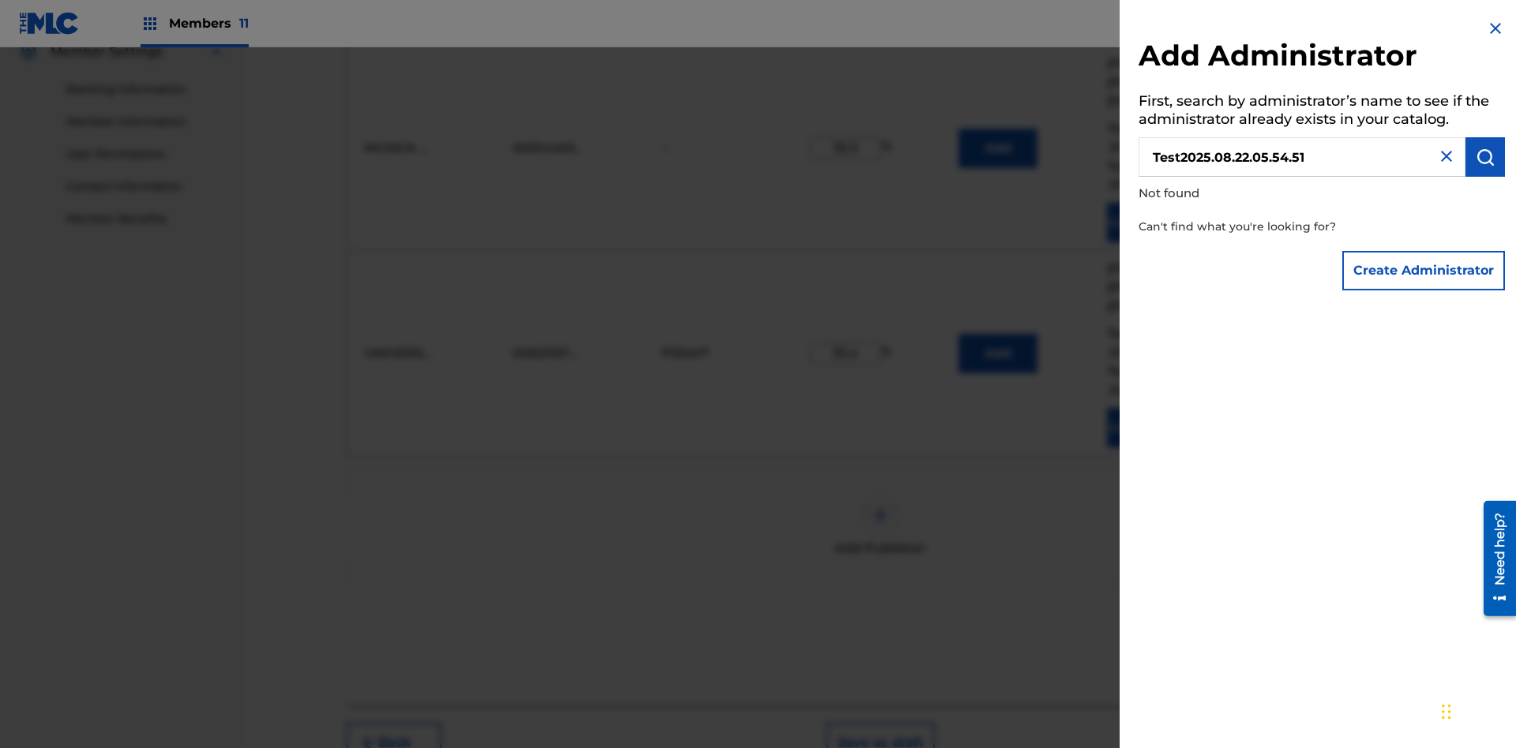
click at [1424, 270] on button "Create Administrator" at bounding box center [1423, 270] width 163 height 39
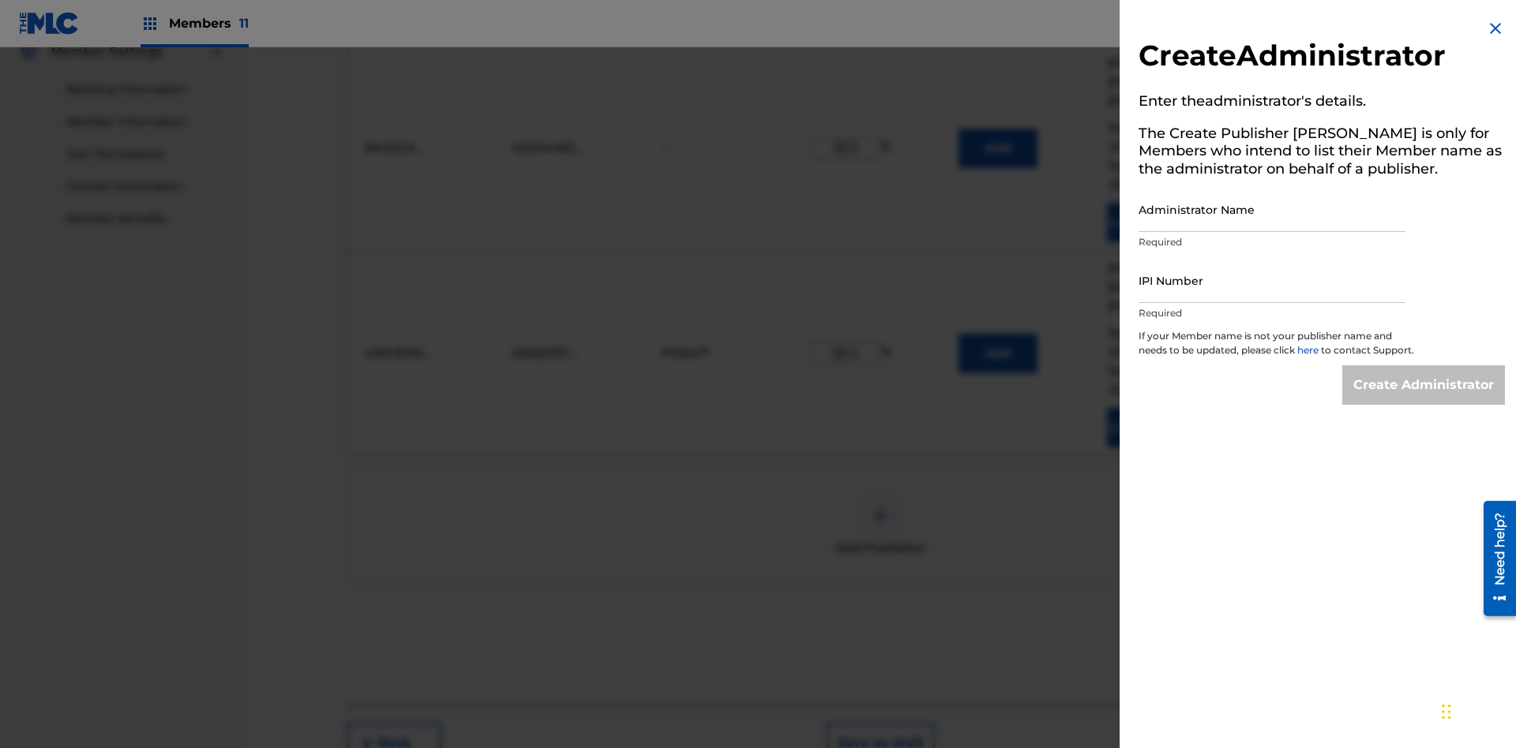
scroll to position [690, 0]
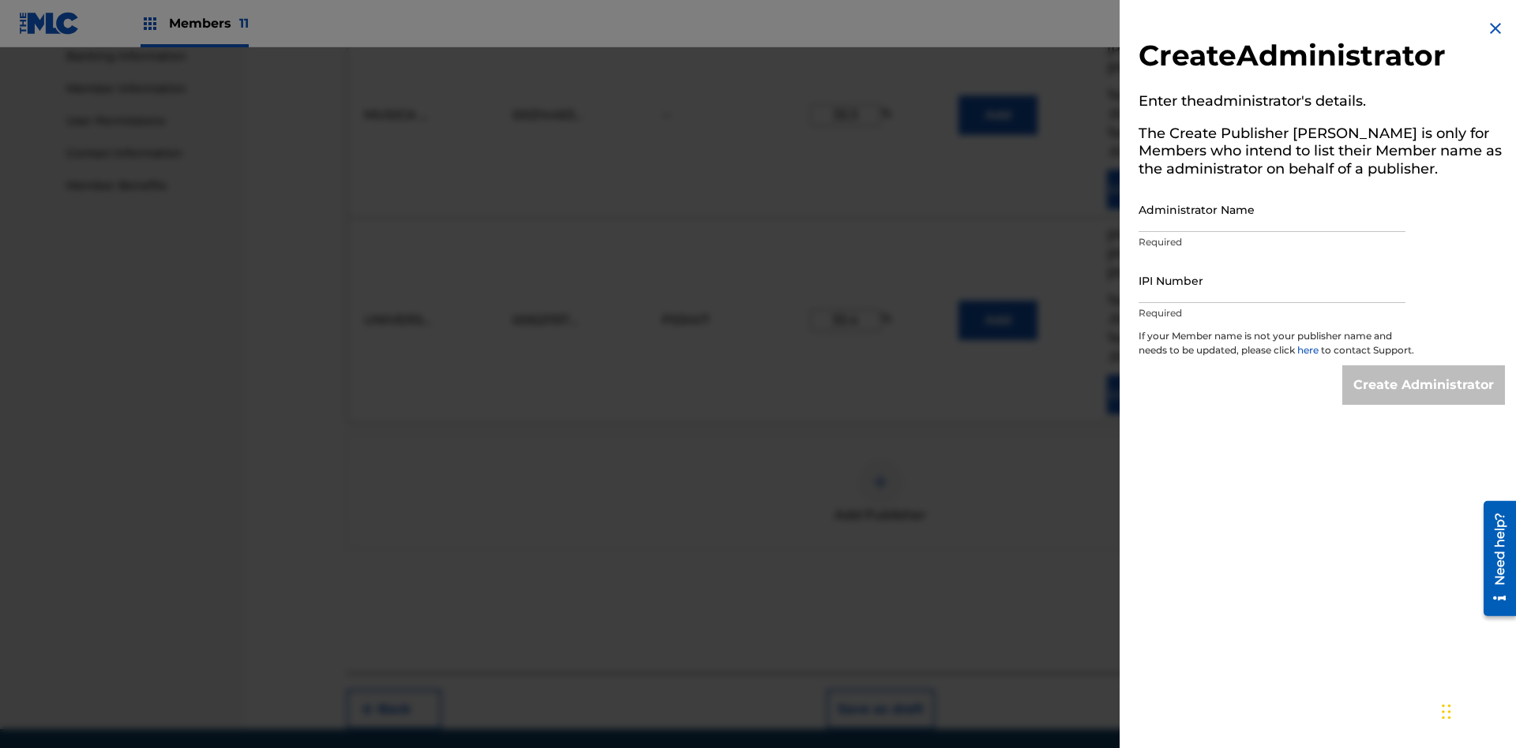
click at [1272, 209] on input "Administrator Name" at bounding box center [1271, 209] width 267 height 45
type input "Test2025.08.22.05.54.57"
click at [1272, 280] on input "IPI Number" at bounding box center [1271, 280] width 267 height 45
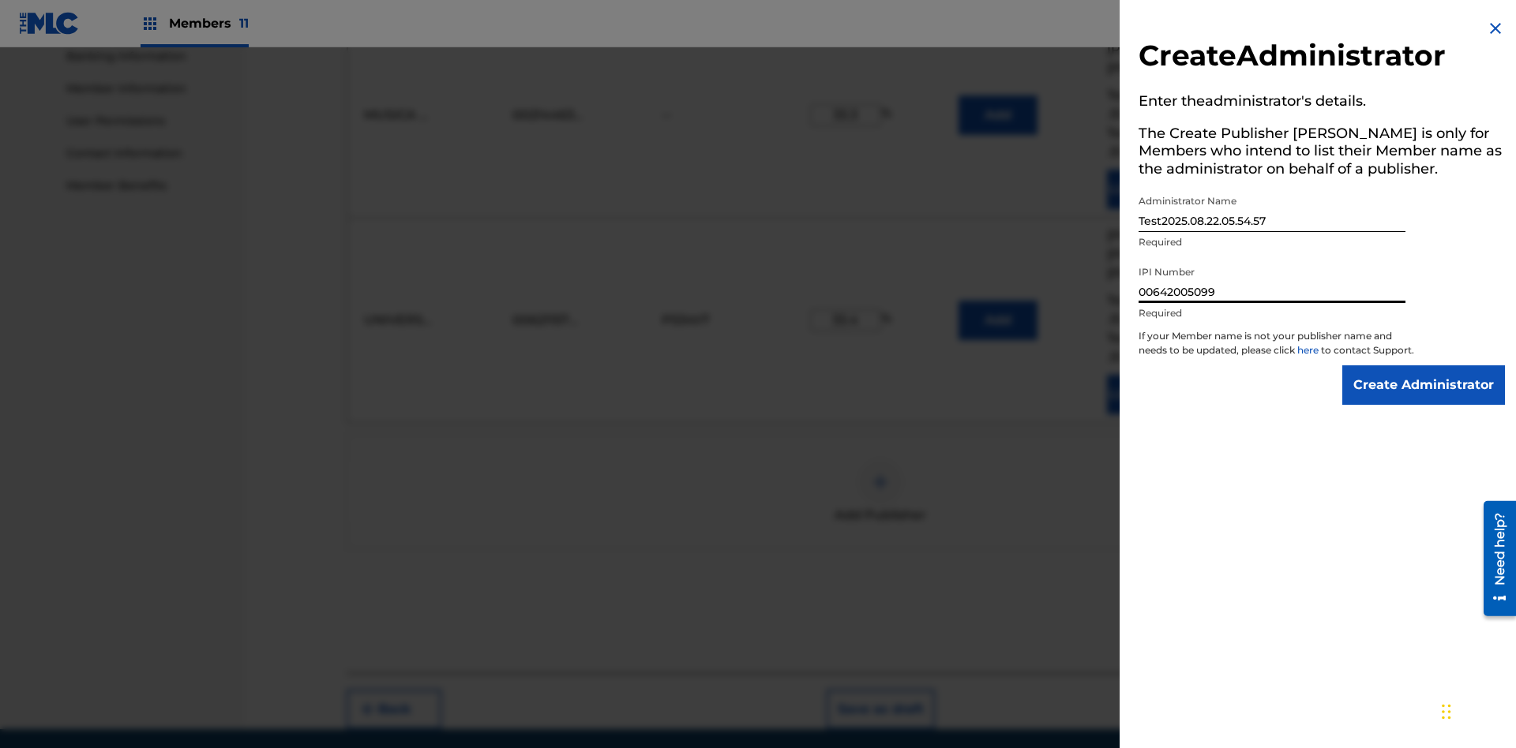
type input "00642005099"
click at [1424, 399] on input "Create Administrator" at bounding box center [1423, 385] width 163 height 39
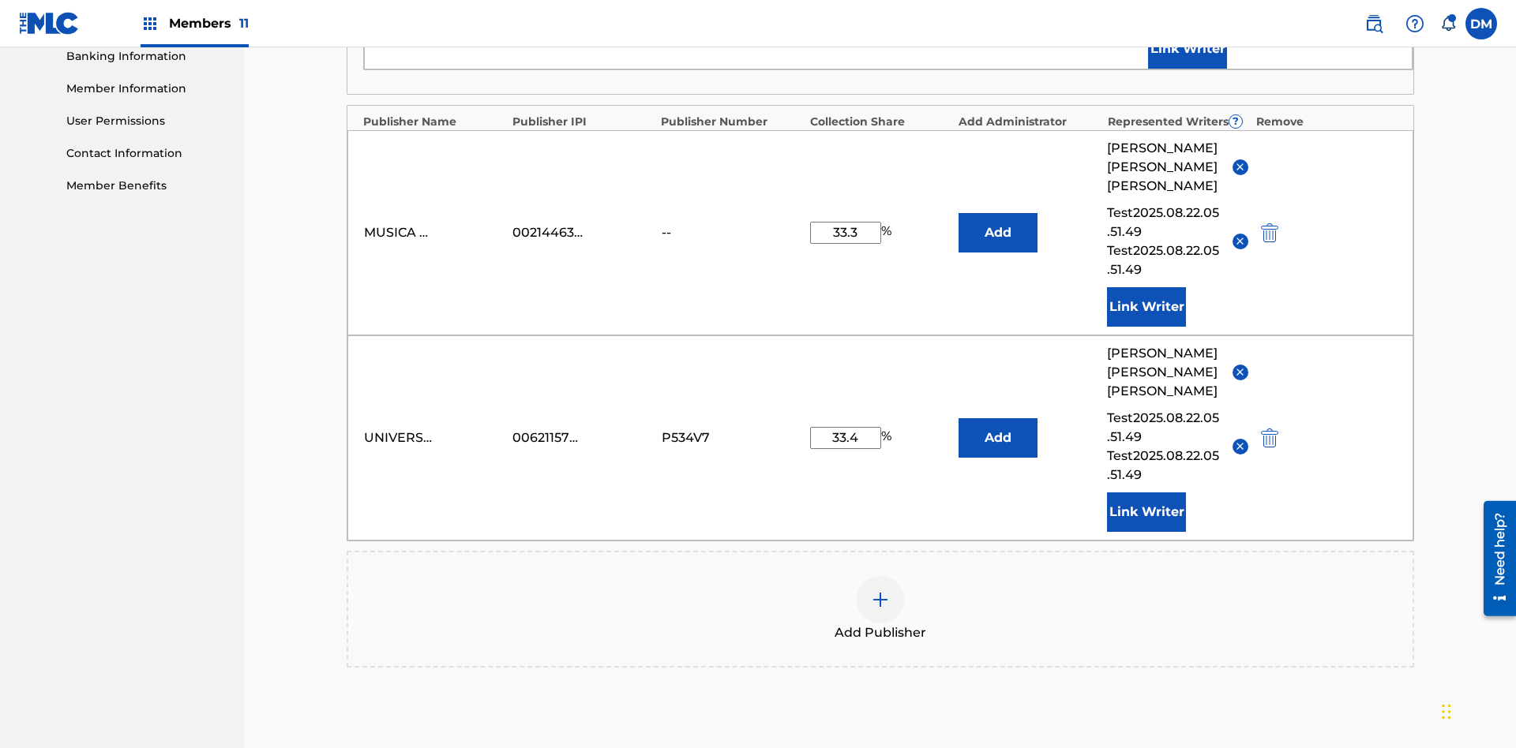
scroll to position [411, 0]
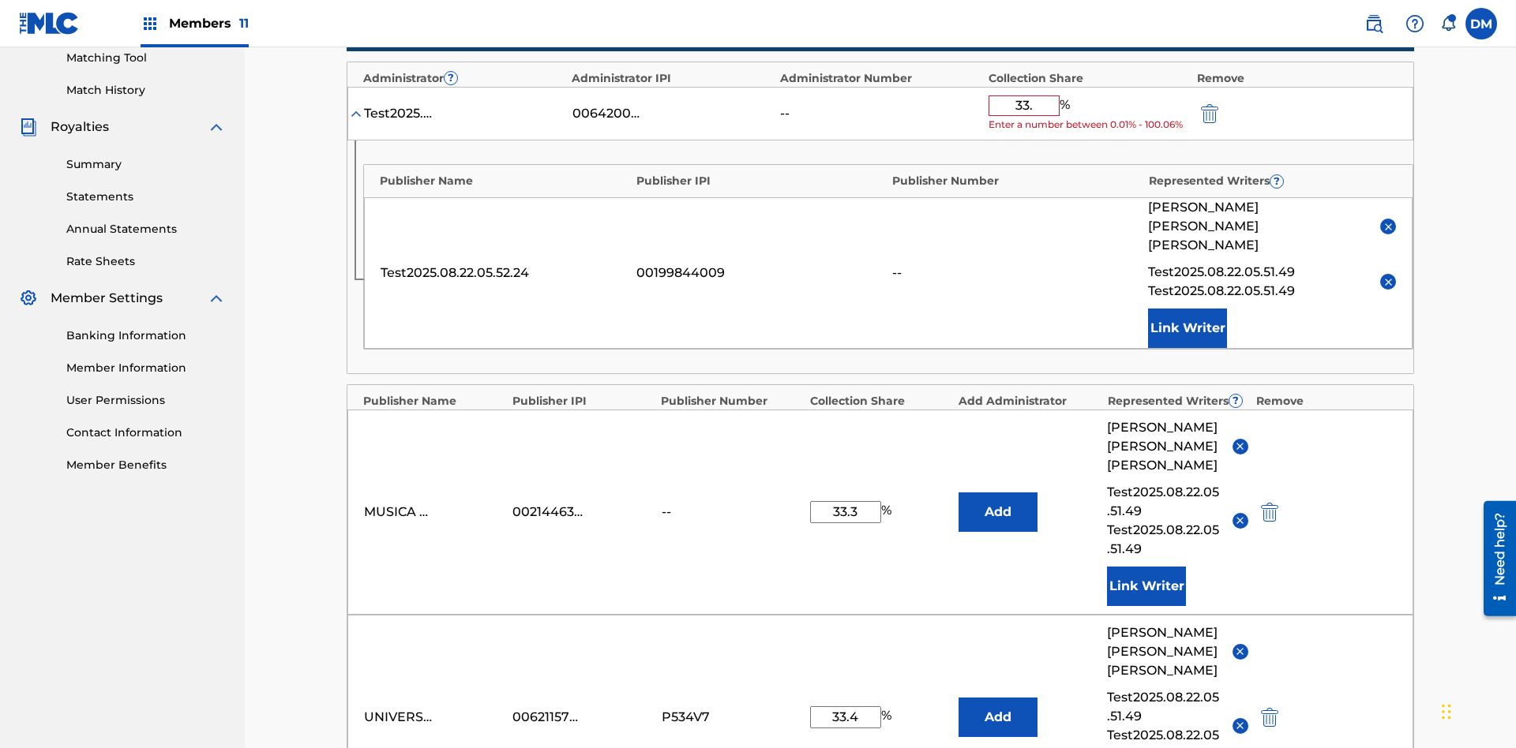
type input "33.3"
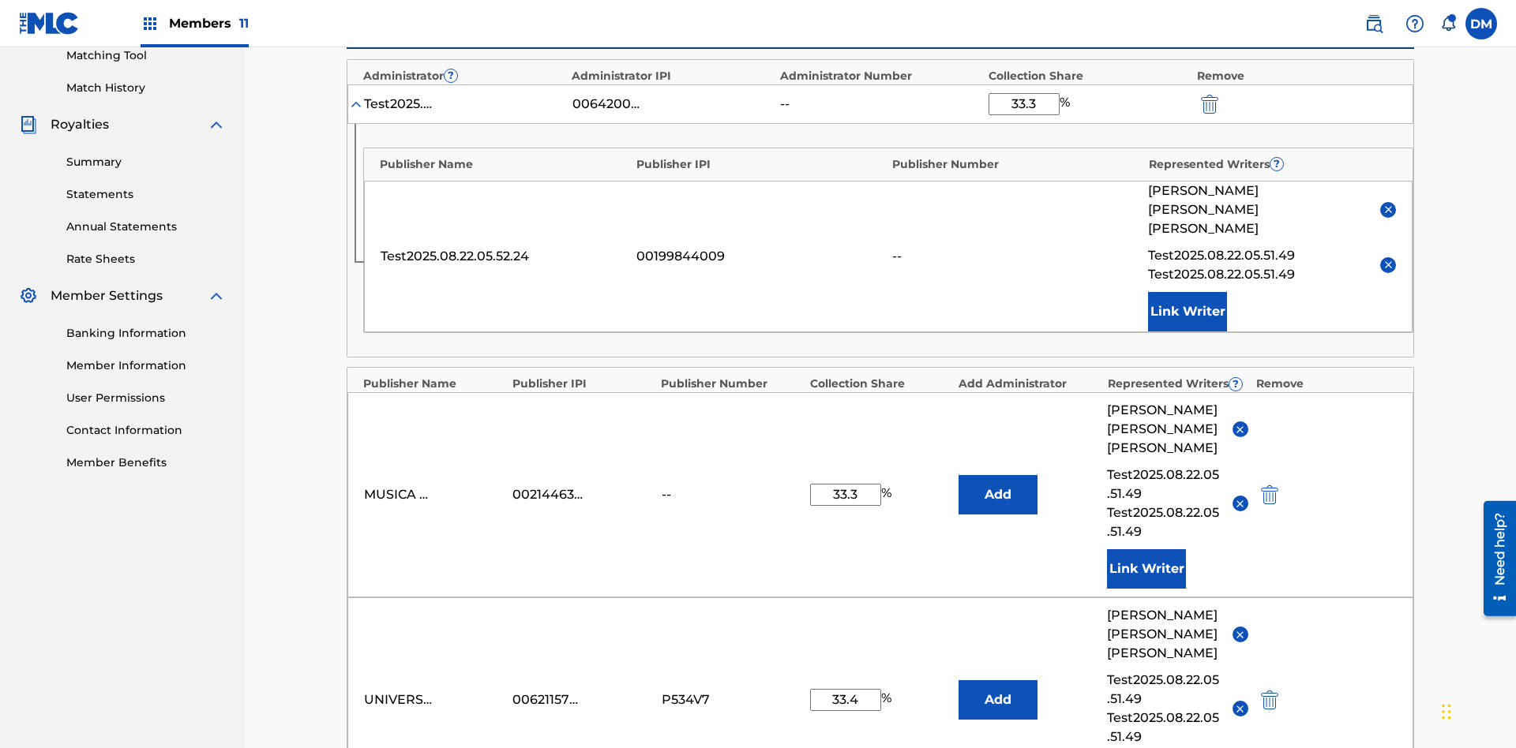
click at [1208, 103] on img "submit" at bounding box center [1209, 104] width 17 height 19
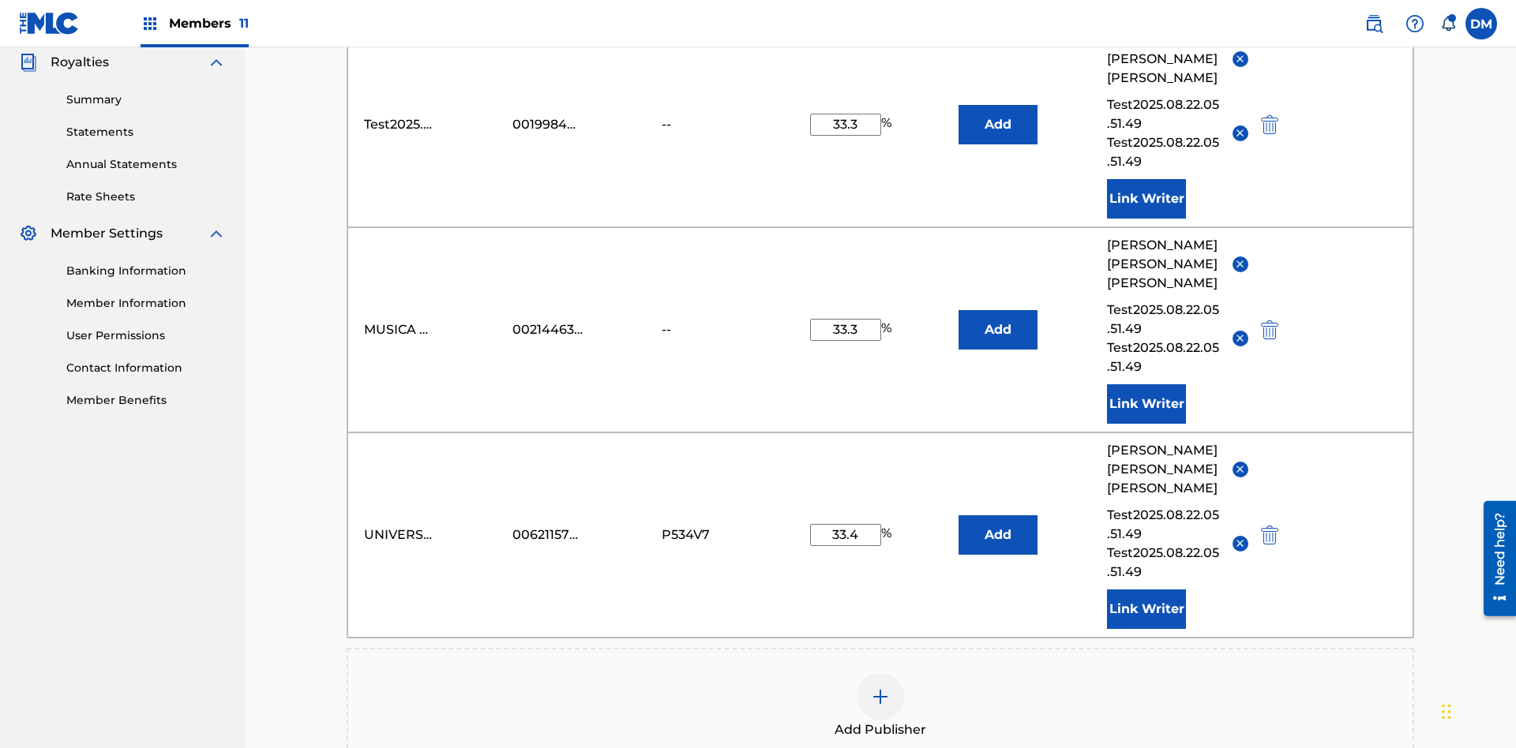
type input "33.3"
click at [998, 114] on button "Add" at bounding box center [997, 124] width 79 height 39
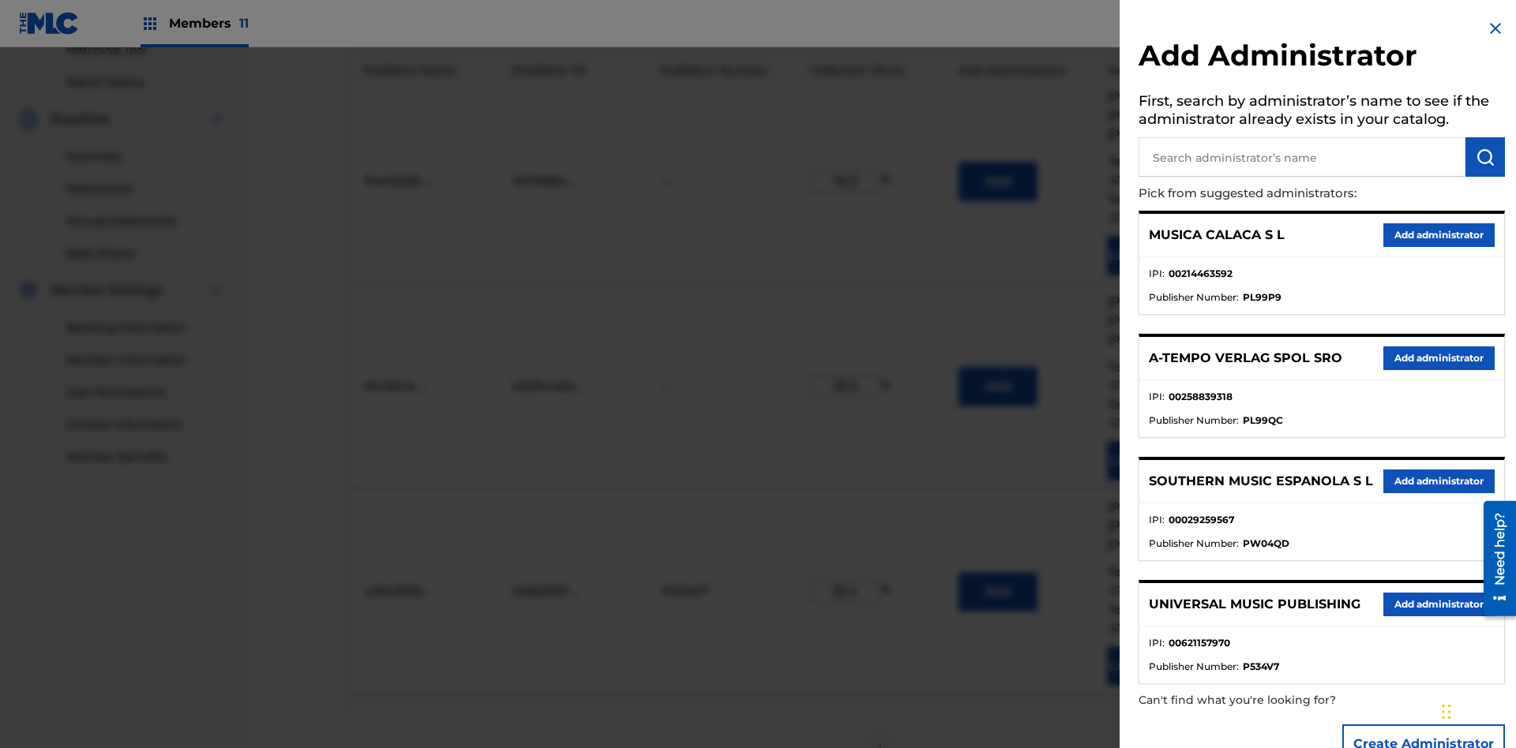
scroll to position [461, 0]
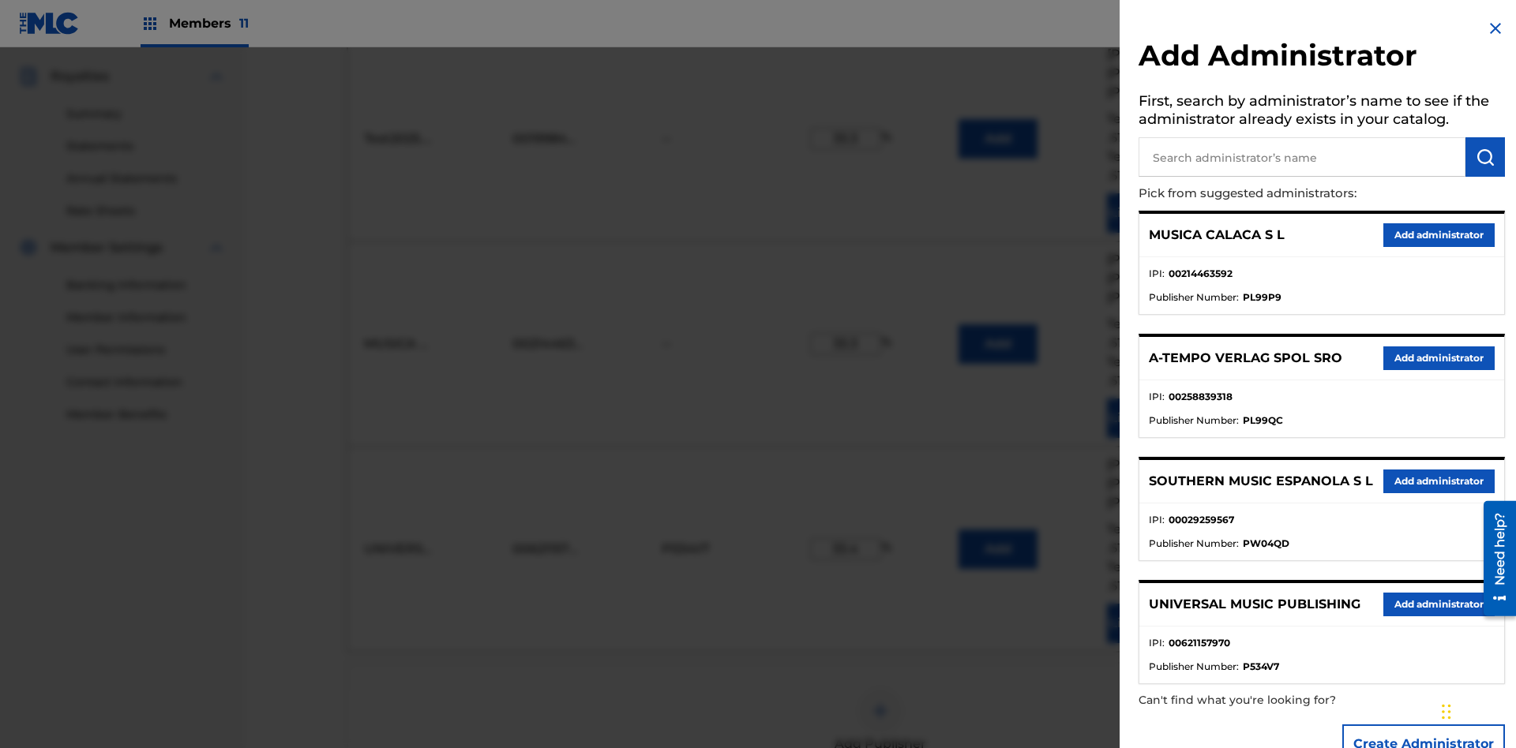
click at [1302, 157] on input "text" at bounding box center [1301, 156] width 327 height 39
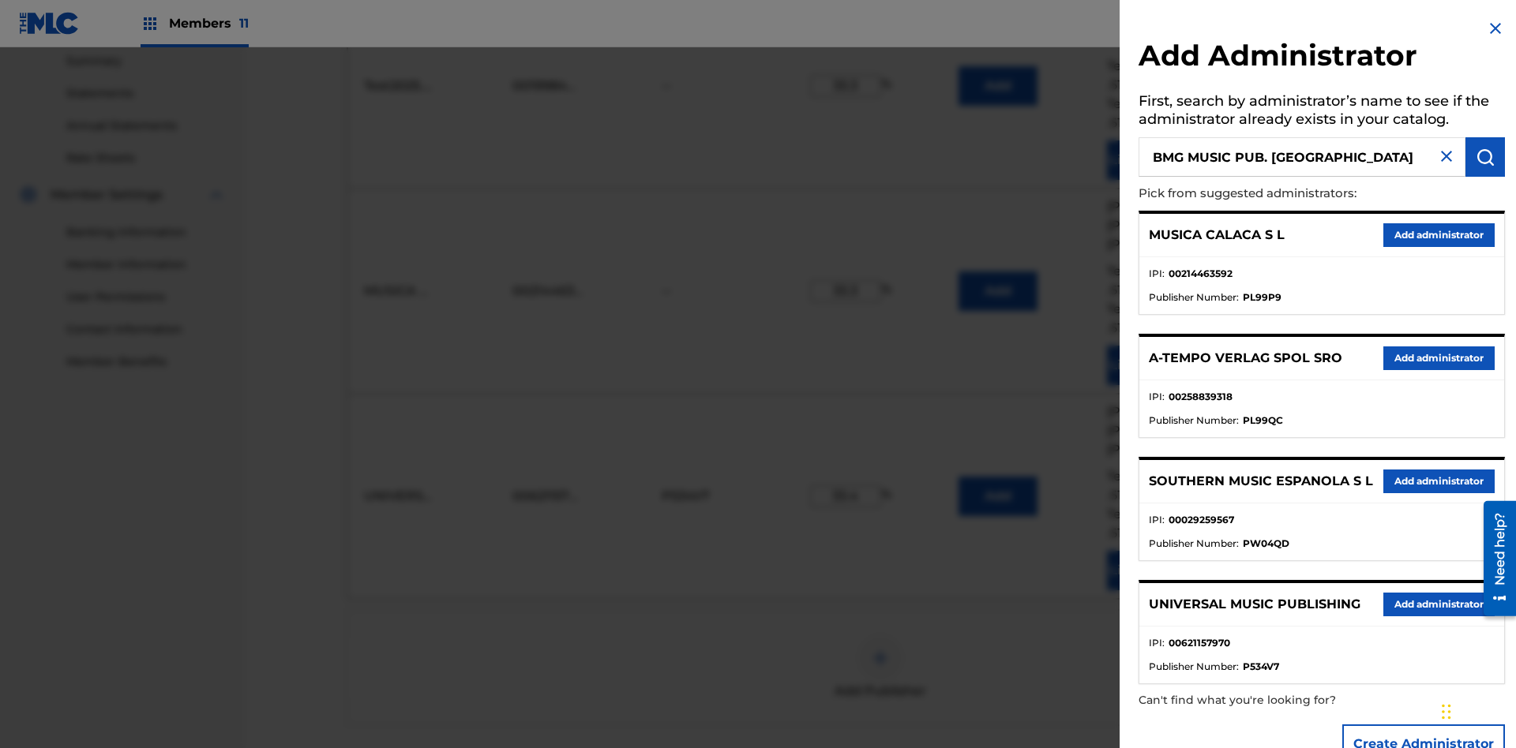
type input "BMG MUSIC PUB. [GEOGRAPHIC_DATA]"
click at [1485, 157] on img "submit" at bounding box center [1484, 157] width 19 height 19
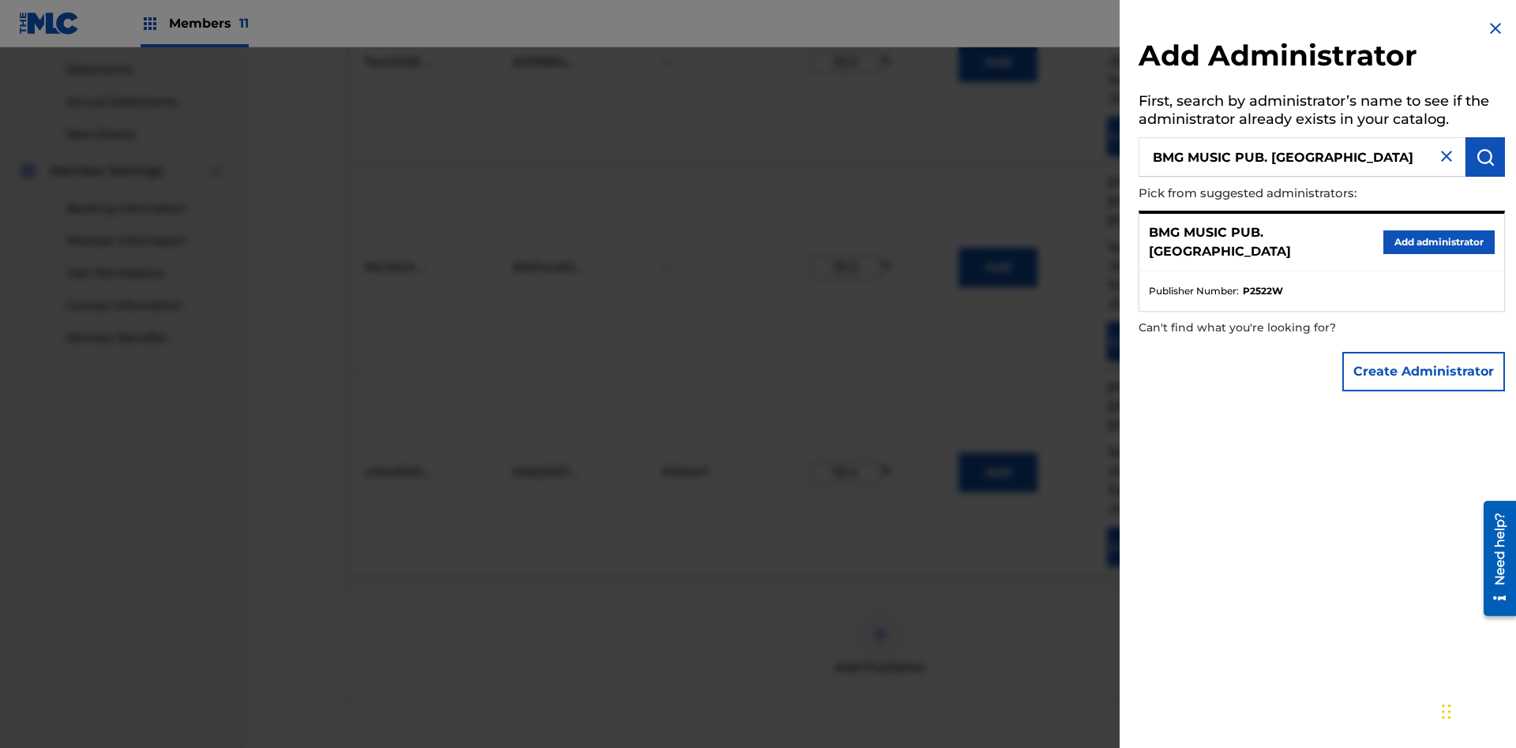
scroll to position [690, 0]
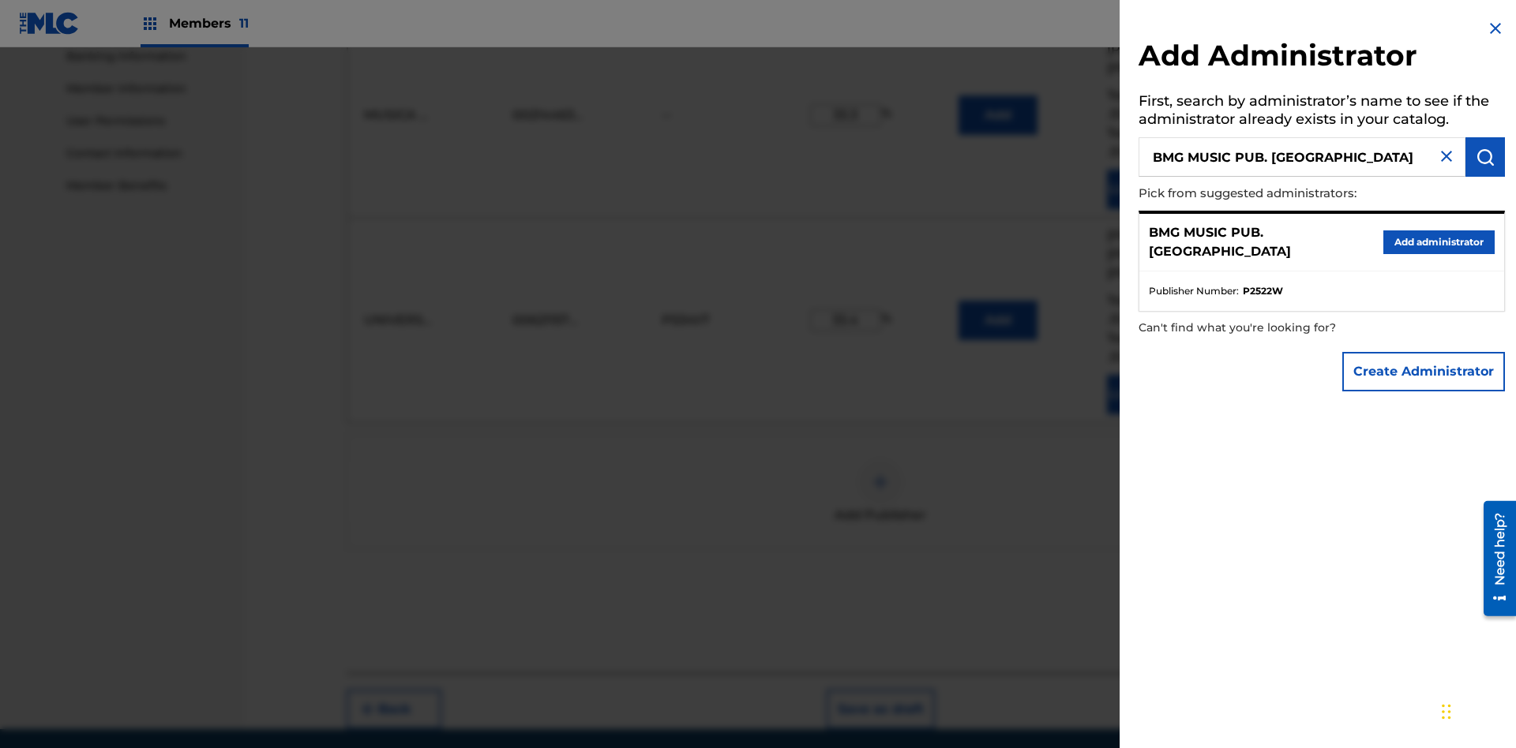
click at [1424, 371] on button "Create Administrator" at bounding box center [1423, 371] width 163 height 39
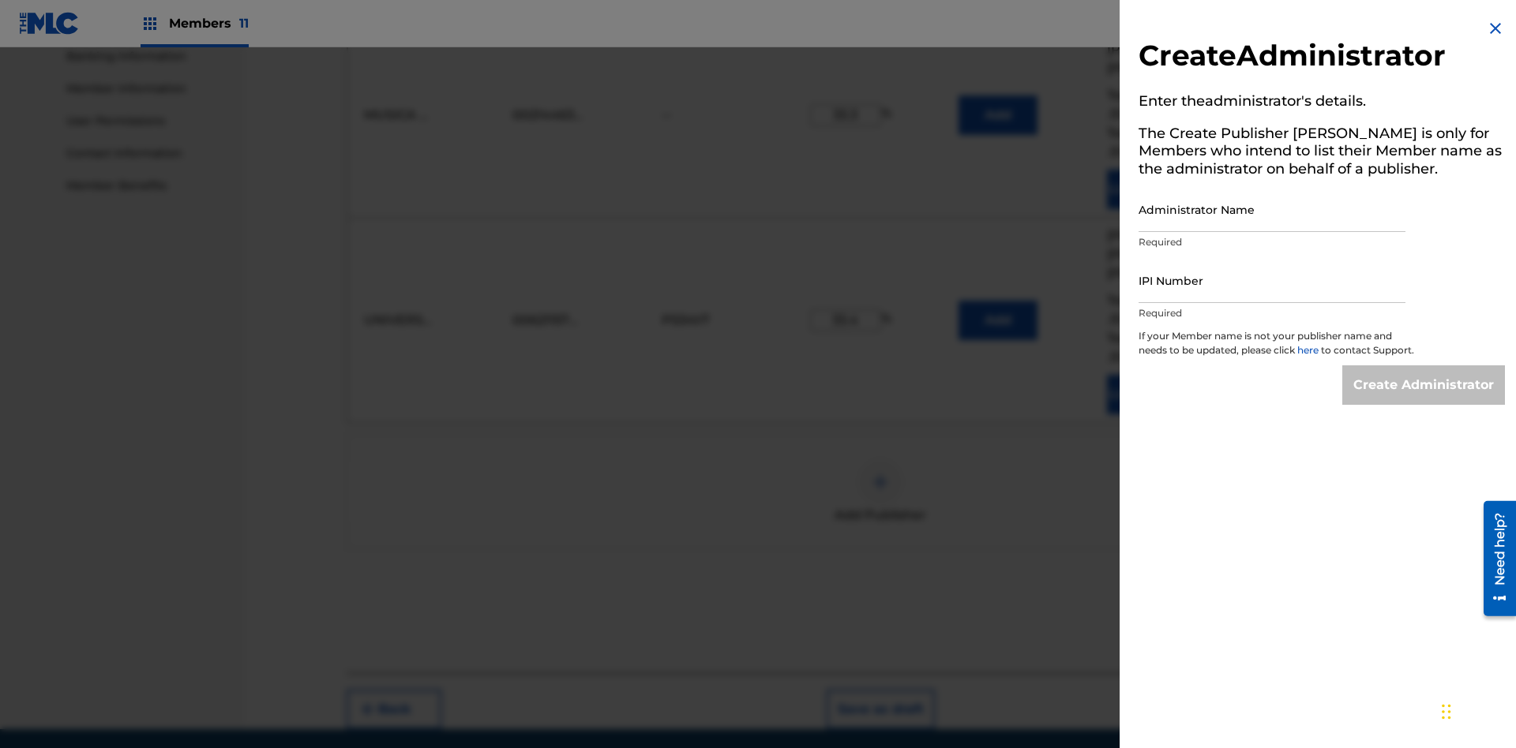
click at [1272, 209] on input "Administrator Name" at bounding box center [1271, 209] width 267 height 45
type input "BMG MUSIC PUB. [GEOGRAPHIC_DATA]"
click at [1272, 280] on input "IPI Number" at bounding box center [1271, 280] width 267 height 45
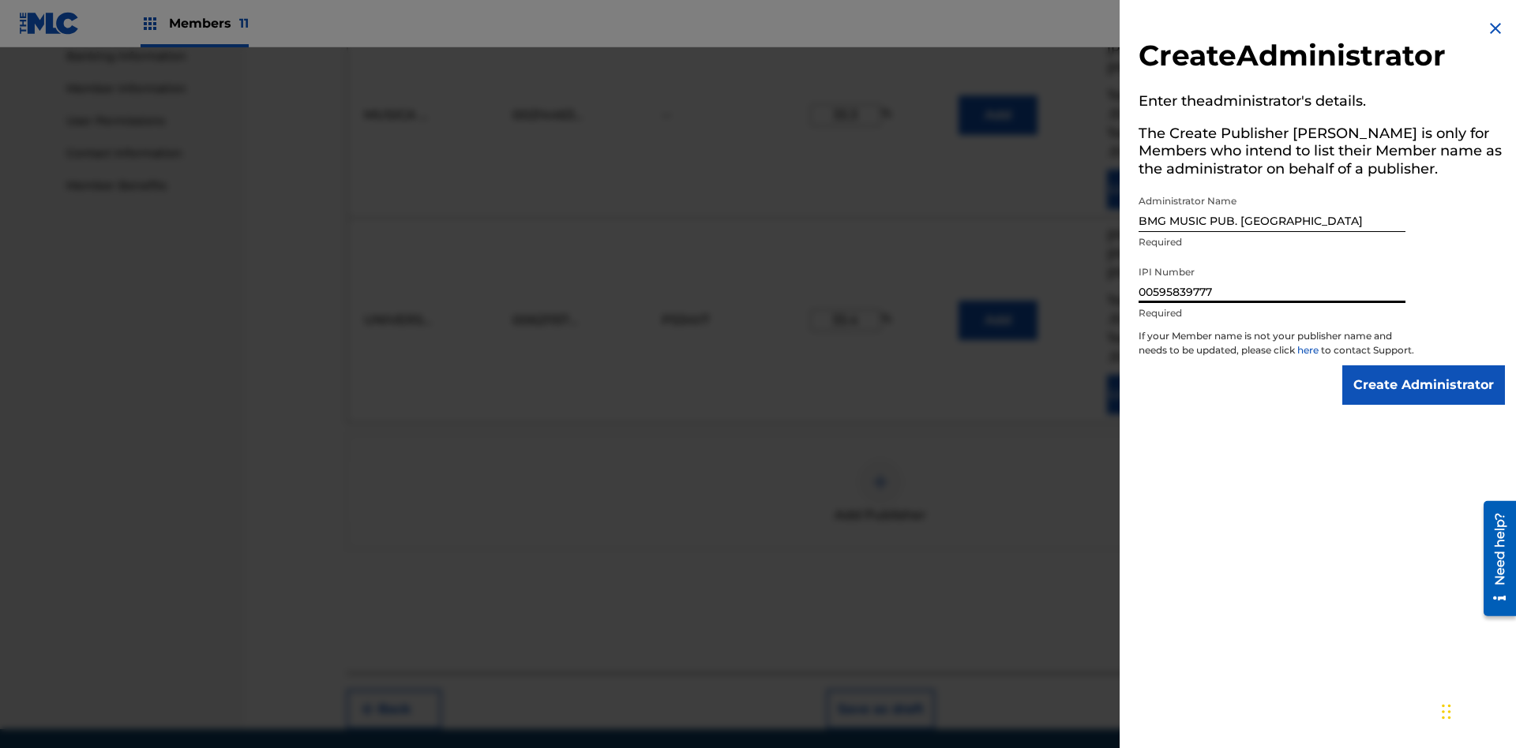
type input "00595839777"
click at [1424, 399] on input "Create Administrator" at bounding box center [1423, 385] width 163 height 39
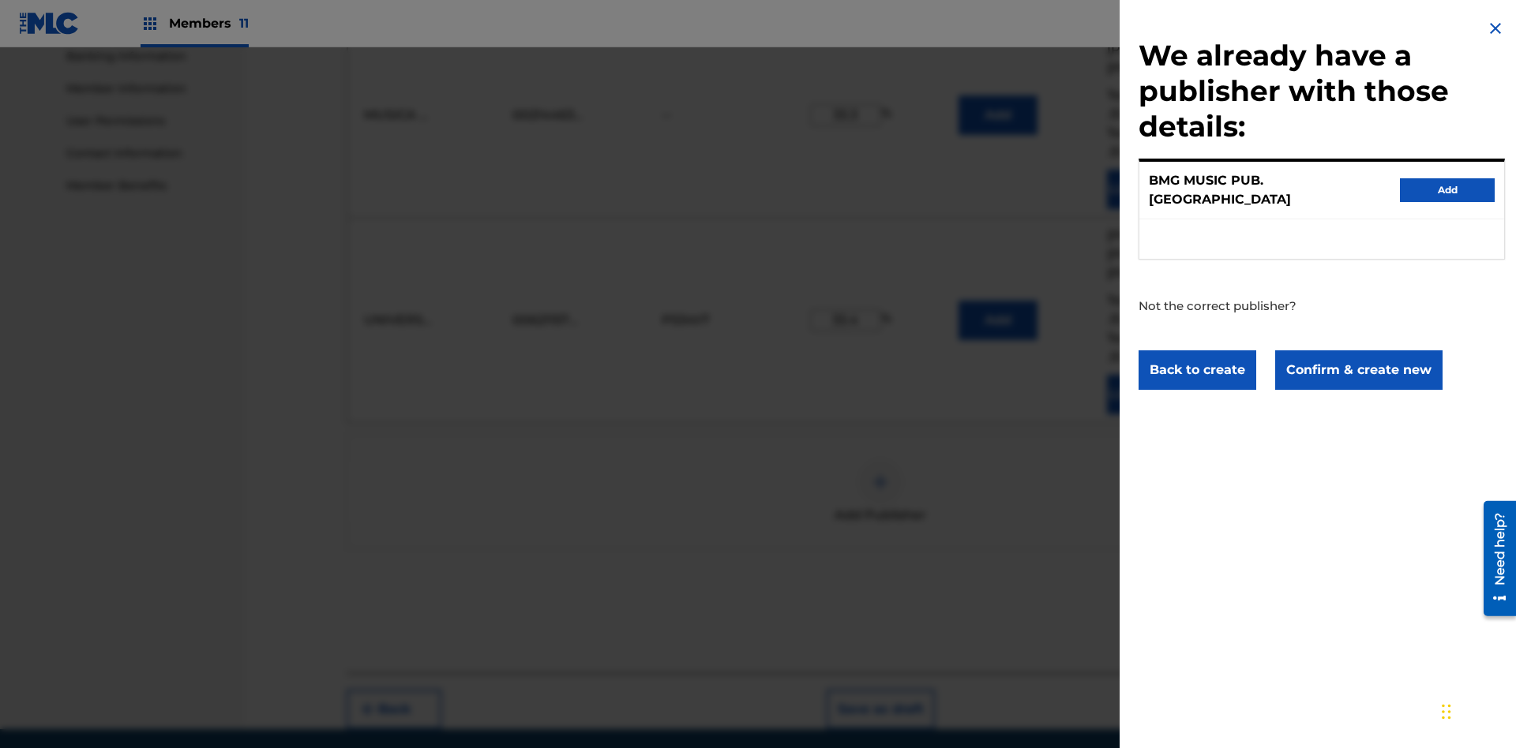
click at [1357, 355] on button "Confirm & create new" at bounding box center [1358, 370] width 167 height 39
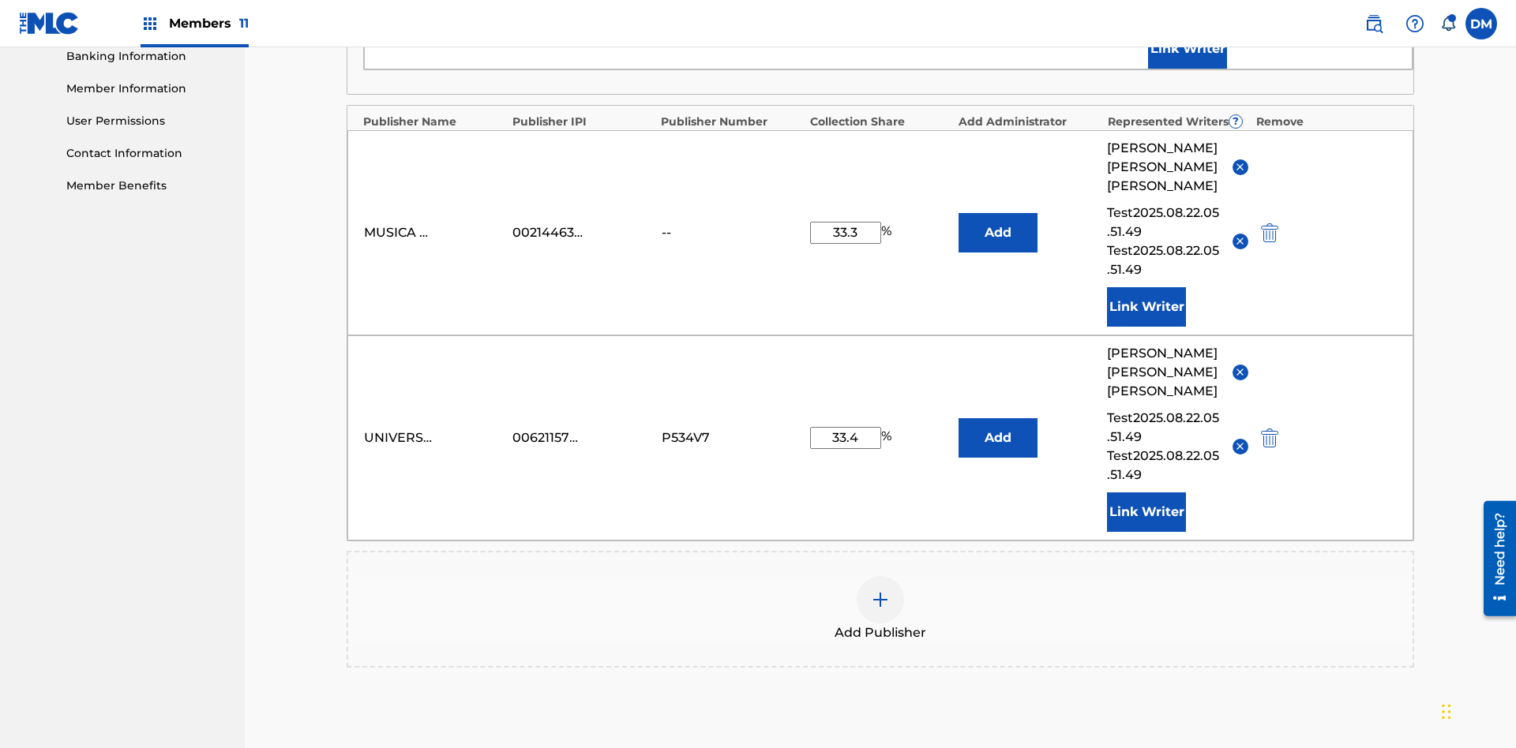
scroll to position [411, 0]
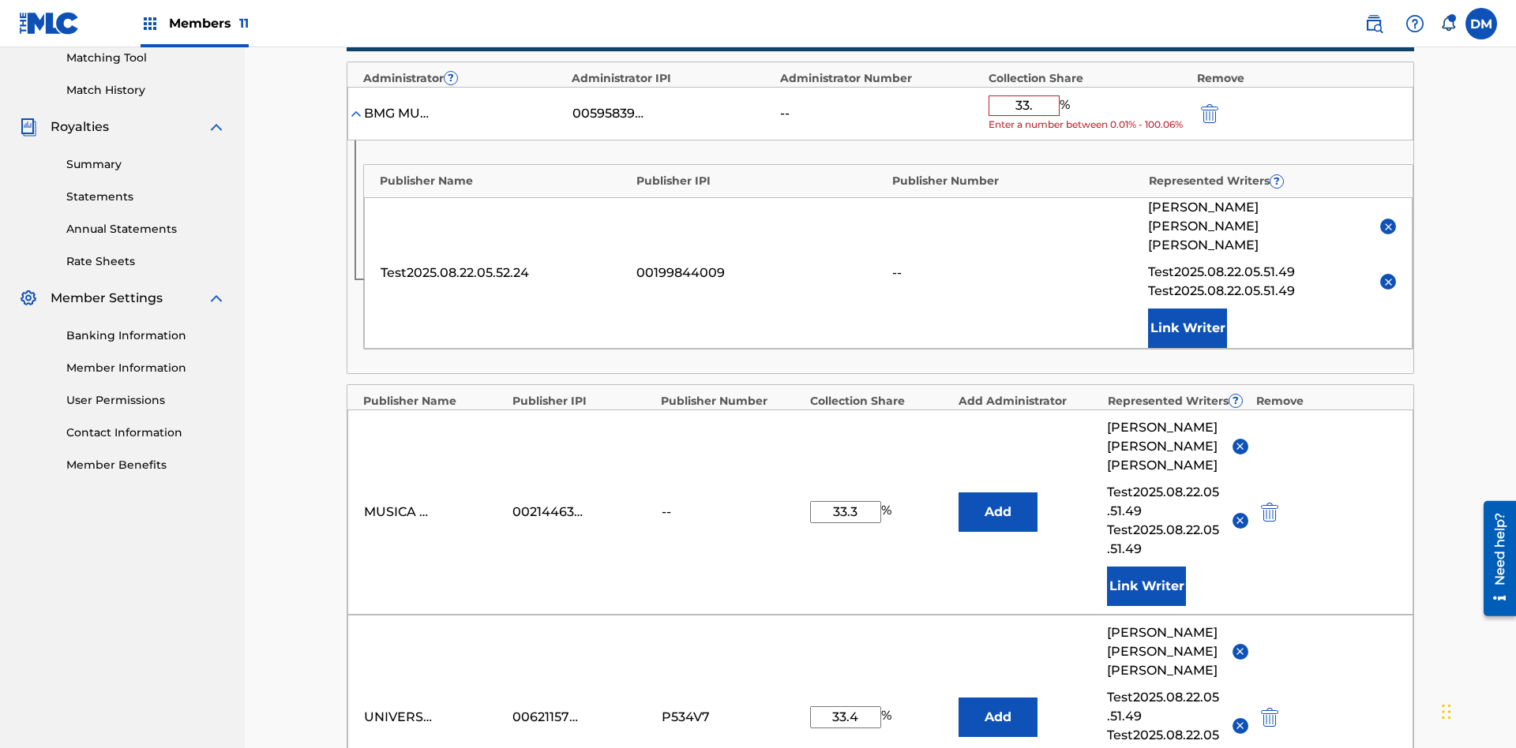
type input "33.3"
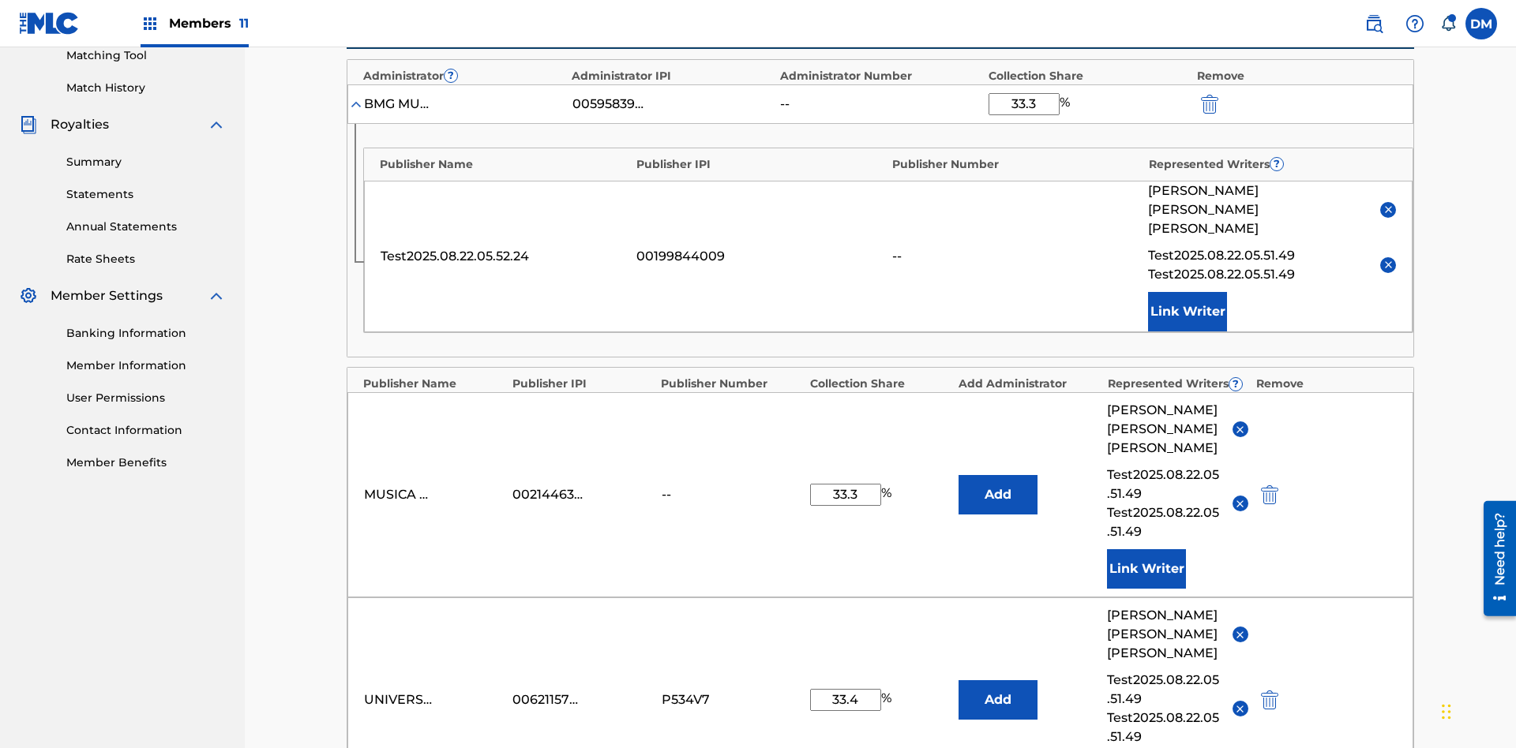
click at [1208, 103] on img "submit" at bounding box center [1209, 104] width 17 height 19
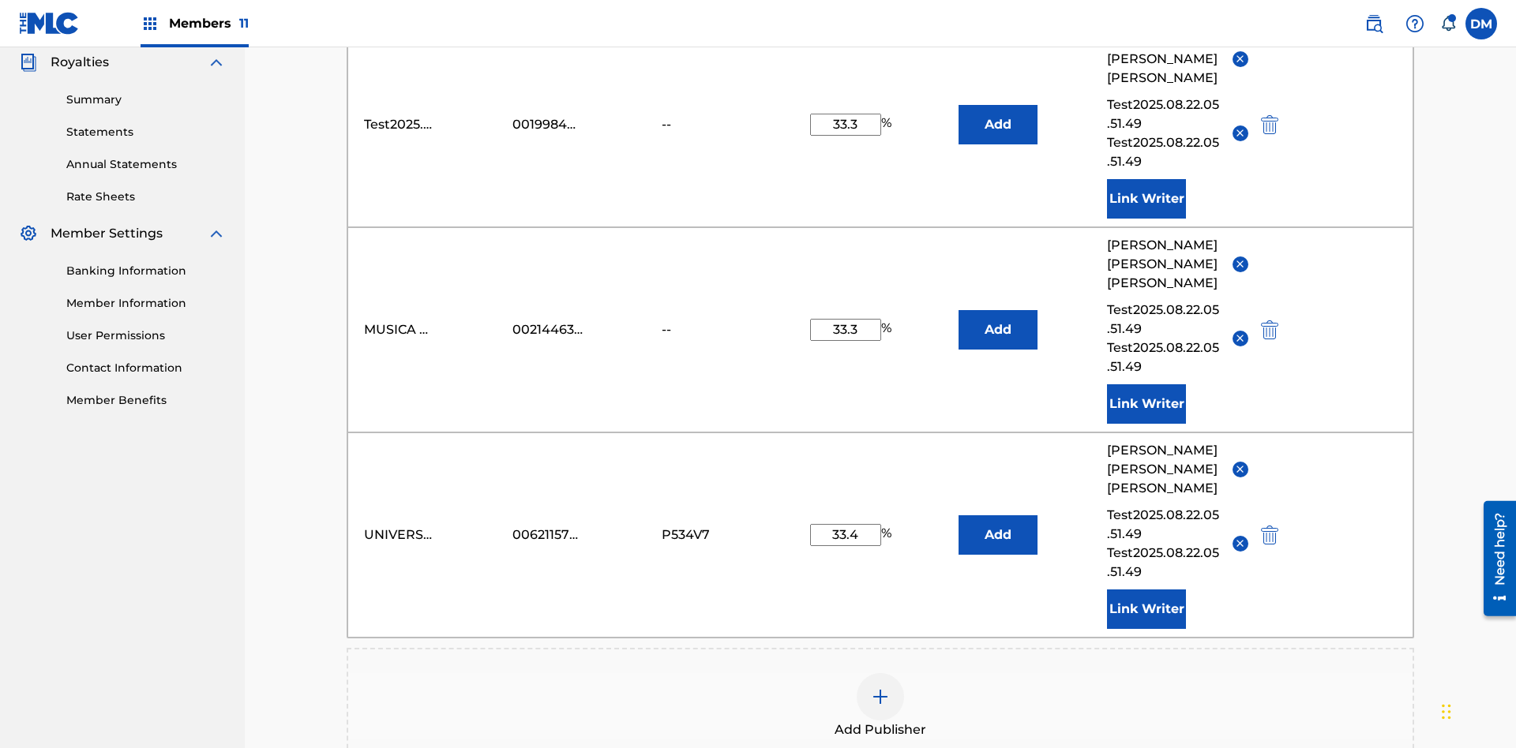
type input "33.3"
click at [998, 114] on button "Add" at bounding box center [997, 124] width 79 height 39
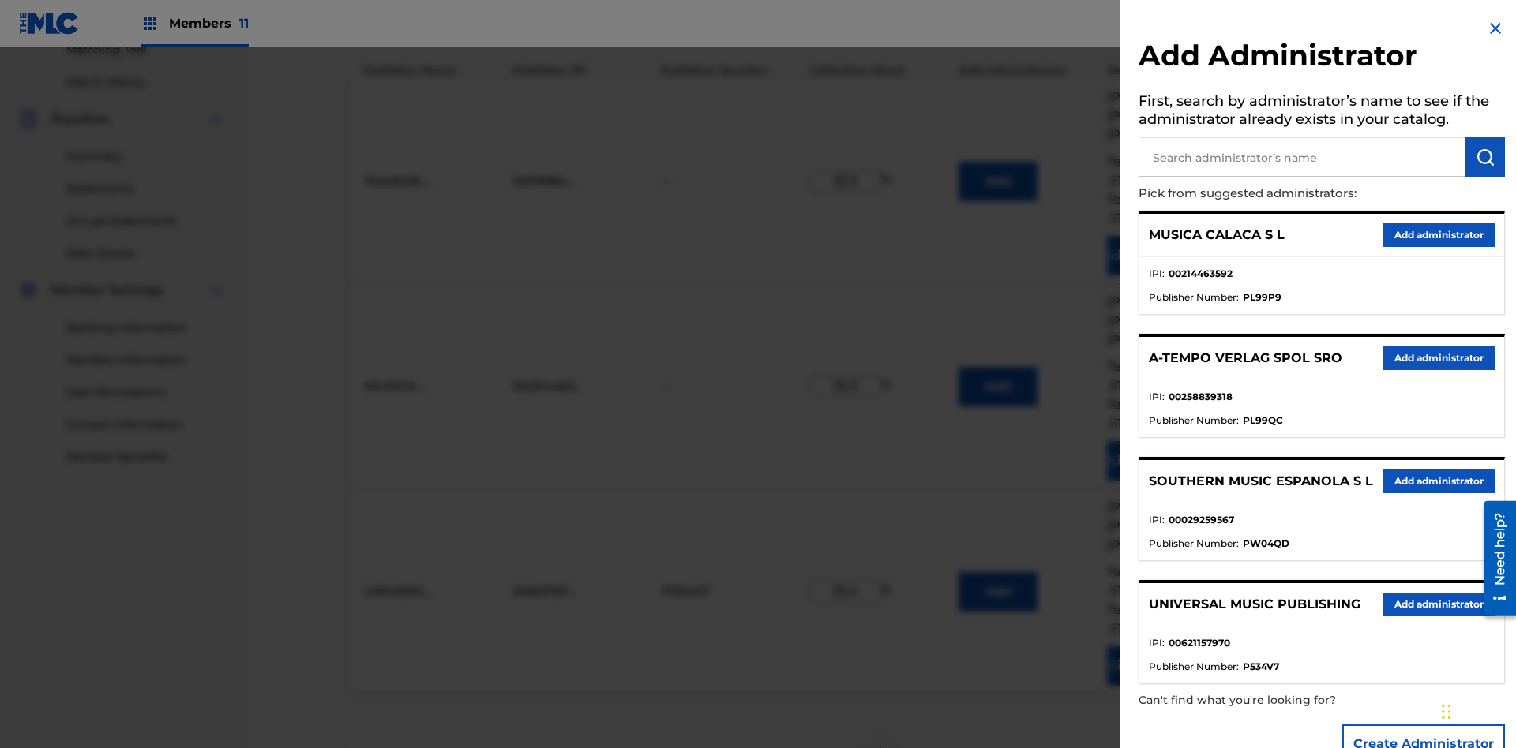
scroll to position [461, 0]
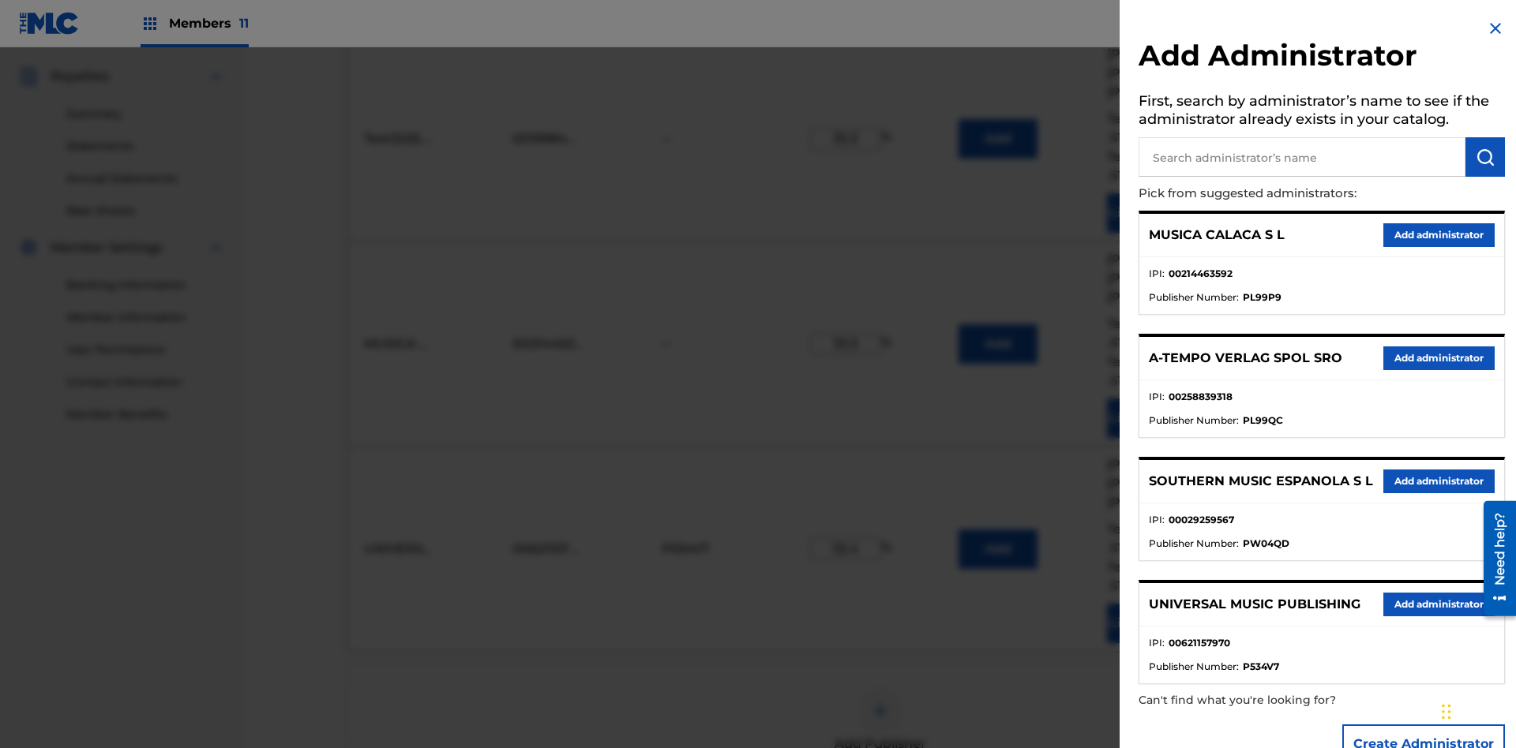
click at [1302, 157] on input "text" at bounding box center [1301, 156] width 327 height 39
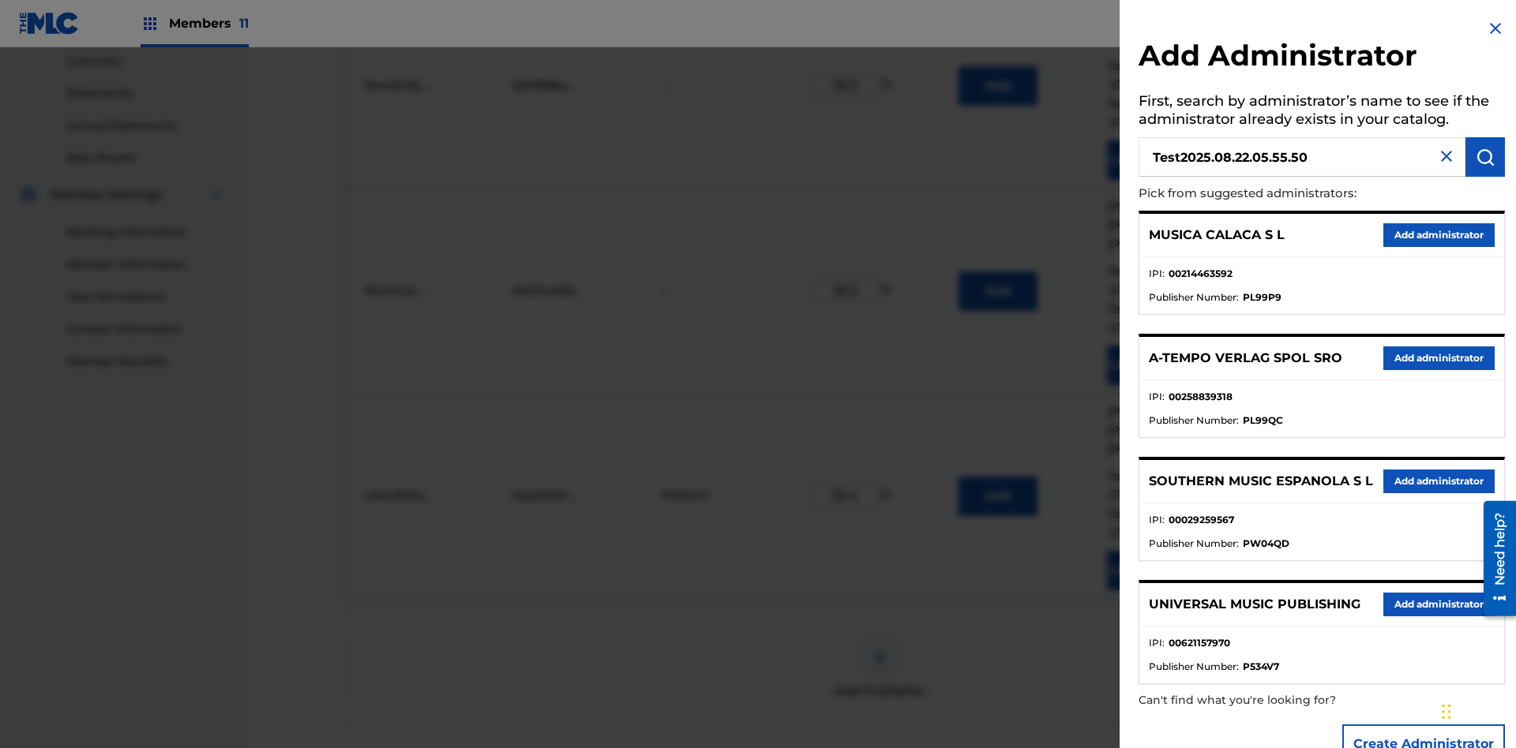
type input "Test2025.08.22.05.55.50"
click at [1485, 157] on img "submit" at bounding box center [1484, 157] width 19 height 19
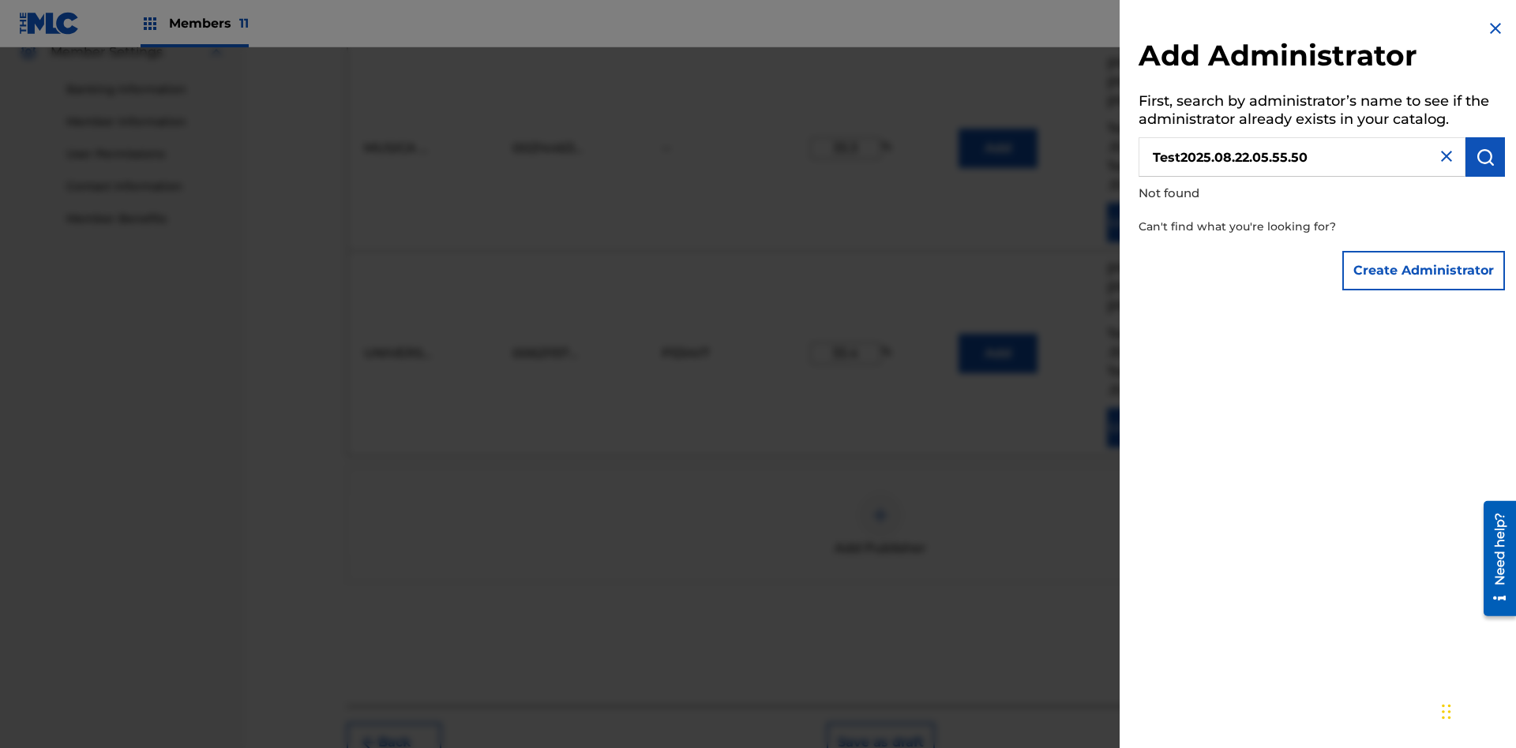
click at [1424, 270] on button "Create Administrator" at bounding box center [1423, 270] width 163 height 39
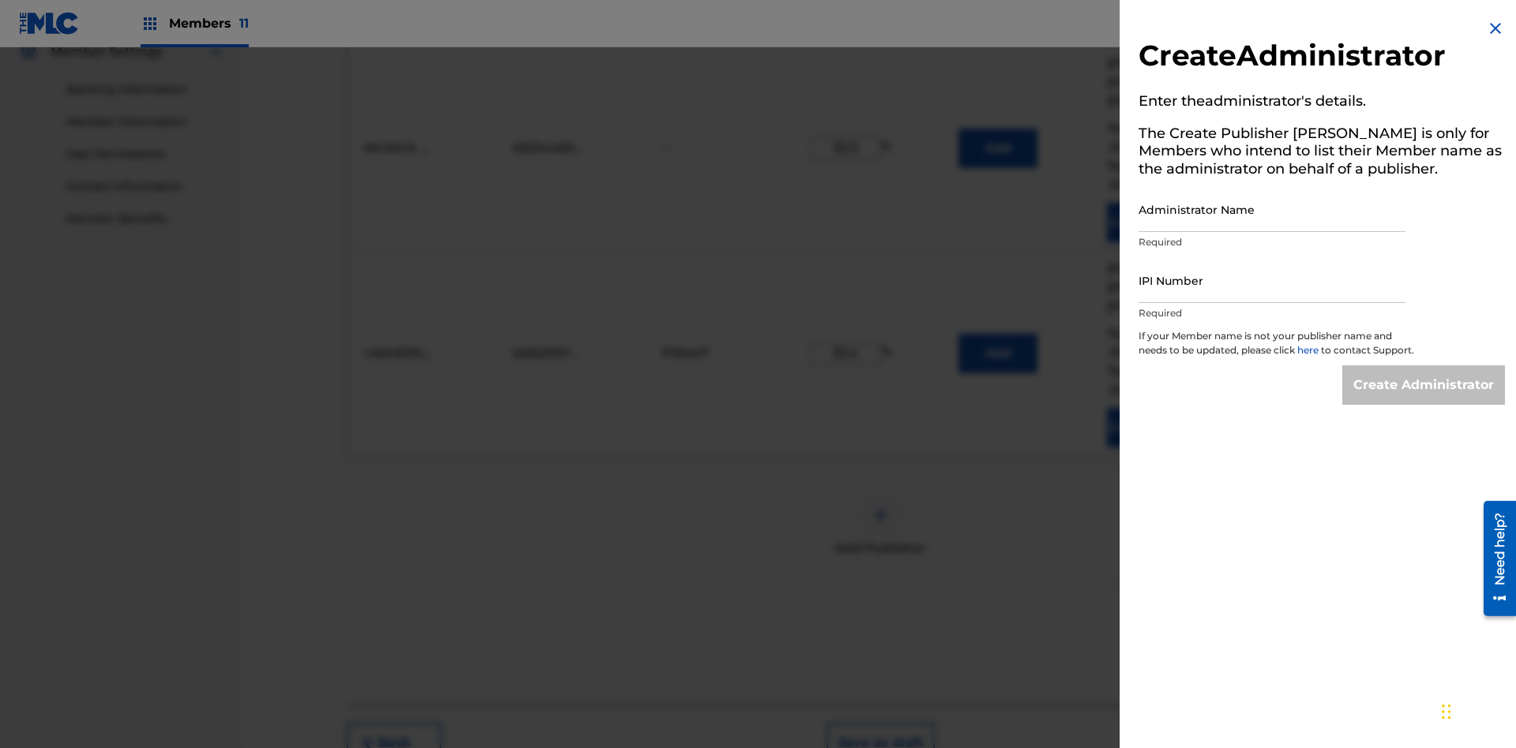
scroll to position [690, 0]
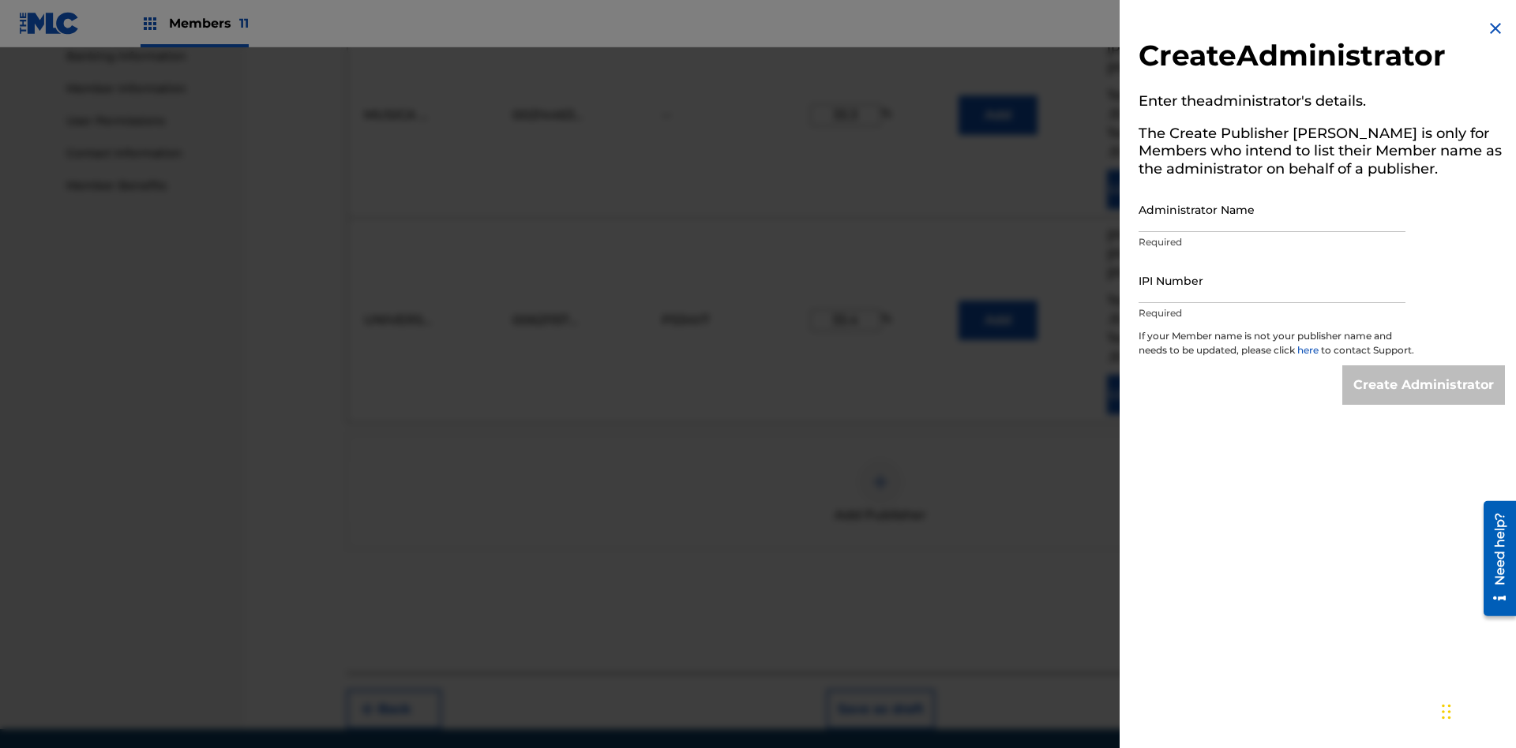
click at [1272, 209] on input "Administrator Name" at bounding box center [1271, 209] width 267 height 45
type input "Test2025.08.22.05.55.57"
click at [1272, 280] on input "IPI Number" at bounding box center [1271, 280] width 267 height 45
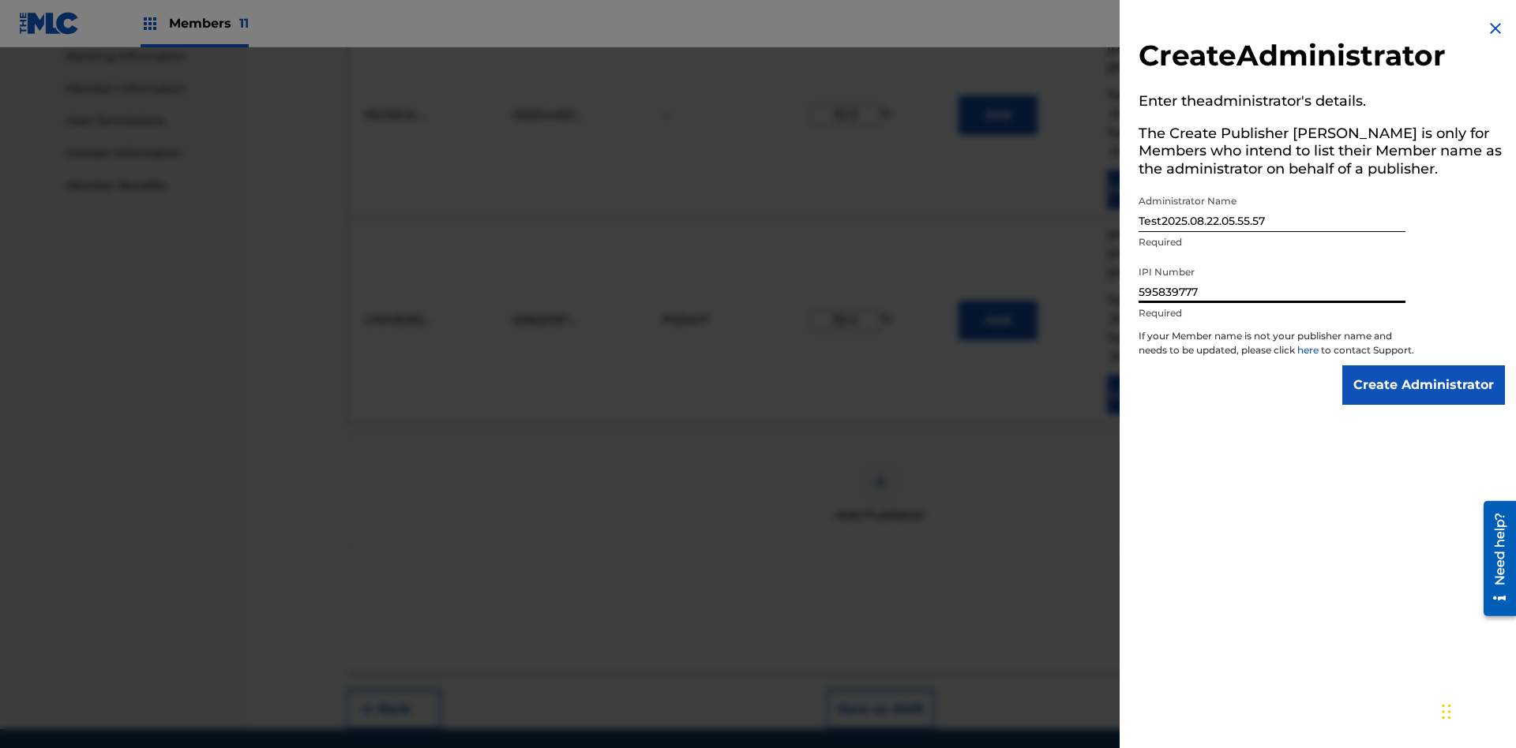
type input "595839777"
click at [1424, 399] on input "Create Administrator" at bounding box center [1423, 385] width 163 height 39
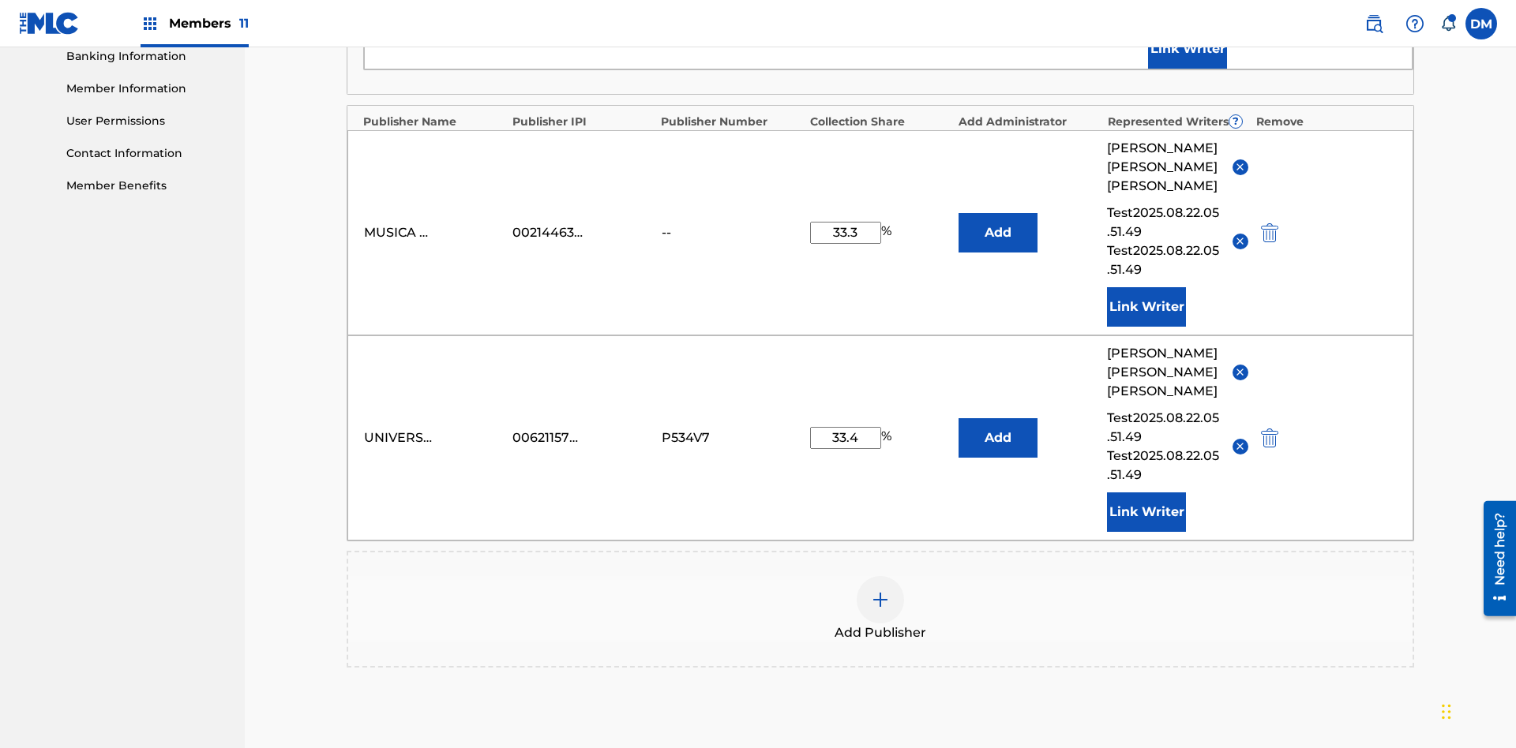
scroll to position [411, 0]
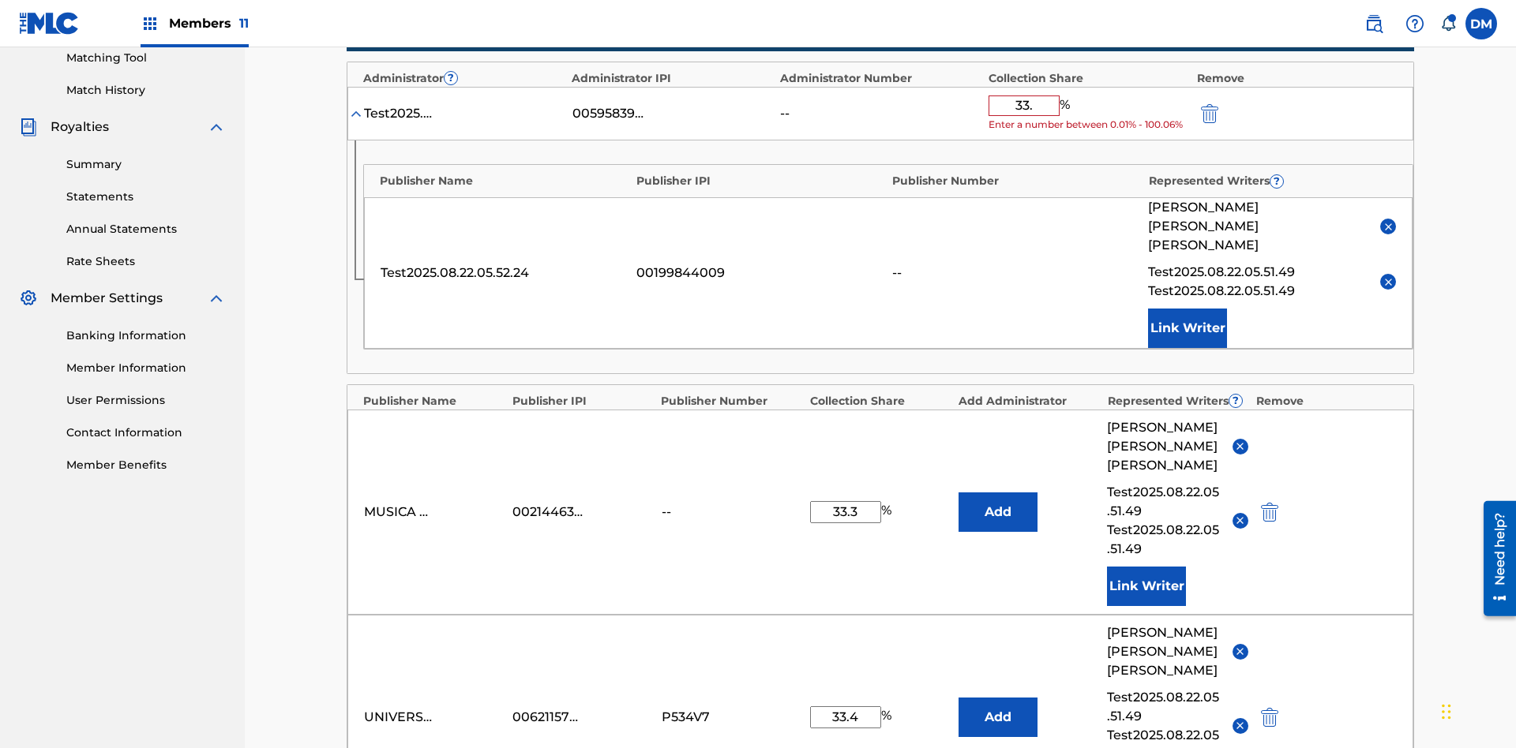
type input "33.3"
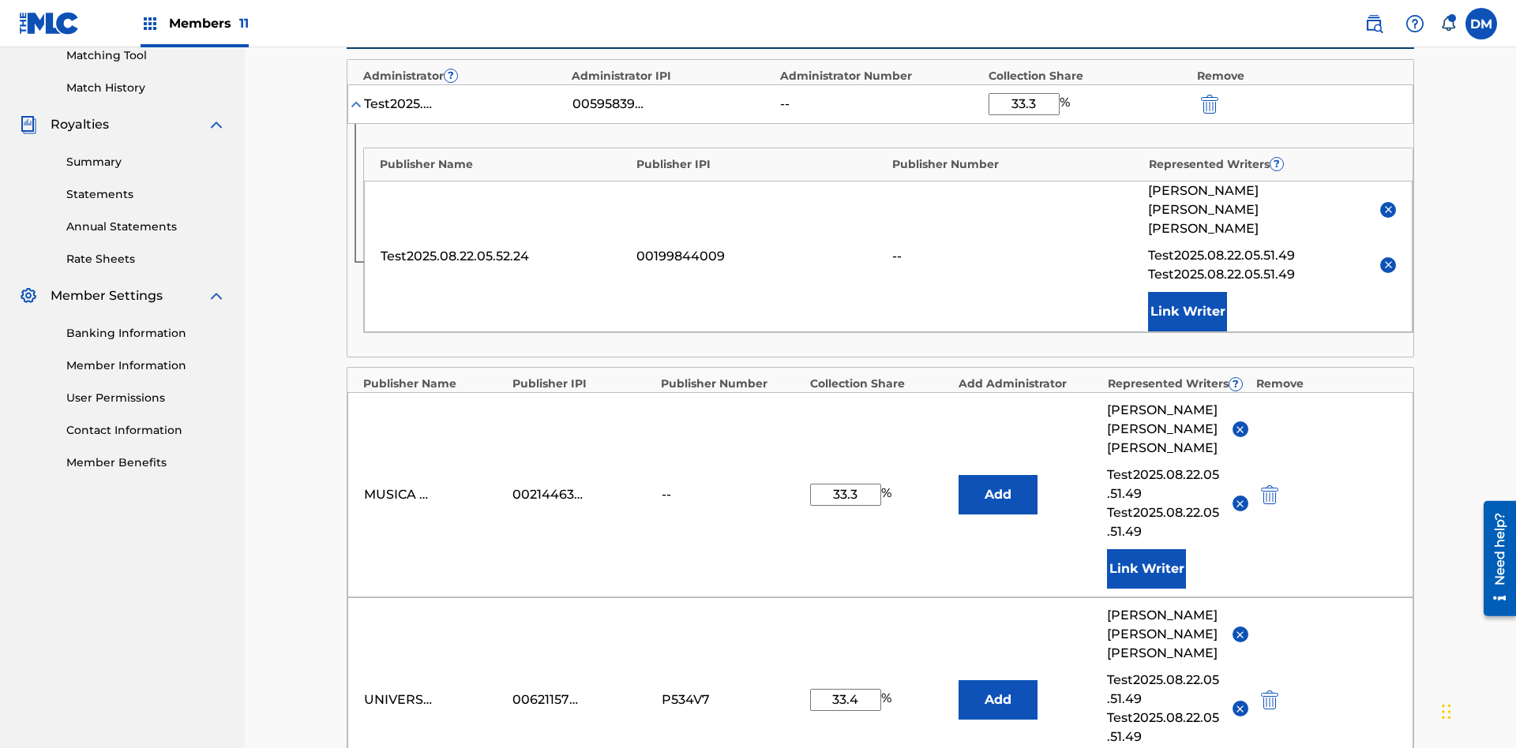
click at [1208, 103] on img "submit" at bounding box center [1209, 104] width 17 height 19
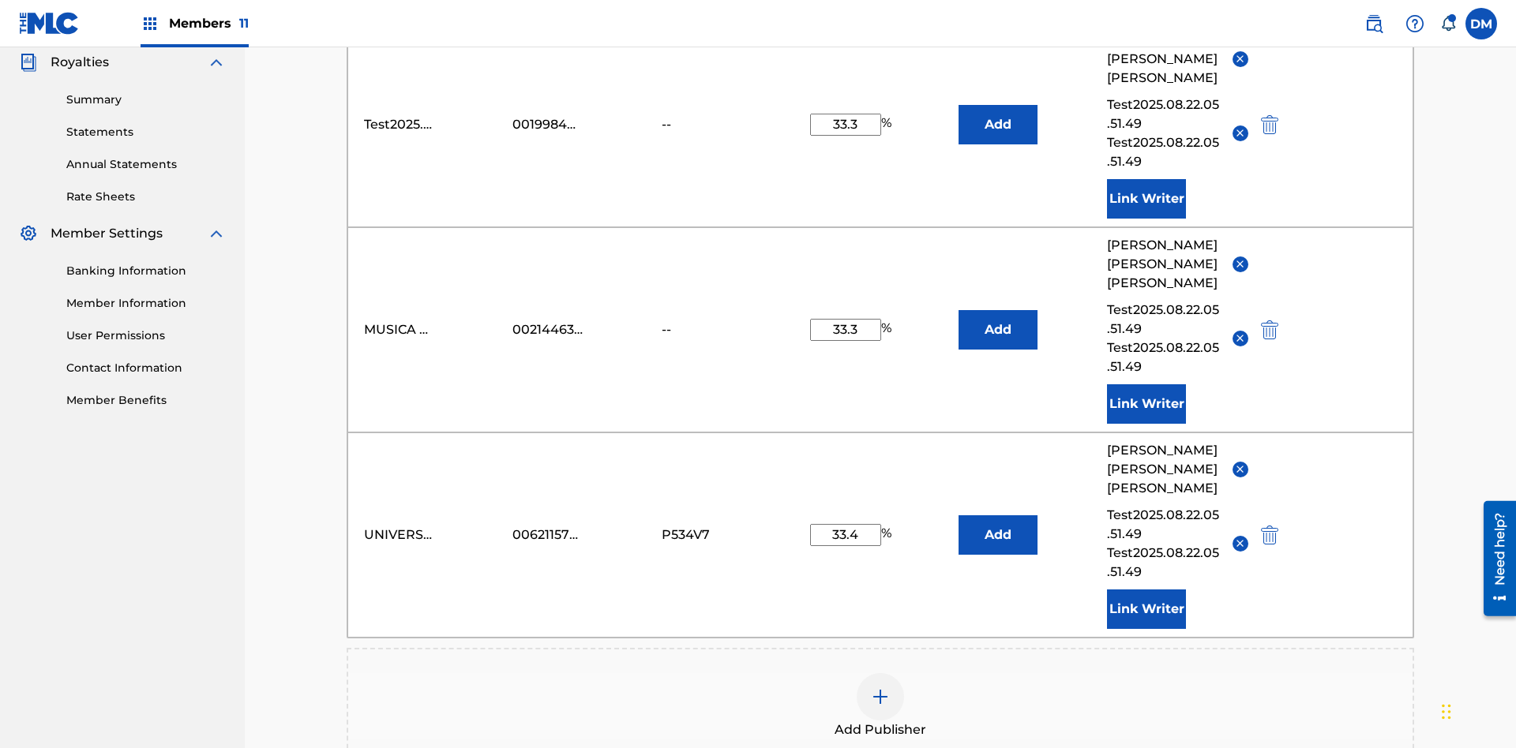
type input "33.3"
click at [998, 114] on button "Add" at bounding box center [997, 124] width 79 height 39
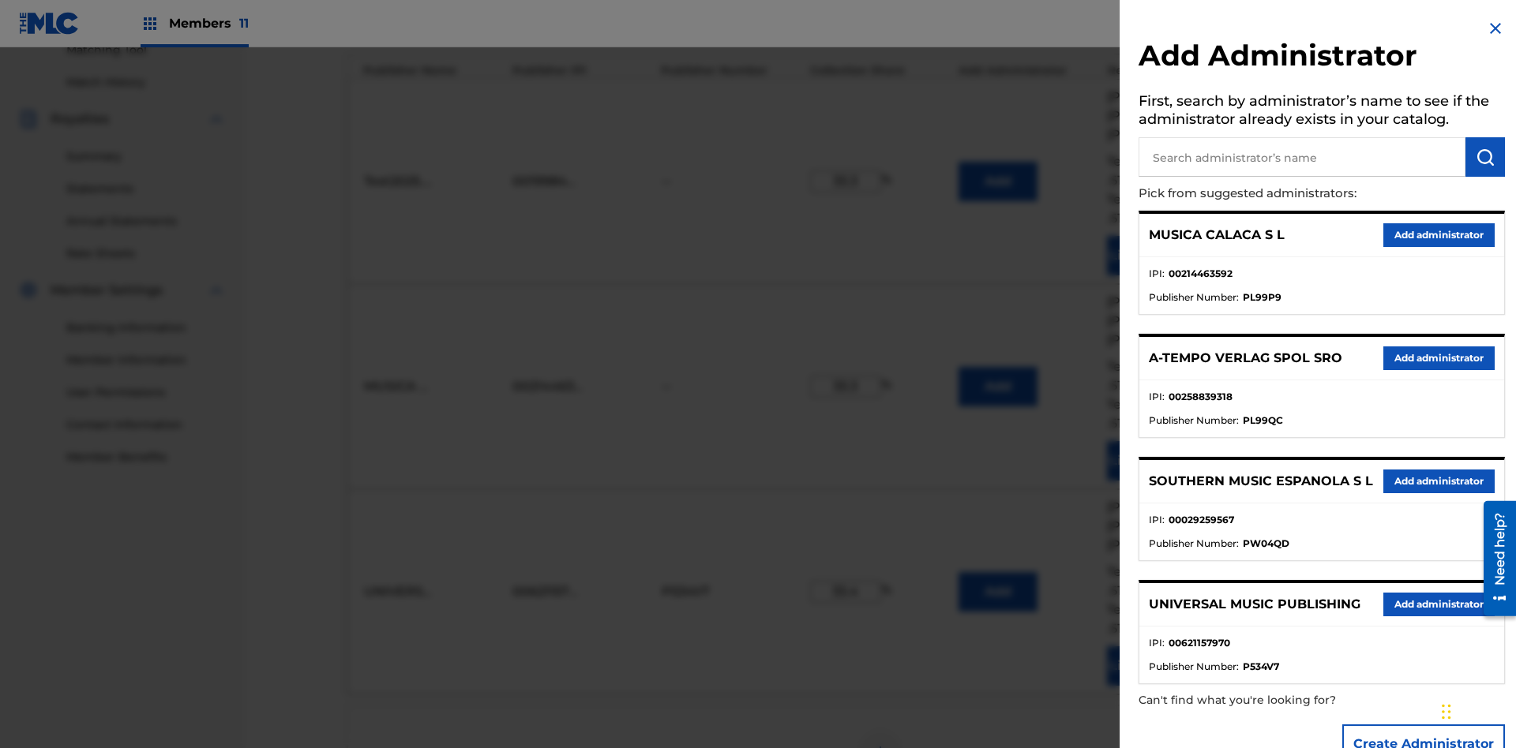
scroll to position [461, 0]
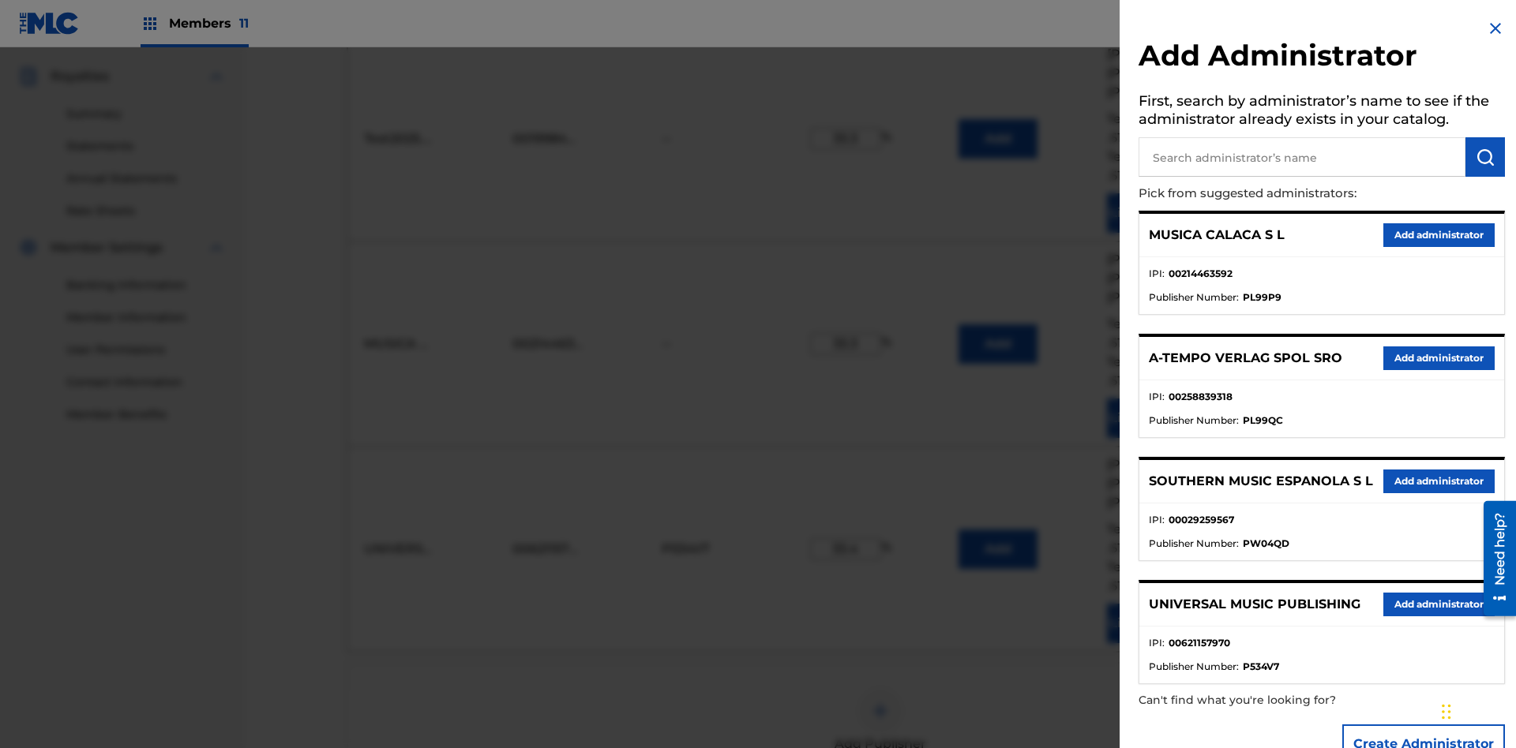
click at [1302, 157] on input "text" at bounding box center [1301, 156] width 327 height 39
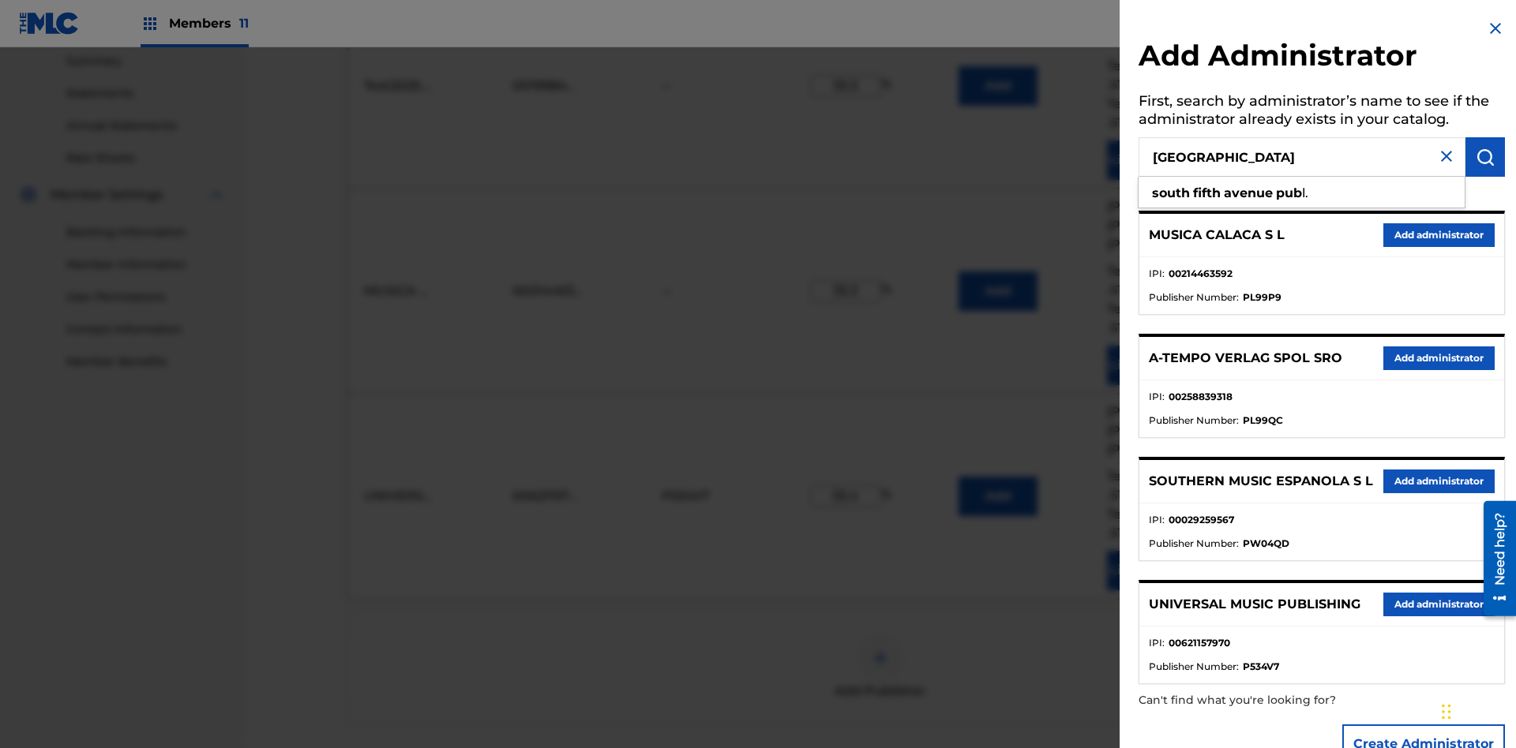
type input "[GEOGRAPHIC_DATA]"
click at [1485, 157] on img "submit" at bounding box center [1484, 157] width 19 height 19
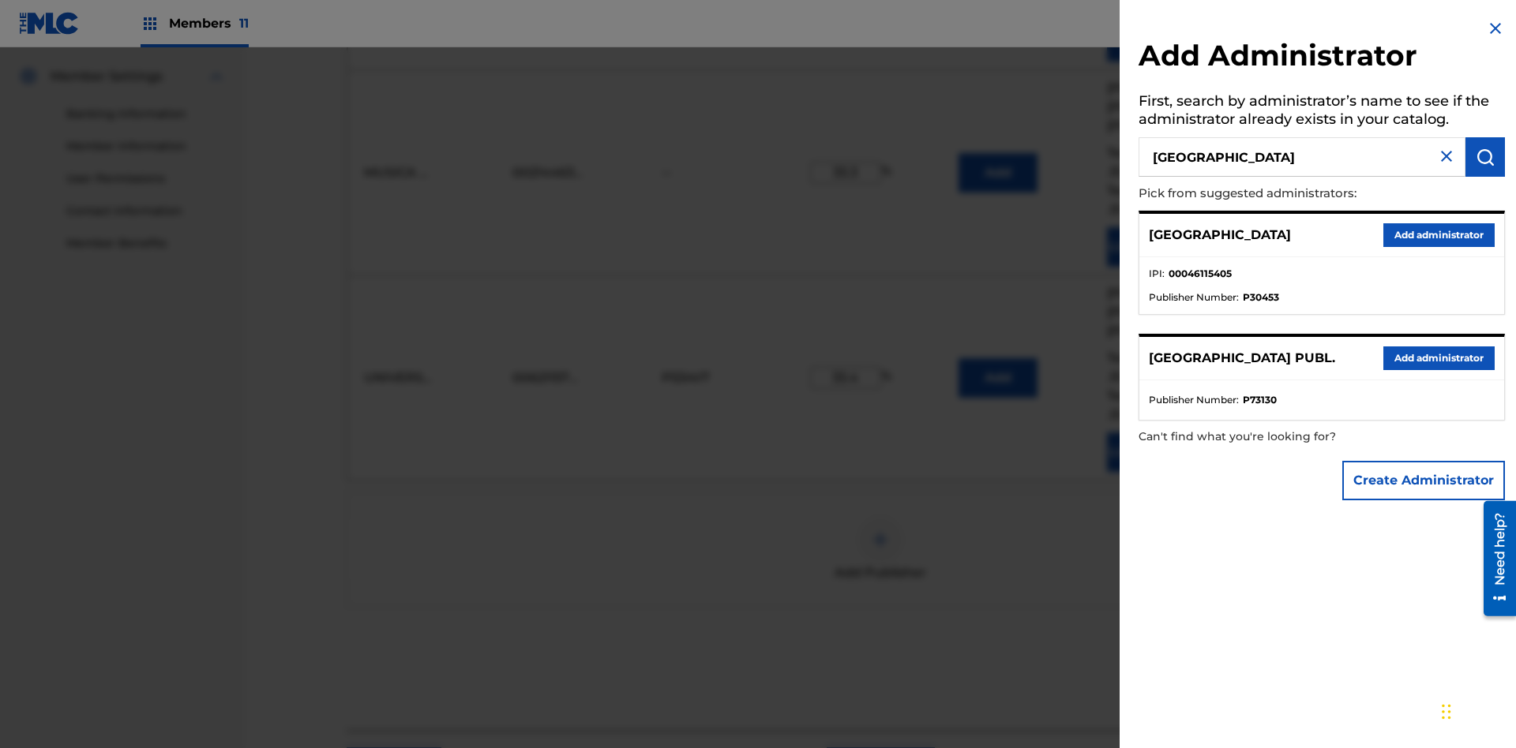
scroll to position [690, 0]
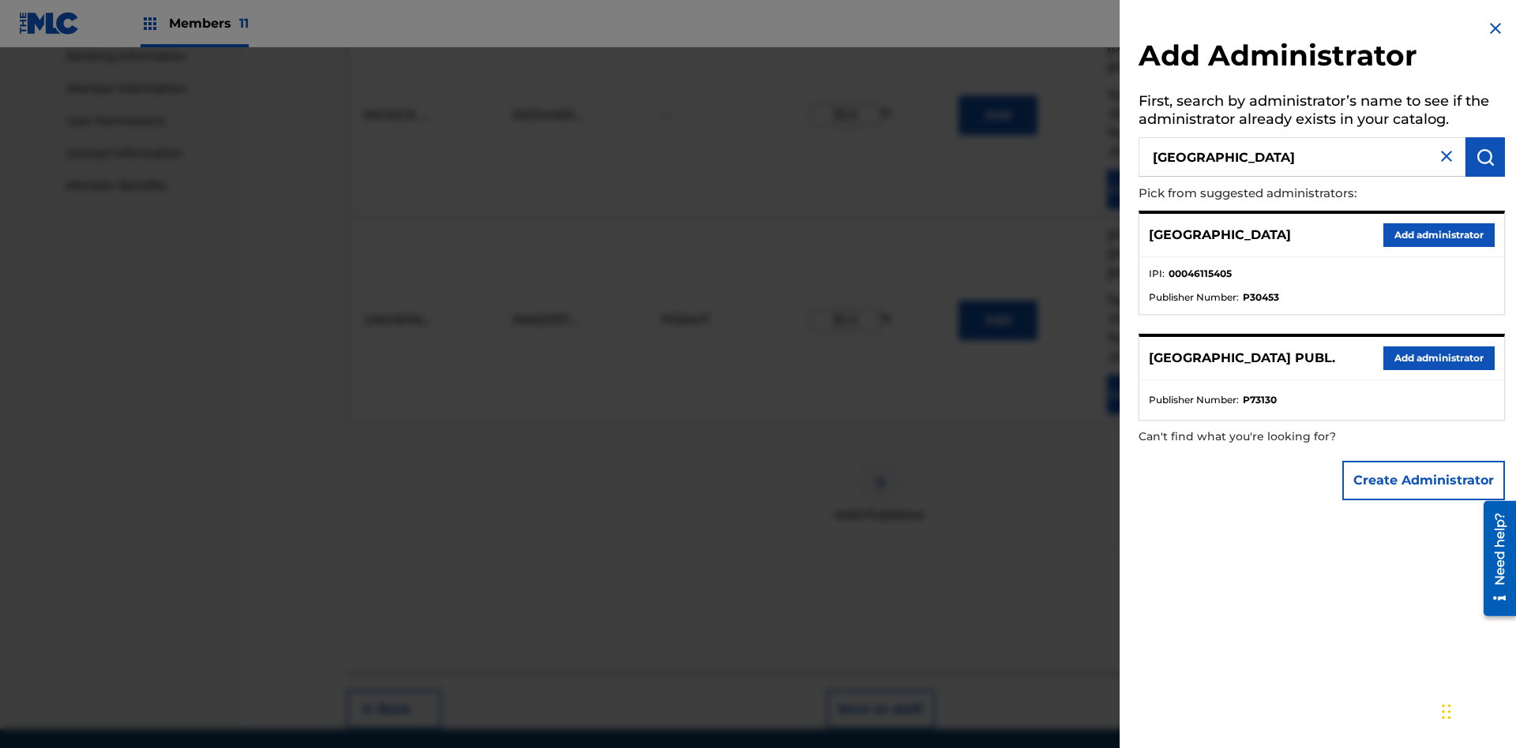
click at [1438, 234] on button "Add administrator" at bounding box center [1438, 235] width 111 height 24
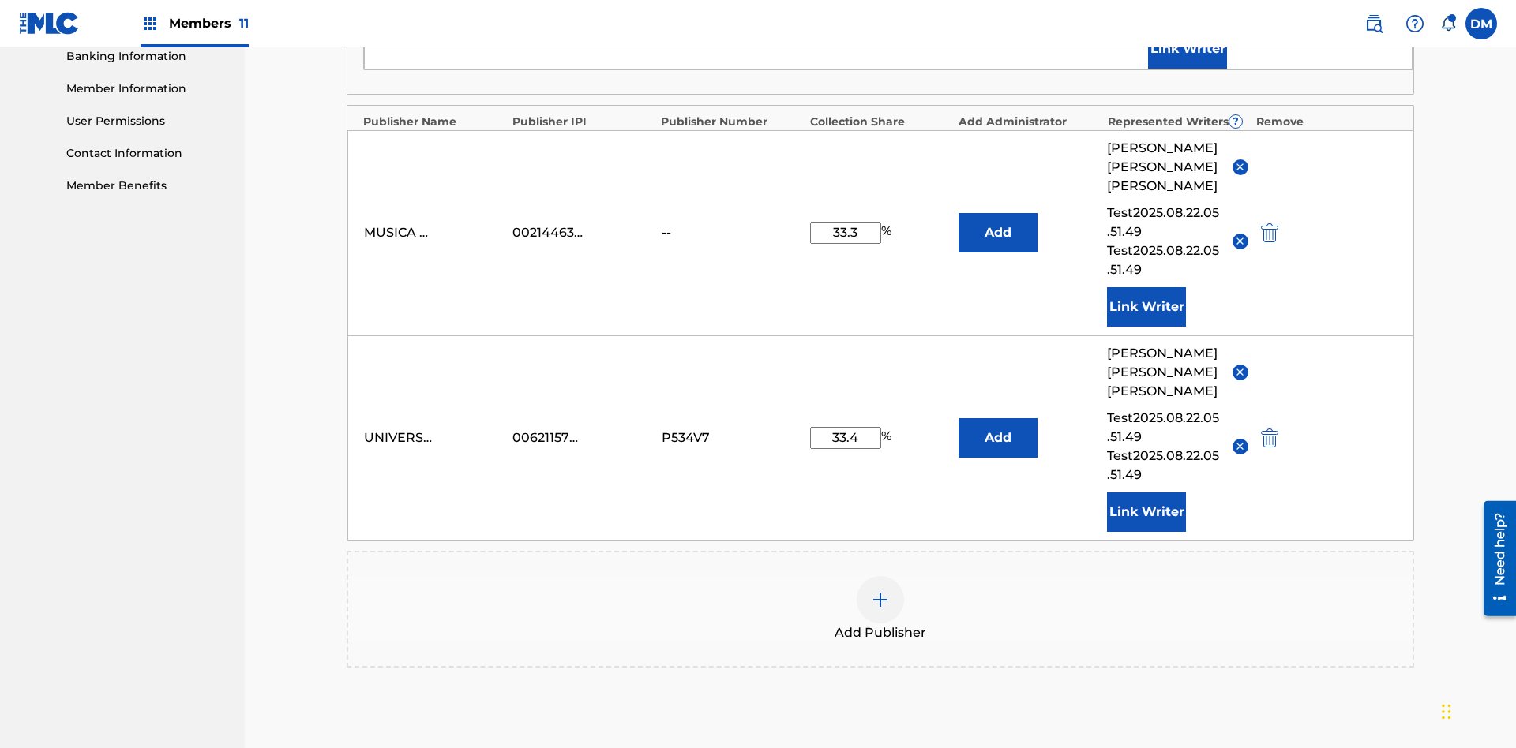
scroll to position [411, 0]
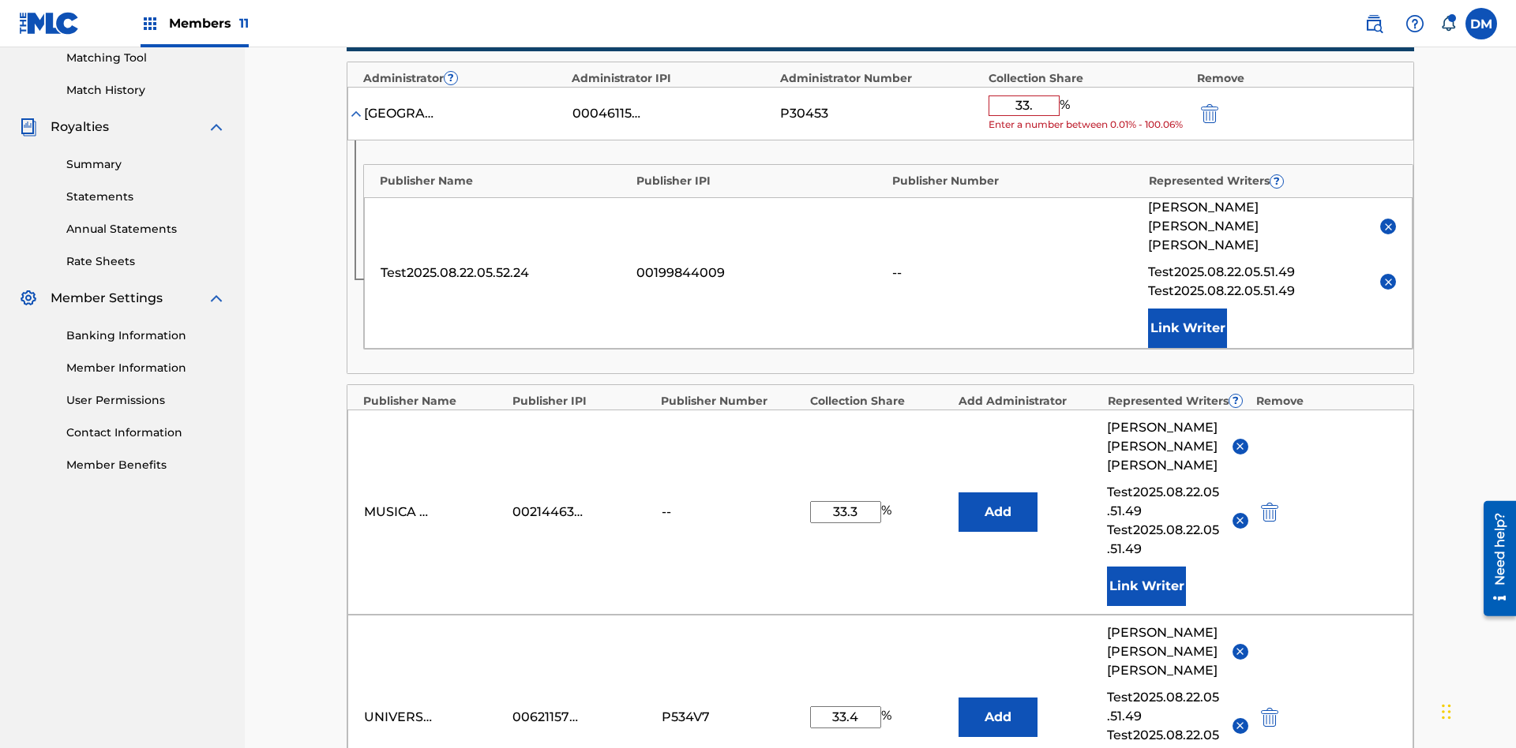
type input "33.3"
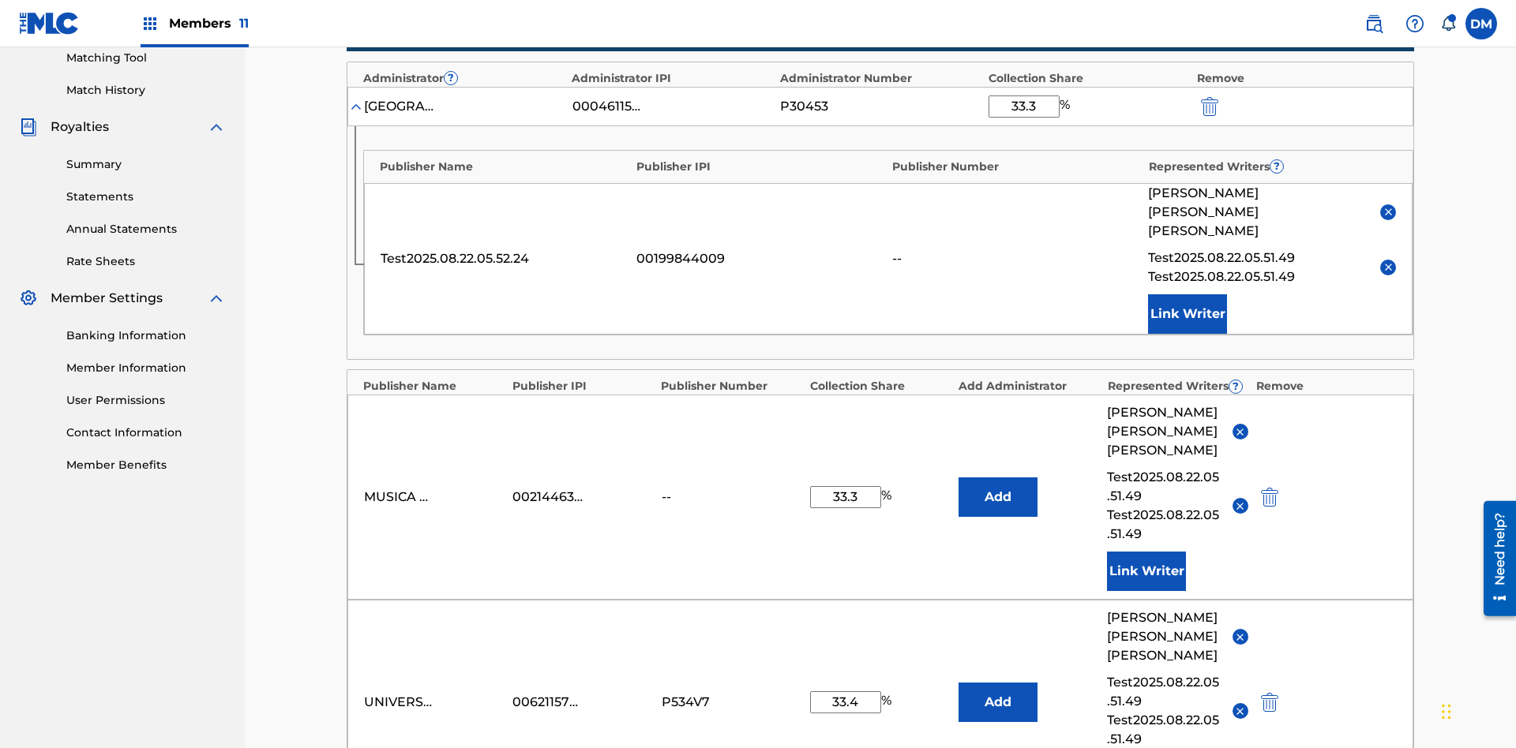
scroll to position [387, 0]
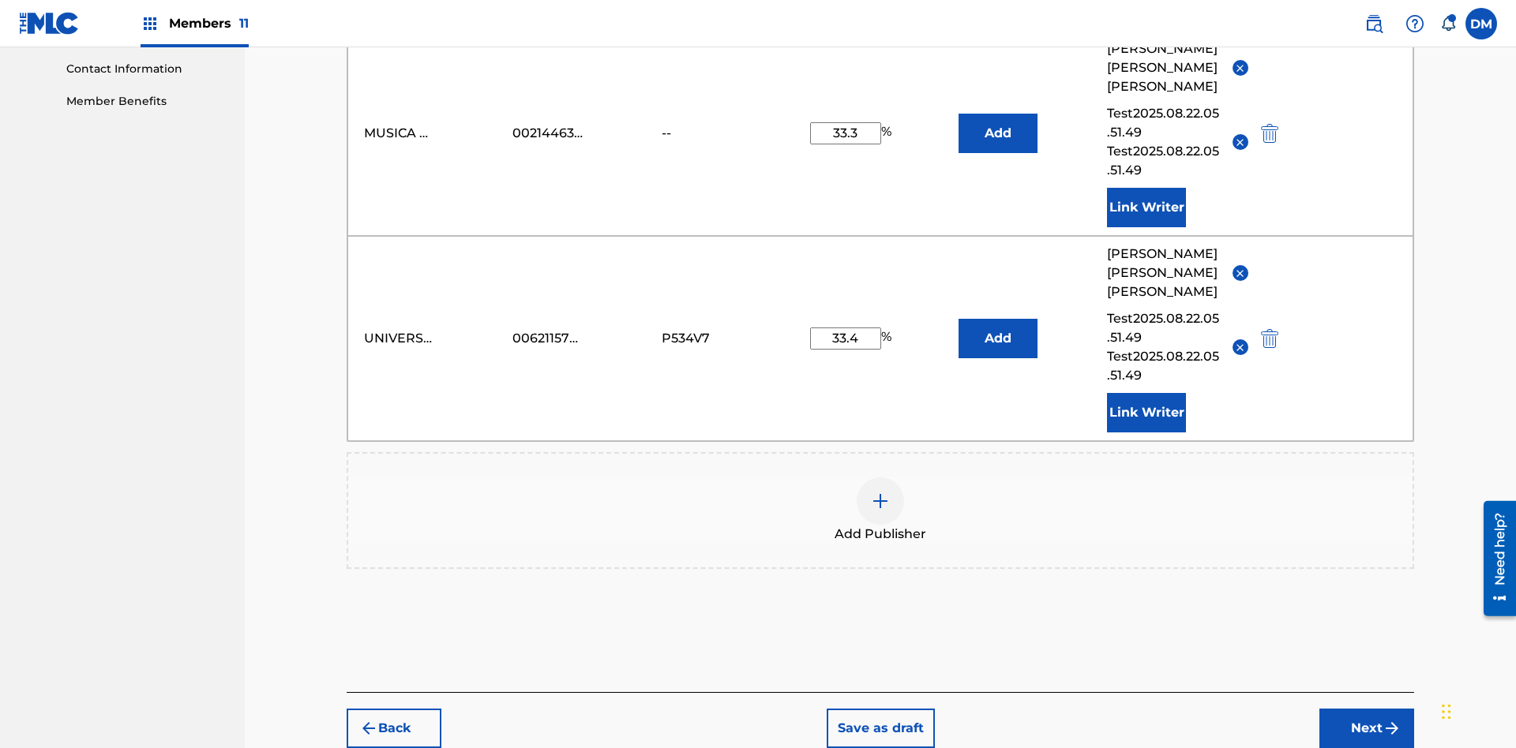
click at [1366, 709] on button "Next" at bounding box center [1366, 728] width 95 height 39
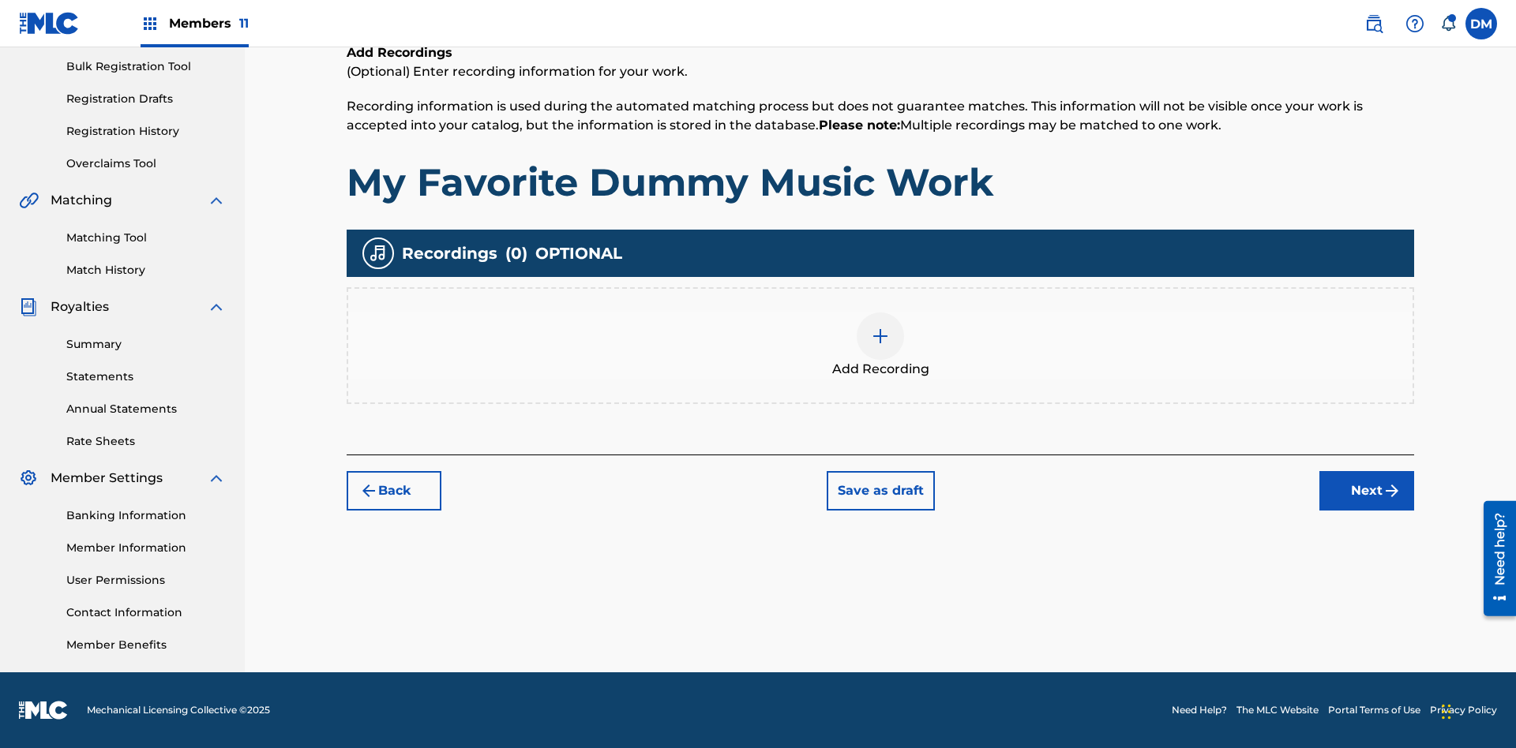
click at [880, 345] on img at bounding box center [880, 336] width 19 height 19
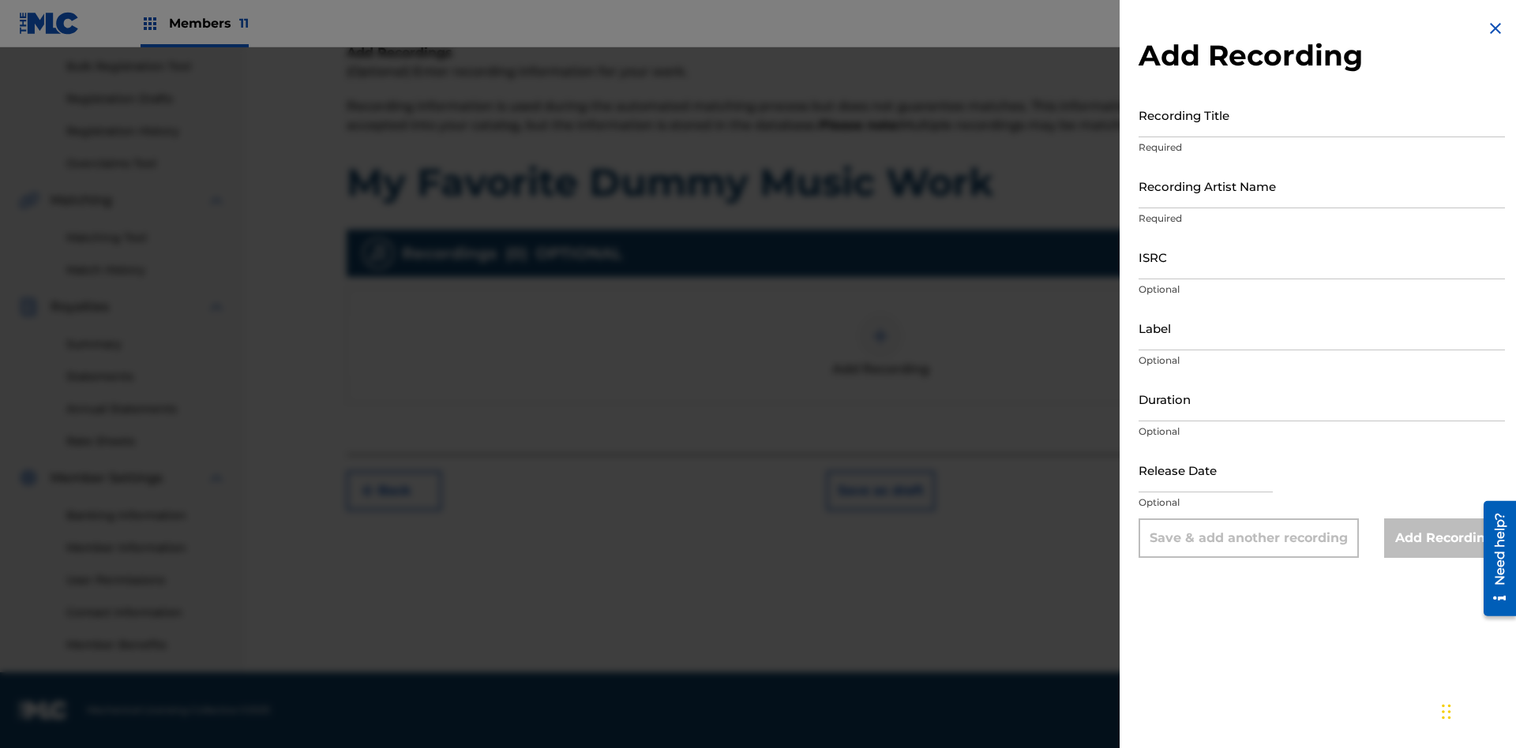
scroll to position [228, 0]
click at [1321, 114] on input "Recording Title" at bounding box center [1321, 114] width 366 height 45
type input "Best Song Ever"
click at [1321, 186] on input "Recording Artist Name" at bounding box center [1321, 185] width 366 height 45
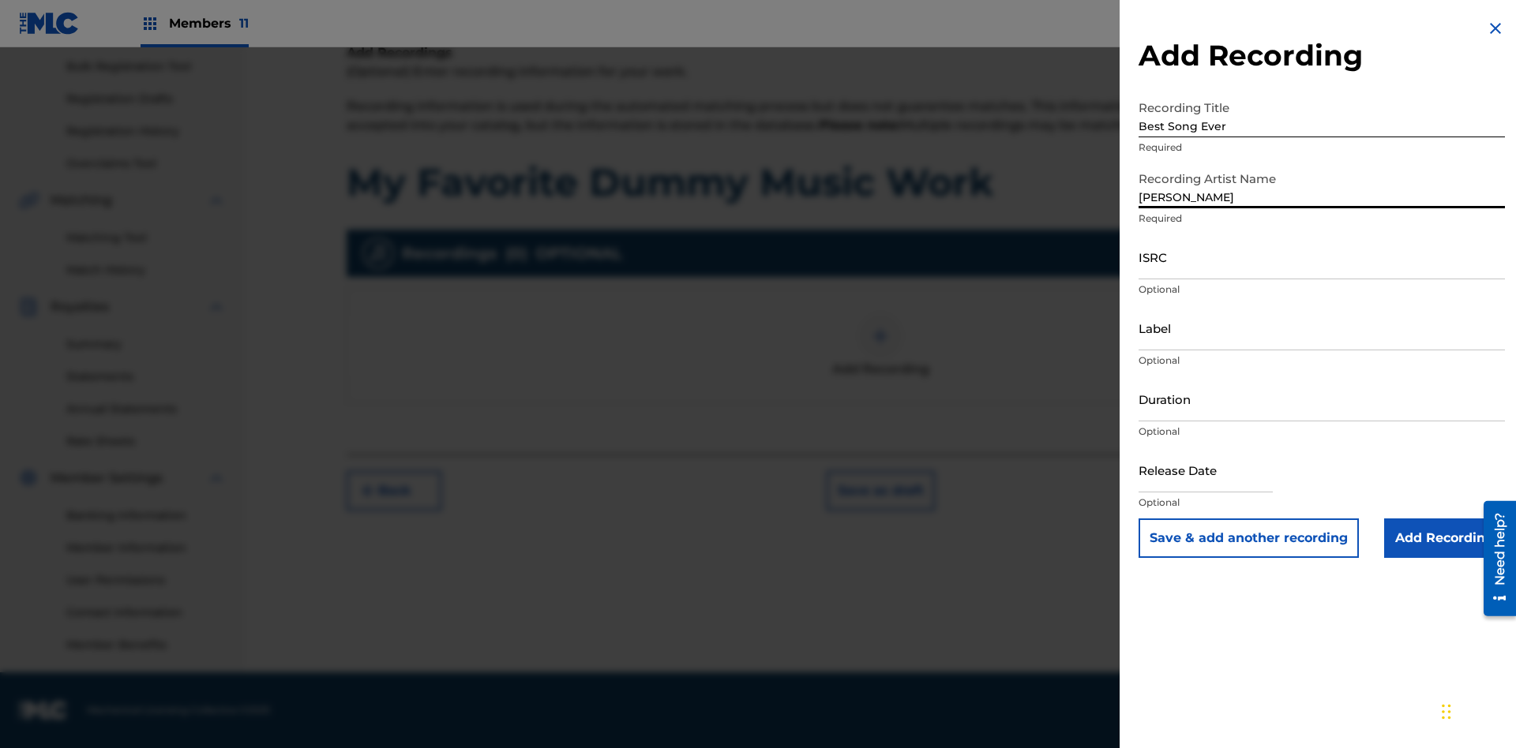
type input "[PERSON_NAME]"
click at [1321, 257] on input "ISRC" at bounding box center [1321, 256] width 366 height 45
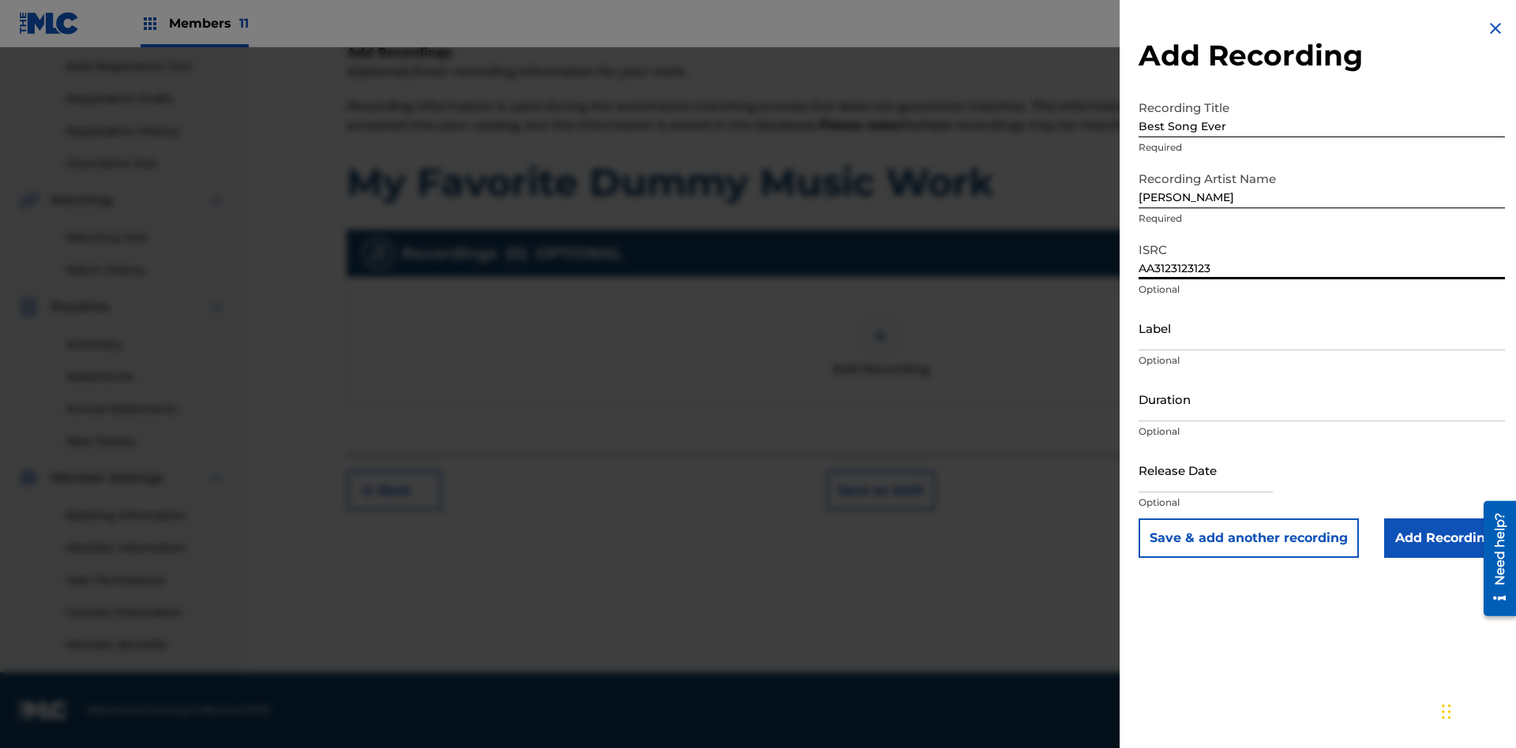
type input "AA3123123123"
click at [1321, 328] on input "Label" at bounding box center [1321, 328] width 366 height 45
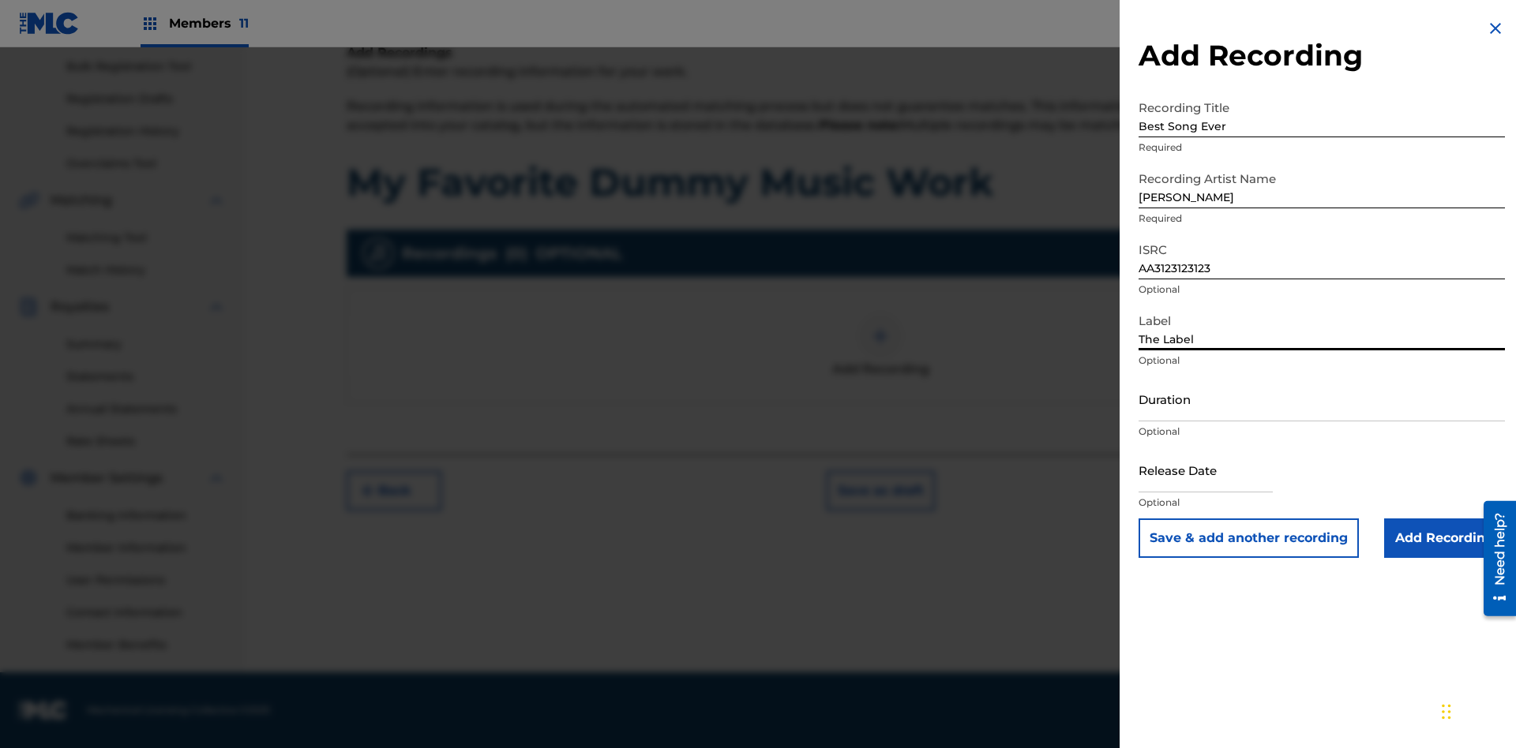
type input "The Label"
click at [1321, 399] on input "Duration" at bounding box center [1321, 399] width 366 height 45
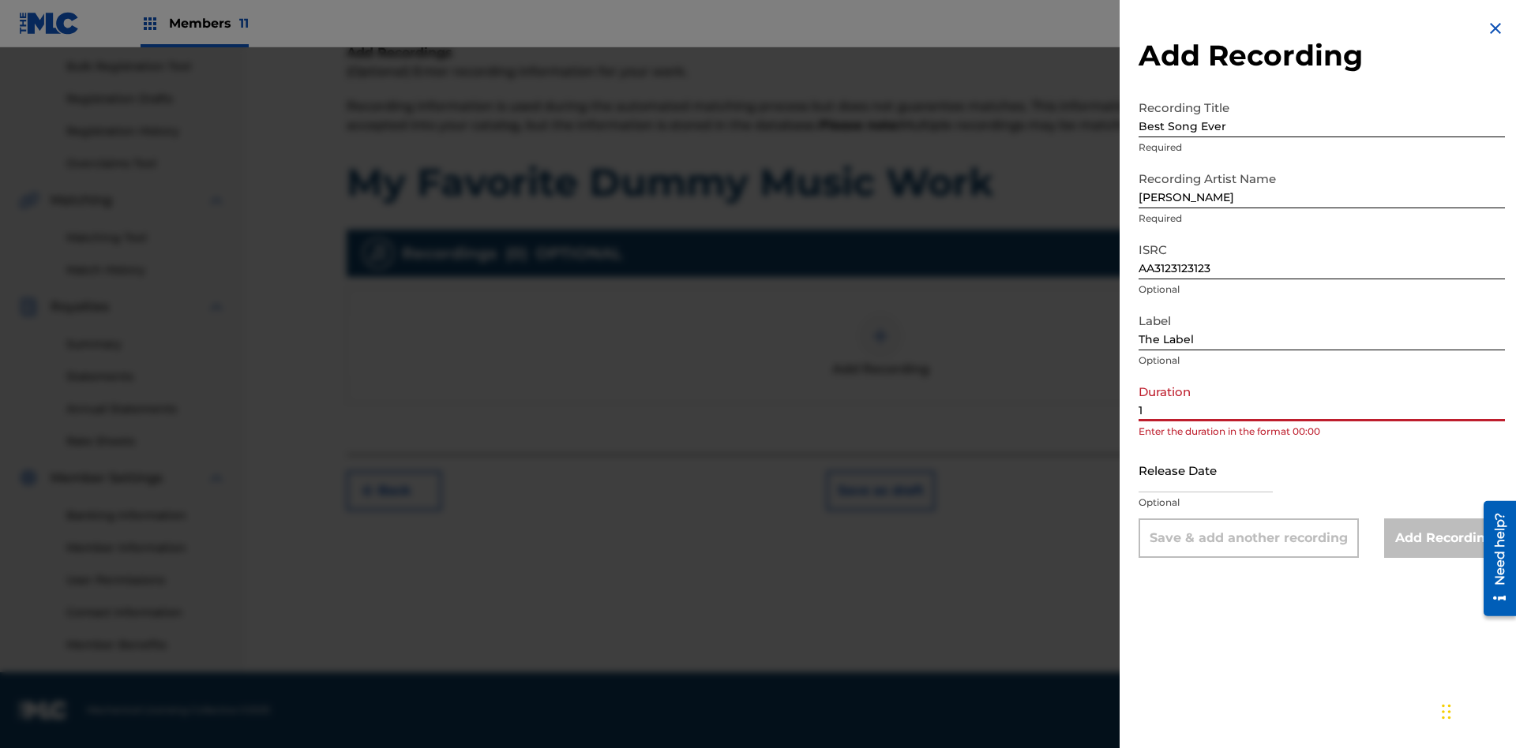
click at [1321, 399] on input "1" at bounding box center [1321, 399] width 366 height 45
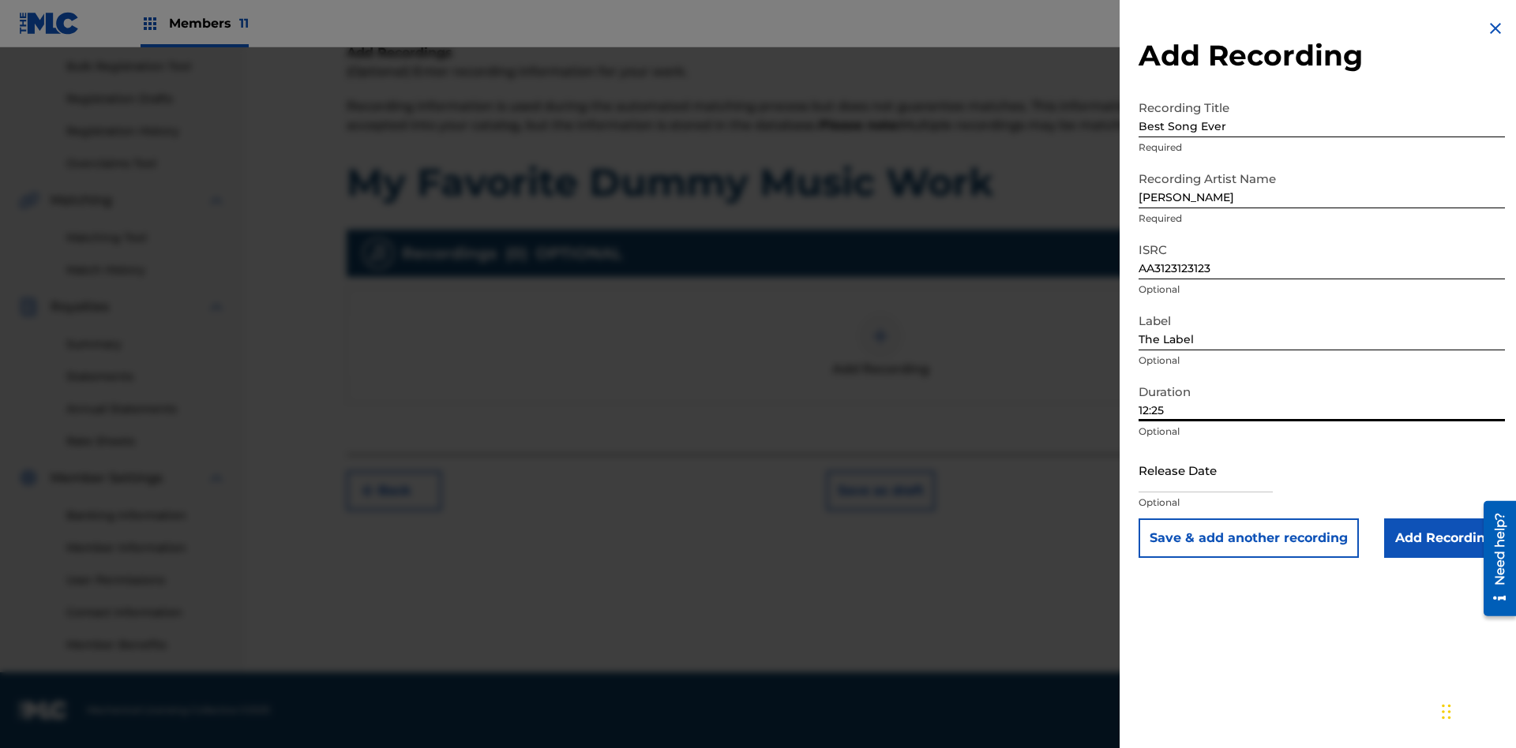
type input "12:25"
click at [1218, 471] on input "text" at bounding box center [1205, 470] width 134 height 45
select select "7"
select select "2025"
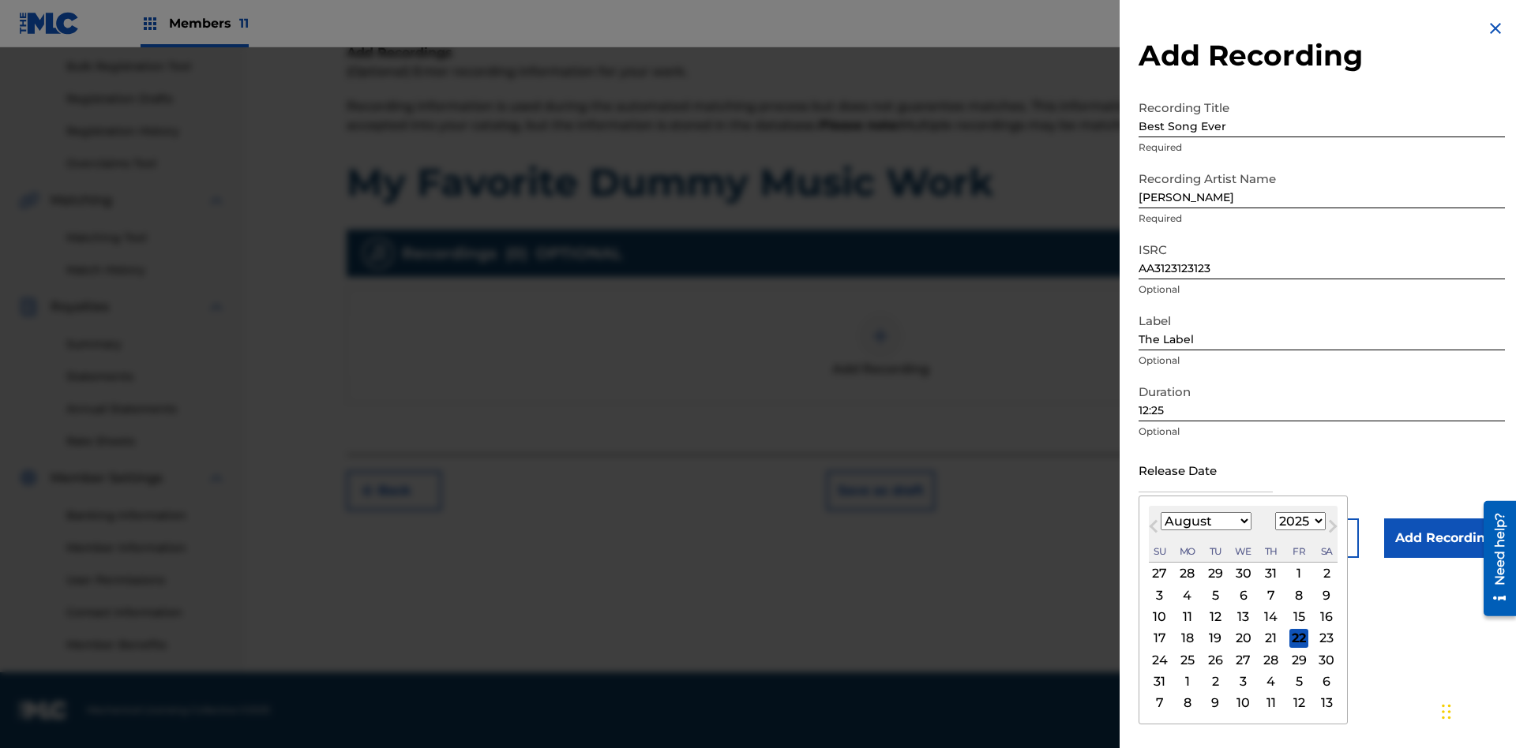
click at [1205, 522] on select "January February March April May June July August September October November De…" at bounding box center [1205, 521] width 91 height 18
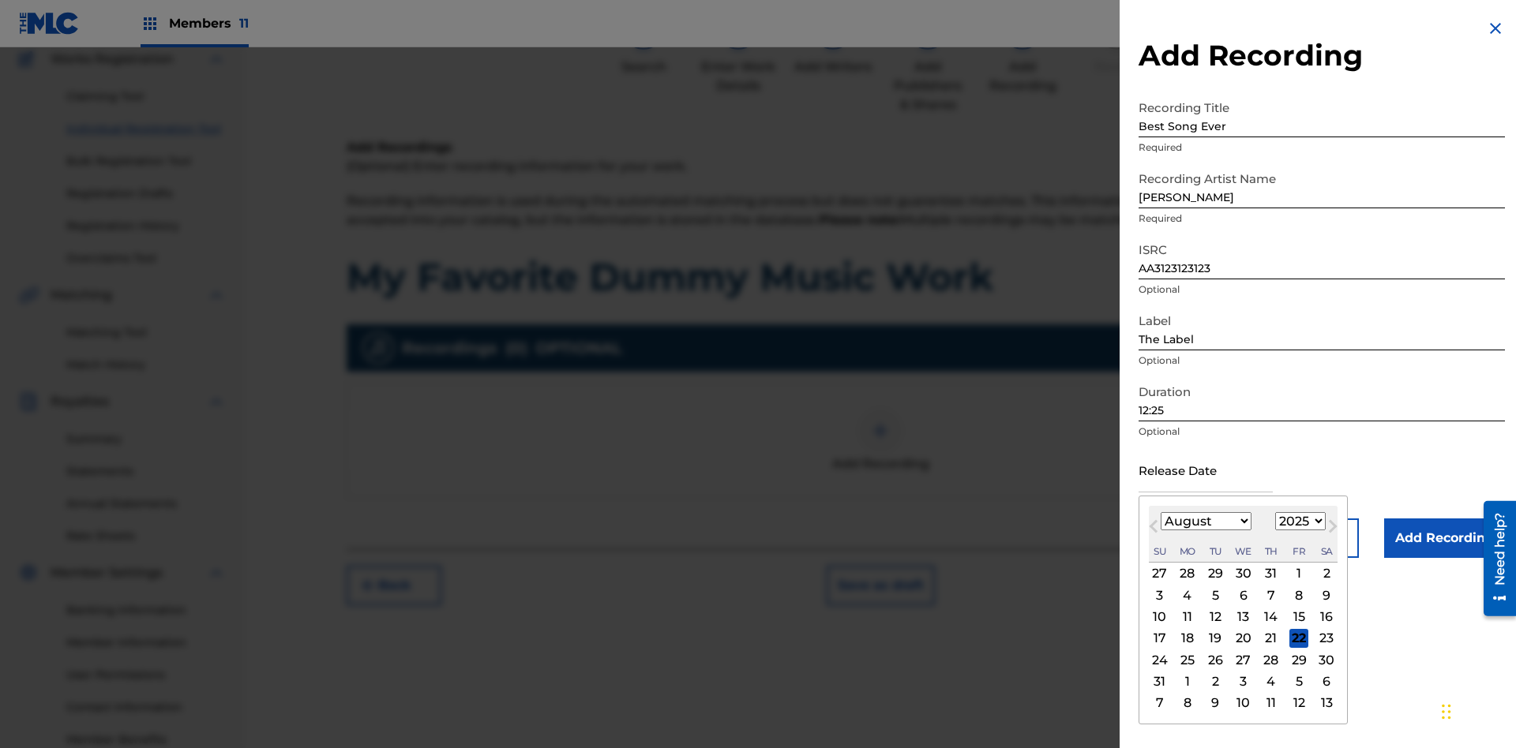
select select "3"
click at [1298, 522] on select "1900 1901 1902 1903 1904 1905 1906 1907 1908 1909 1910 1911 1912 1913 1914 1915…" at bounding box center [1300, 521] width 51 height 18
select select "2021"
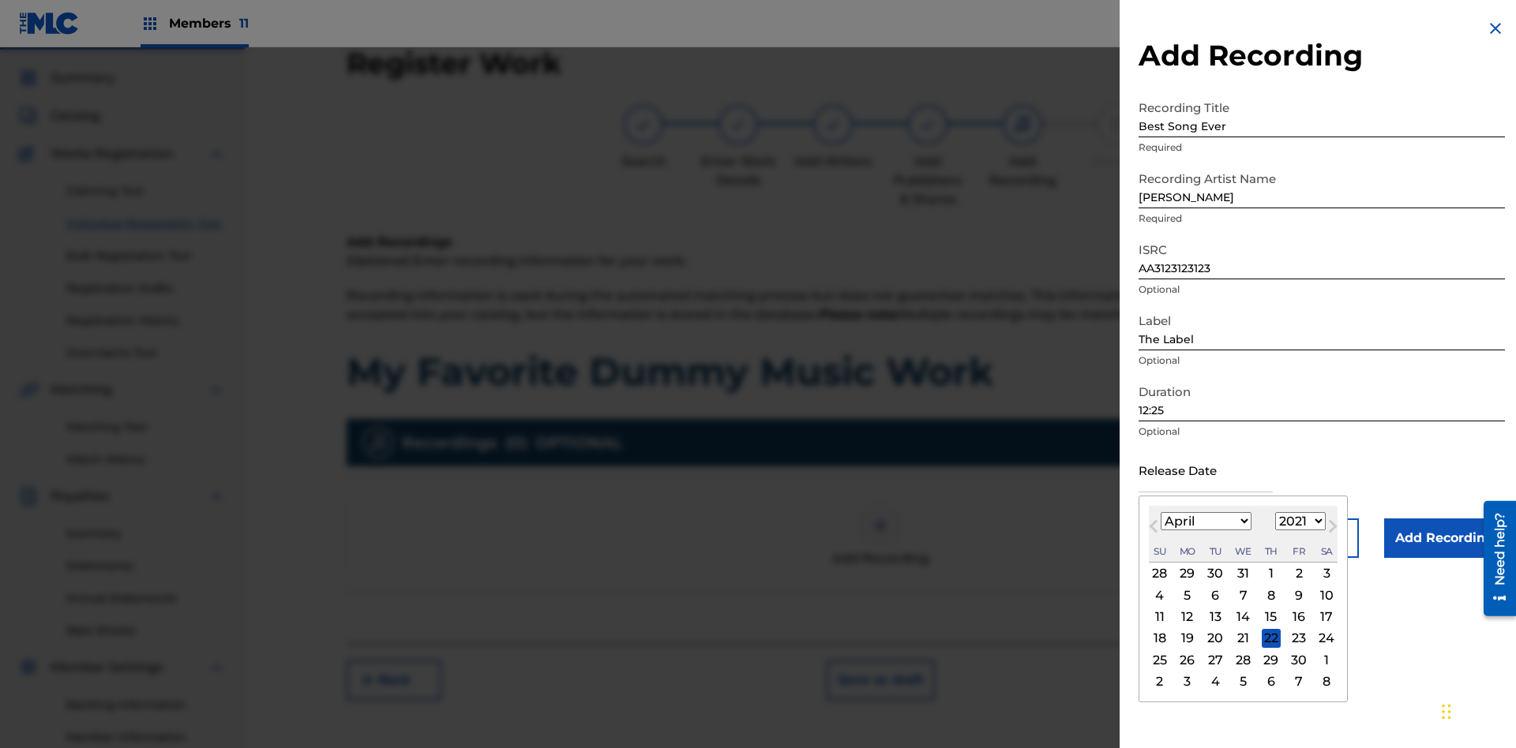
click at [1298, 522] on select "1900 1901 1902 1903 1904 1905 1906 1907 1908 1909 1910 1911 1912 1913 1914 1915…" at bounding box center [1300, 521] width 51 height 18
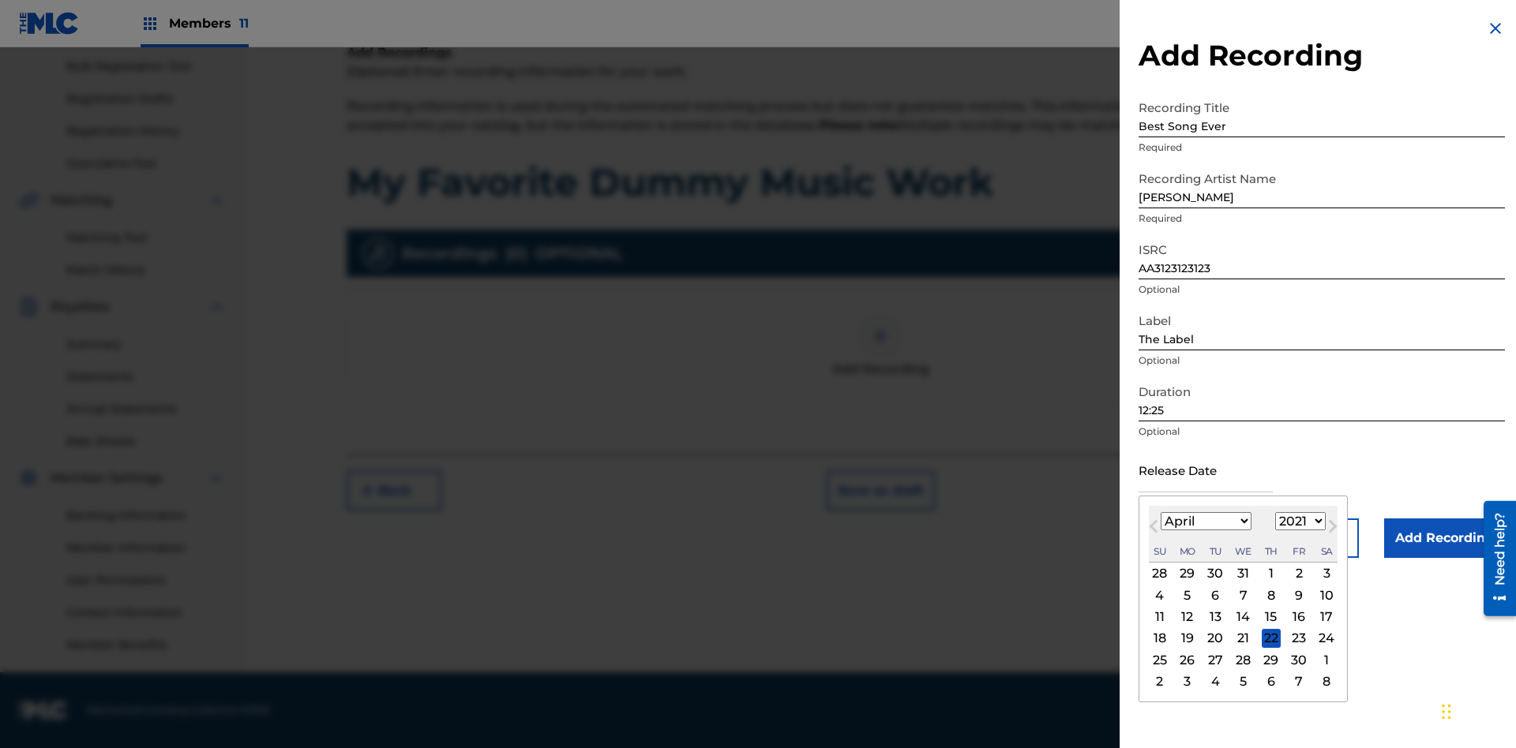
click at [1269, 574] on div "1" at bounding box center [1271, 573] width 19 height 19
type input "[DATE]"
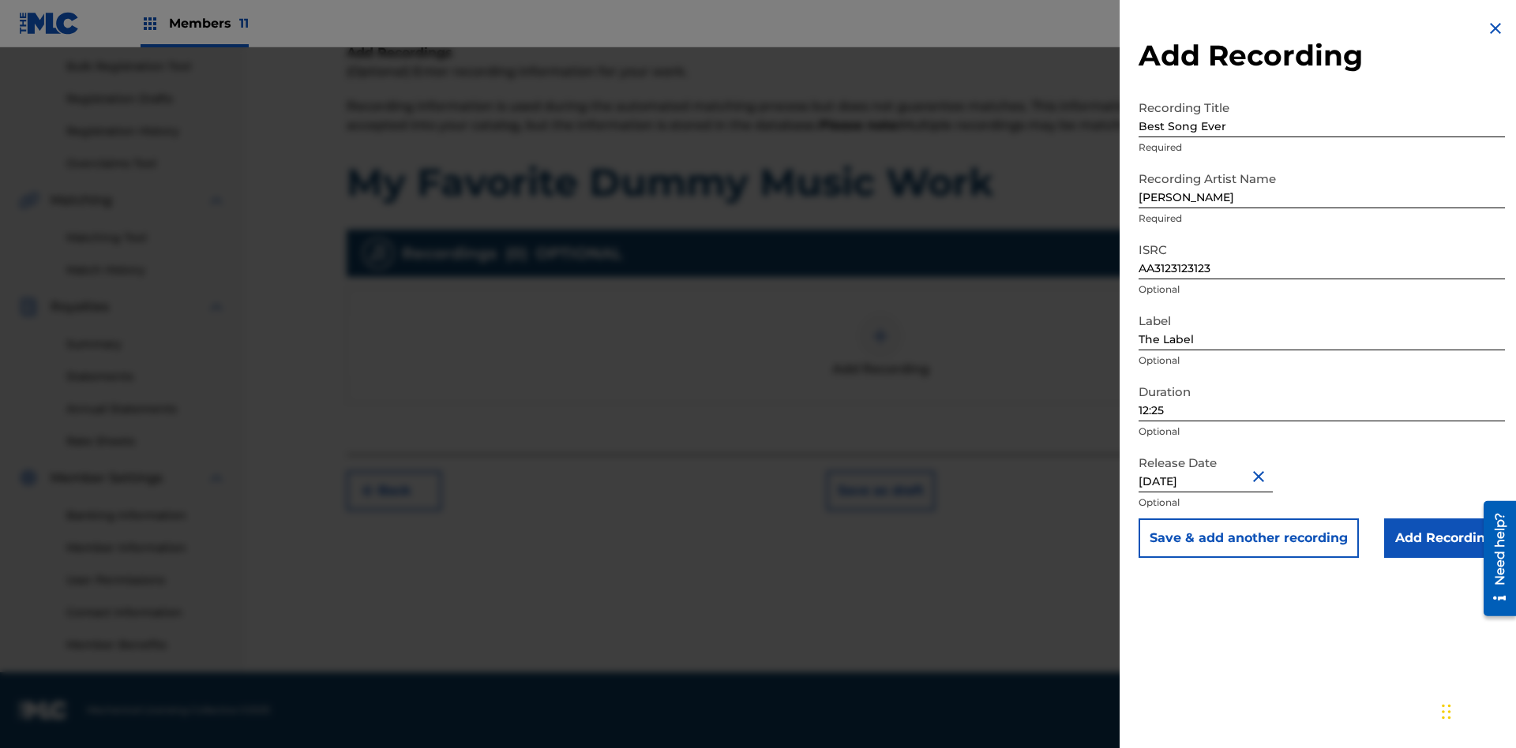
click at [1444, 538] on input "Add Recording" at bounding box center [1444, 538] width 121 height 39
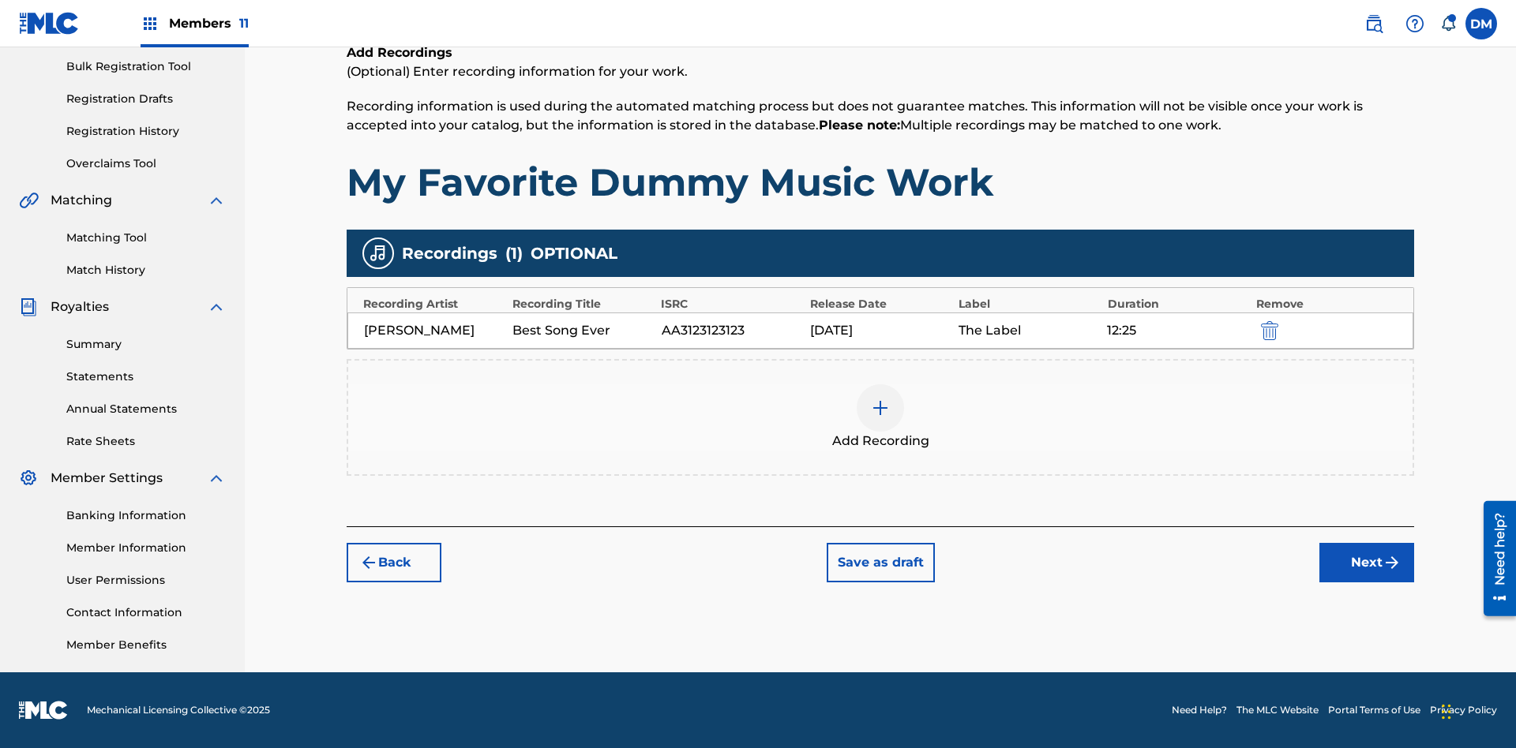
click at [880, 418] on div at bounding box center [880, 407] width 47 height 47
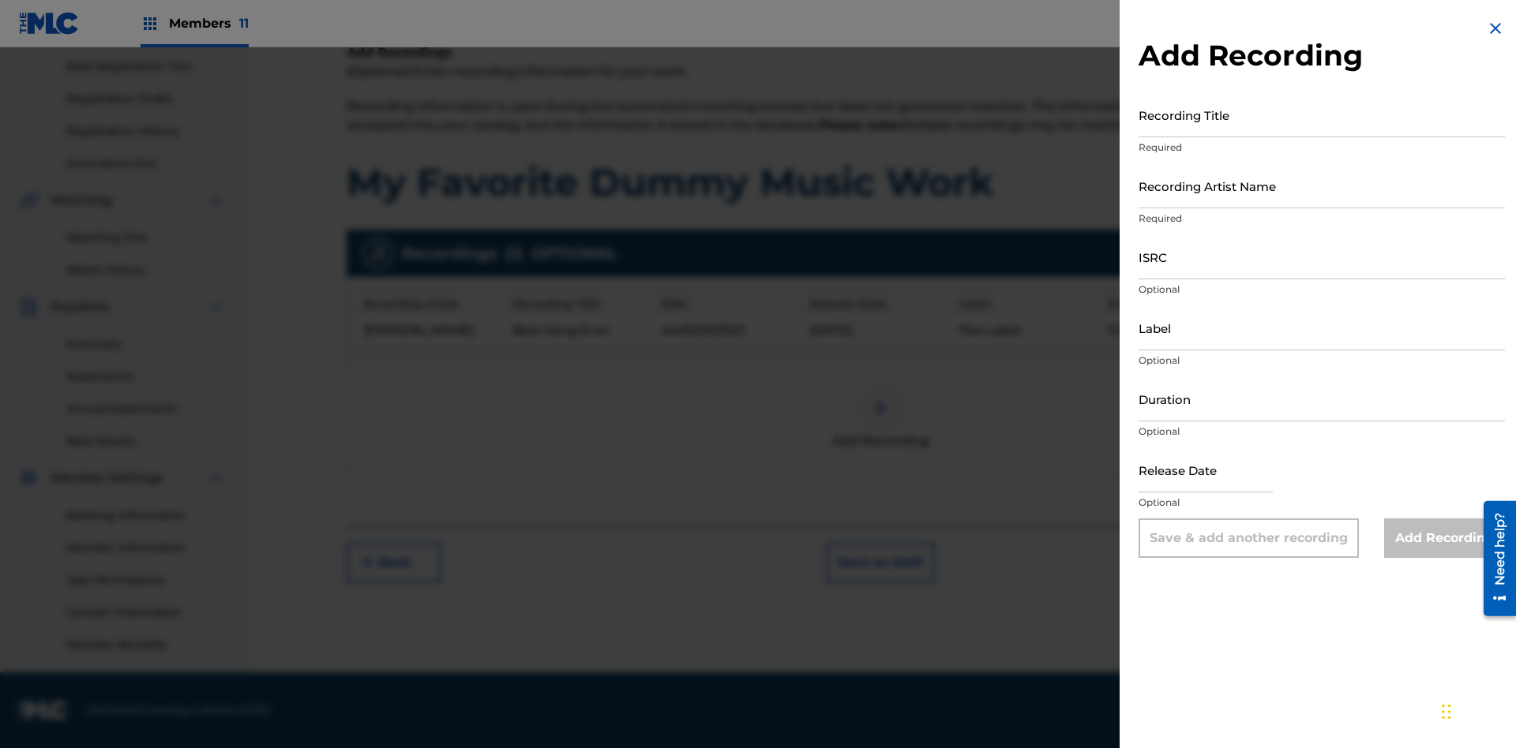
scroll to position [228, 0]
click at [1321, 114] on input "Recording Title" at bounding box center [1321, 114] width 366 height 45
type input "Even Better song"
click at [1321, 186] on input "Recording Artist Name" at bounding box center [1321, 185] width 366 height 45
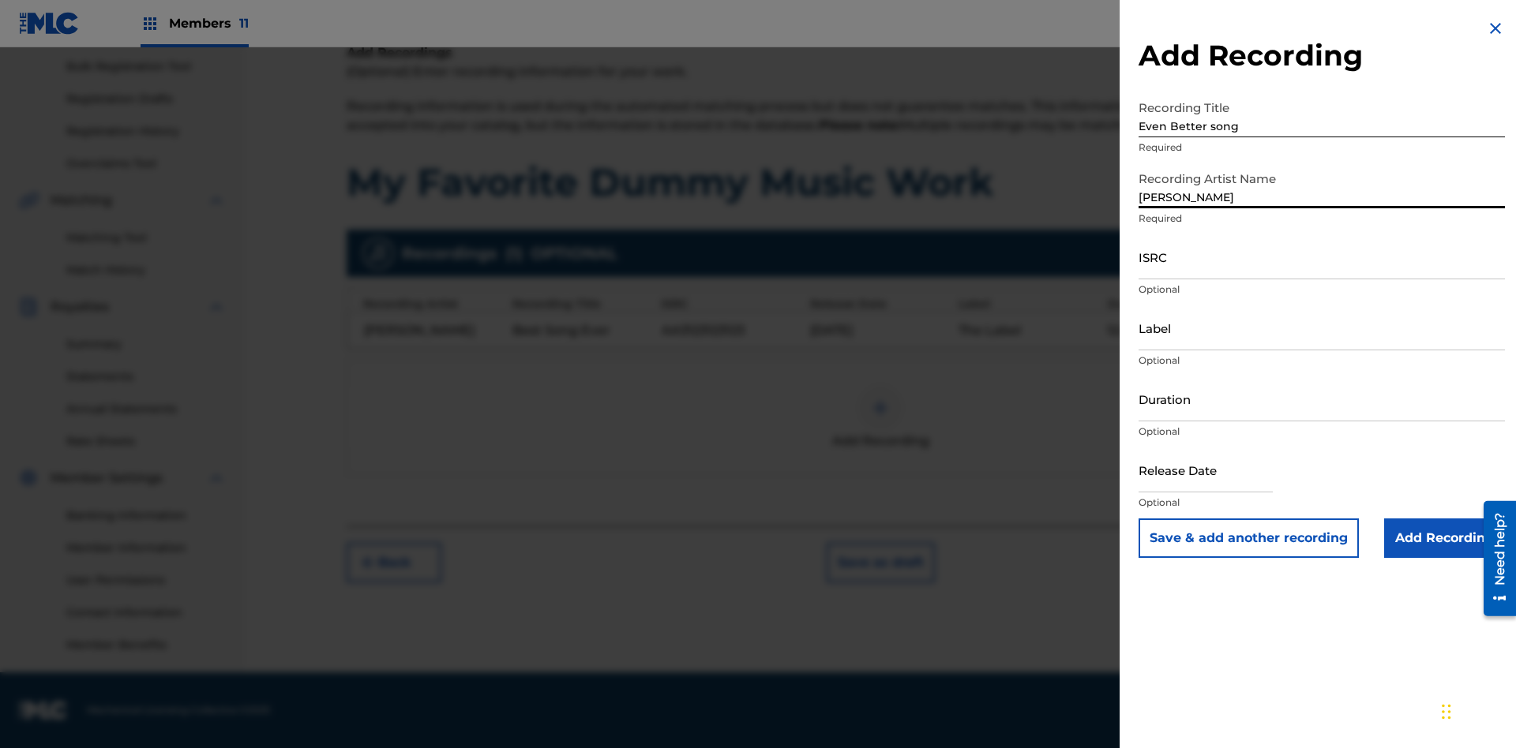
type input "[PERSON_NAME]"
click at [1321, 257] on input "ISRC" at bounding box center [1321, 256] width 366 height 45
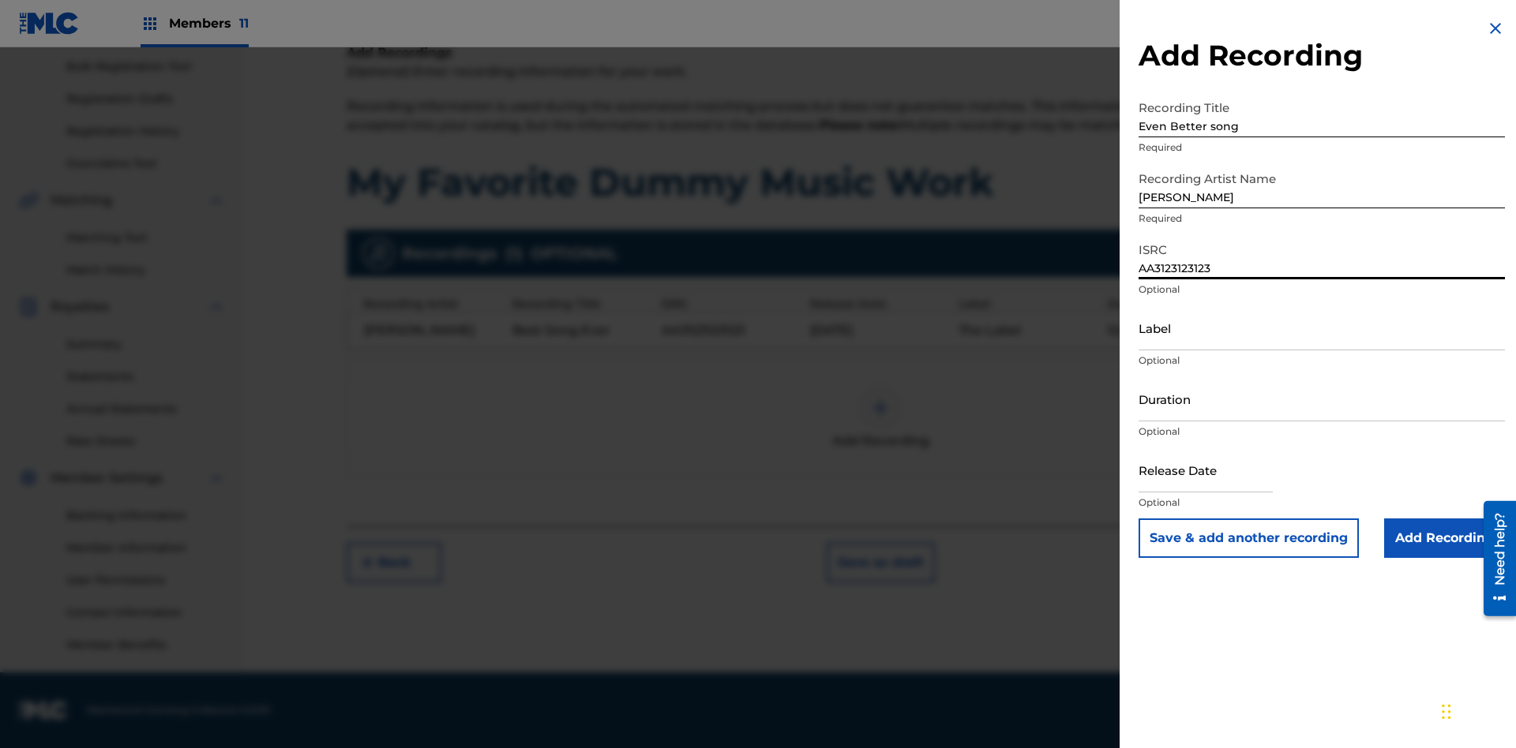
type input "AA3123123123"
click at [1321, 328] on input "Label" at bounding box center [1321, 328] width 366 height 45
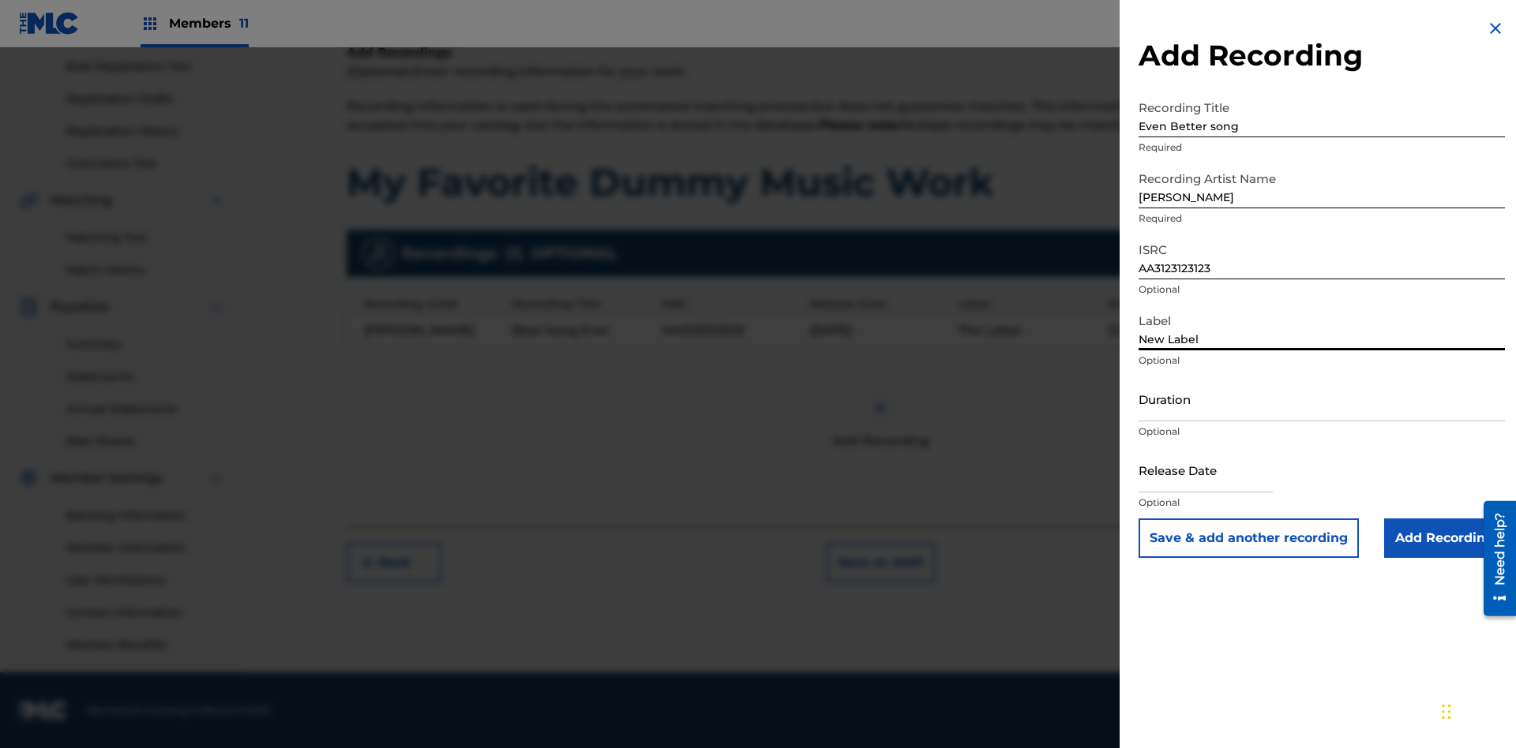
type input "New Label"
click at [1321, 399] on input "Duration" at bounding box center [1321, 399] width 366 height 45
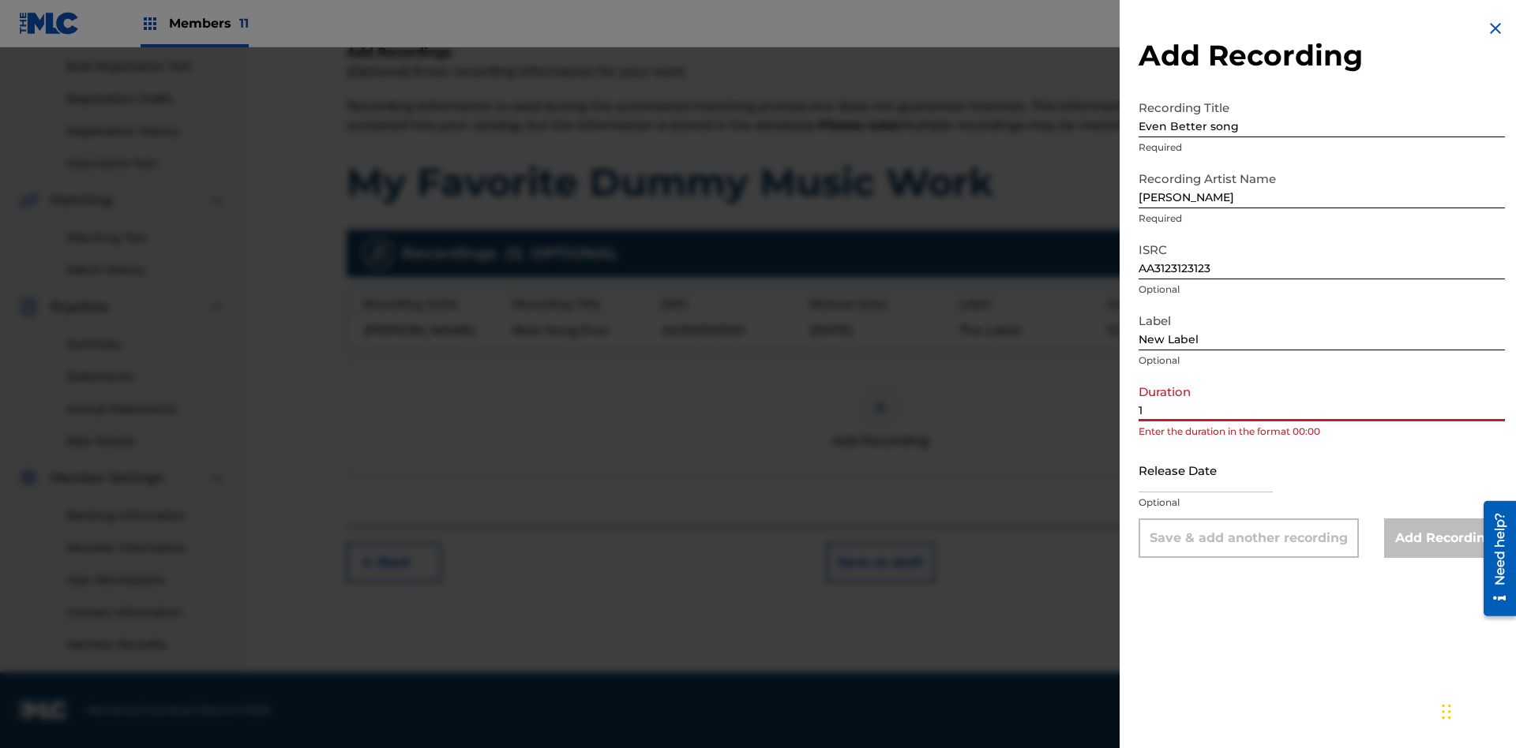
click at [1321, 399] on input "1" at bounding box center [1321, 399] width 366 height 45
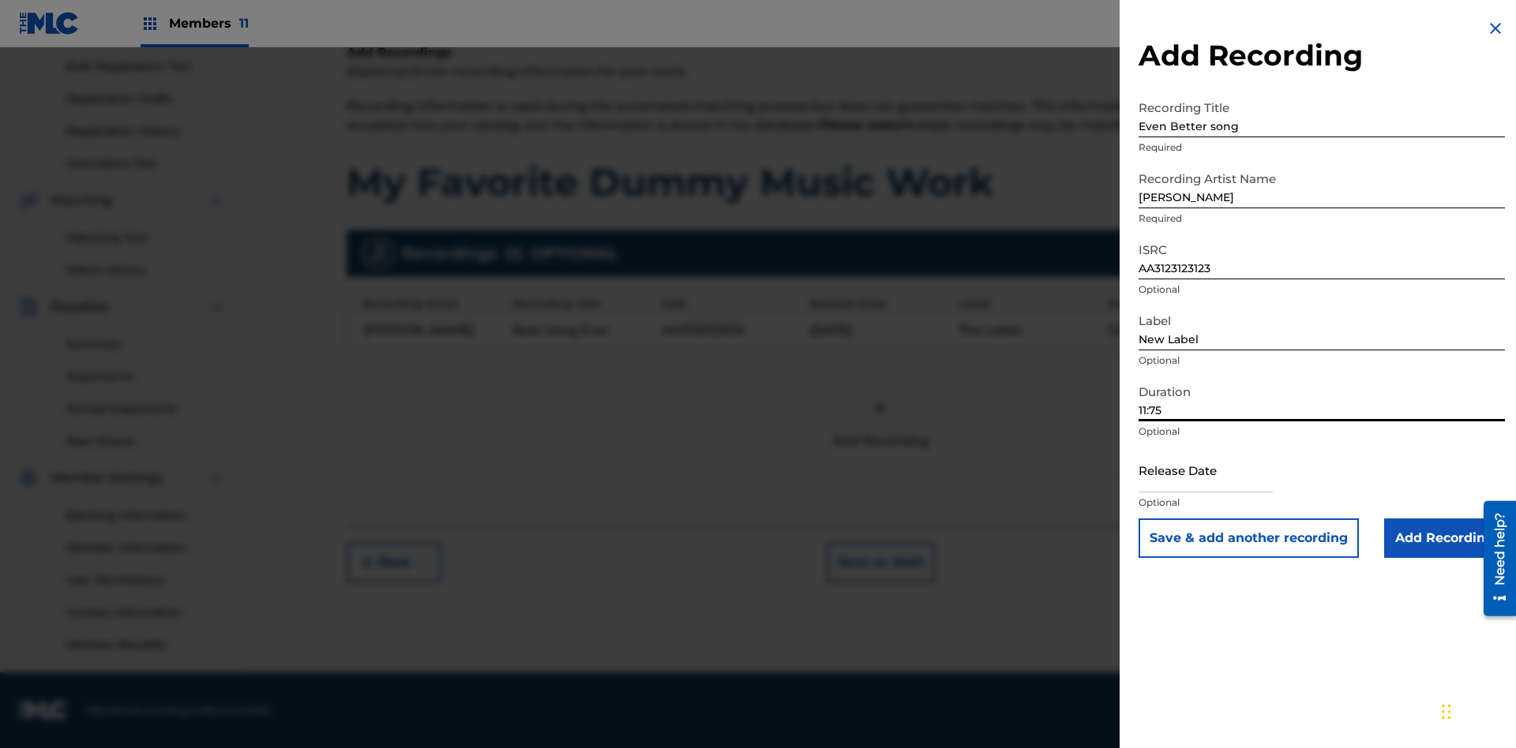
type input "11:75"
click at [1218, 471] on input "text" at bounding box center [1205, 470] width 134 height 45
select select "7"
select select "2025"
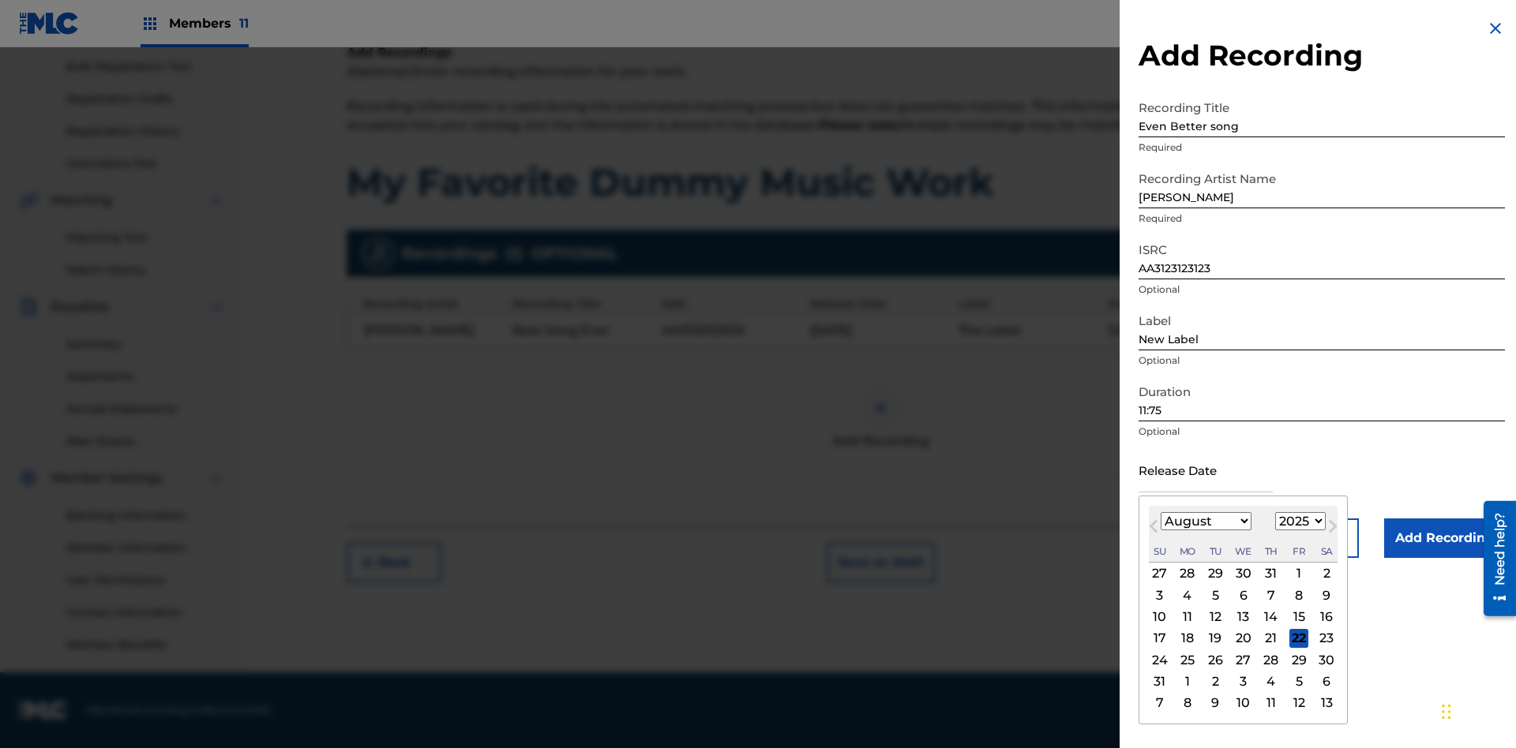
click at [1205, 522] on select "January February March April May June July August September October November De…" at bounding box center [1205, 521] width 91 height 18
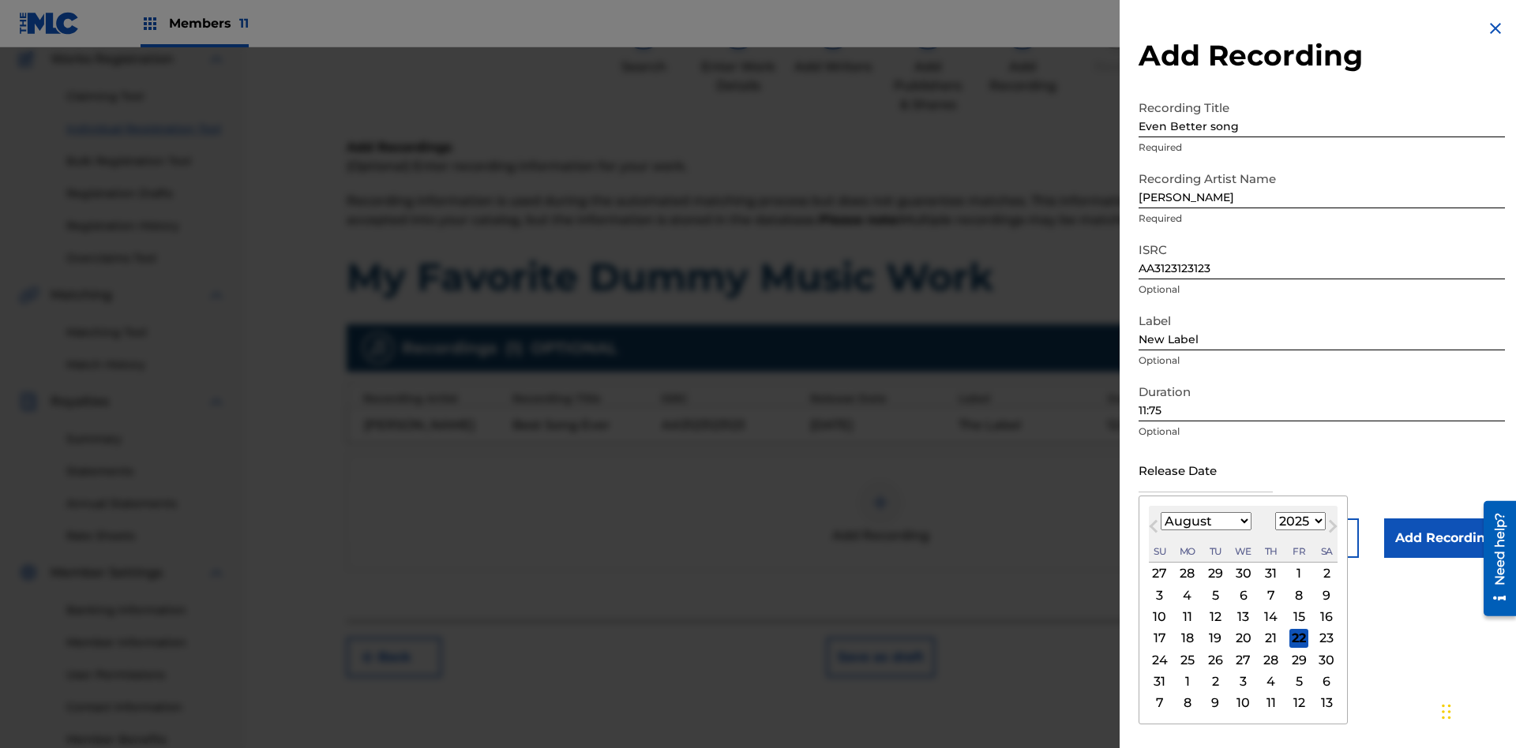
select select "3"
click at [1298, 522] on select "1900 1901 1902 1903 1904 1905 1906 1907 1908 1909 1910 1911 1912 1913 1914 1915…" at bounding box center [1300, 521] width 51 height 18
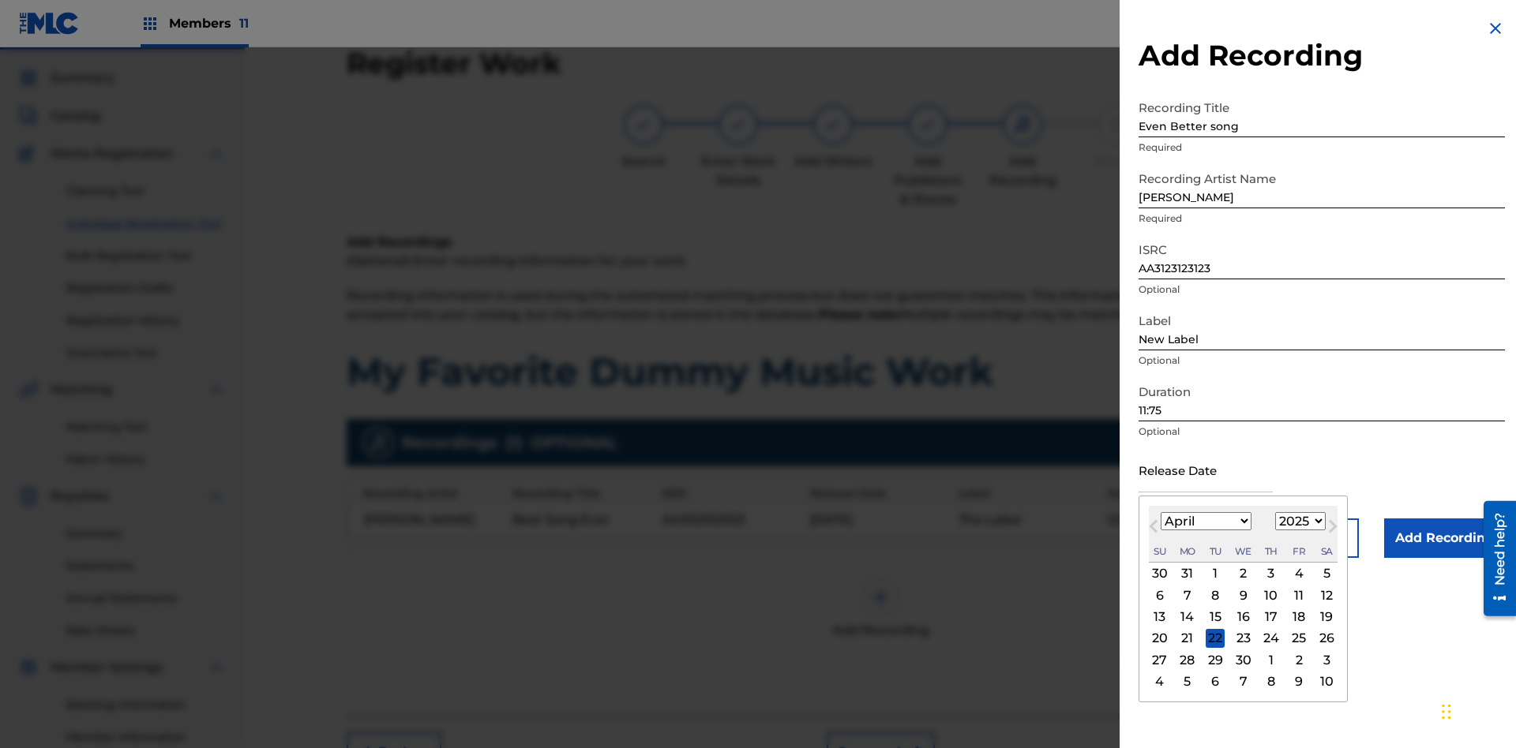
select select "2021"
click at [1298, 522] on select "1900 1901 1902 1903 1904 1905 1906 1907 1908 1909 1910 1911 1912 1913 1914 1915…" at bounding box center [1300, 521] width 51 height 18
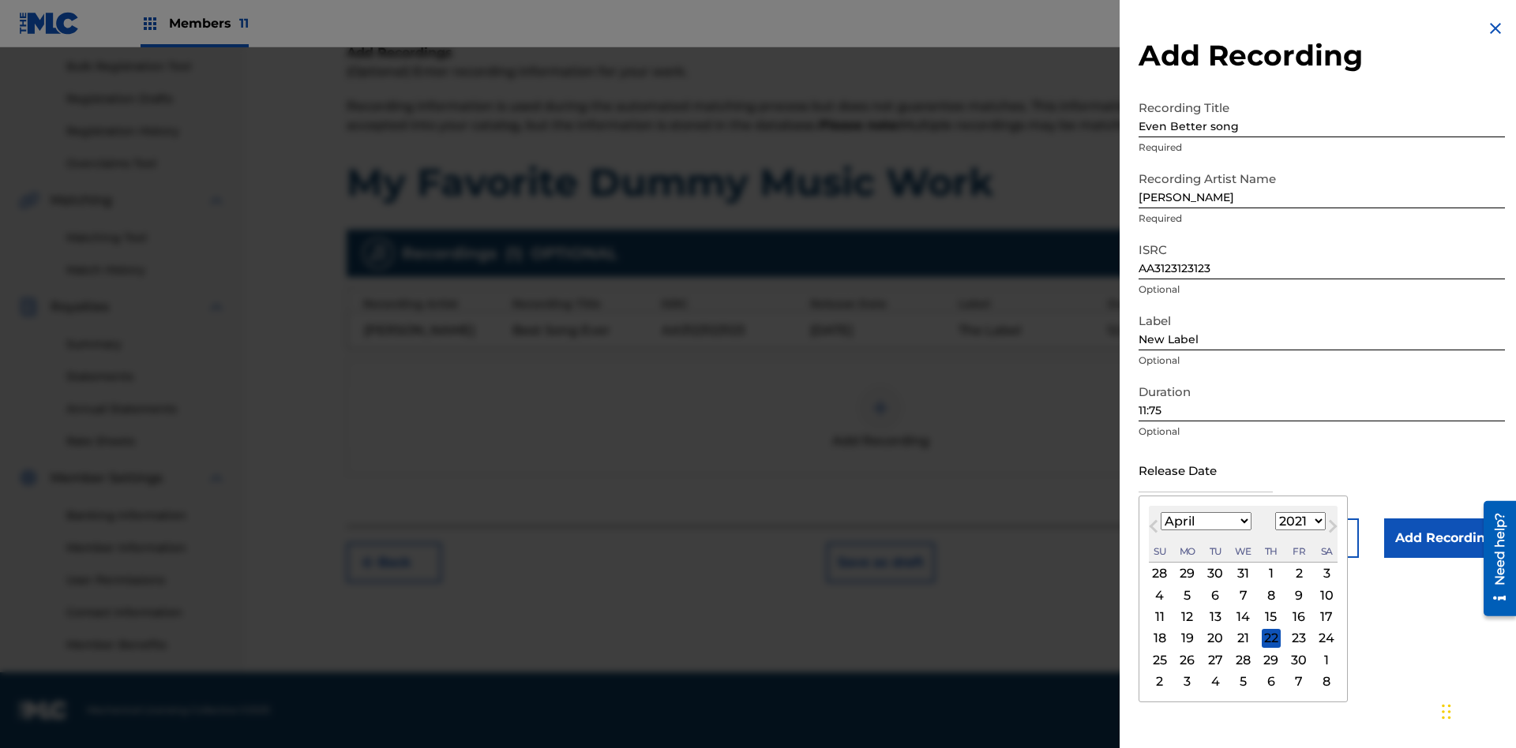
click at [1269, 574] on div "1" at bounding box center [1271, 573] width 19 height 19
type input "[DATE]"
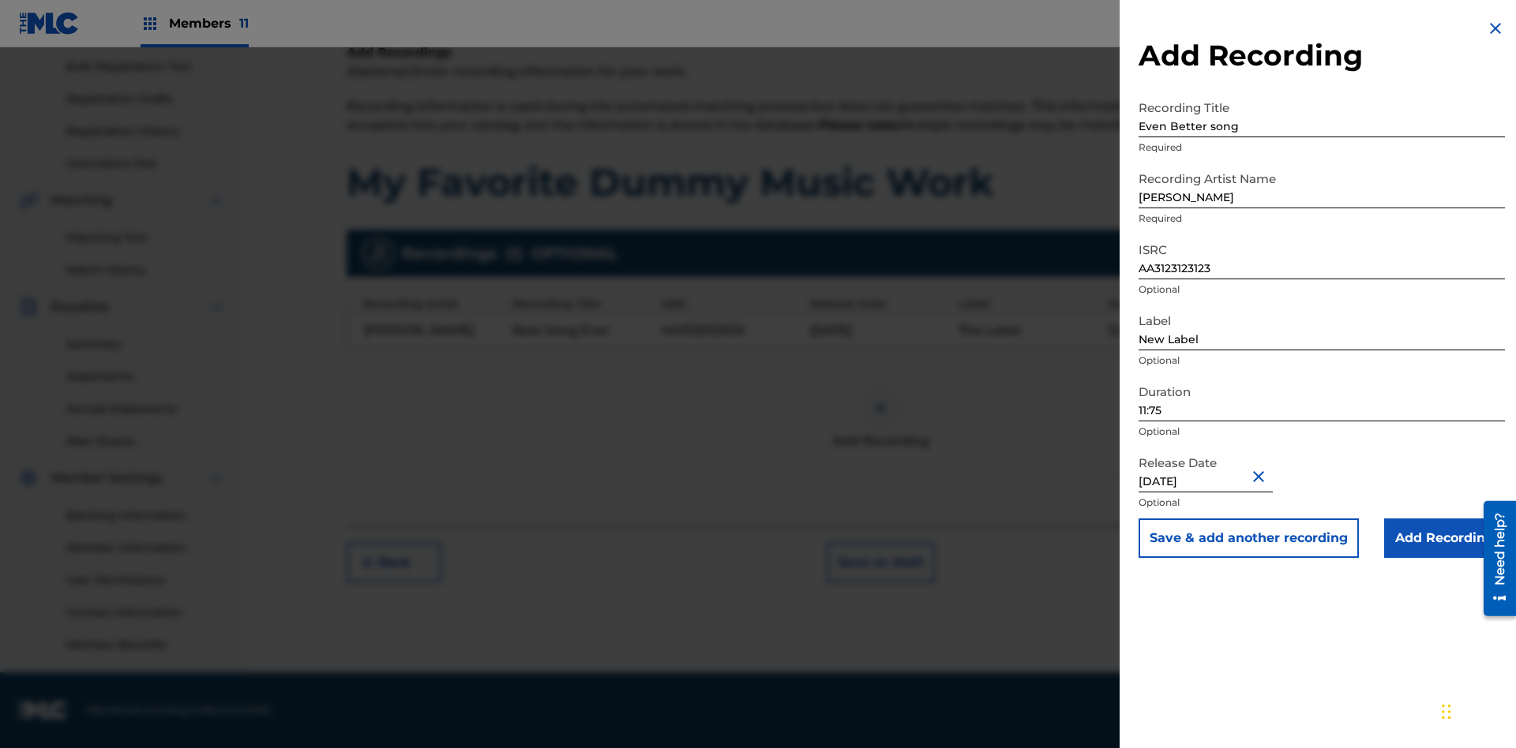
click at [1444, 538] on input "Add Recording" at bounding box center [1444, 538] width 121 height 39
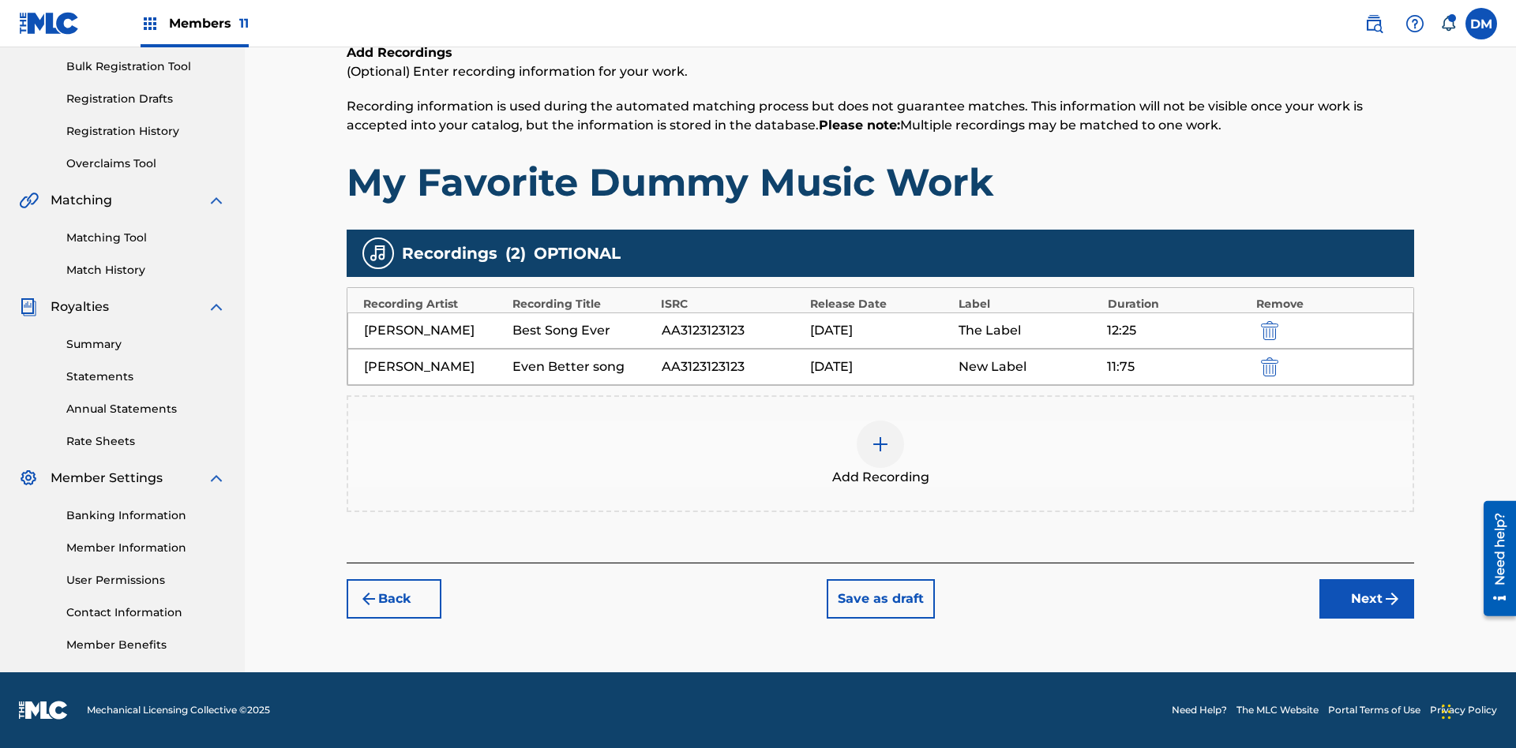
click at [1267, 366] on img "submit" at bounding box center [1269, 367] width 17 height 19
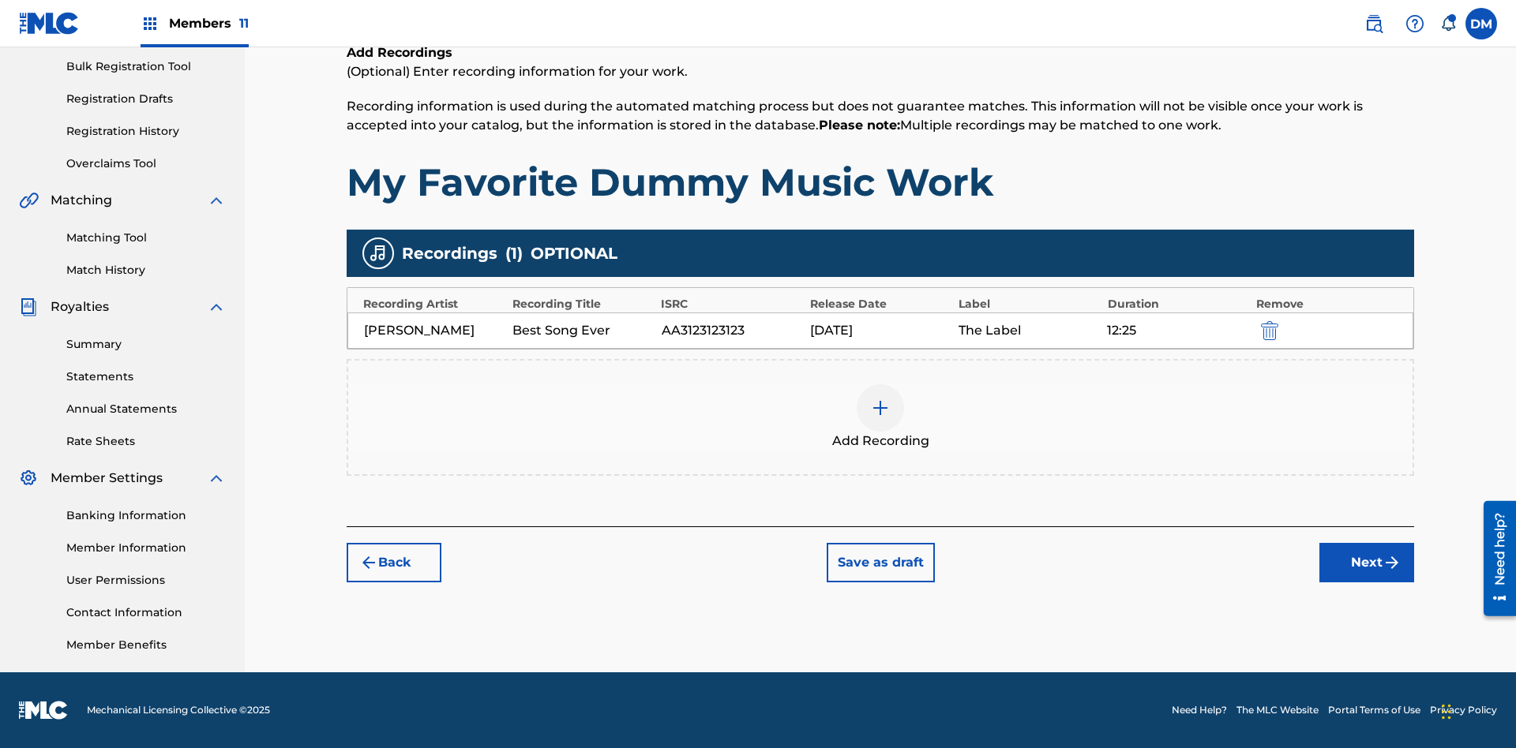
click at [880, 418] on div at bounding box center [880, 407] width 47 height 47
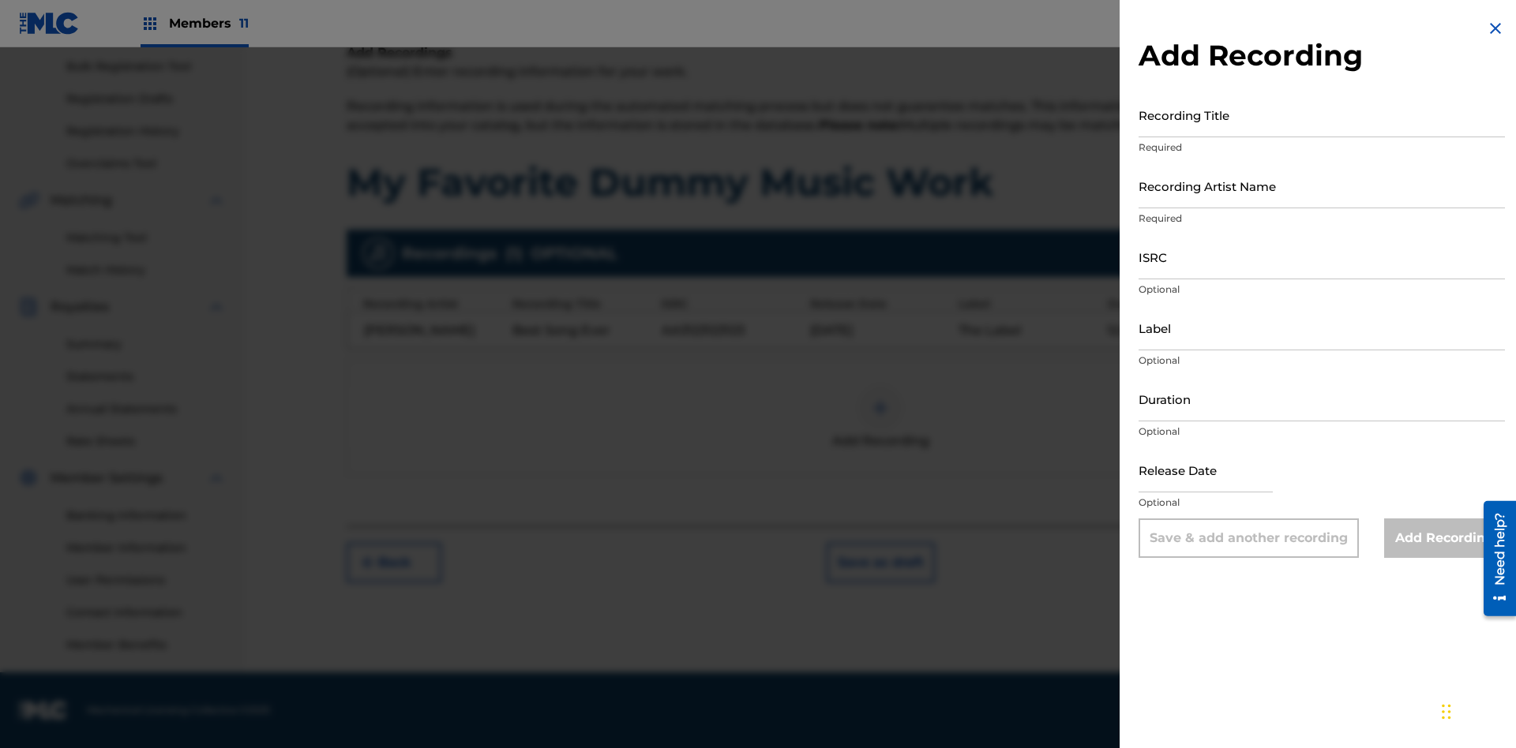
scroll to position [228, 0]
click at [1321, 114] on input "Recording Title" at bounding box center [1321, 114] width 366 height 45
type input "Smells Like Teen Spirit"
click at [1321, 186] on input "Recording Artist Name" at bounding box center [1321, 185] width 366 height 45
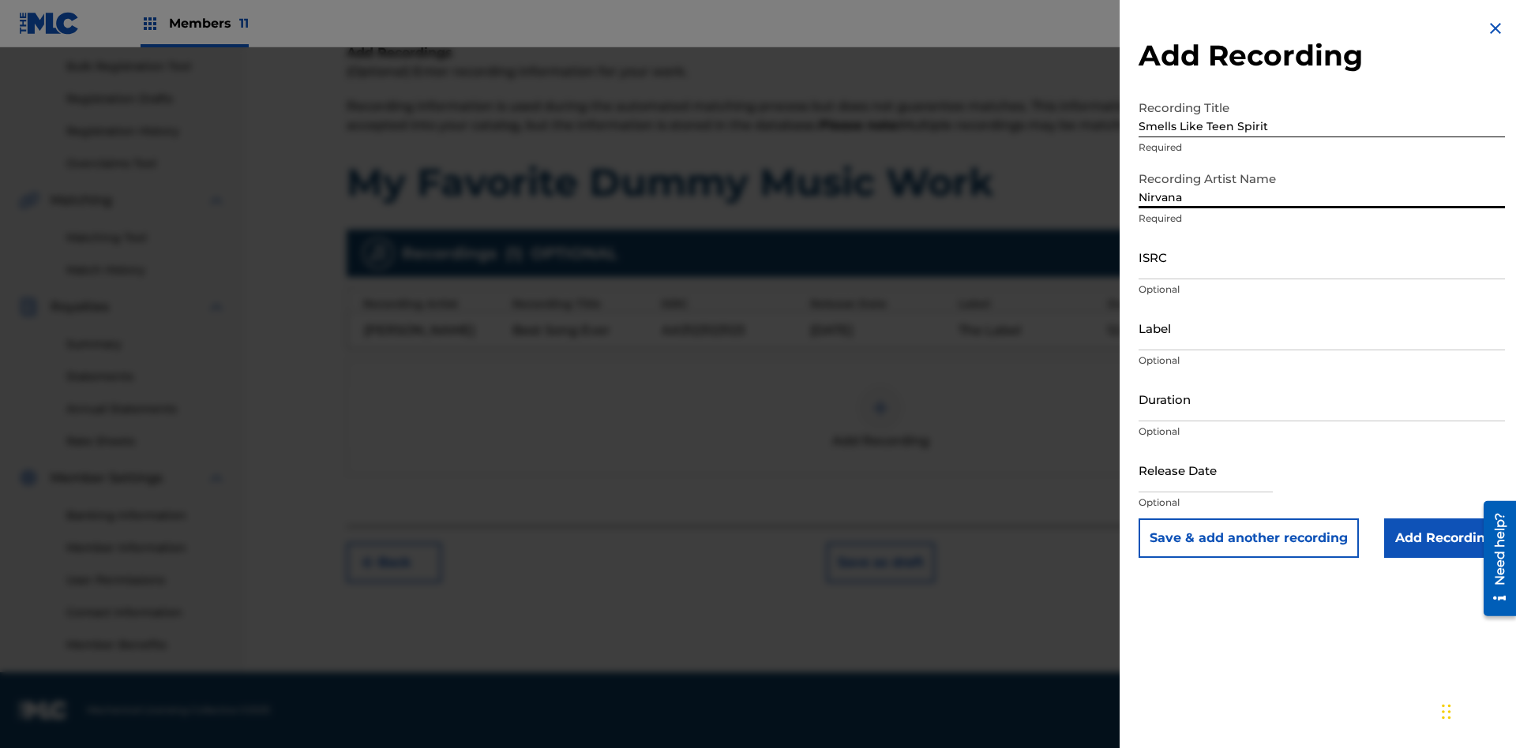
type input "Nirvana"
click at [1321, 257] on input "ISRC" at bounding box center [1321, 256] width 366 height 45
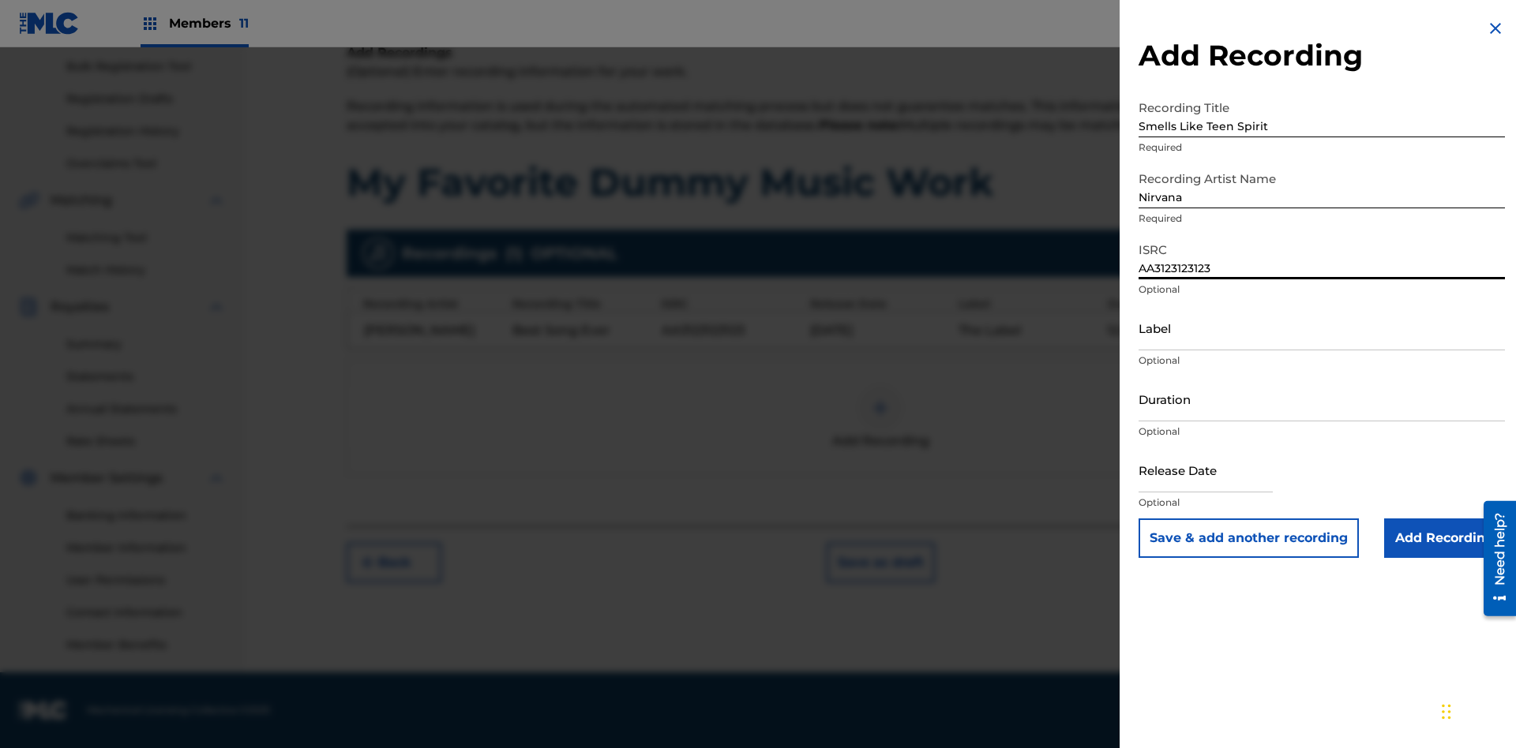
type input "AA3123123123"
click at [1321, 328] on input "Label" at bounding box center [1321, 328] width 366 height 45
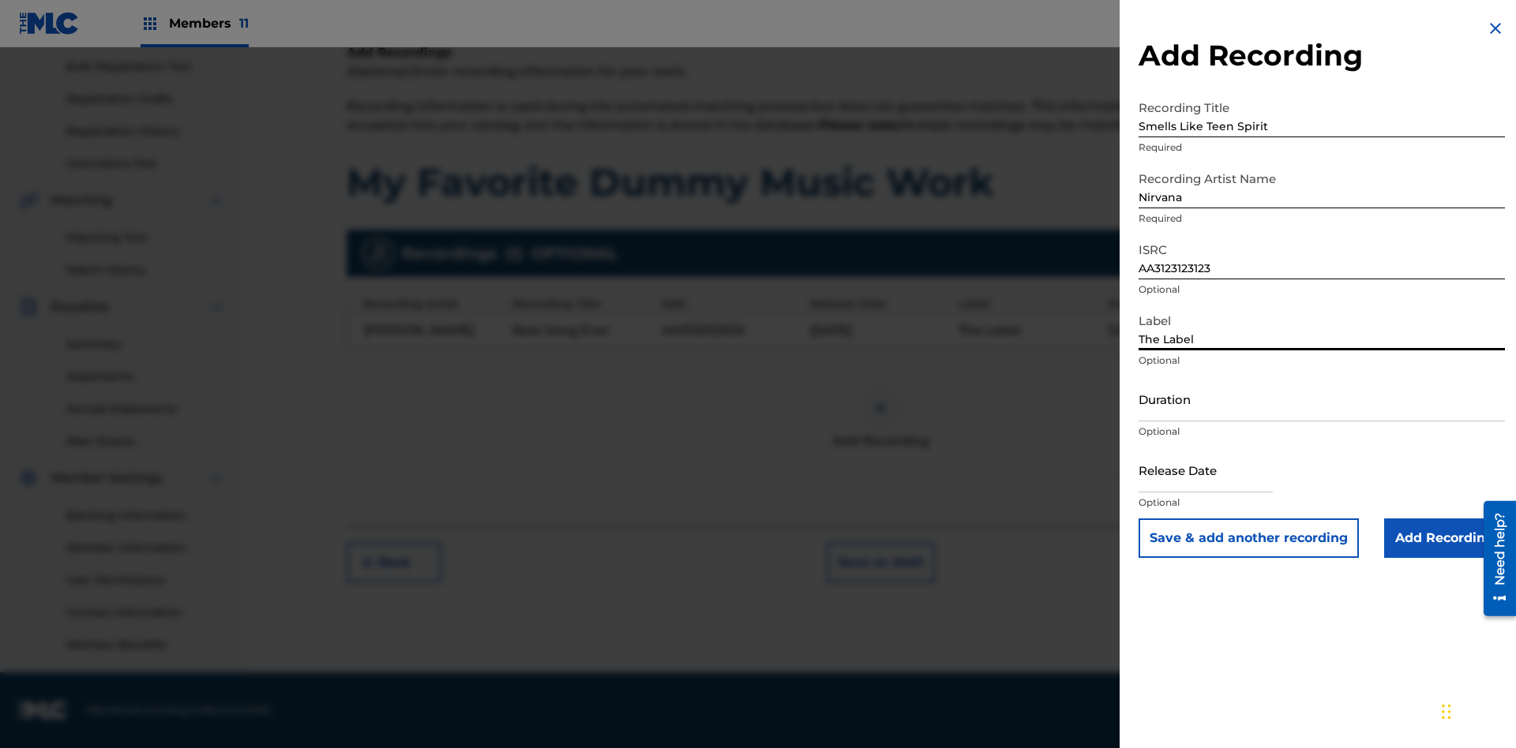
type input "The Label"
click at [1321, 399] on input "Duration" at bounding box center [1321, 399] width 366 height 45
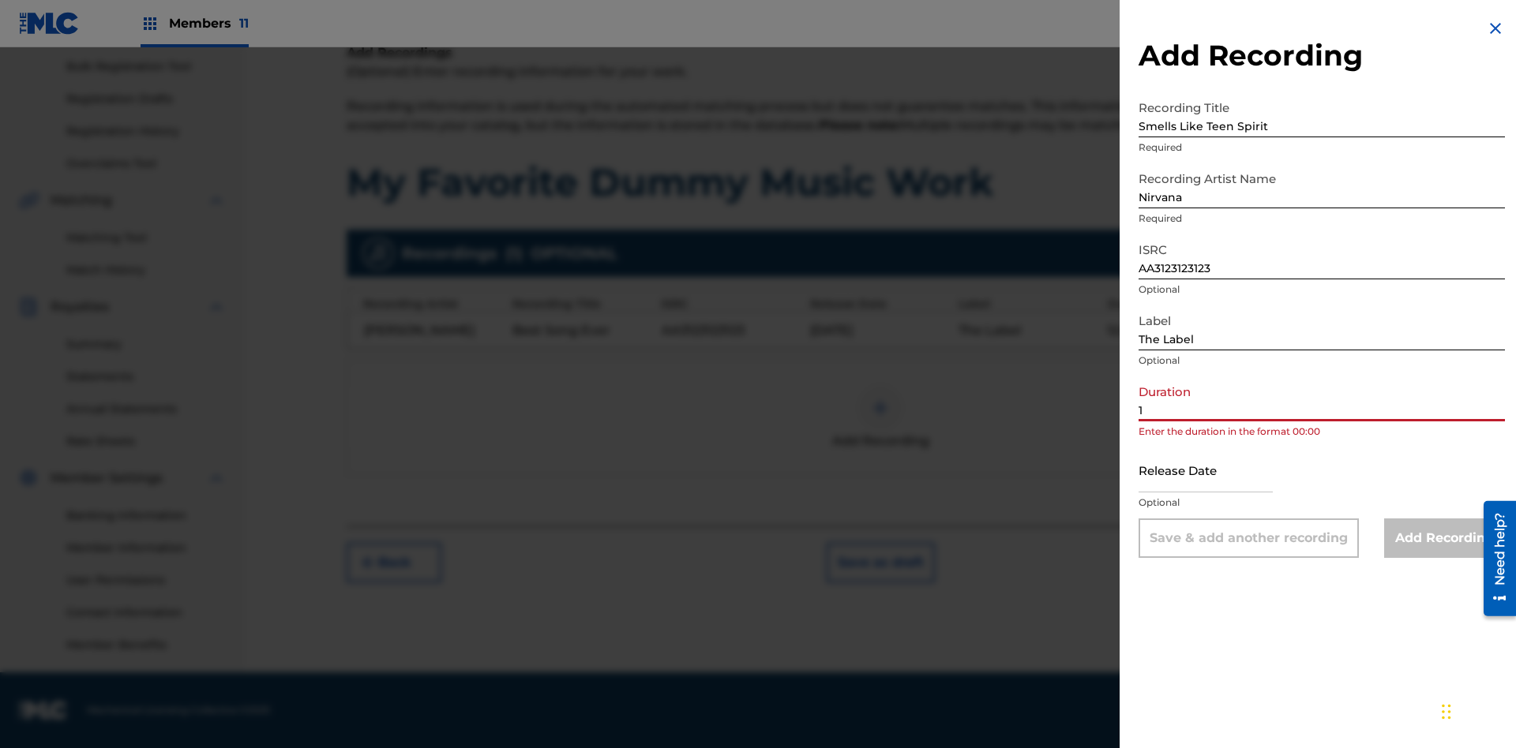
click at [1321, 399] on input "1" at bounding box center [1321, 399] width 366 height 45
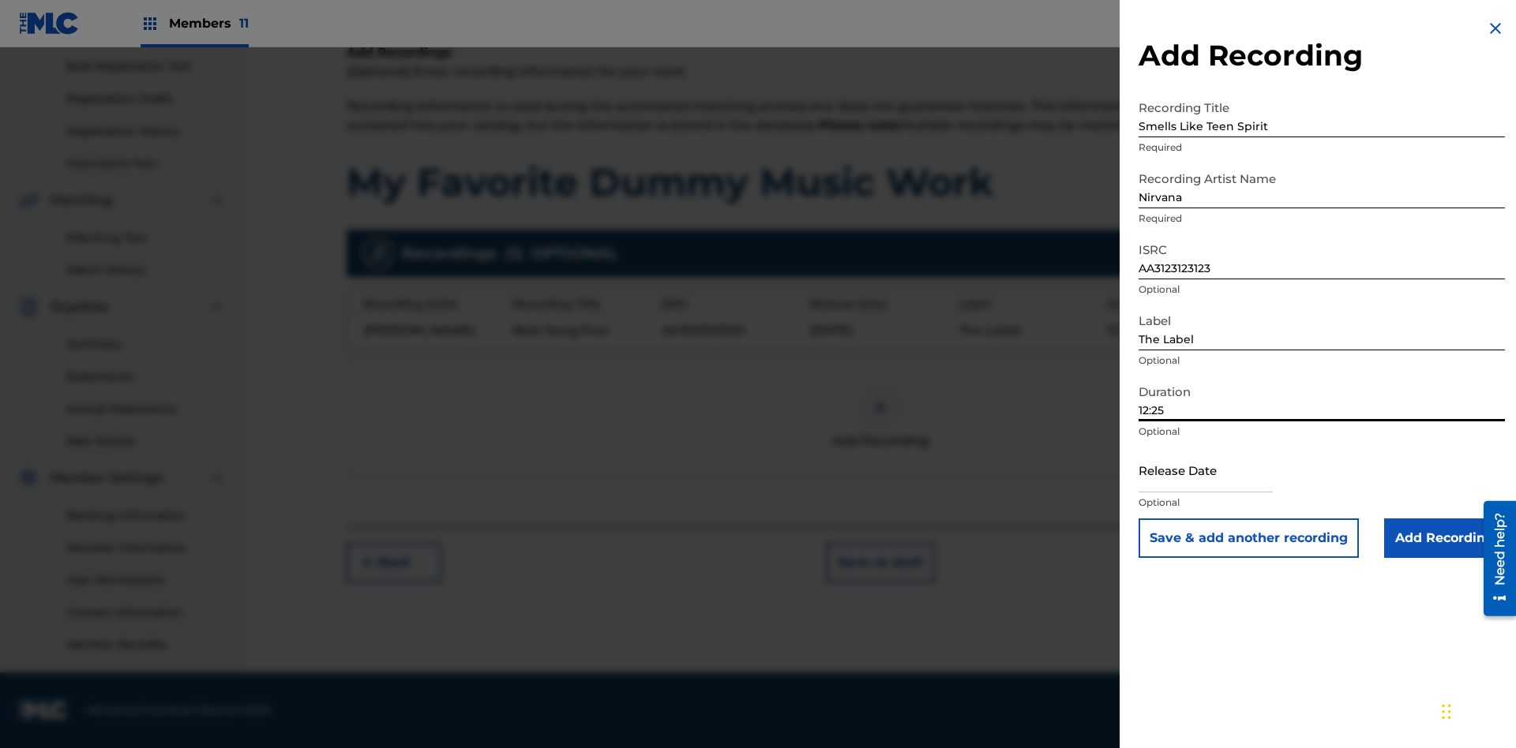
type input "12:25"
click at [1218, 471] on input "text" at bounding box center [1205, 470] width 134 height 45
select select "7"
select select "2025"
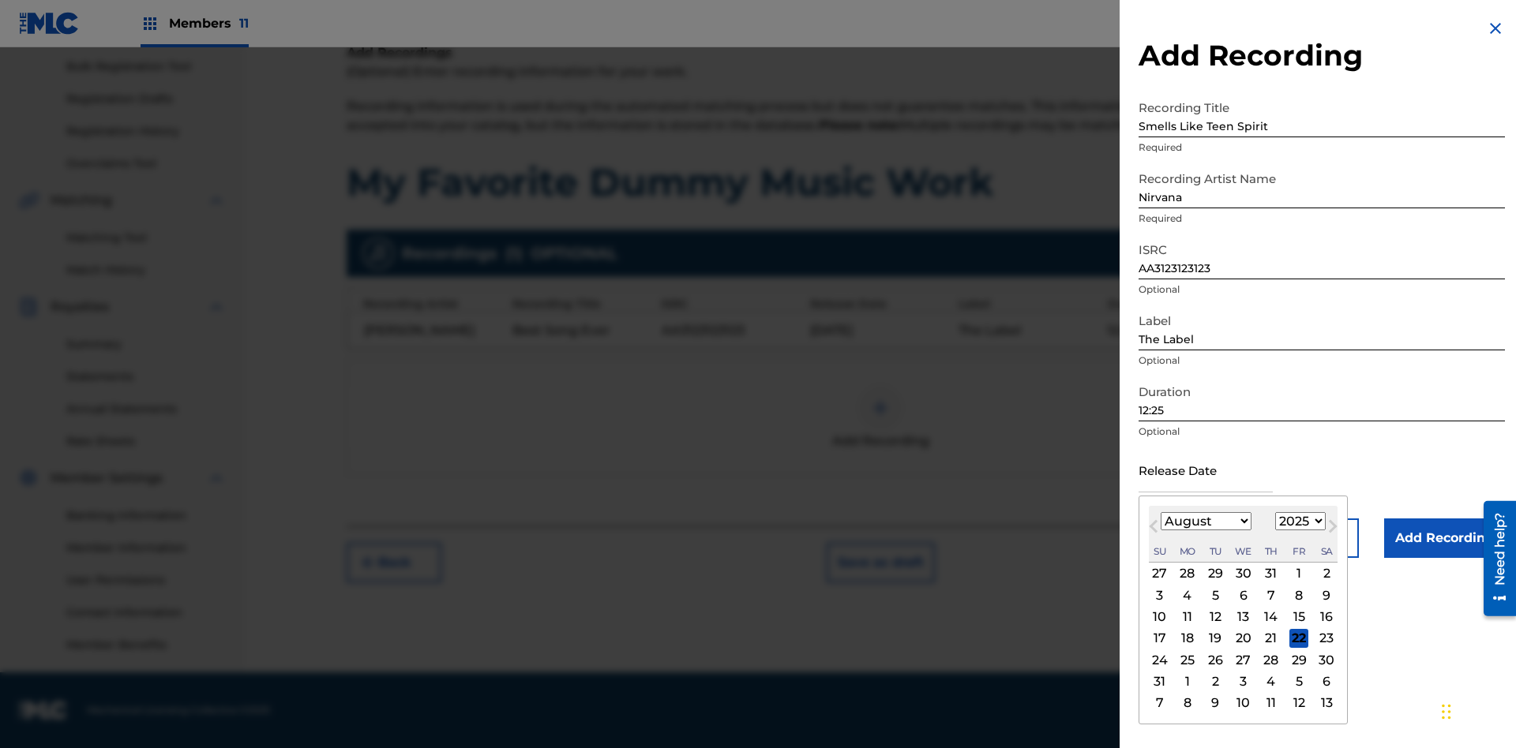
click at [1205, 522] on select "January February March April May June July August September October November De…" at bounding box center [1205, 521] width 91 height 18
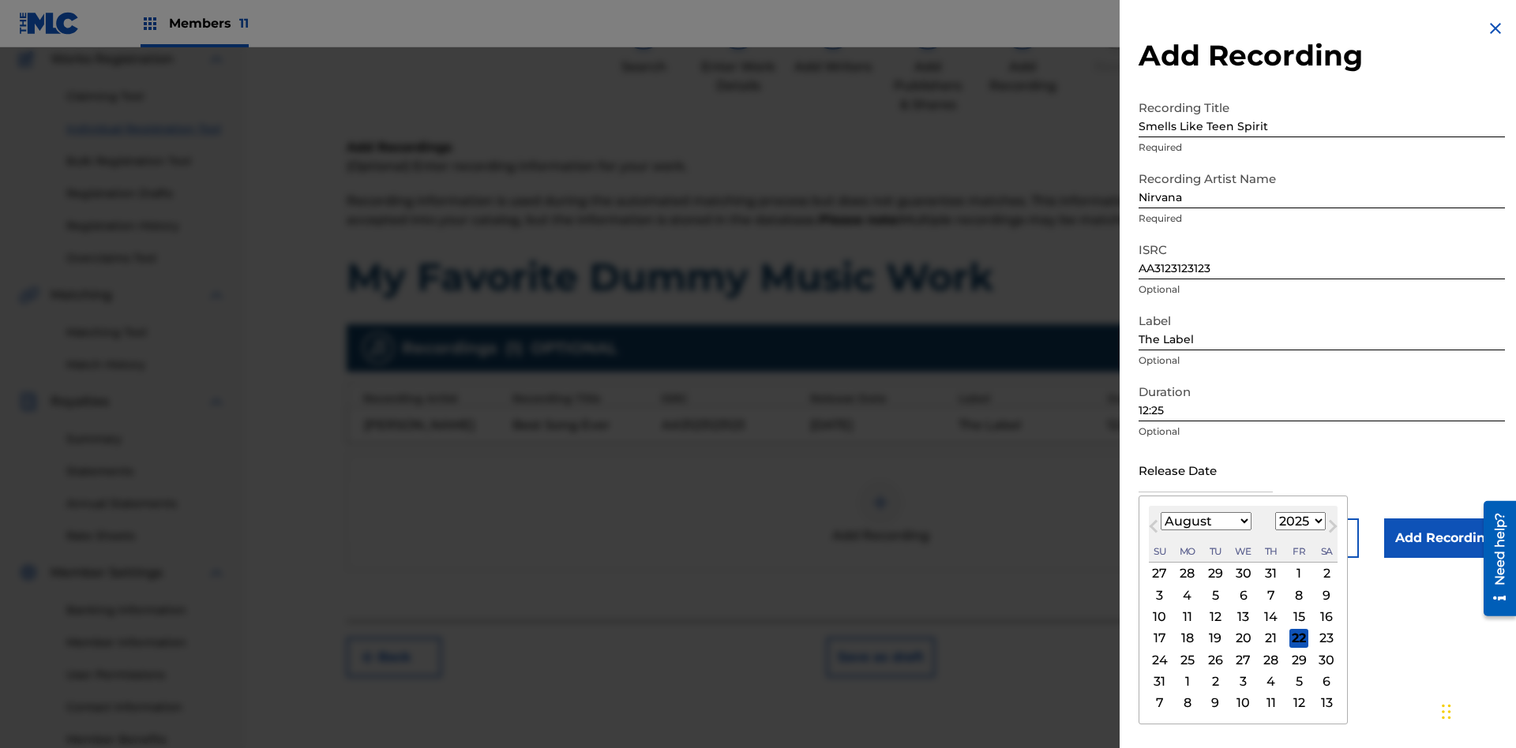
select select "3"
click at [1298, 522] on select "1900 1901 1902 1903 1904 1905 1906 1907 1908 1909 1910 1911 1912 1913 1914 1915…" at bounding box center [1300, 521] width 51 height 18
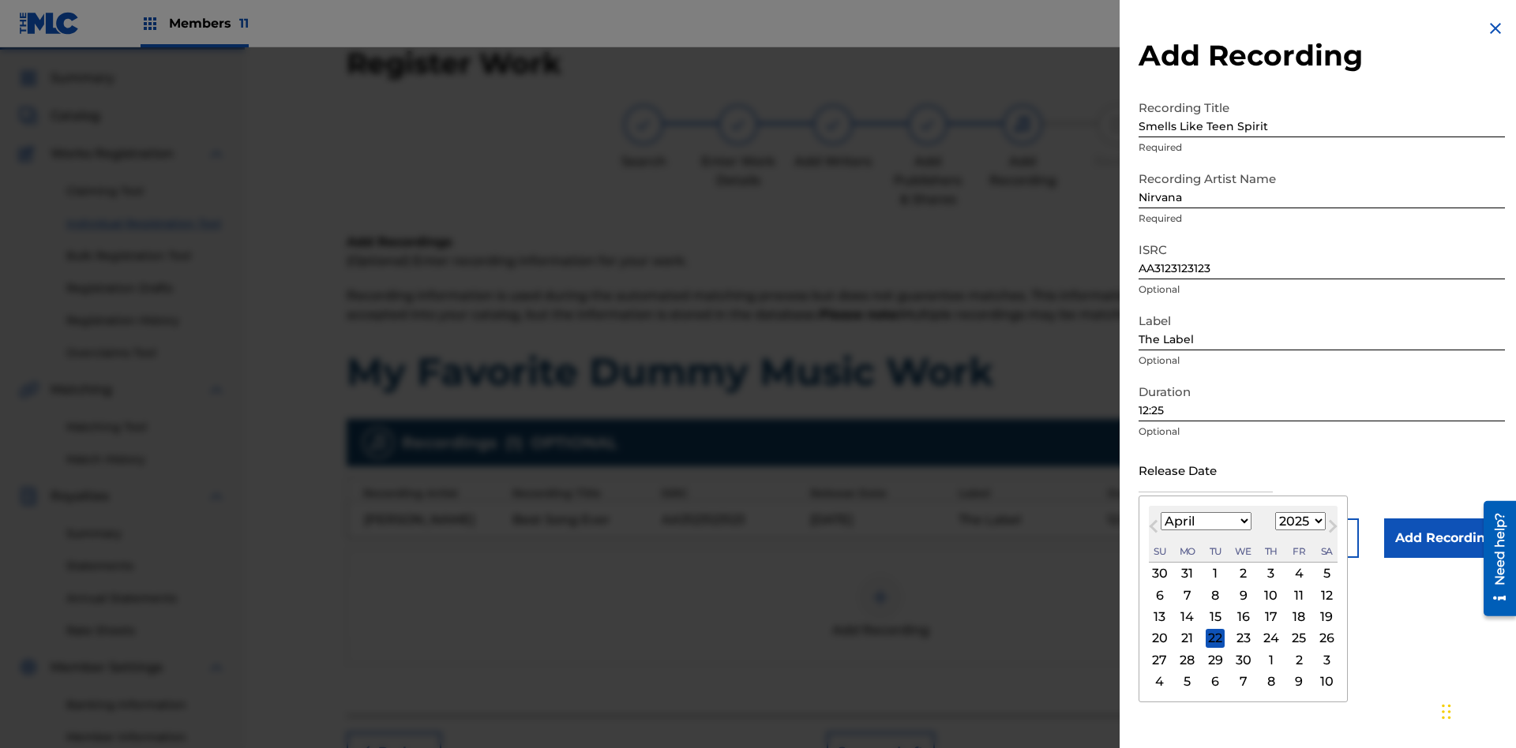
select select "2021"
click at [1298, 522] on select "1900 1901 1902 1903 1904 1905 1906 1907 1908 1909 1910 1911 1912 1913 1914 1915…" at bounding box center [1300, 521] width 51 height 18
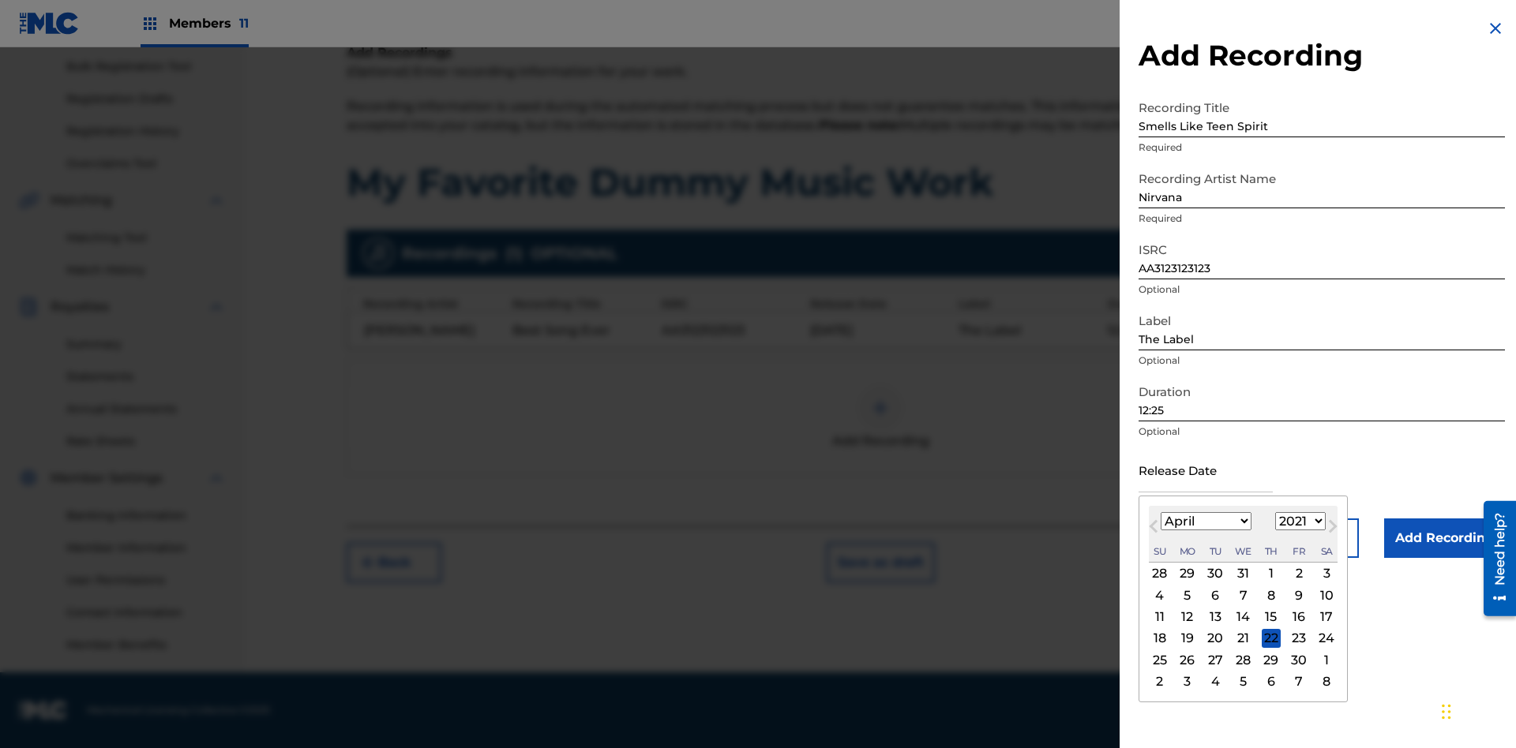
click at [1269, 574] on div "1" at bounding box center [1271, 573] width 19 height 19
type input "[DATE]"
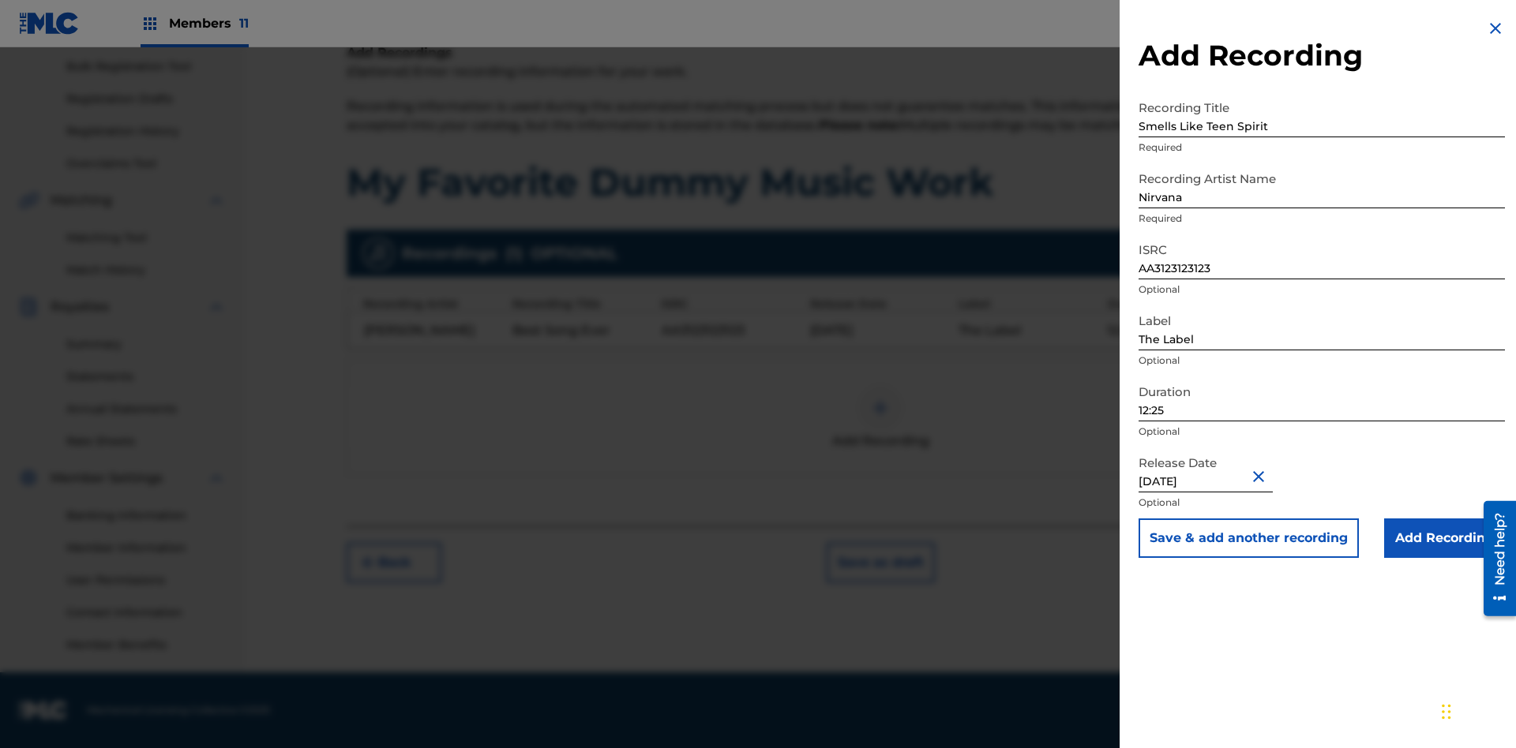
click at [1444, 538] on input "Add Recording" at bounding box center [1444, 538] width 121 height 39
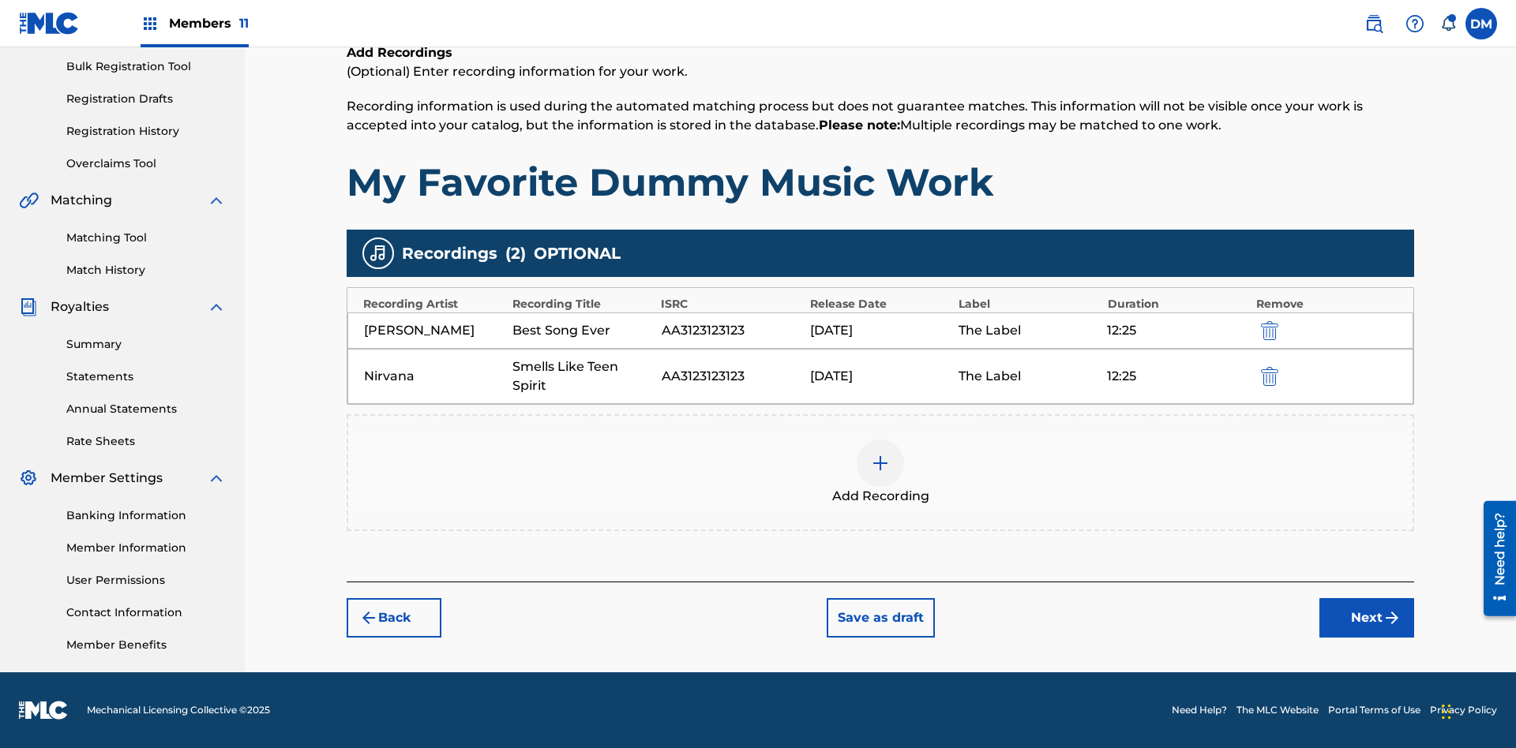
click at [1366, 618] on button "Next" at bounding box center [1366, 617] width 95 height 39
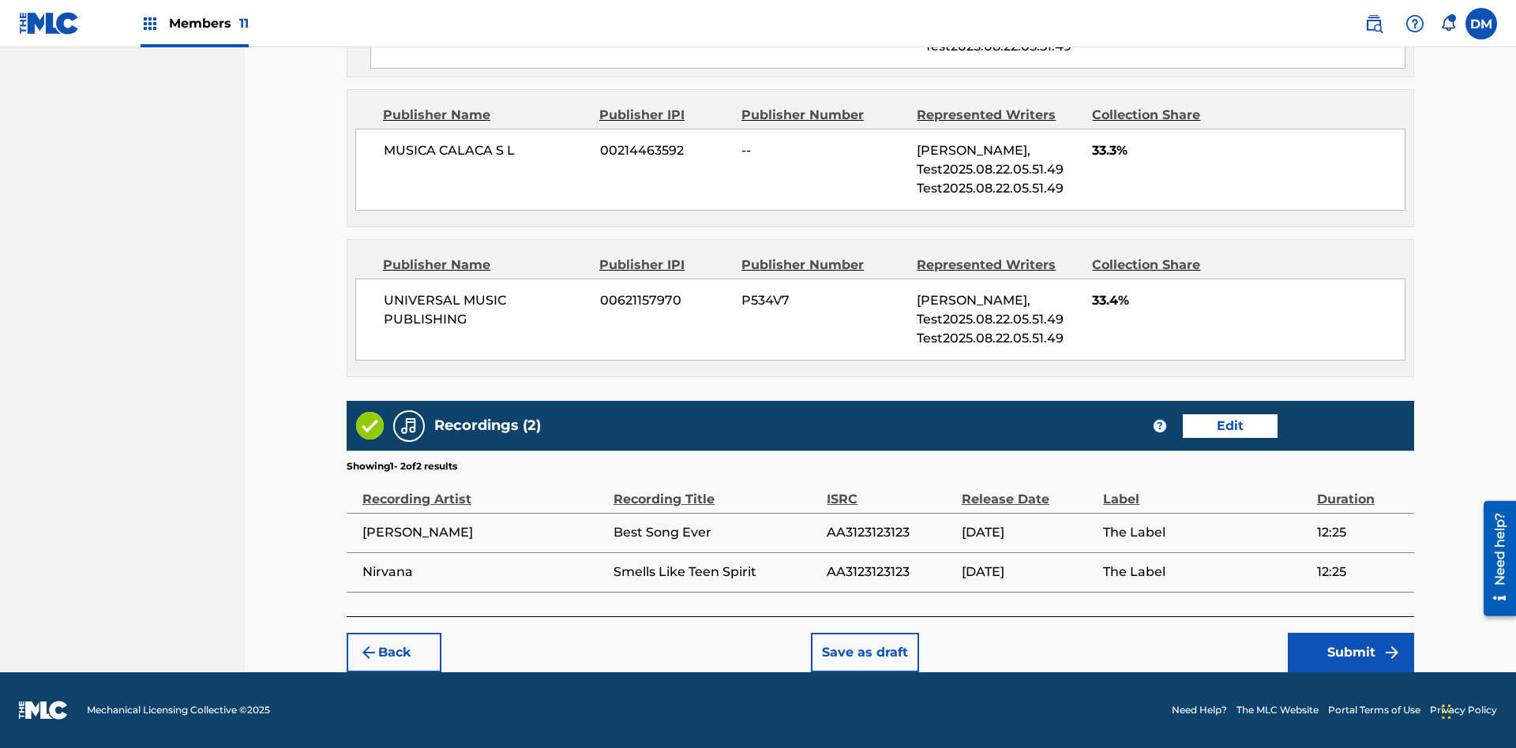
scroll to position [1206, 0]
